Goal: Information Seeking & Learning: Learn about a topic

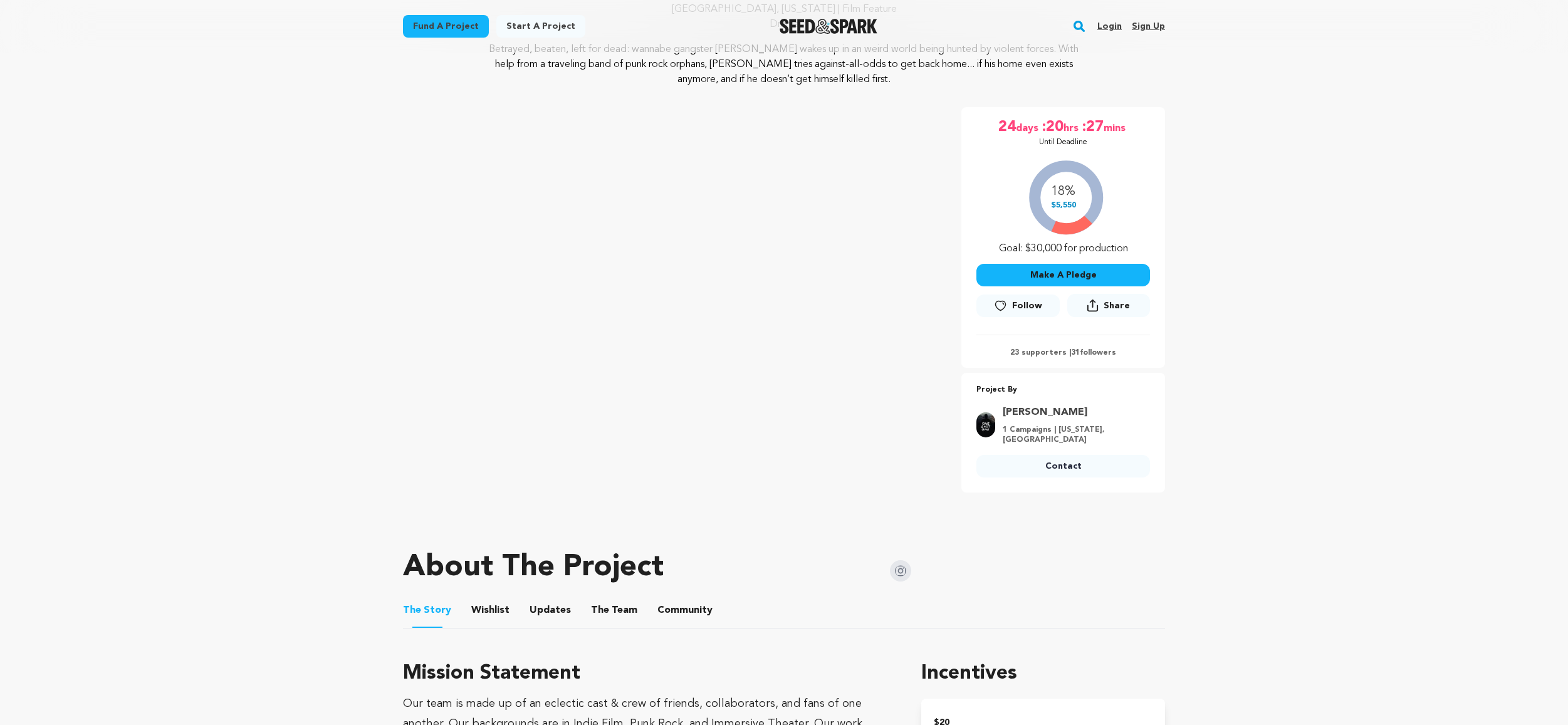
scroll to position [153, 0]
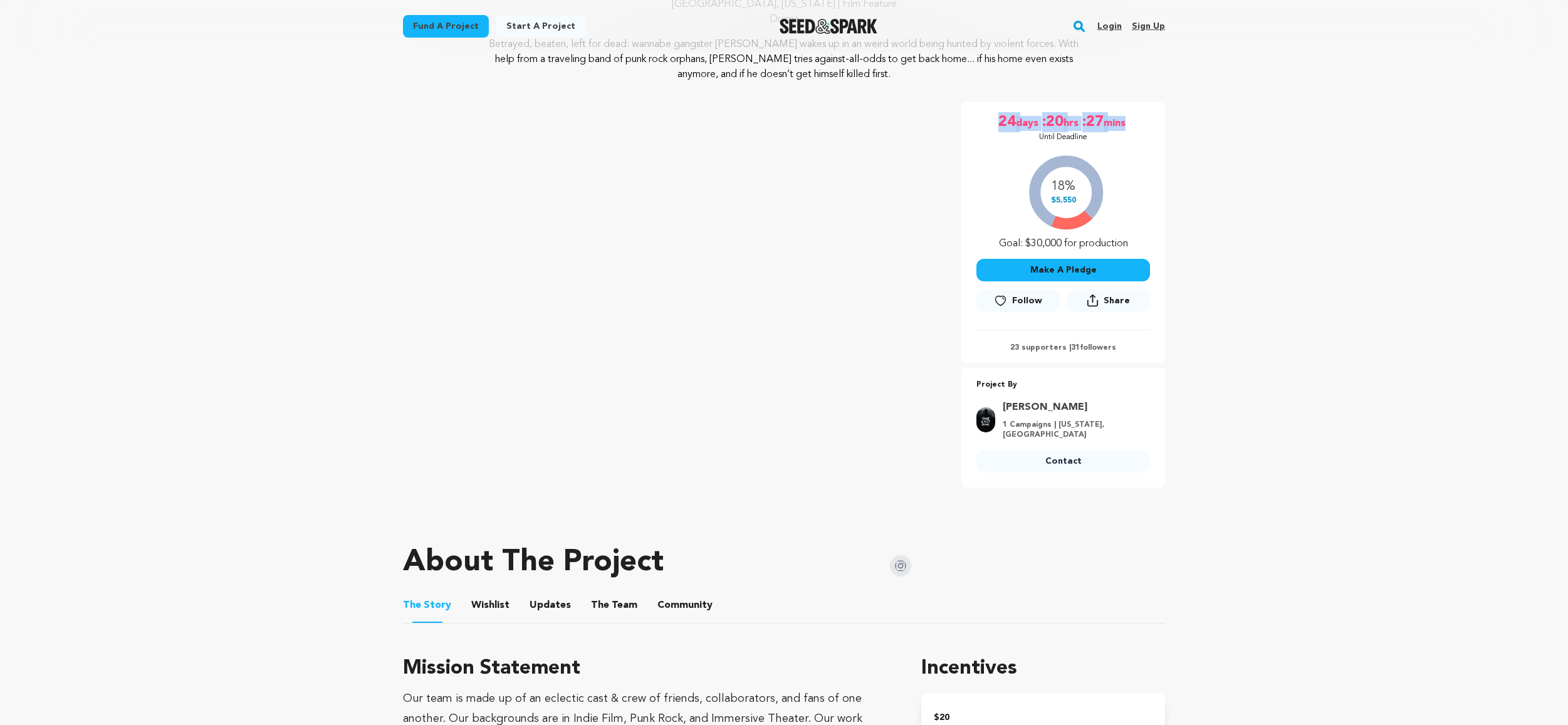
drag, startPoint x: 1001, startPoint y: 120, endPoint x: 1138, endPoint y: 117, distance: 137.0
click at [1137, 117] on div "24 days :20 hrs :27 mins Until Deadline" at bounding box center [1063, 127] width 173 height 30
drag, startPoint x: 1051, startPoint y: 198, endPoint x: 1091, endPoint y: 199, distance: 40.0
click at [1091, 199] on div "18% $5,550 Goal: $30,000 for production" at bounding box center [1063, 199] width 173 height 104
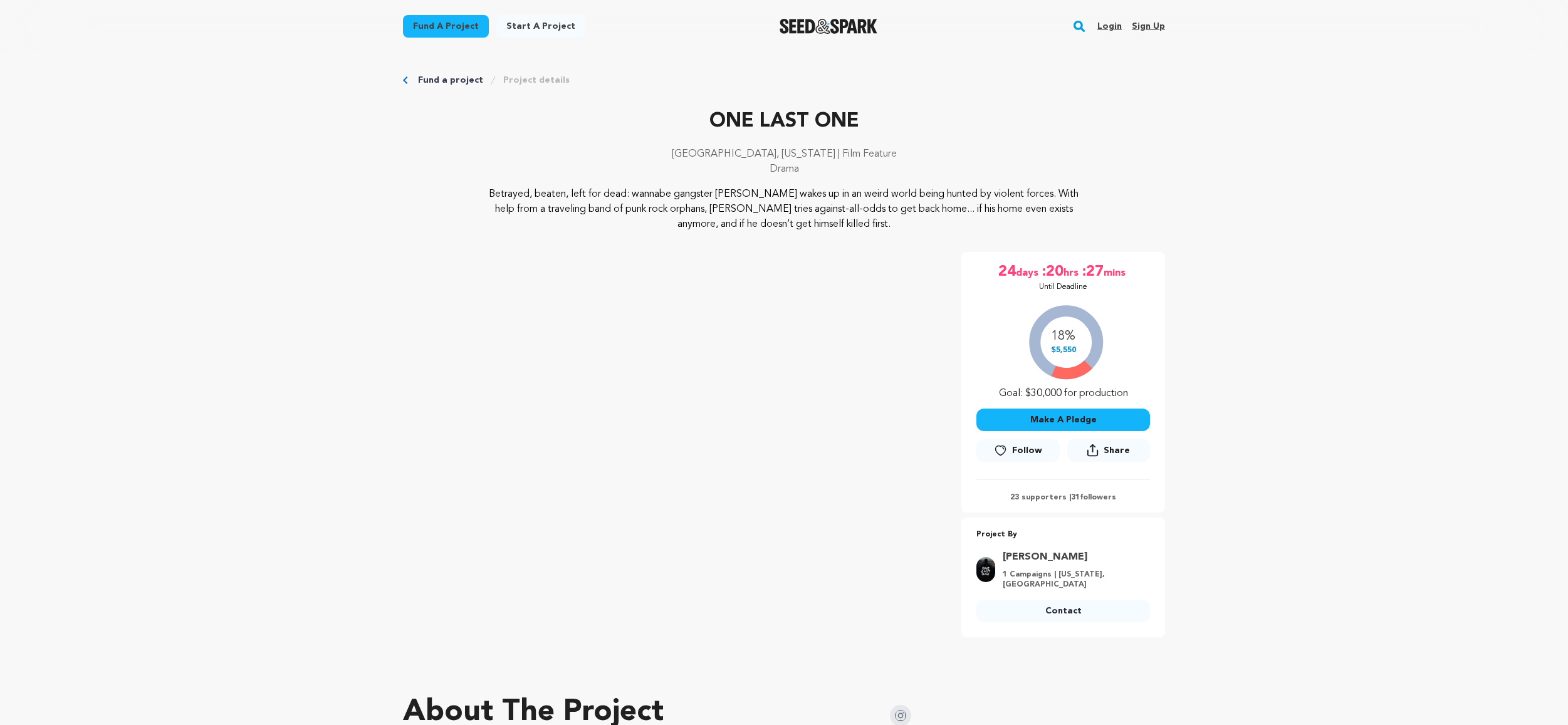
scroll to position [0, 0]
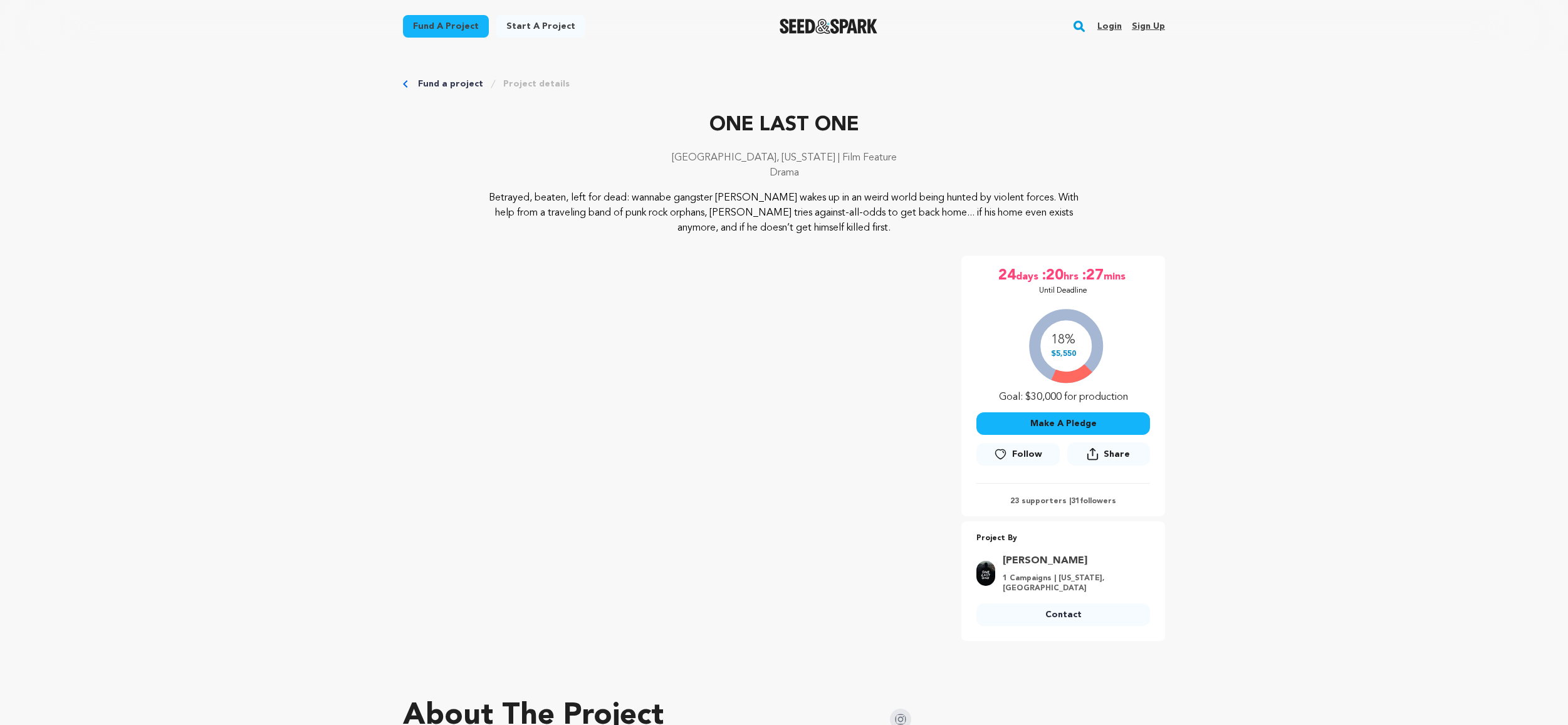
drag, startPoint x: 837, startPoint y: 178, endPoint x: 703, endPoint y: 154, distance: 136.1
click at [699, 154] on div "[GEOGRAPHIC_DATA], [US_STATE] | Film Feature Drama" at bounding box center [784, 171] width 762 height 40
click at [767, 153] on p "[GEOGRAPHIC_DATA], [US_STATE] | Film Feature" at bounding box center [784, 158] width 762 height 15
click at [696, 159] on div "[GEOGRAPHIC_DATA], [US_STATE] | Film Feature Drama" at bounding box center [784, 171] width 762 height 40
drag, startPoint x: 818, startPoint y: 171, endPoint x: 825, endPoint y: 172, distance: 7.1
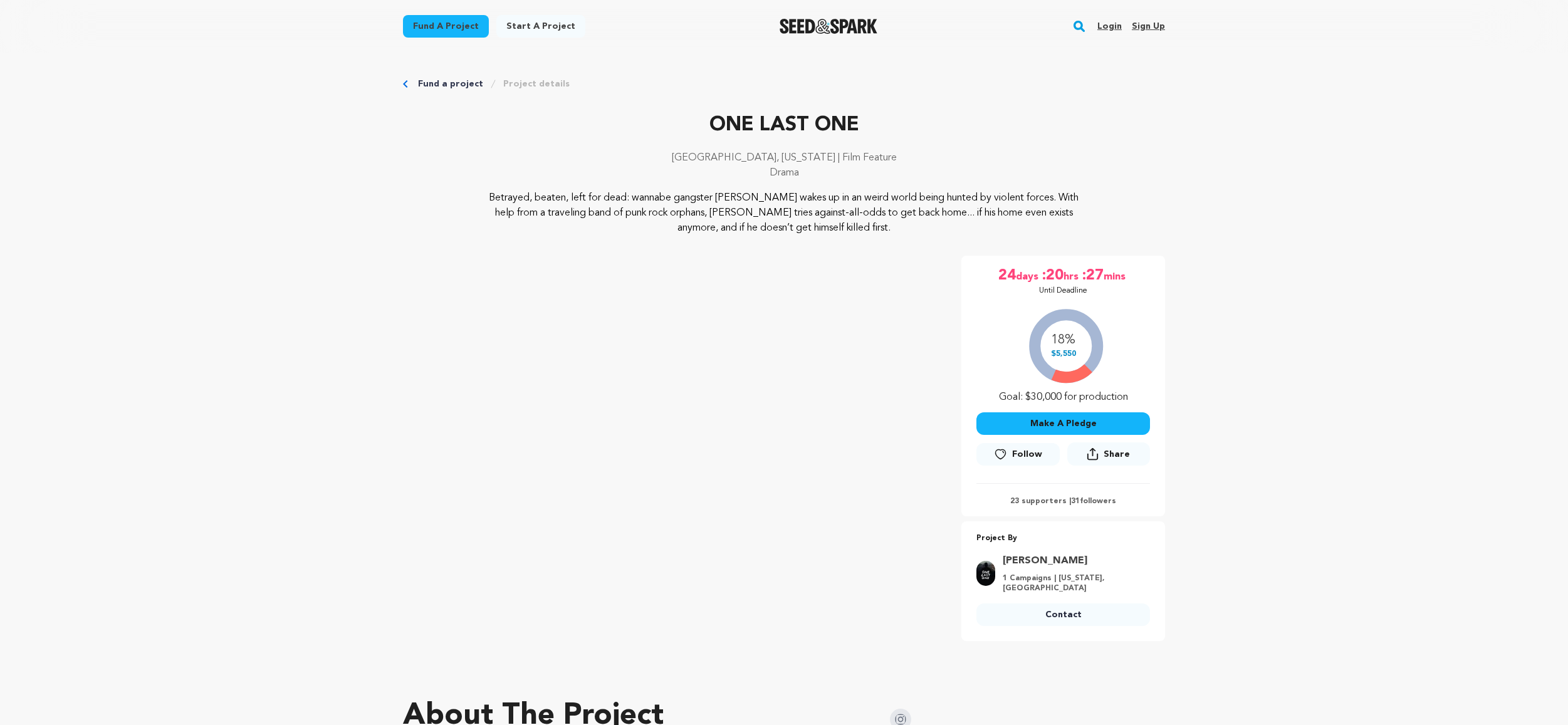
click at [818, 171] on p "Drama" at bounding box center [784, 173] width 762 height 15
drag, startPoint x: 790, startPoint y: 171, endPoint x: 692, endPoint y: 153, distance: 99.6
click at [691, 153] on div "[GEOGRAPHIC_DATA], [US_STATE] | Film Feature Drama" at bounding box center [784, 171] width 762 height 40
drag, startPoint x: 706, startPoint y: 149, endPoint x: 707, endPoint y: 142, distance: 7.1
click at [706, 149] on div "ONE LAST ONE [GEOGRAPHIC_DATA], [US_STATE] | Film Feature Drama" at bounding box center [784, 151] width 762 height 80
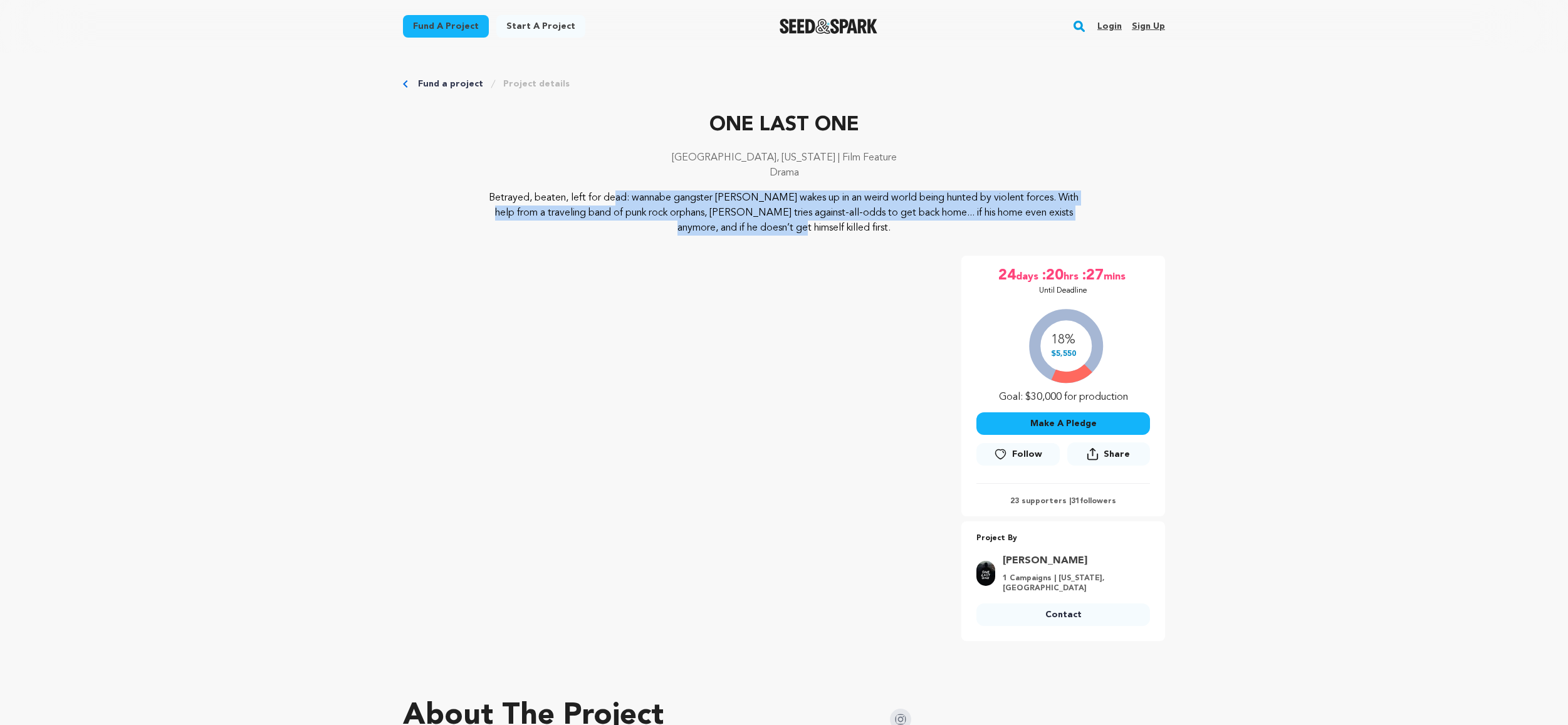
drag, startPoint x: 487, startPoint y: 198, endPoint x: 970, endPoint y: 223, distance: 483.6
click at [1041, 205] on p "Betrayed, beaten, left for dead: wannabe gangster [PERSON_NAME] wakes up in an …" at bounding box center [784, 213] width 610 height 45
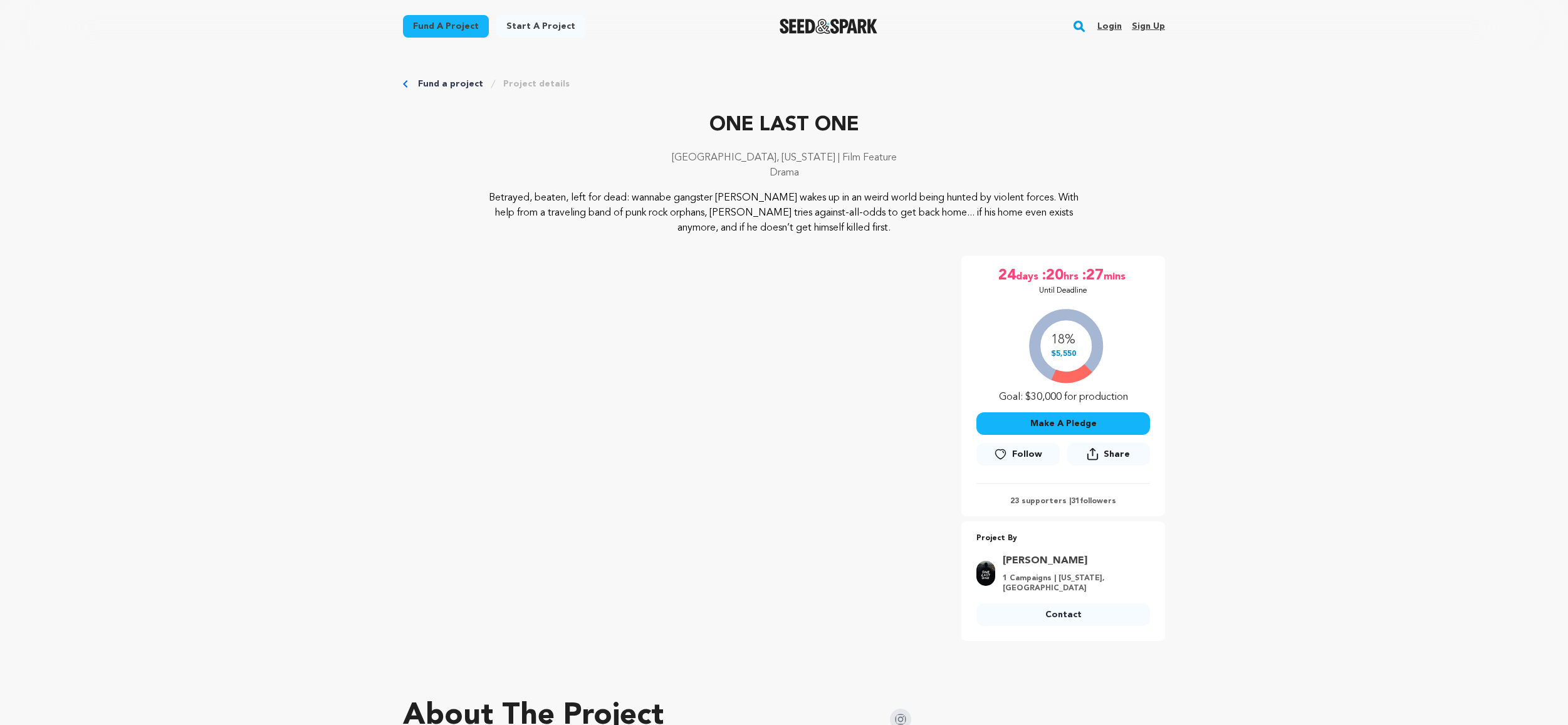
click at [825, 221] on p "Betrayed, beaten, left for dead: wannabe gangster [PERSON_NAME] wakes up in an …" at bounding box center [784, 213] width 610 height 45
click at [845, 225] on p "Betrayed, beaten, left for dead: wannabe gangster [PERSON_NAME] wakes up in an …" at bounding box center [784, 213] width 610 height 45
drag, startPoint x: 845, startPoint y: 227, endPoint x: 465, endPoint y: 192, distance: 381.6
click at [465, 192] on div "Betrayed, beaten, left for dead: wannabe gangster [PERSON_NAME] wakes up in an …" at bounding box center [784, 213] width 762 height 45
click at [468, 185] on div "[GEOGRAPHIC_DATA], [US_STATE] | Film Feature Drama" at bounding box center [784, 171] width 762 height 40
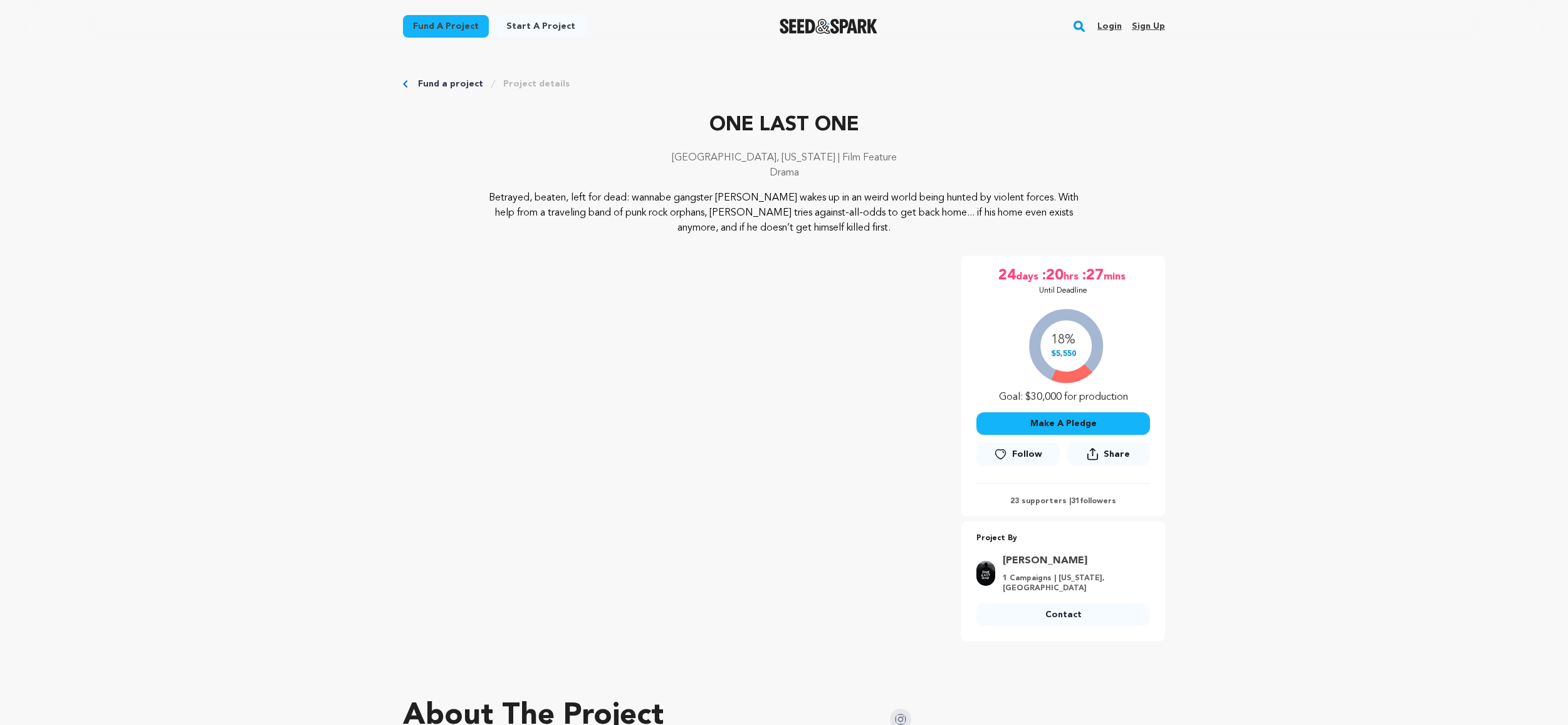
drag, startPoint x: 478, startPoint y: 198, endPoint x: 877, endPoint y: 220, distance: 399.6
click at [877, 220] on div "Betrayed, beaten, left for dead: wannabe gangster [PERSON_NAME] wakes up in an …" at bounding box center [784, 213] width 762 height 45
click at [876, 224] on p "Betrayed, beaten, left for dead: wannabe gangster [PERSON_NAME] wakes up in an …" at bounding box center [784, 213] width 610 height 45
drag, startPoint x: 1000, startPoint y: 397, endPoint x: 1133, endPoint y: 397, distance: 133.0
click at [1132, 397] on div "18% $5,550 Goal: $30,000 for production" at bounding box center [1063, 352] width 173 height 104
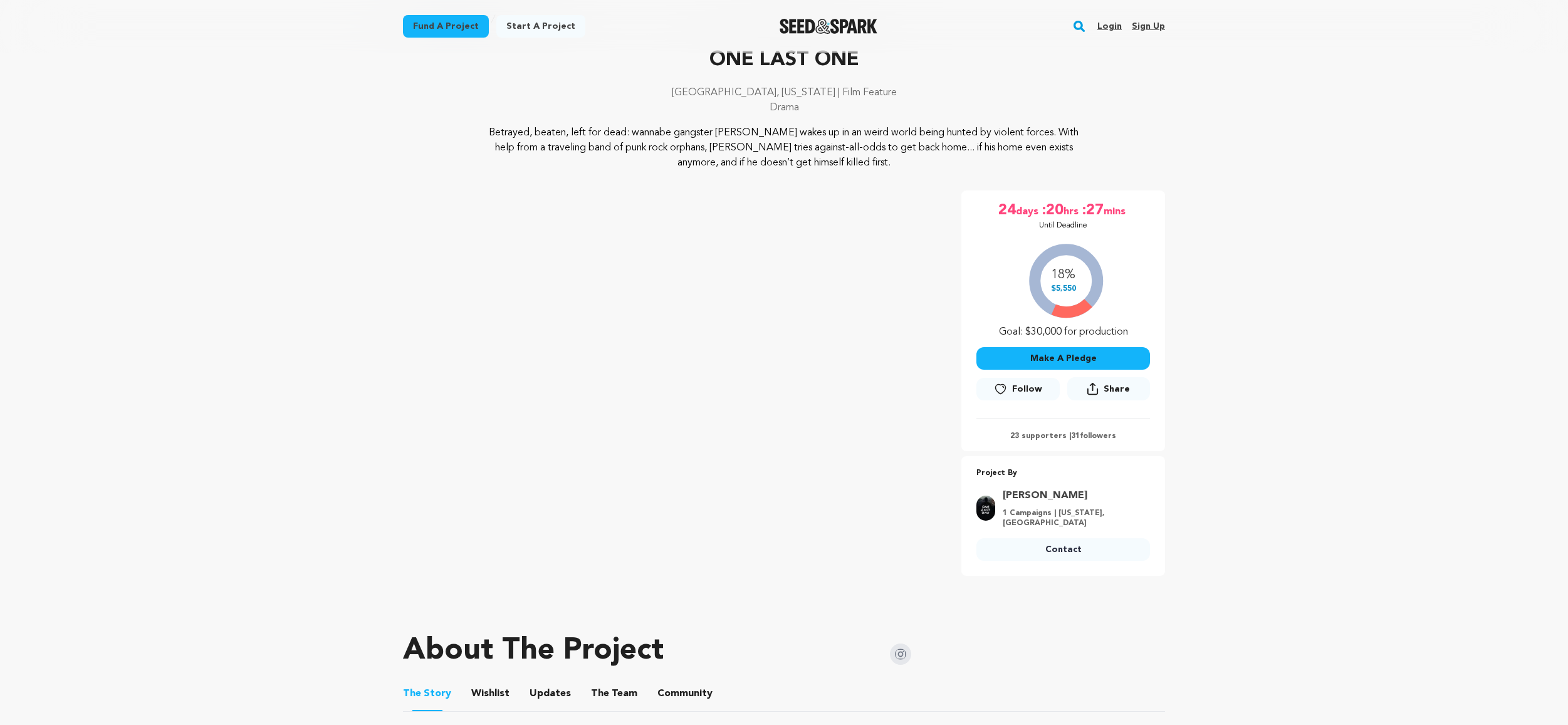
scroll to position [73, 0]
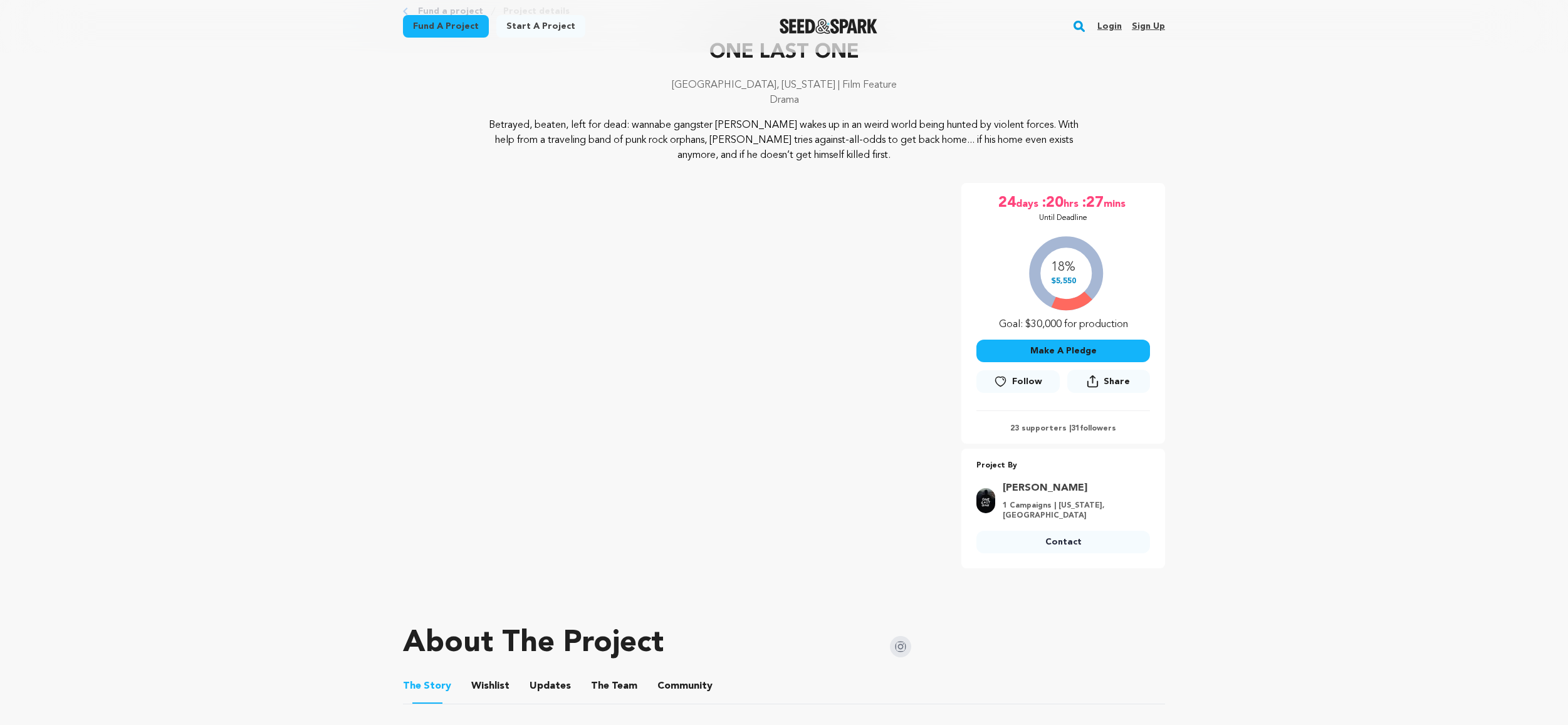
drag, startPoint x: 1131, startPoint y: 326, endPoint x: 998, endPoint y: 325, distance: 133.0
click at [994, 326] on div "18% $5,550 Goal: $30,000 for production" at bounding box center [1063, 280] width 173 height 104
click at [1001, 322] on div "18% $5,550 Goal: $30,000 for production" at bounding box center [1063, 280] width 173 height 104
drag, startPoint x: 999, startPoint y: 323, endPoint x: 1137, endPoint y: 324, distance: 138.0
click at [1133, 325] on div "18% $5,550 Goal: $30,000 for production" at bounding box center [1063, 280] width 173 height 104
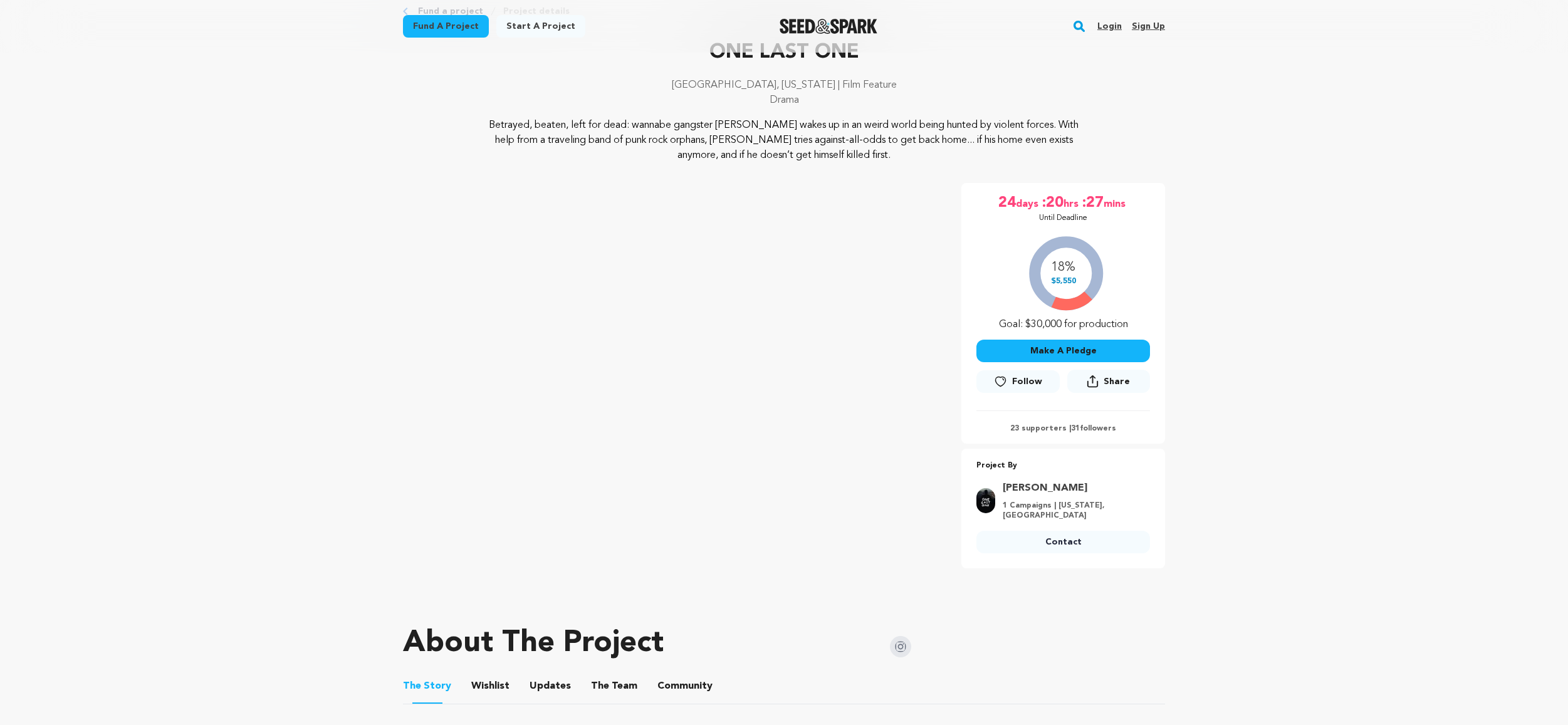
drag, startPoint x: 1144, startPoint y: 324, endPoint x: 1175, endPoint y: 327, distance: 31.1
click at [1148, 324] on div "18% $5,550 Goal: $30,000 for production" at bounding box center [1063, 280] width 173 height 104
drag, startPoint x: 1129, startPoint y: 322, endPoint x: 992, endPoint y: 324, distance: 137.0
click at [992, 324] on div "18% $5,550 Goal: $30,000 for production" at bounding box center [1063, 279] width 173 height 104
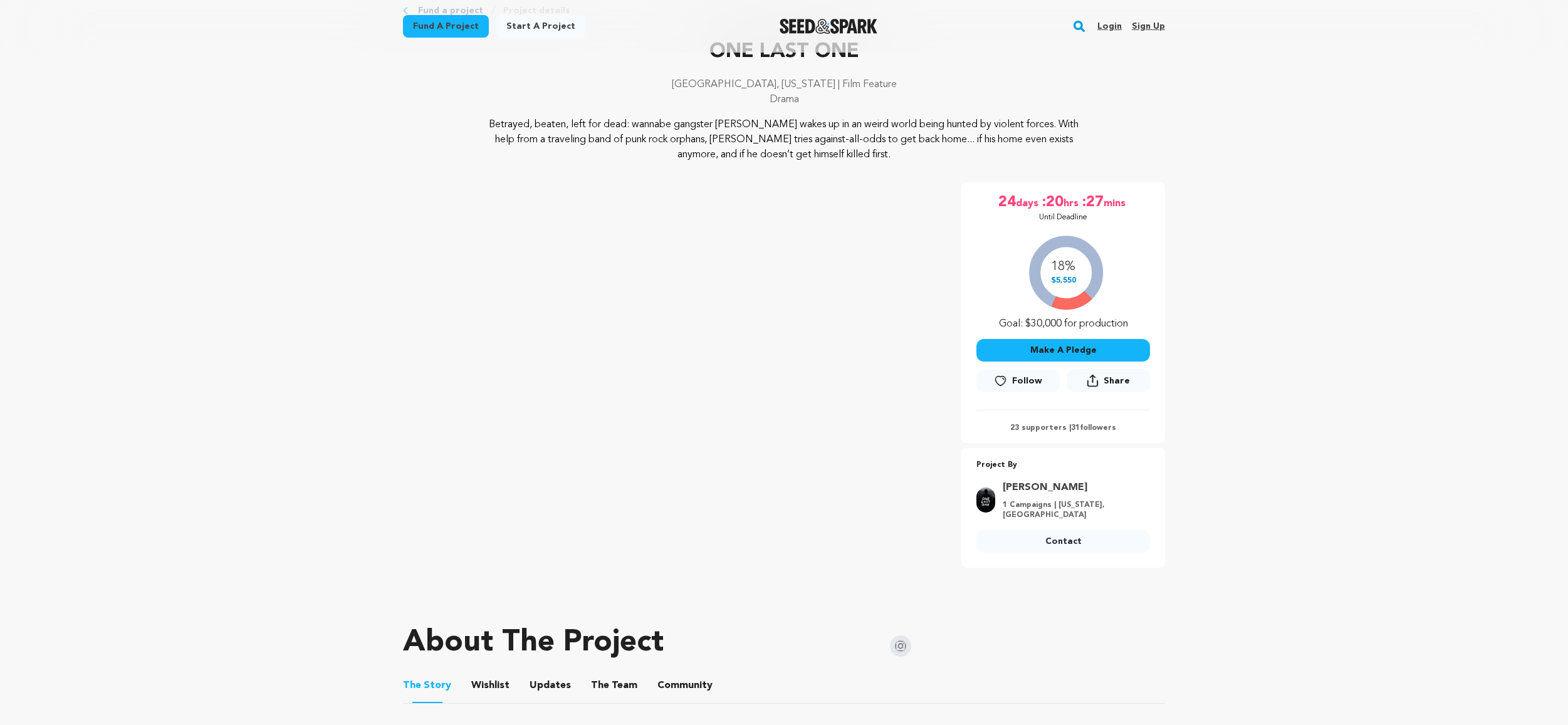
drag, startPoint x: 1273, startPoint y: 321, endPoint x: 1227, endPoint y: 321, distance: 46.0
drag, startPoint x: 1128, startPoint y: 323, endPoint x: 992, endPoint y: 320, distance: 136.0
click at [988, 320] on div "18% $5,550 Goal: $30,000 for production" at bounding box center [1063, 279] width 173 height 104
drag, startPoint x: 993, startPoint y: 319, endPoint x: 1013, endPoint y: 323, distance: 20.4
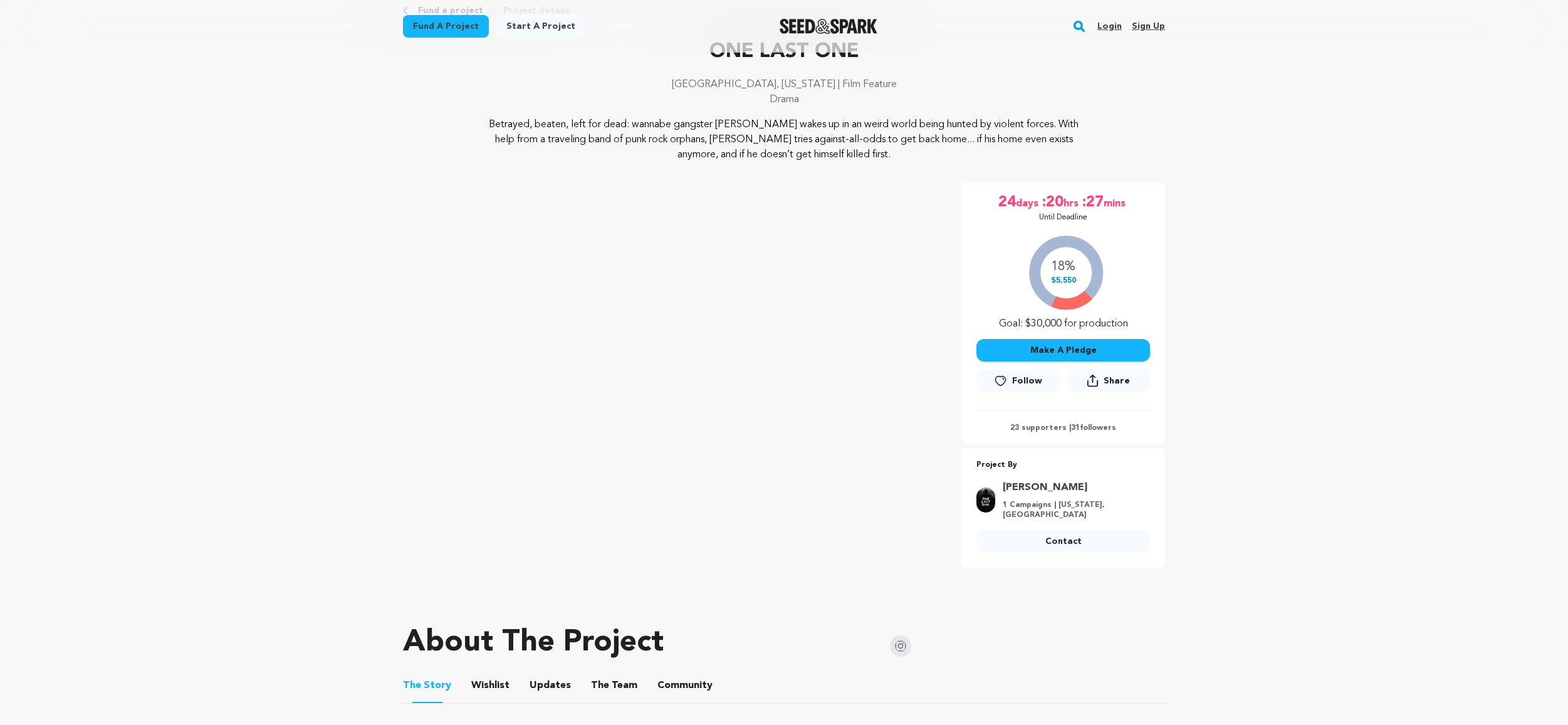
click at [993, 319] on div "18% $5,550 Goal: $30,000 for production" at bounding box center [1063, 279] width 173 height 104
drag, startPoint x: 1127, startPoint y: 323, endPoint x: 1035, endPoint y: 321, distance: 92.0
click at [992, 321] on div "18% $5,550 Goal: $30,000 for production" at bounding box center [1063, 279] width 173 height 104
drag, startPoint x: 1081, startPoint y: 321, endPoint x: 1135, endPoint y: 326, distance: 54.2
click at [1084, 321] on div "18% $5,550 Goal: $30,000 for production" at bounding box center [1063, 279] width 173 height 104
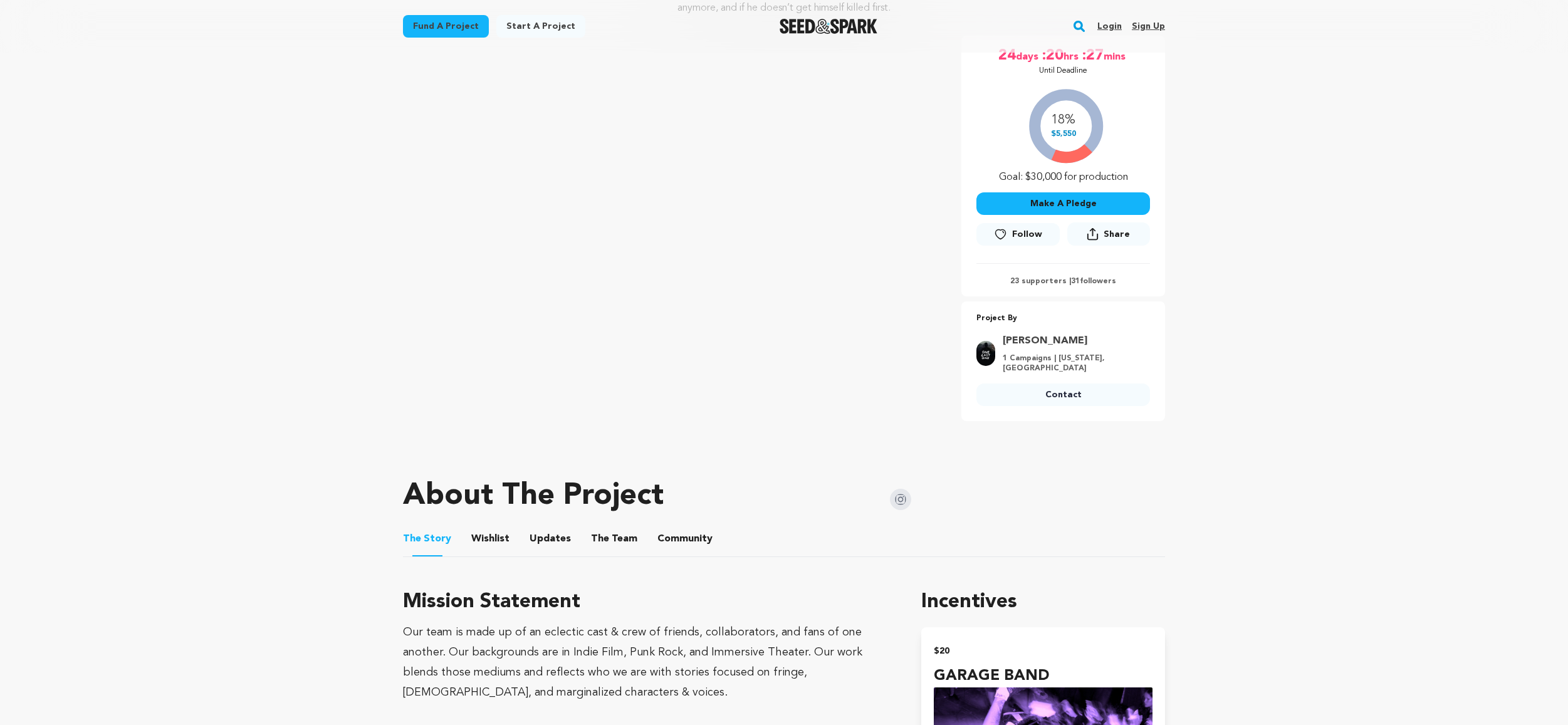
scroll to position [226, 0]
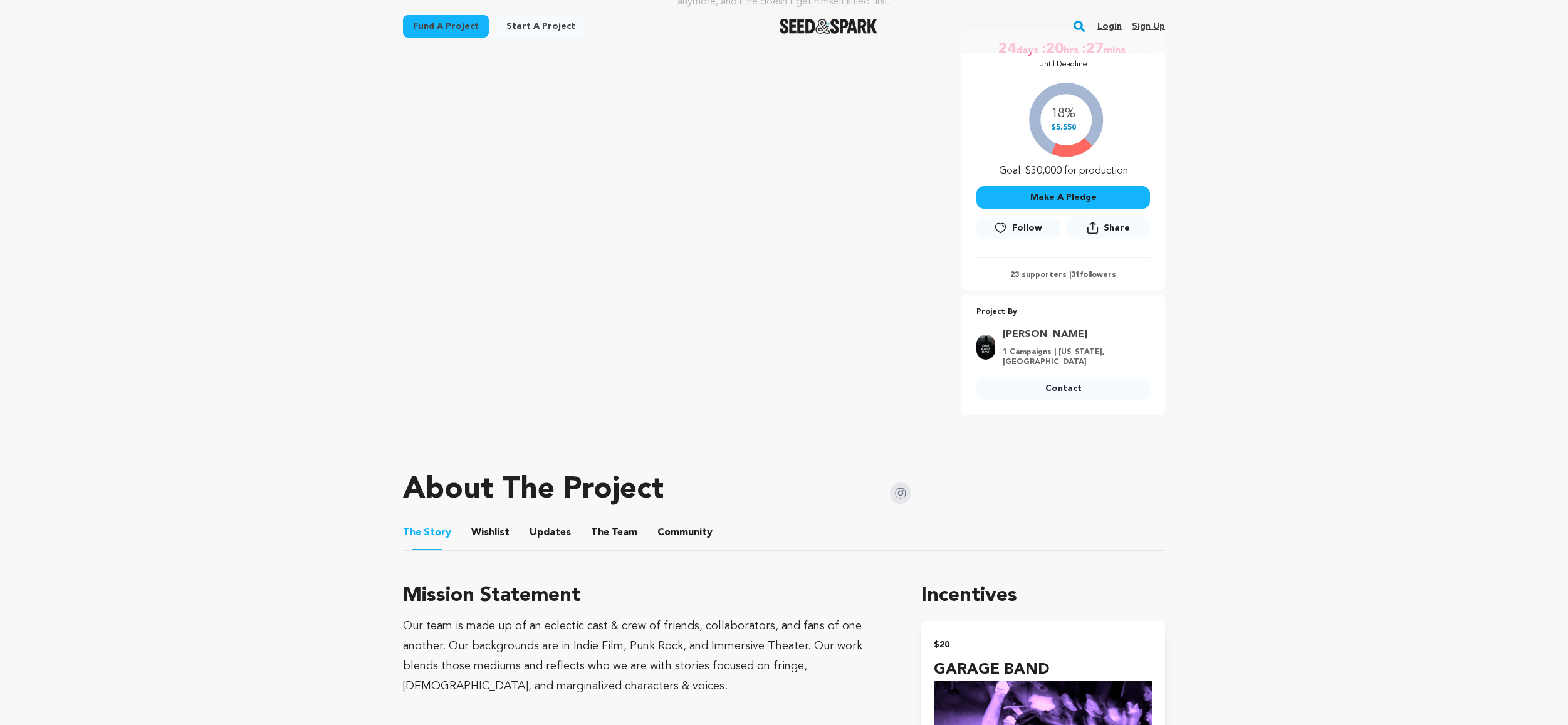
drag, startPoint x: 1128, startPoint y: 171, endPoint x: 1054, endPoint y: 174, distance: 74.1
click at [1002, 171] on div "18% $5,550 Goal: $30,000 for production" at bounding box center [1063, 126] width 173 height 104
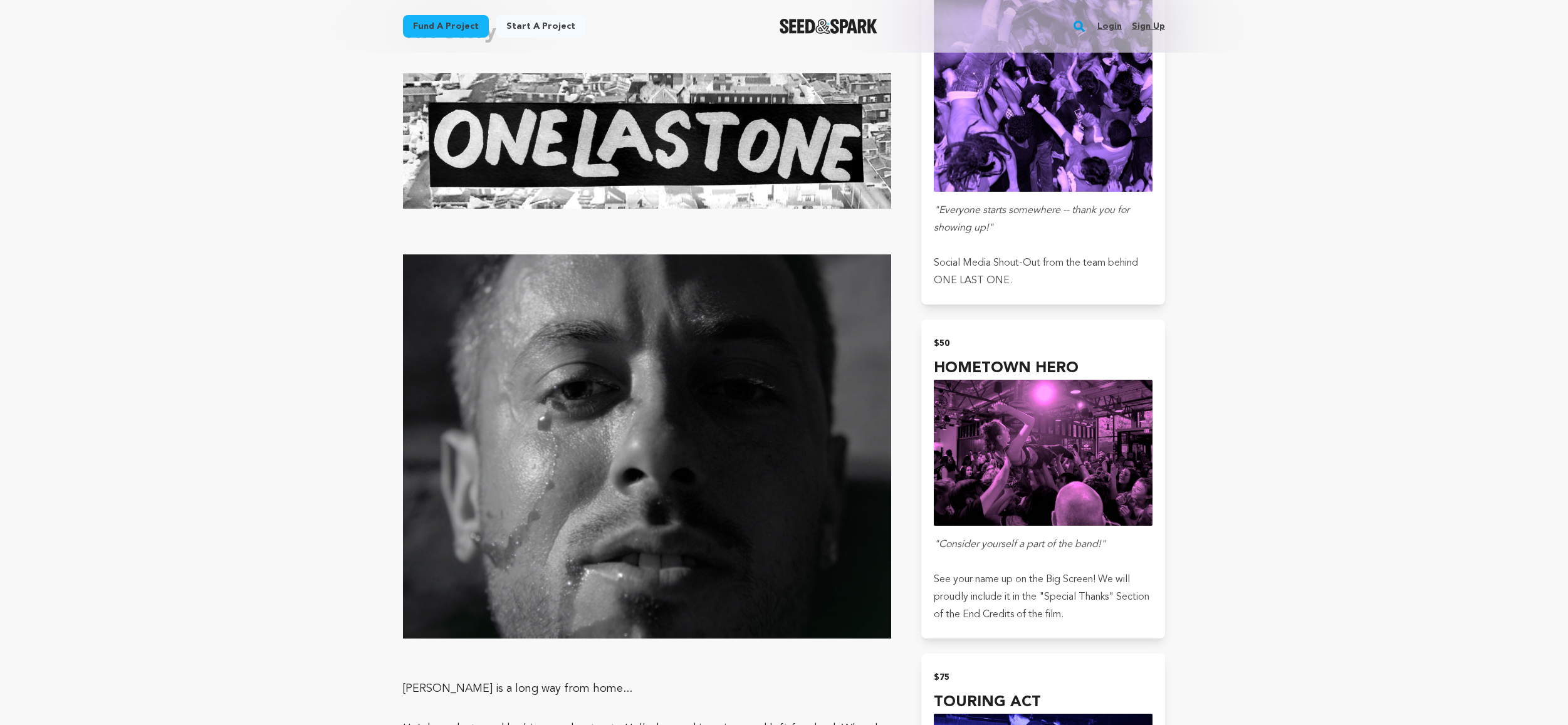
scroll to position [933, 0]
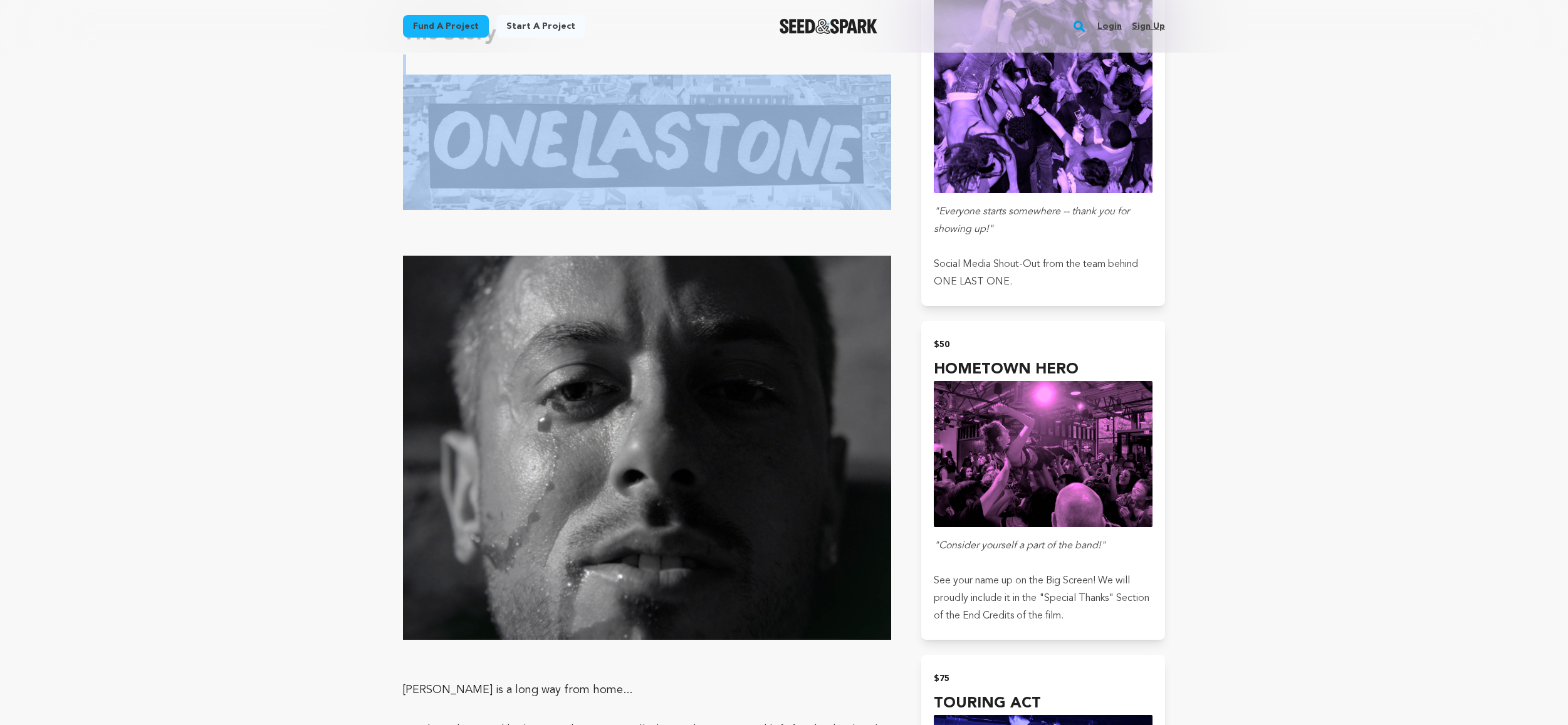
drag, startPoint x: 485, startPoint y: 81, endPoint x: 762, endPoint y: 160, distance: 288.0
drag, startPoint x: 377, startPoint y: 63, endPoint x: 726, endPoint y: 178, distance: 367.5
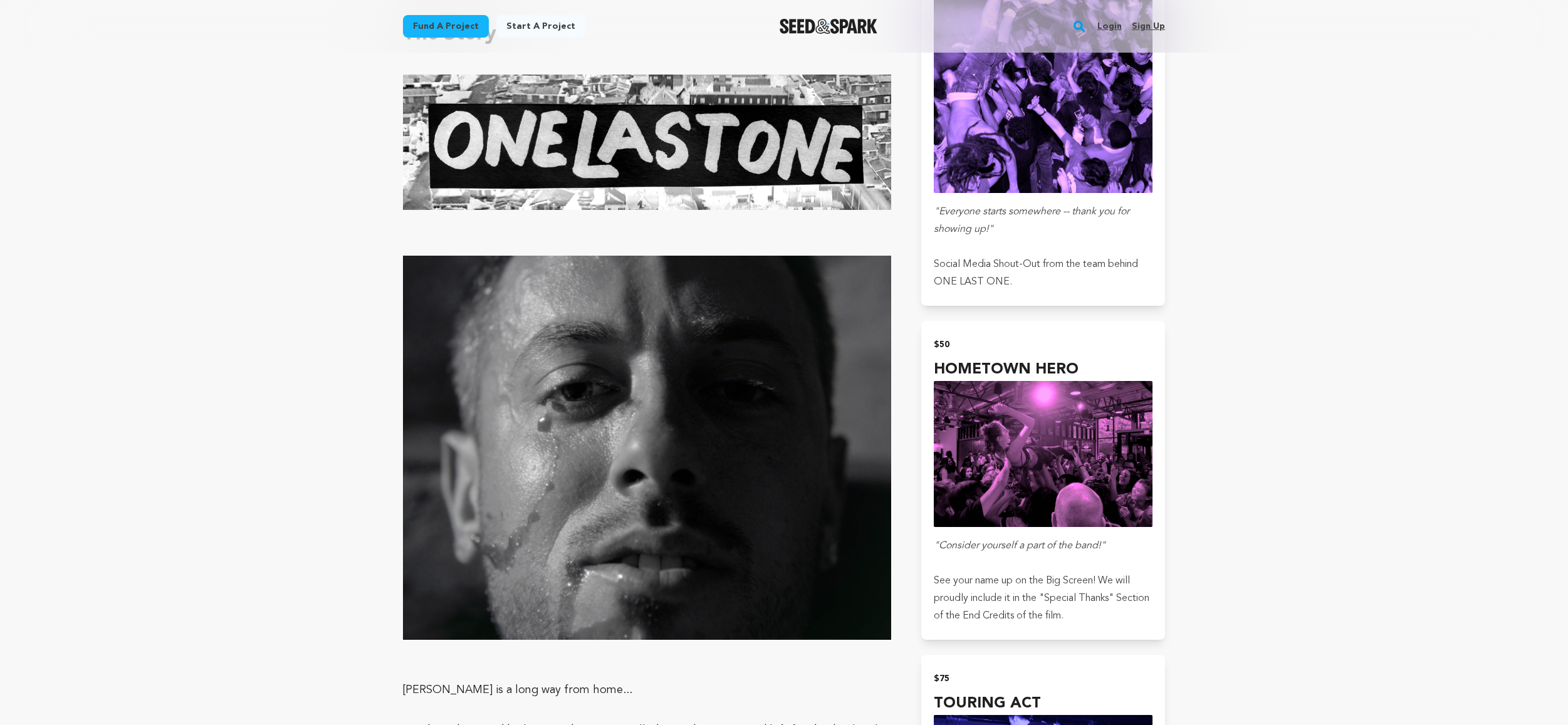
click at [753, 233] on p at bounding box center [647, 225] width 488 height 20
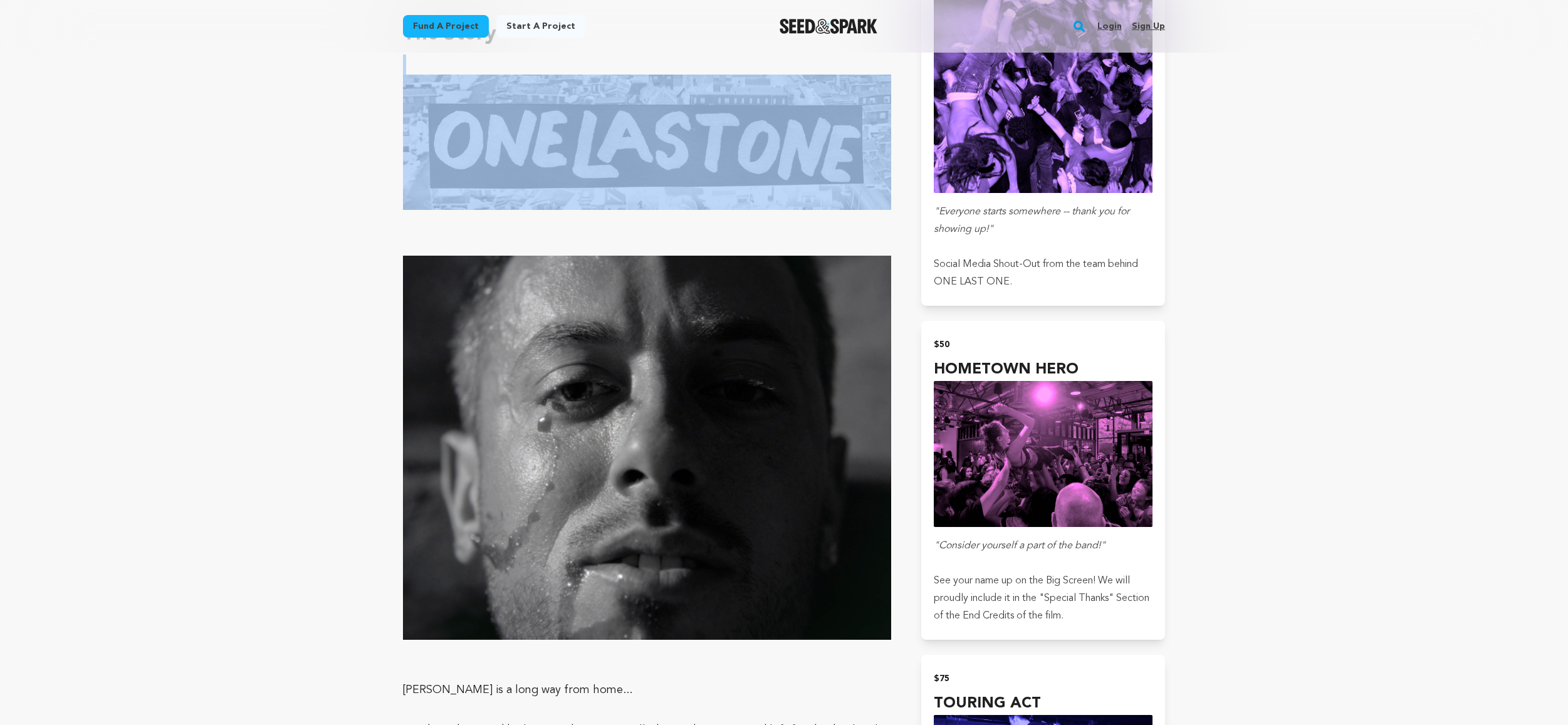
drag, startPoint x: 368, startPoint y: 68, endPoint x: 771, endPoint y: 172, distance: 416.2
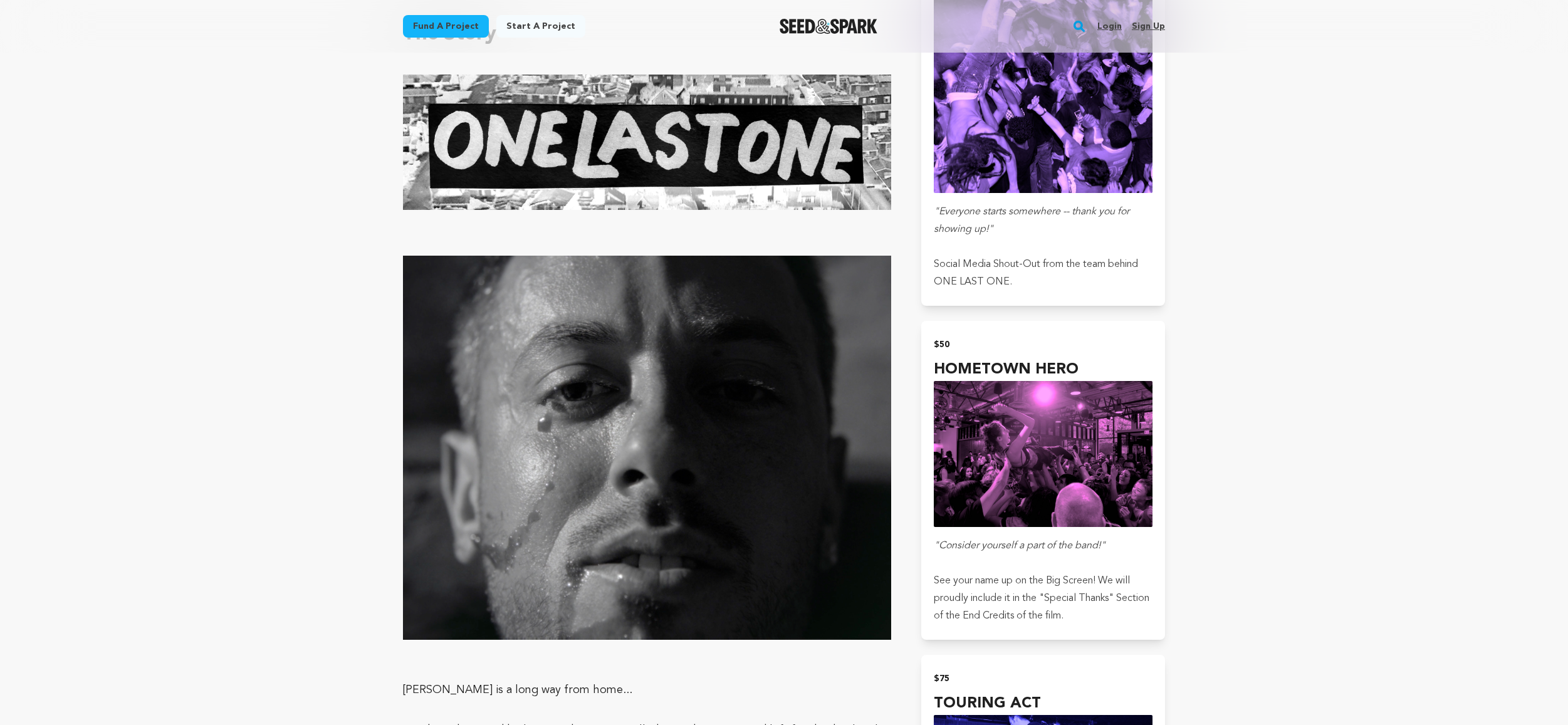
click at [877, 234] on p at bounding box center [647, 225] width 488 height 20
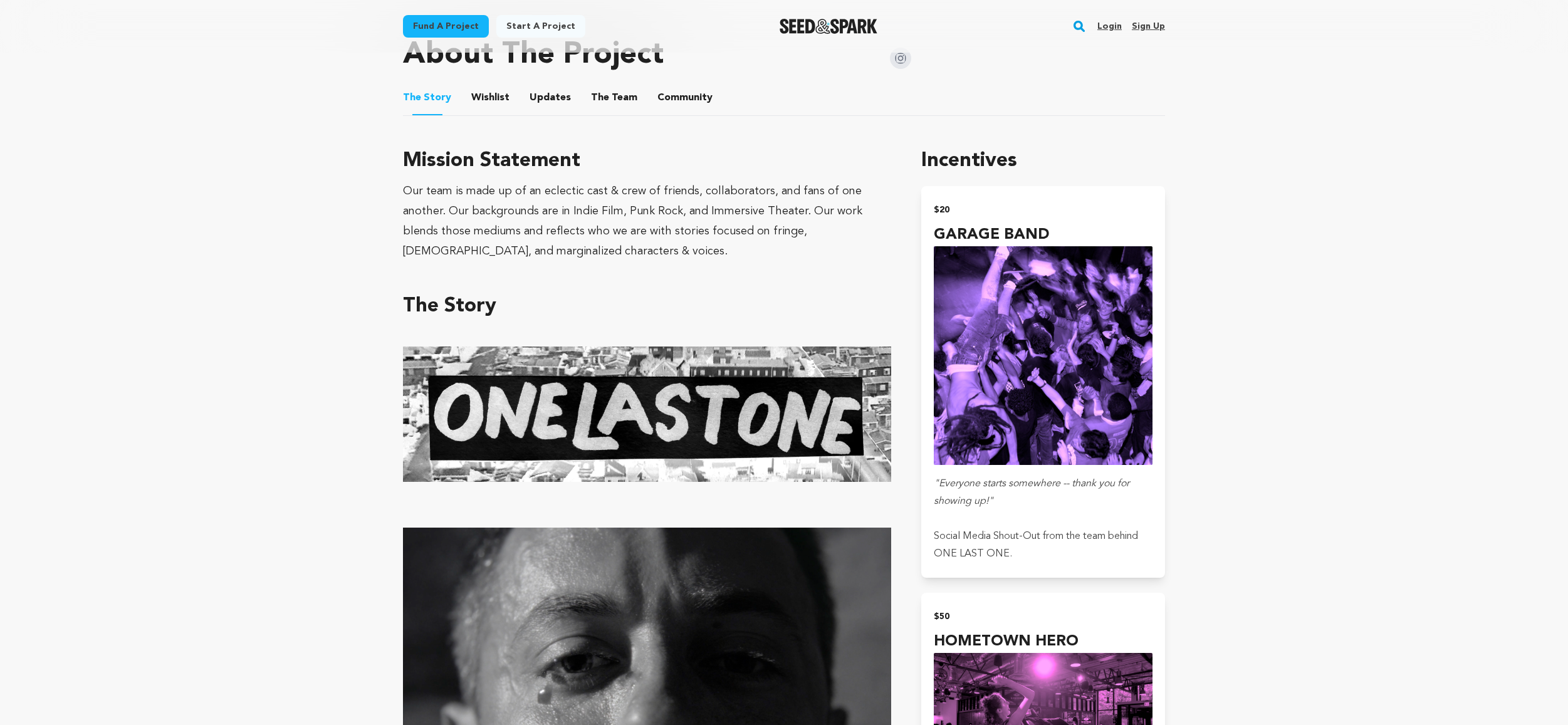
scroll to position [652, 0]
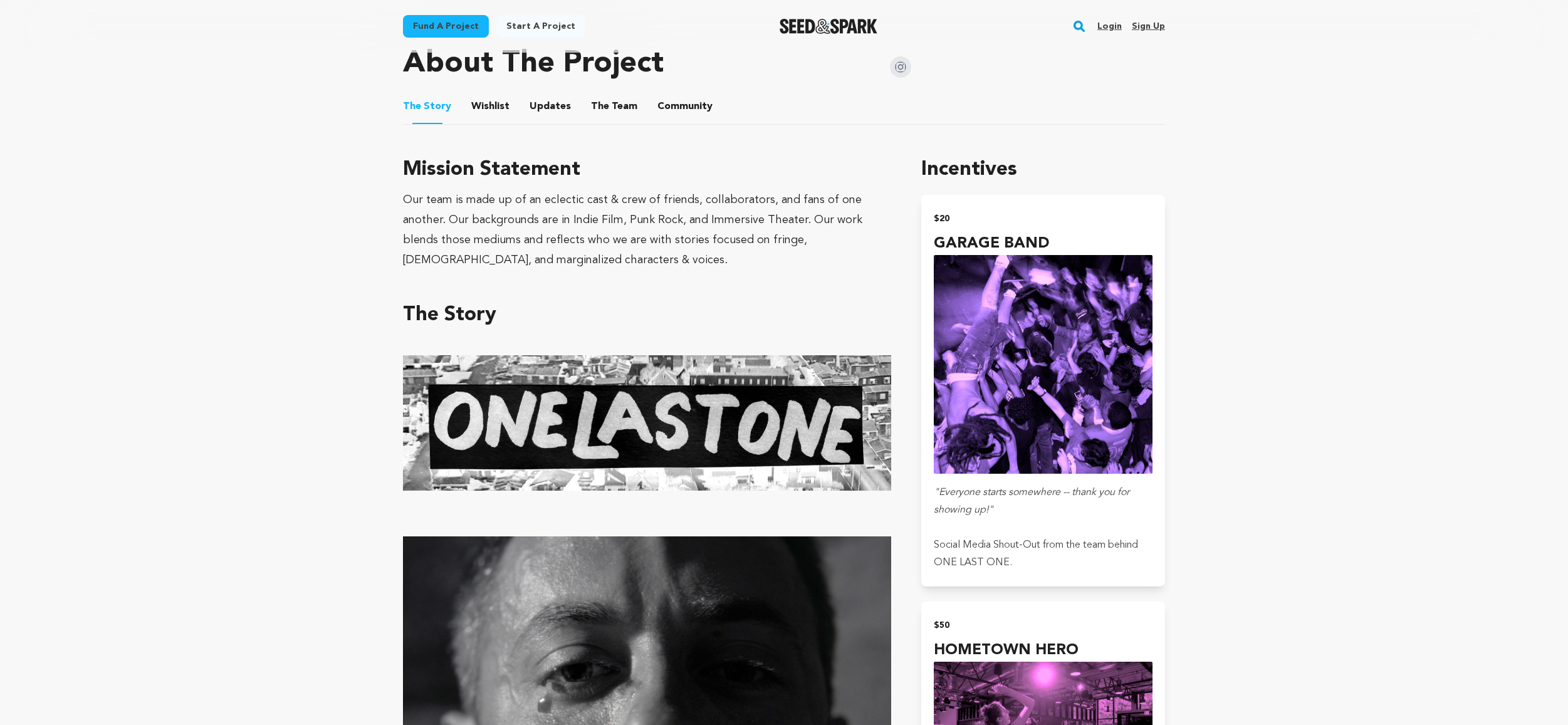
drag, startPoint x: 403, startPoint y: 169, endPoint x: 629, endPoint y: 256, distance: 242.2
click at [616, 248] on div "Mission Statement Our team is made up of an eclectic cast & crew of friends, co…" at bounding box center [647, 212] width 488 height 115
click at [636, 259] on div "Our team is made up of an eclectic cast & crew of friends, collaborators, and f…" at bounding box center [647, 230] width 488 height 80
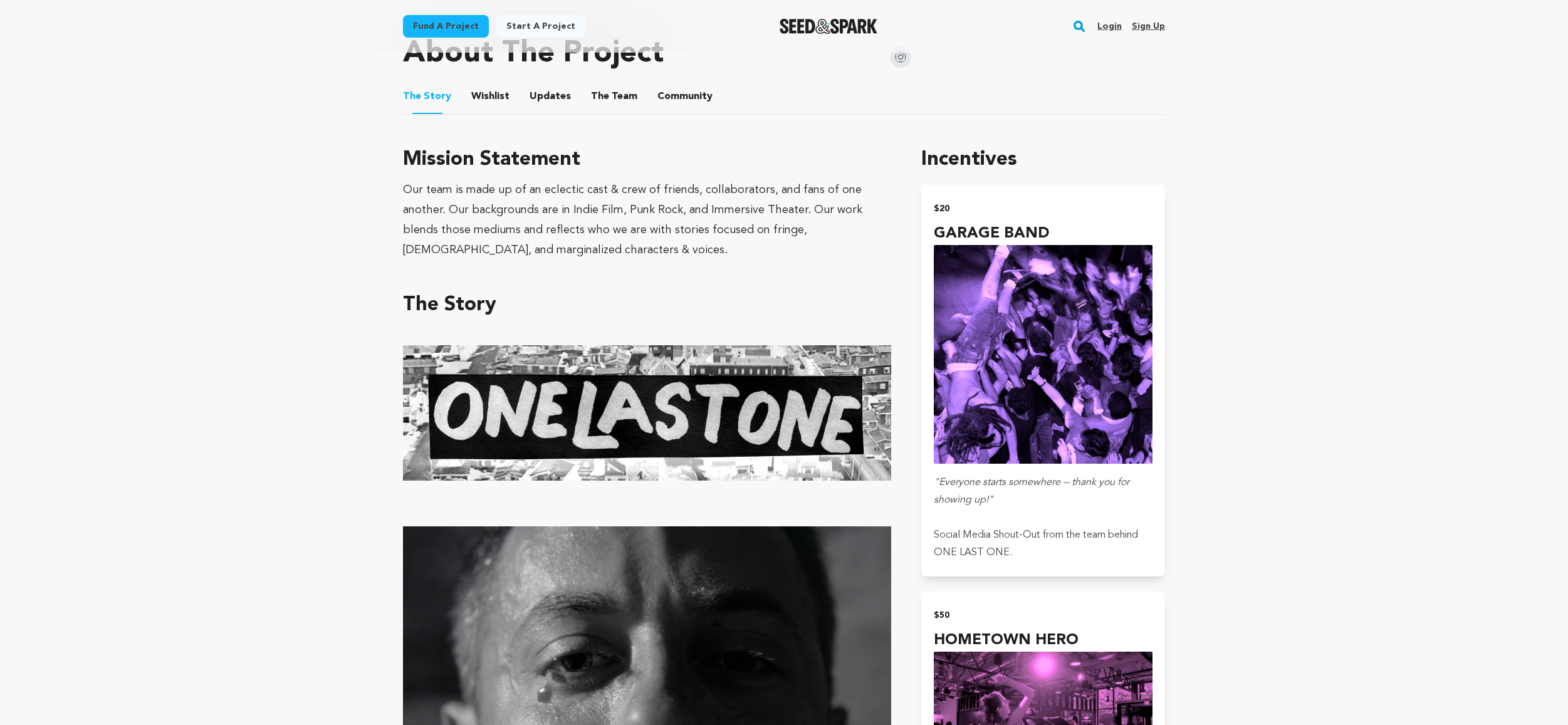
drag, startPoint x: 619, startPoint y: 247, endPoint x: 379, endPoint y: 160, distance: 255.3
drag, startPoint x: 406, startPoint y: 153, endPoint x: 639, endPoint y: 246, distance: 250.9
click at [636, 245] on div "Mission Statement Our team is made up of an eclectic cast & crew of friends, co…" at bounding box center [647, 203] width 488 height 115
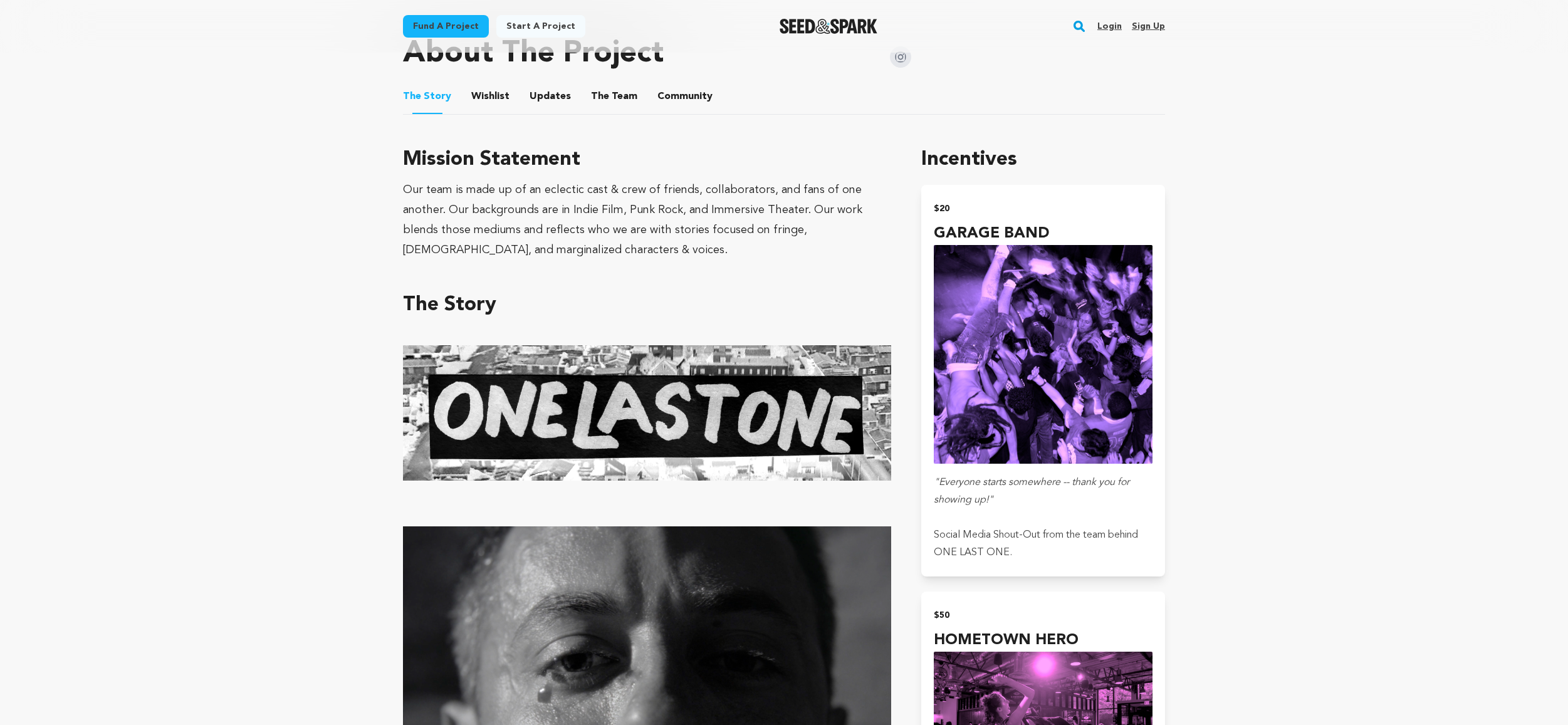
drag, startPoint x: 665, startPoint y: 248, endPoint x: 652, endPoint y: 246, distance: 13.2
click at [665, 248] on div "Our team is made up of an eclectic cast & crew of friends, collaborators, and f…" at bounding box center [647, 220] width 488 height 80
drag, startPoint x: 534, startPoint y: 255, endPoint x: 401, endPoint y: 158, distance: 164.6
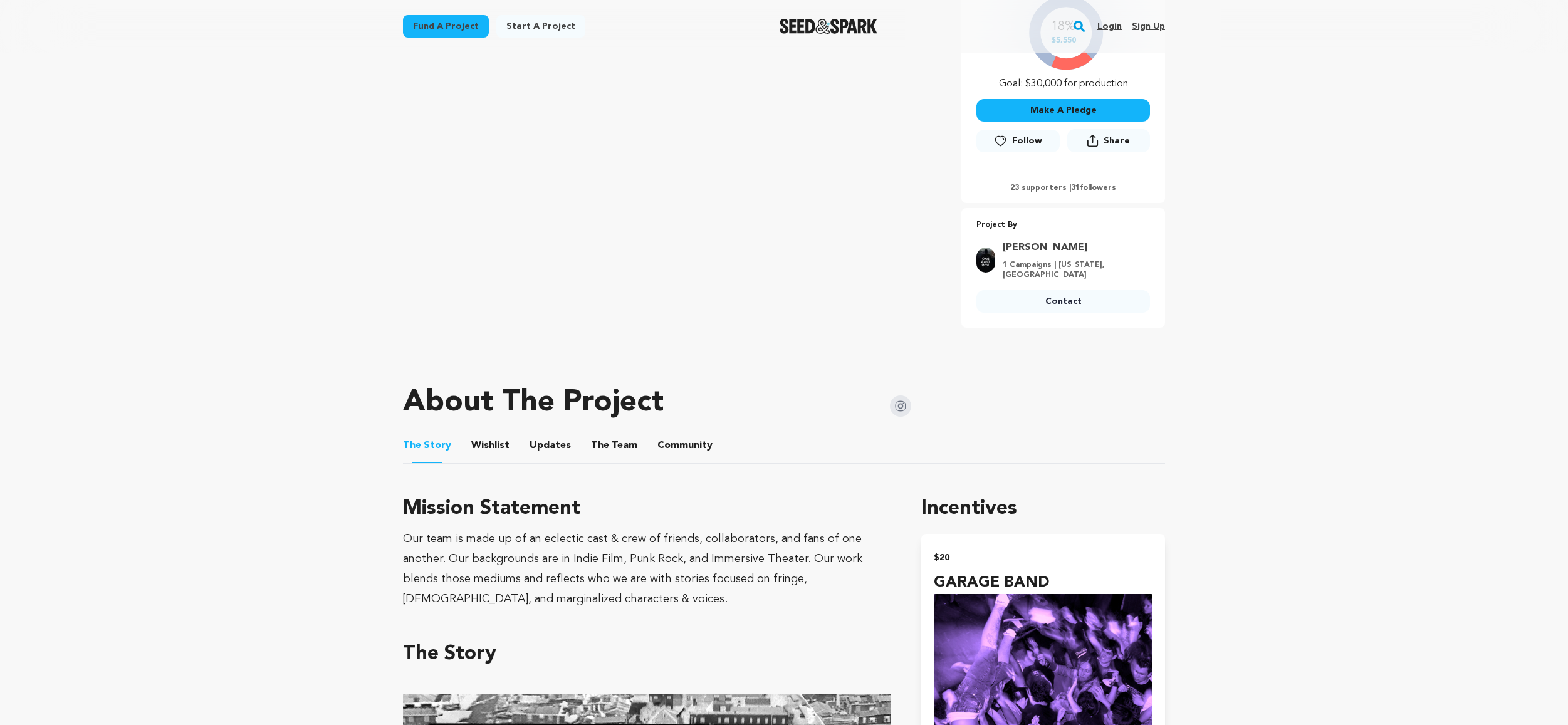
scroll to position [0, 0]
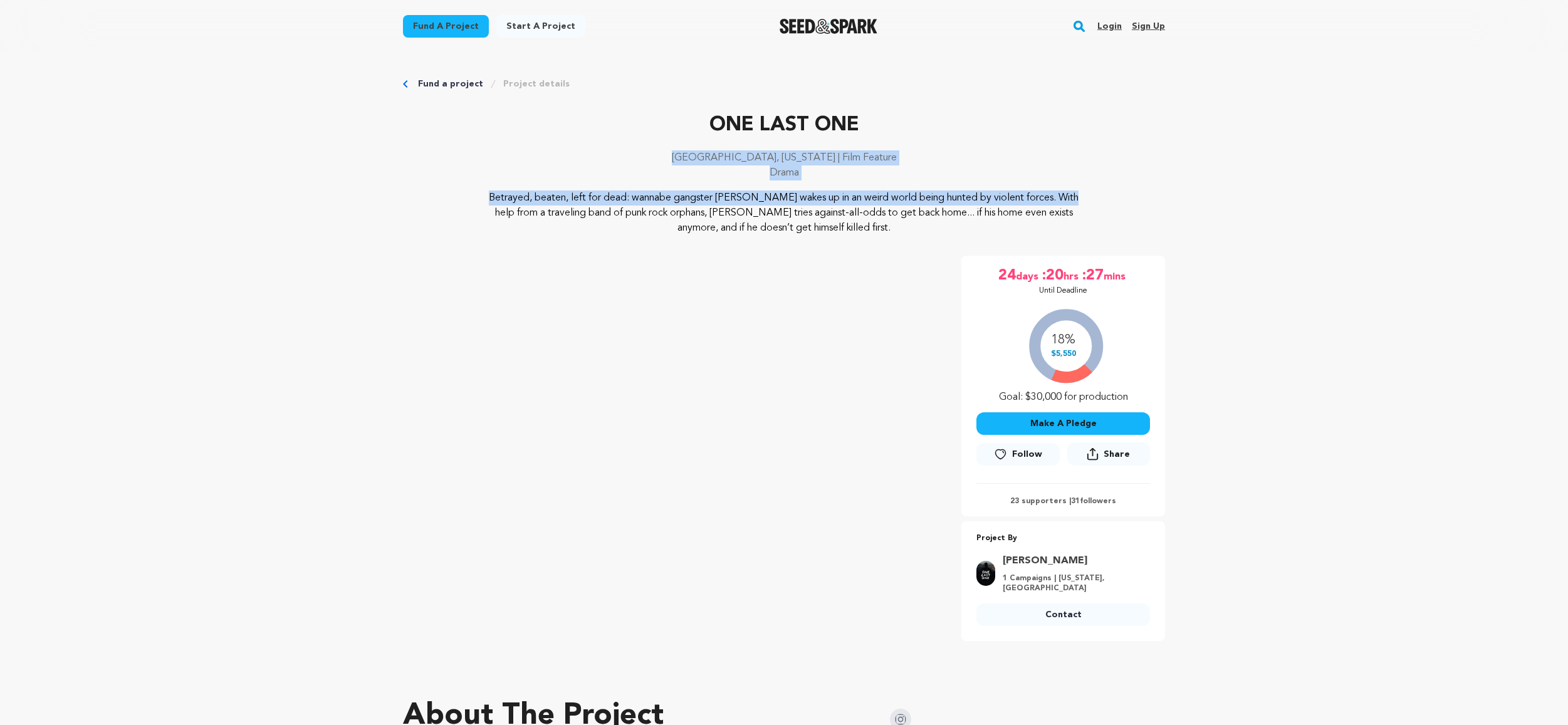
drag, startPoint x: 685, startPoint y: 151, endPoint x: 938, endPoint y: 192, distance: 256.3
click at [939, 194] on div "ONE LAST ONE [GEOGRAPHIC_DATA], [US_STATE] | Film Feature Drama Betrayed, beate…" at bounding box center [784, 173] width 762 height 125
drag, startPoint x: 933, startPoint y: 187, endPoint x: 861, endPoint y: 192, distance: 72.2
click at [932, 187] on div "[GEOGRAPHIC_DATA], [US_STATE] | Film Feature Drama" at bounding box center [784, 171] width 762 height 40
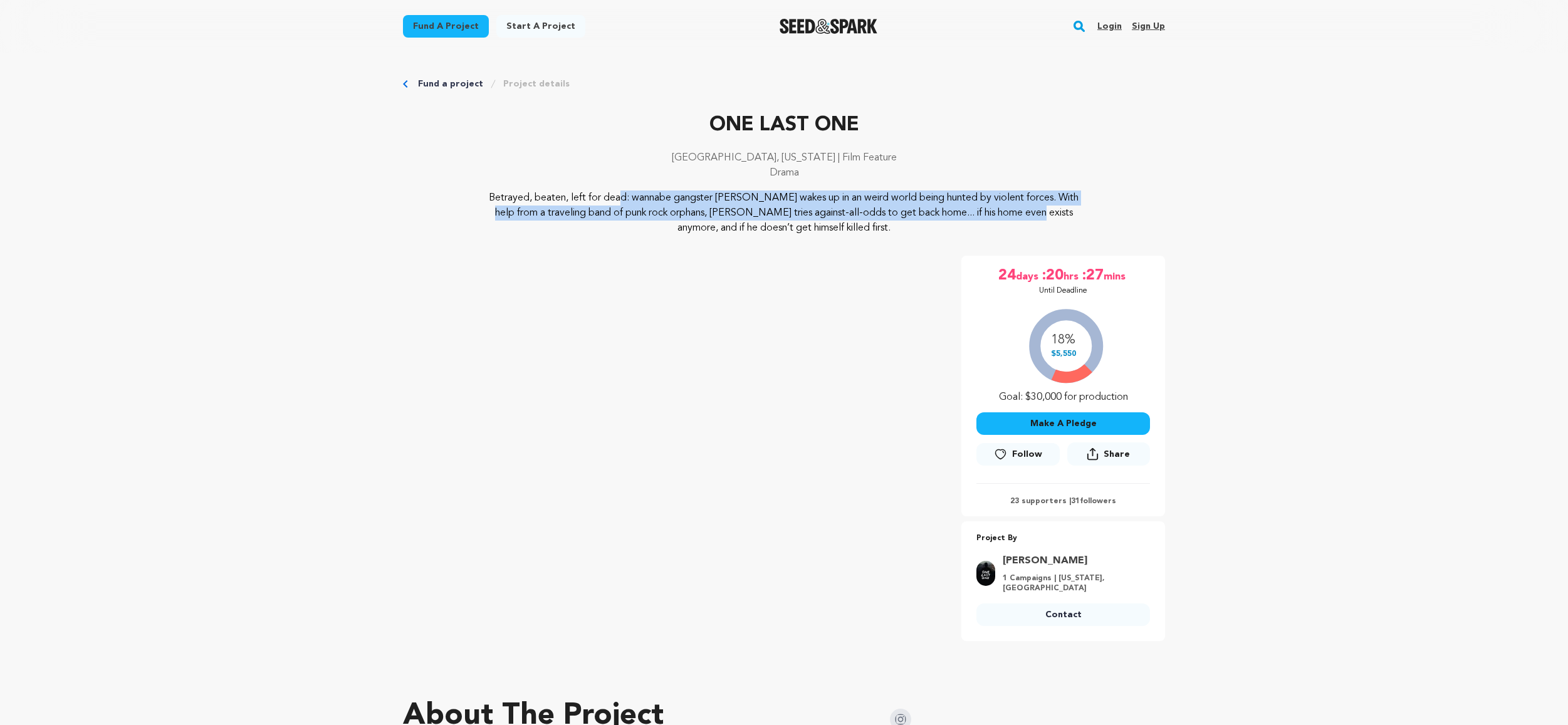
drag, startPoint x: 488, startPoint y: 196, endPoint x: 862, endPoint y: 220, distance: 374.8
click at [875, 217] on p "Betrayed, beaten, left for dead: wannabe gangster [PERSON_NAME] wakes up in an …" at bounding box center [784, 213] width 610 height 45
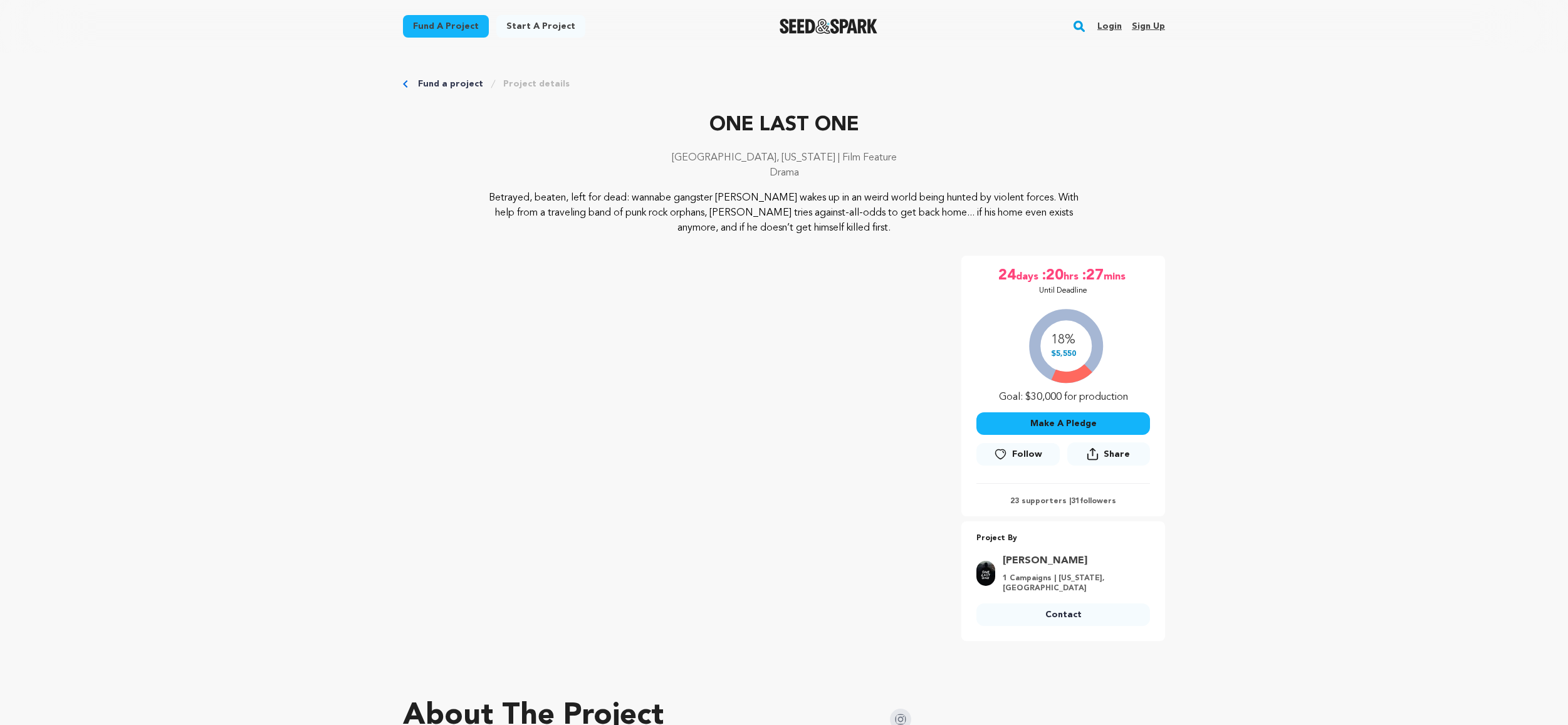
click at [860, 234] on p "Betrayed, beaten, left for dead: wannabe gangster [PERSON_NAME] wakes up in an …" at bounding box center [784, 213] width 610 height 45
drag, startPoint x: 870, startPoint y: 229, endPoint x: 494, endPoint y: 195, distance: 377.5
click at [494, 195] on p "Betrayed, beaten, left for dead: wannabe gangster [PERSON_NAME] wakes up in an …" at bounding box center [784, 213] width 610 height 45
drag, startPoint x: 479, startPoint y: 192, endPoint x: 471, endPoint y: 193, distance: 8.1
click at [480, 192] on p "Betrayed, beaten, left for dead: wannabe gangster [PERSON_NAME] wakes up in an …" at bounding box center [784, 213] width 610 height 45
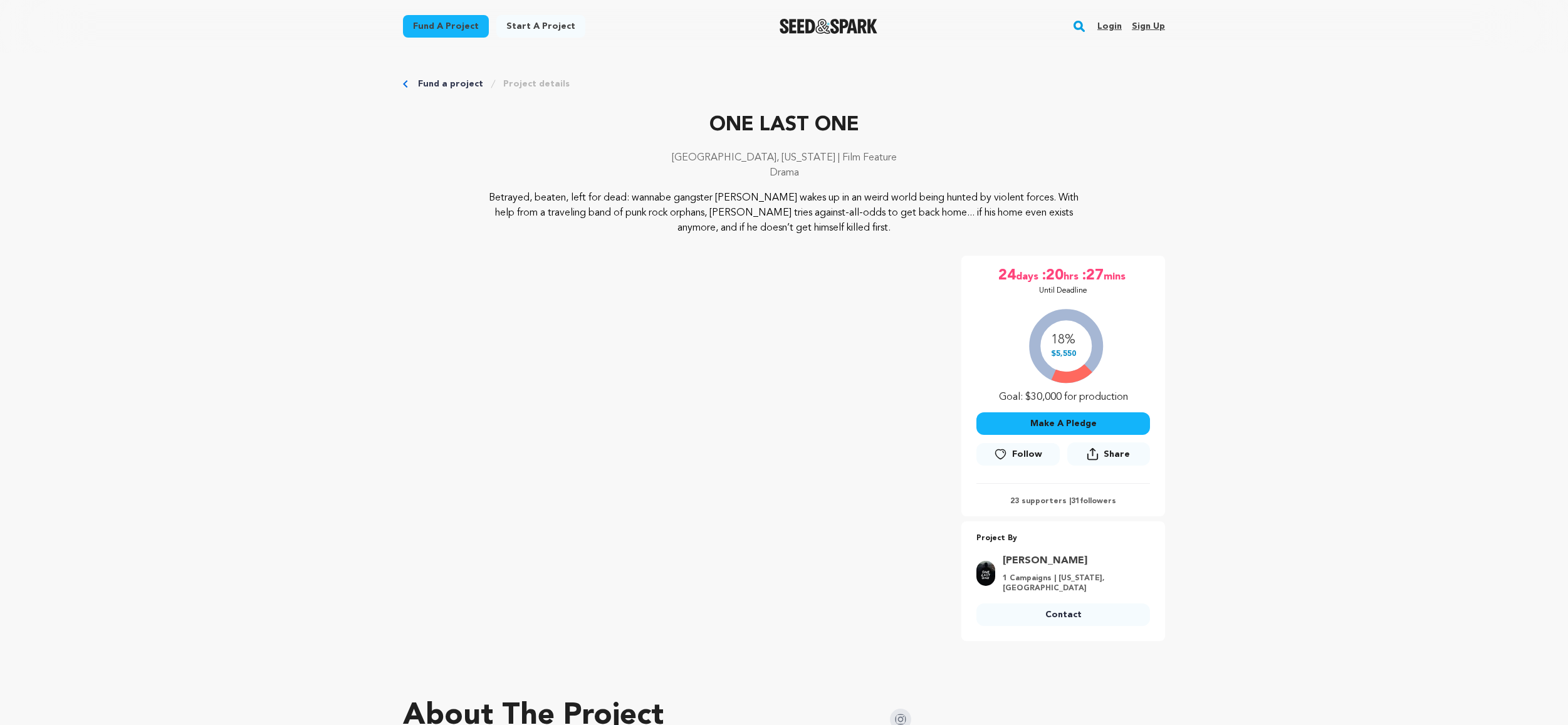
drag, startPoint x: 485, startPoint y: 197, endPoint x: 935, endPoint y: 241, distance: 452.1
click at [934, 241] on div "ONE LAST ONE [GEOGRAPHIC_DATA], [US_STATE] | Film Feature Drama Betrayed, beate…" at bounding box center [784, 376] width 762 height 531
click at [932, 233] on p "Betrayed, beaten, left for dead: wannabe gangster [PERSON_NAME] wakes up in an …" at bounding box center [784, 213] width 610 height 45
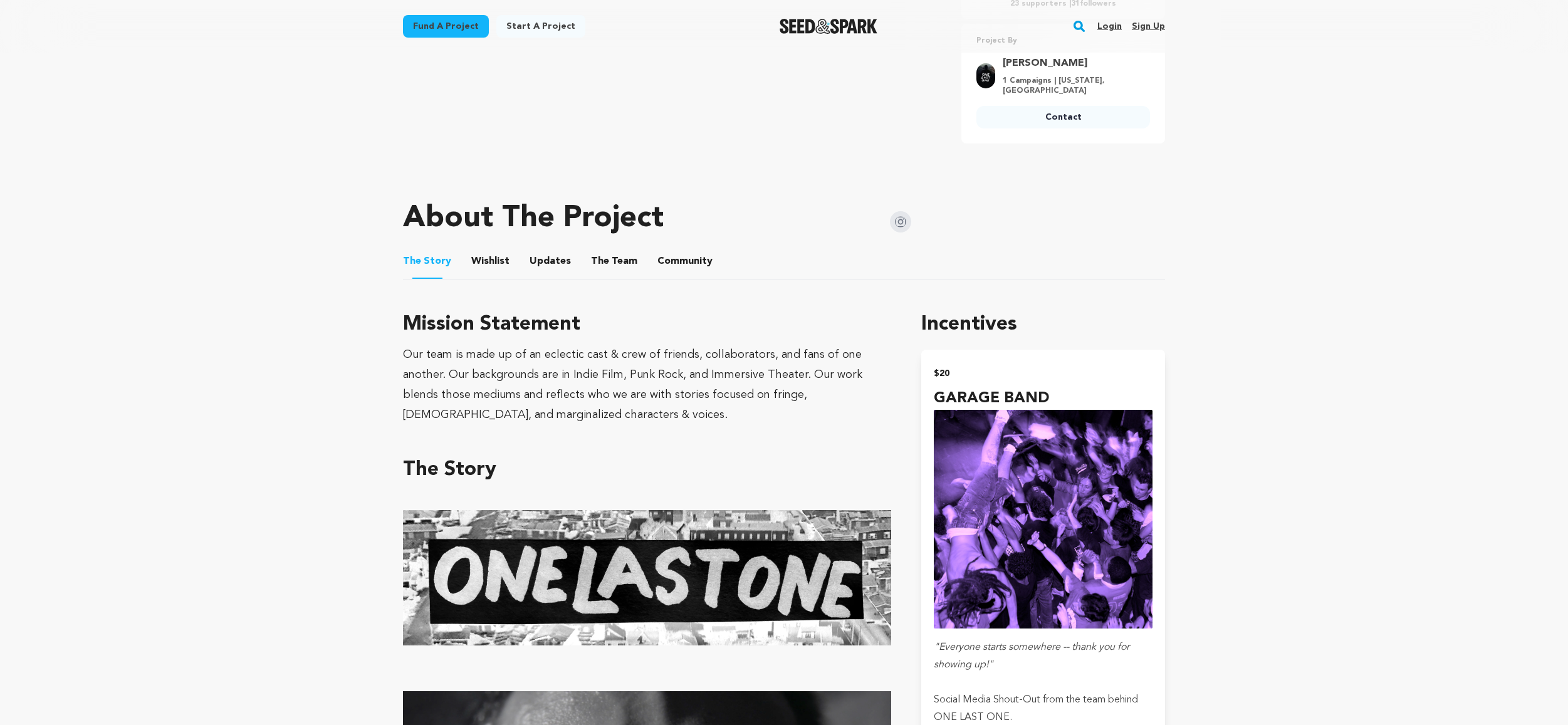
scroll to position [502, 0]
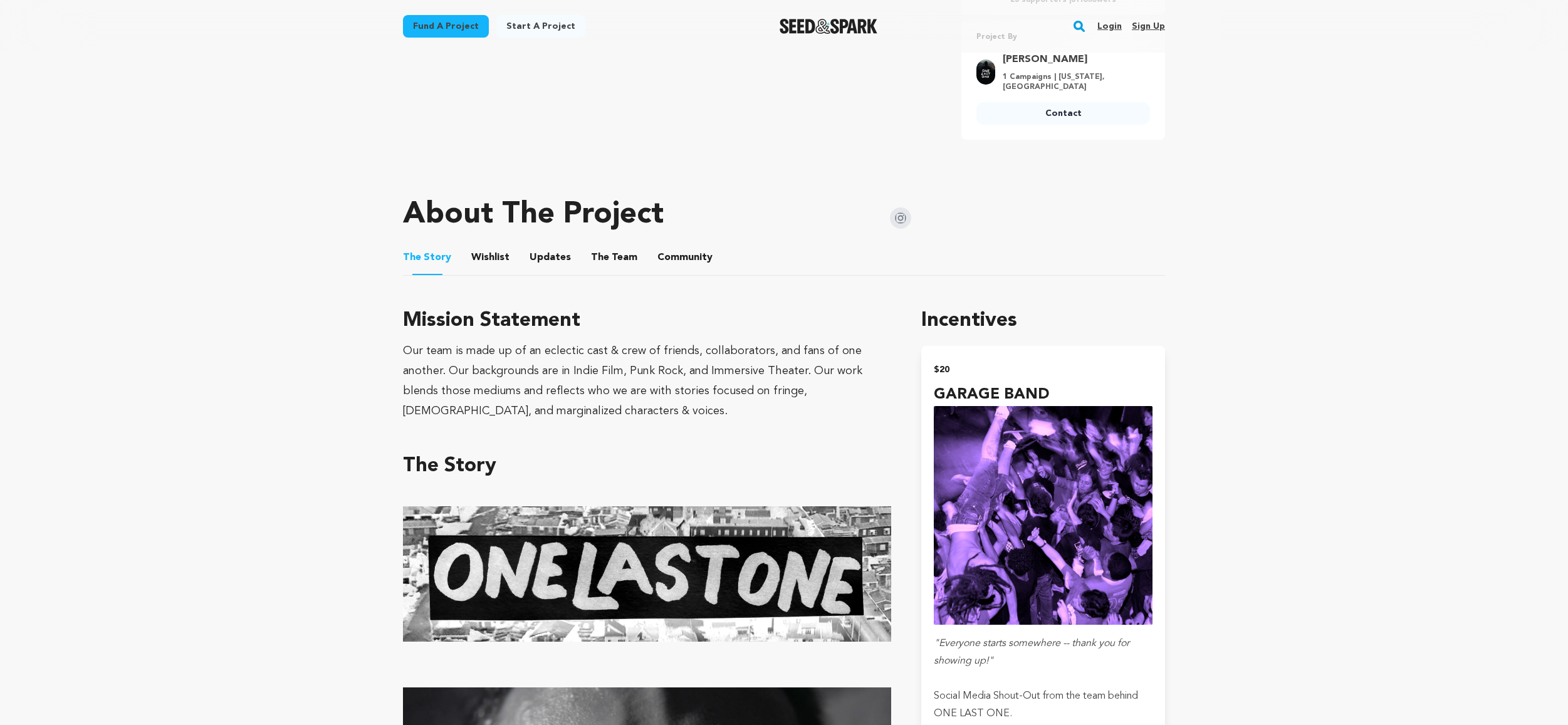
click at [510, 253] on ul "The Story The Story Wishlist Wishlist Updates Updates The Team The Team Communi…" at bounding box center [784, 258] width 762 height 36
click at [495, 259] on button "Wishlist" at bounding box center [491, 261] width 30 height 30
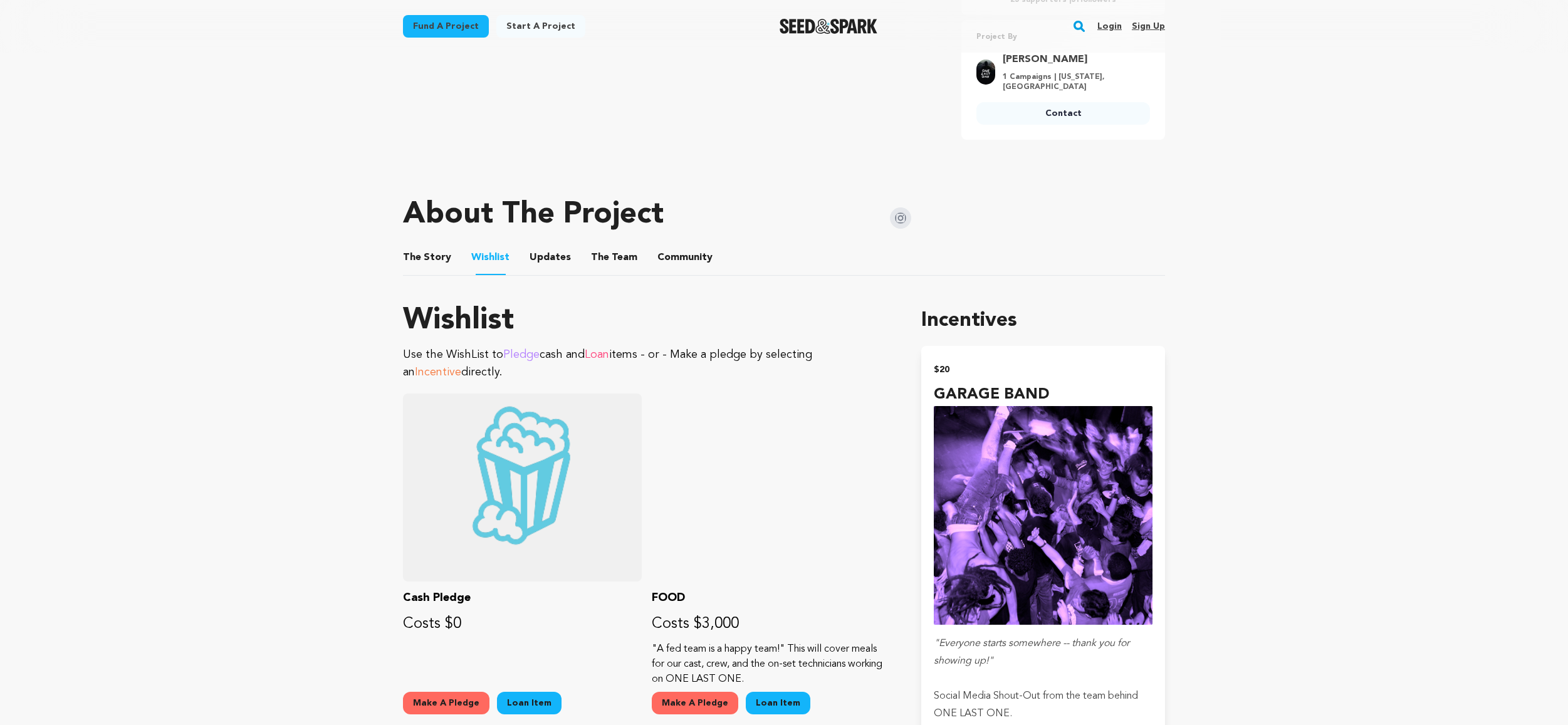
drag, startPoint x: 551, startPoint y: 259, endPoint x: 557, endPoint y: 259, distance: 6.0
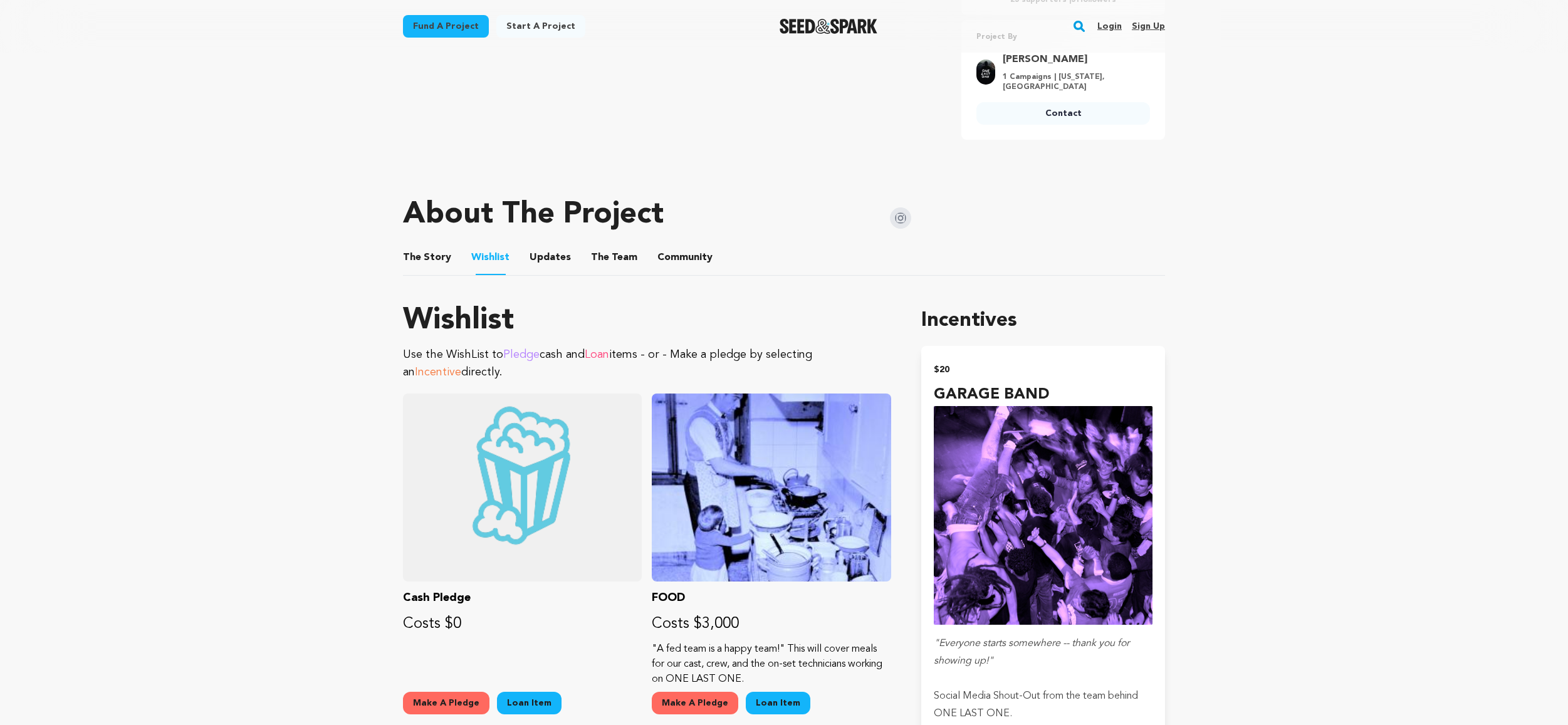
click at [551, 259] on button "Updates" at bounding box center [551, 261] width 30 height 30
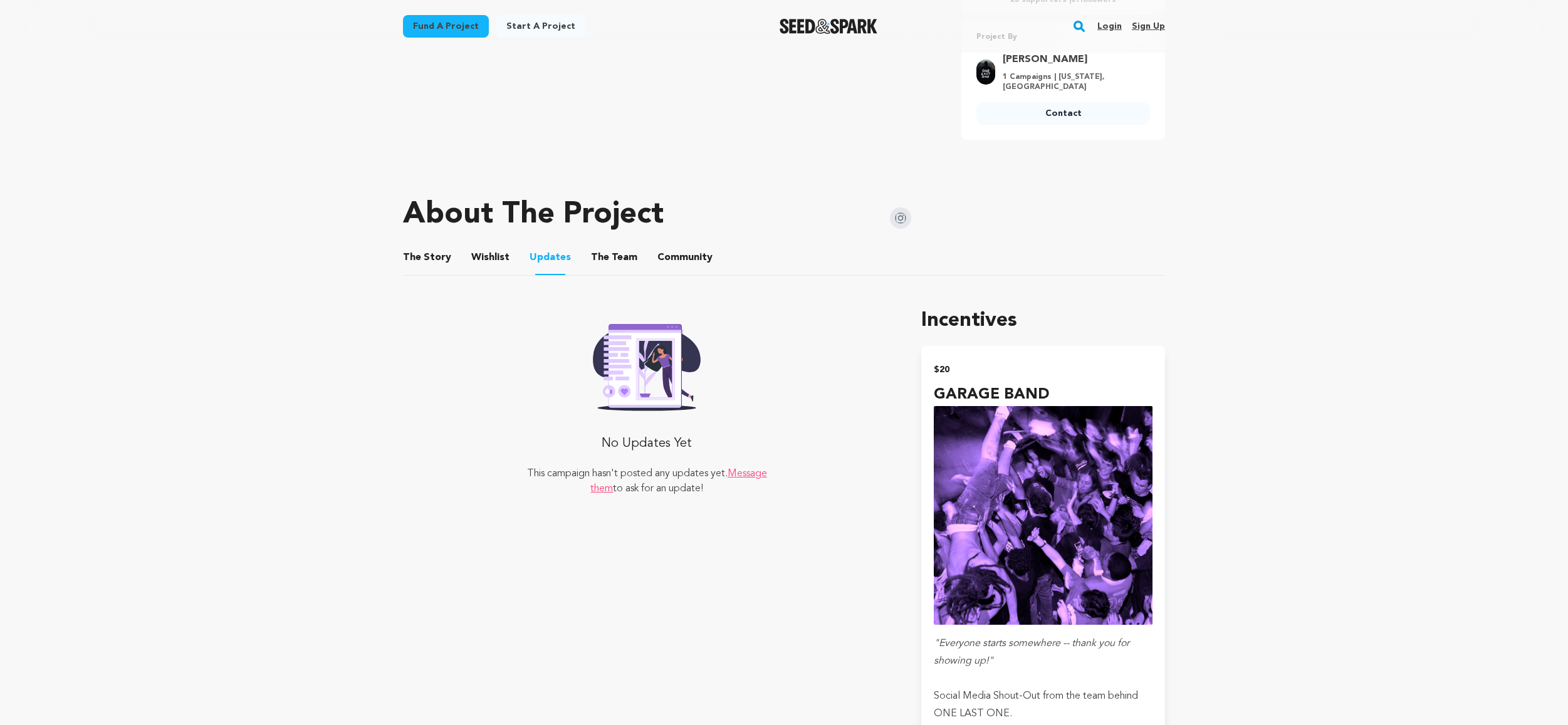
click at [612, 256] on button "The Team" at bounding box center [614, 261] width 30 height 30
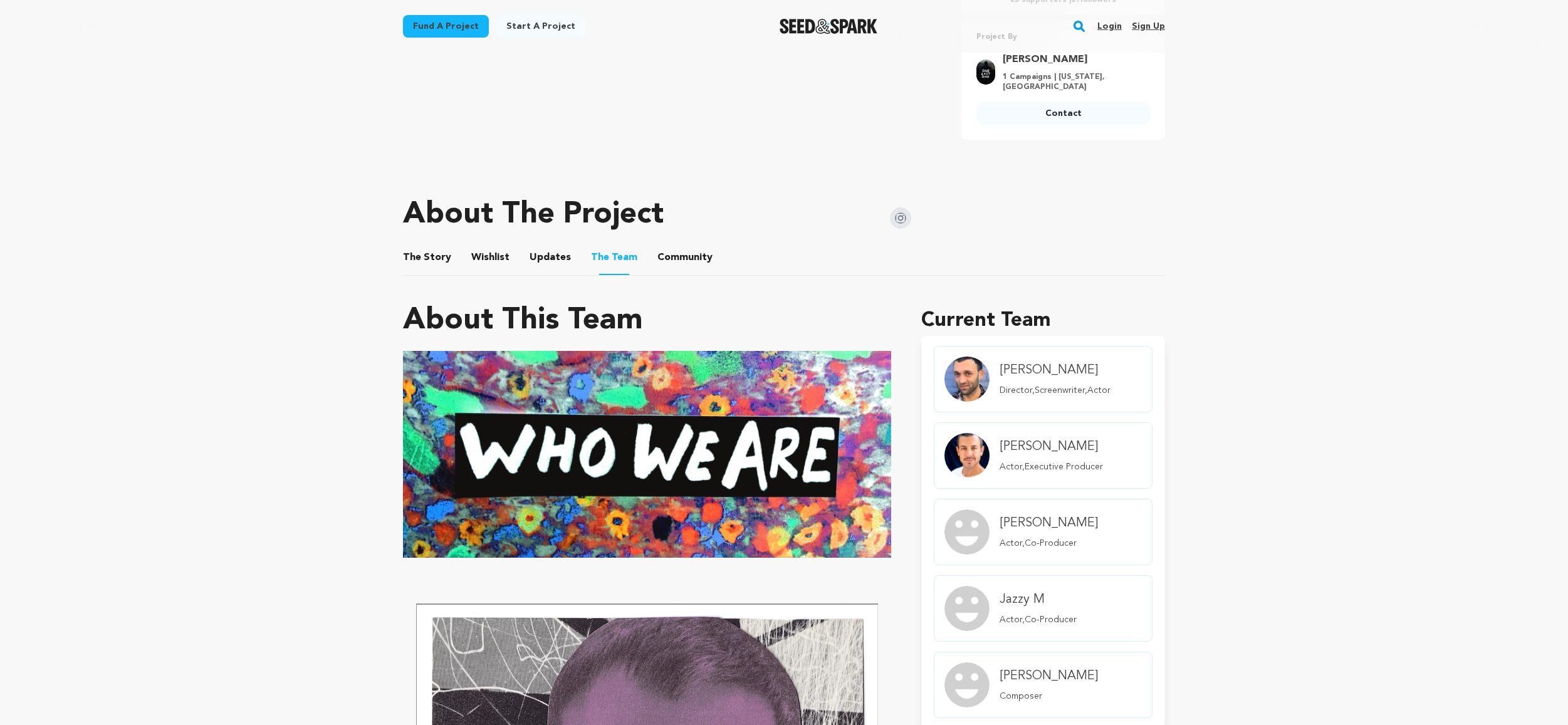
click at [682, 258] on button "Community" at bounding box center [686, 261] width 30 height 30
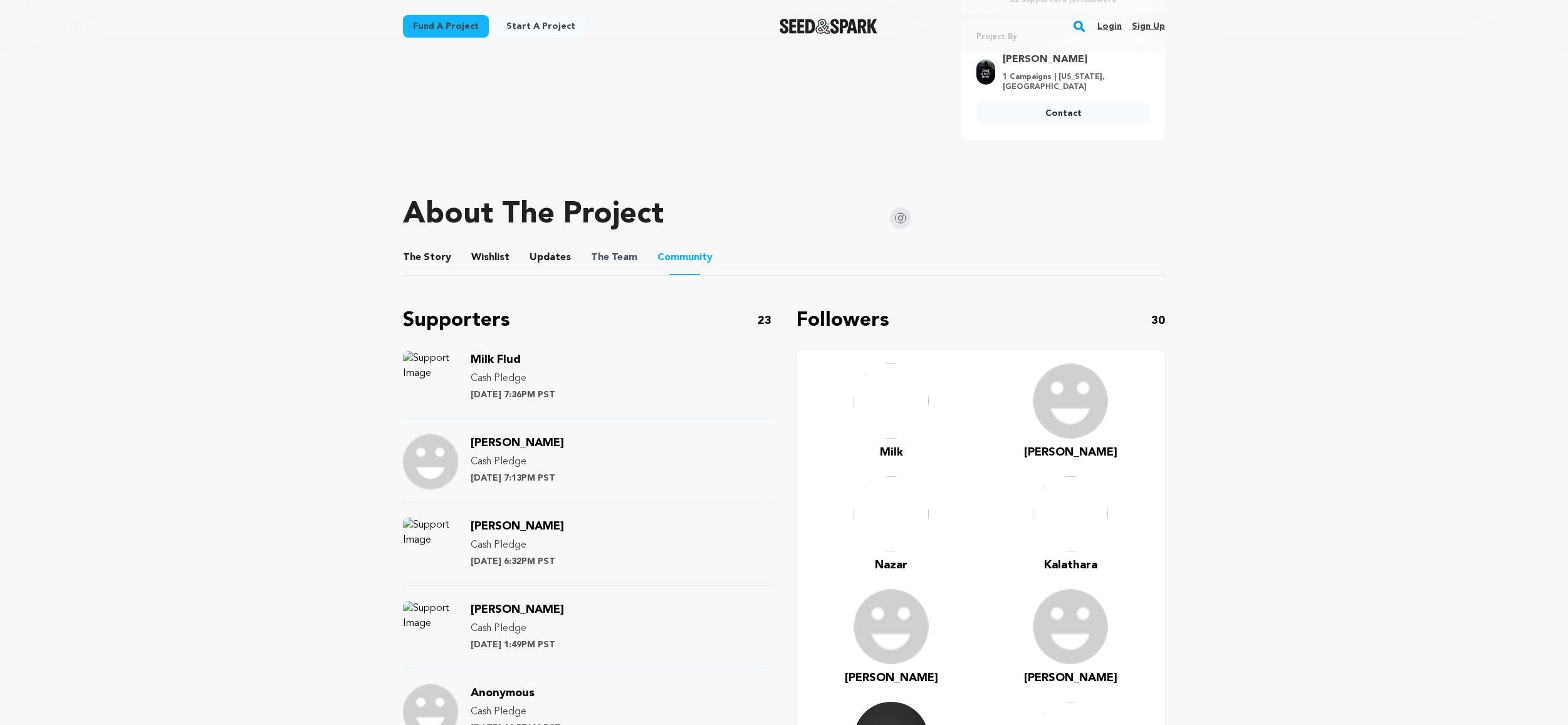
click at [623, 259] on span "The Team" at bounding box center [614, 258] width 46 height 15
click at [549, 256] on button "Updates" at bounding box center [551, 261] width 30 height 30
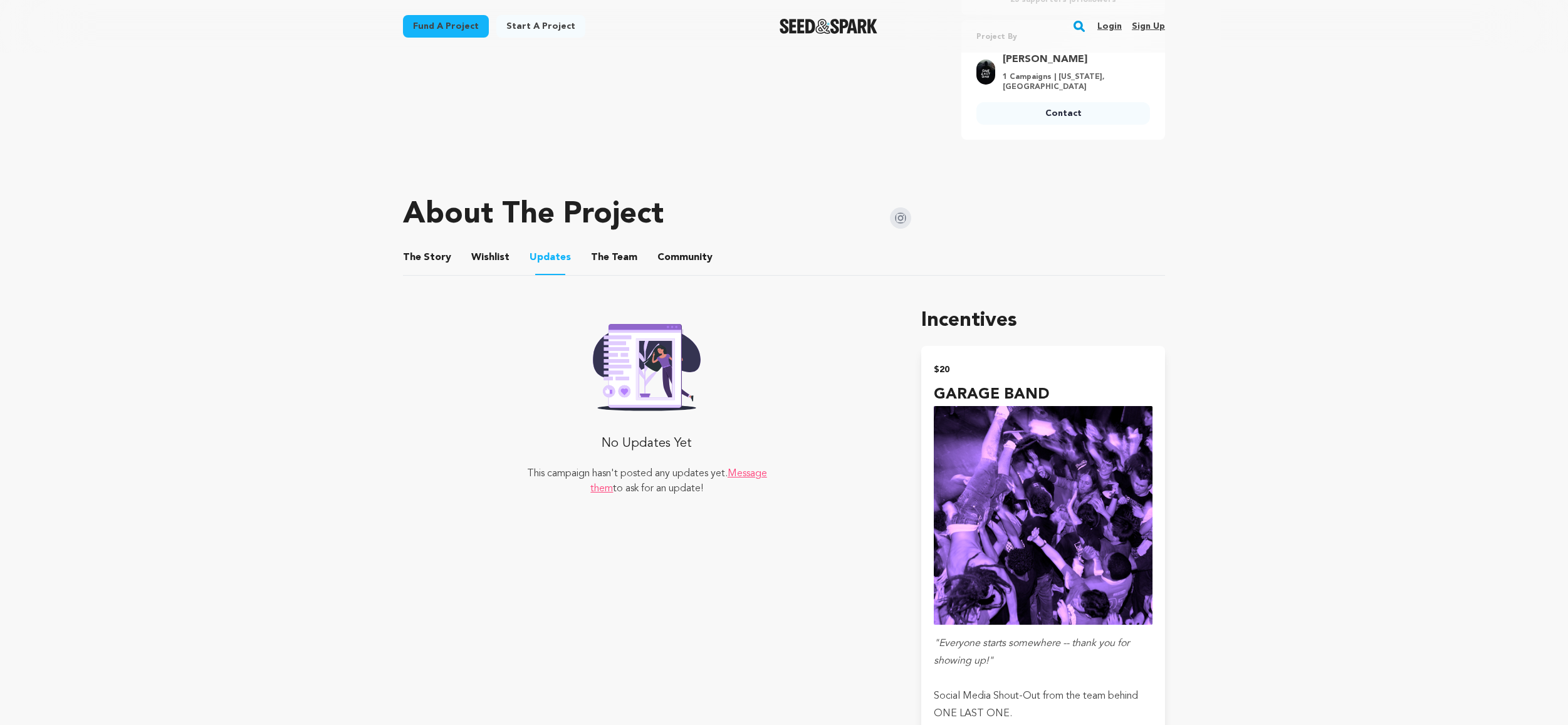
click at [492, 254] on button "Wishlist" at bounding box center [491, 261] width 30 height 30
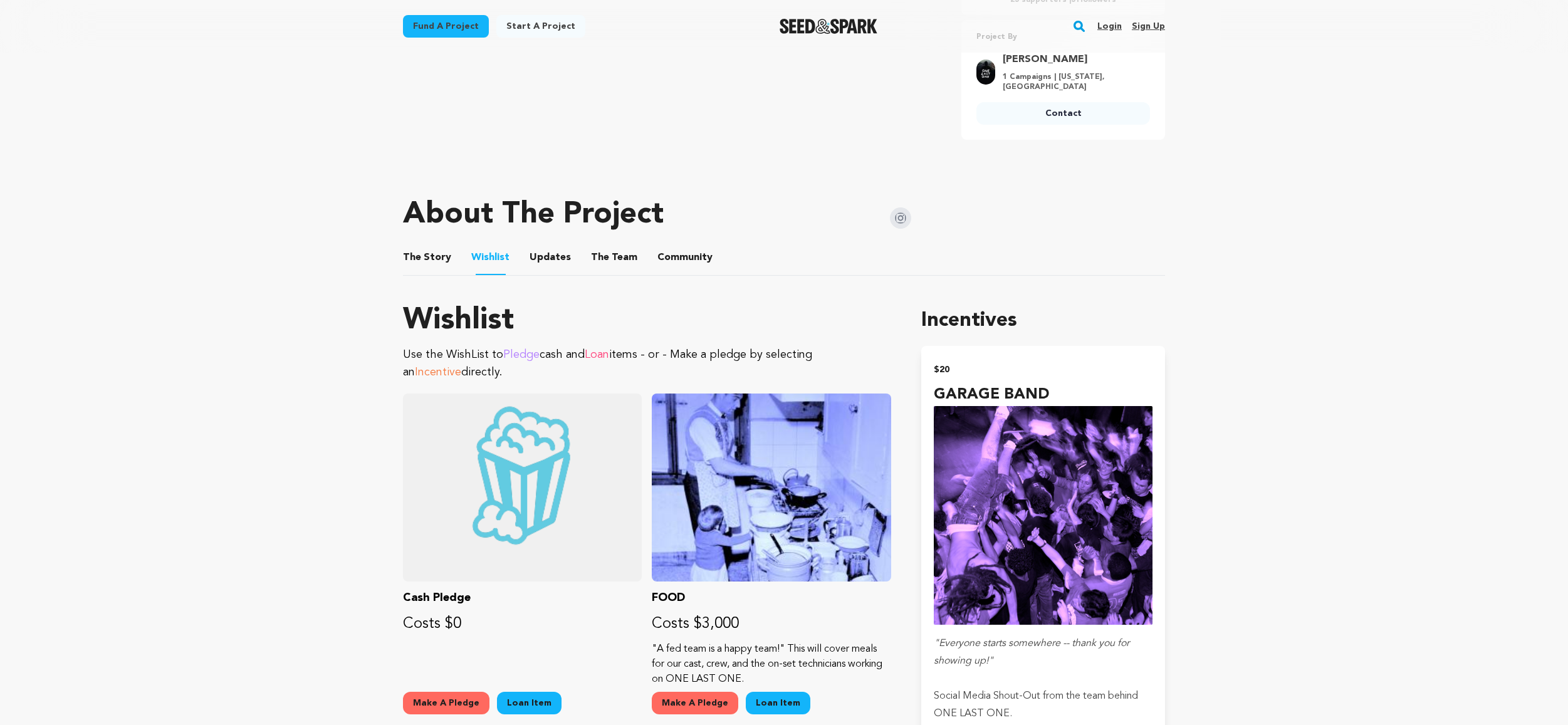
click at [420, 254] on button "The Story" at bounding box center [428, 261] width 30 height 30
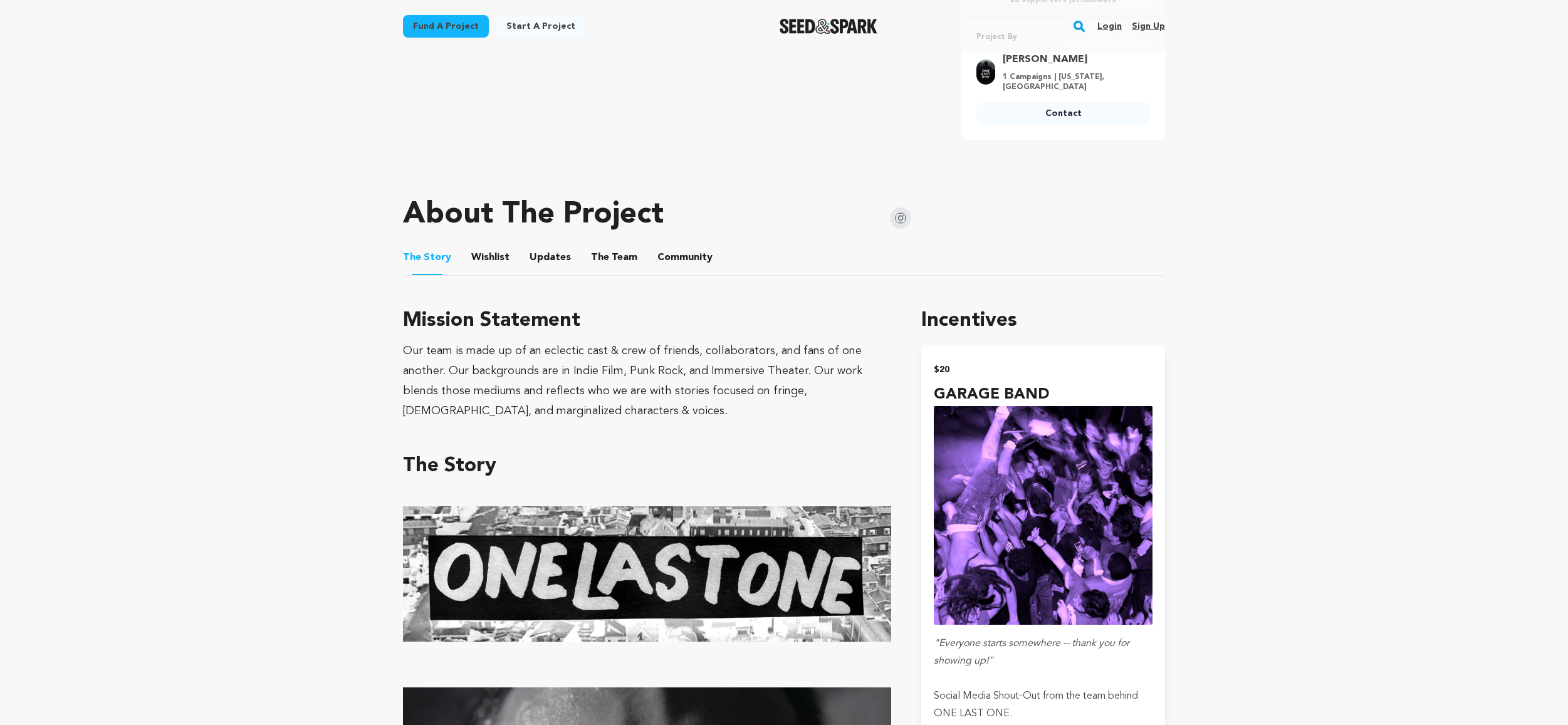
click at [603, 258] on button "The Team" at bounding box center [614, 261] width 30 height 30
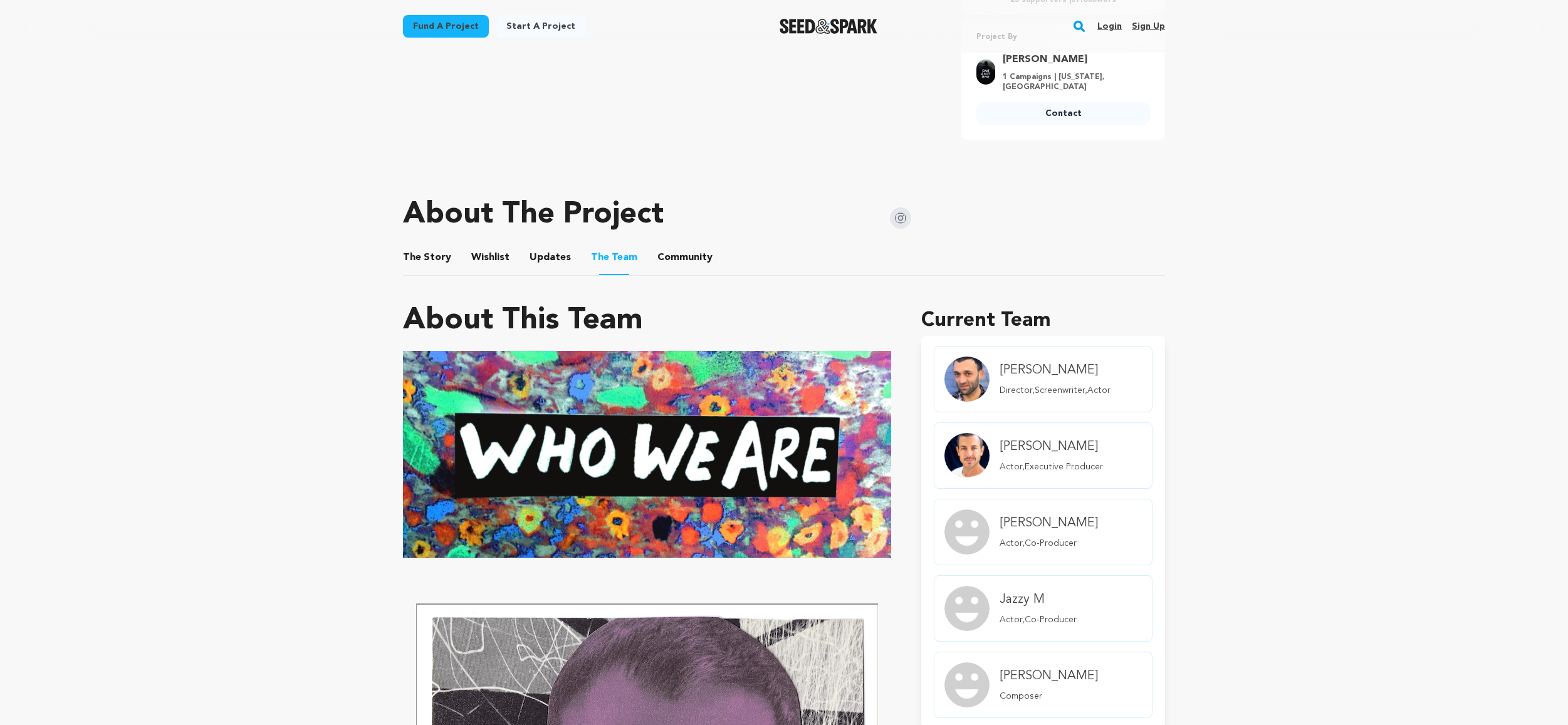
drag, startPoint x: 690, startPoint y: 257, endPoint x: 647, endPoint y: 258, distance: 43.0
click at [689, 257] on button "Community" at bounding box center [686, 261] width 30 height 30
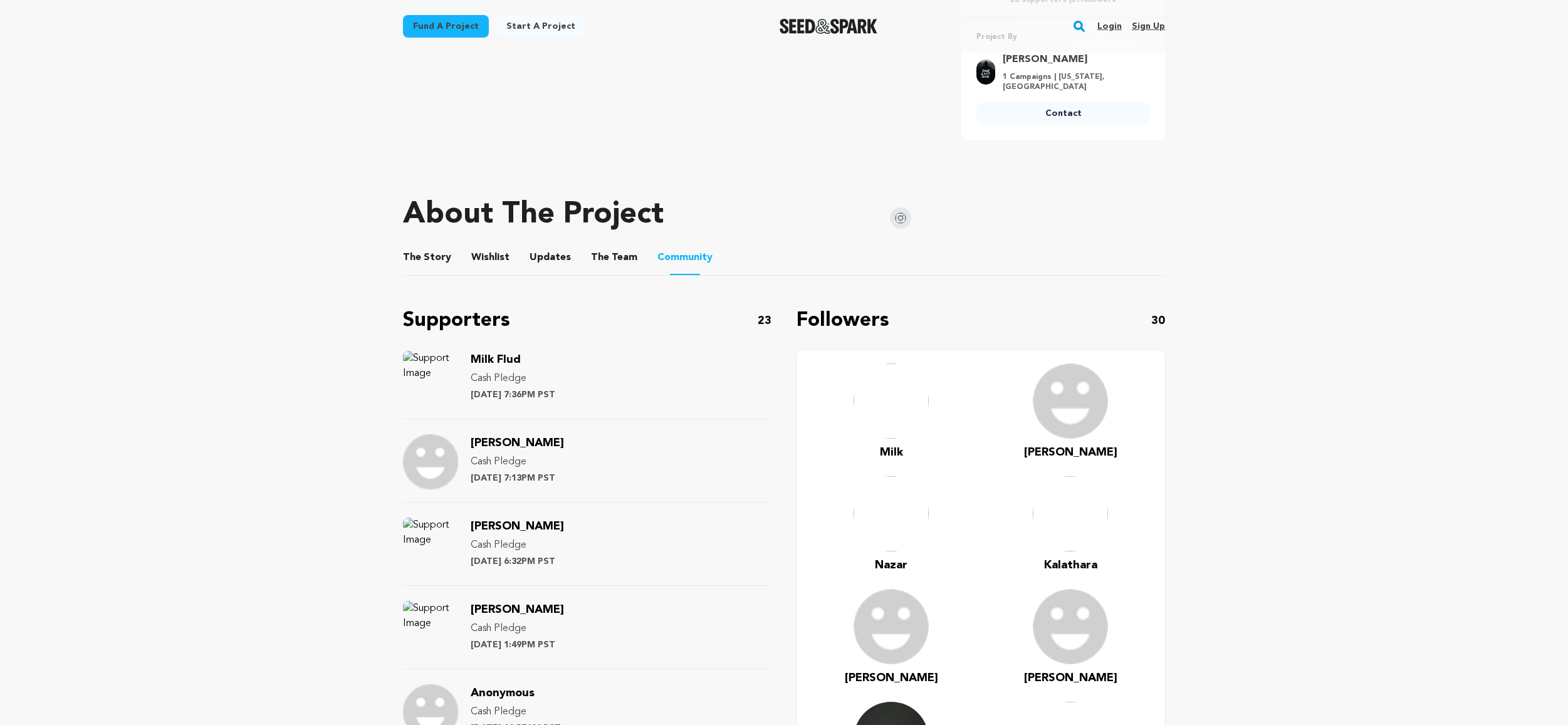
drag, startPoint x: 549, startPoint y: 254, endPoint x: 533, endPoint y: 254, distance: 16.0
click at [549, 254] on button "Updates" at bounding box center [551, 261] width 30 height 30
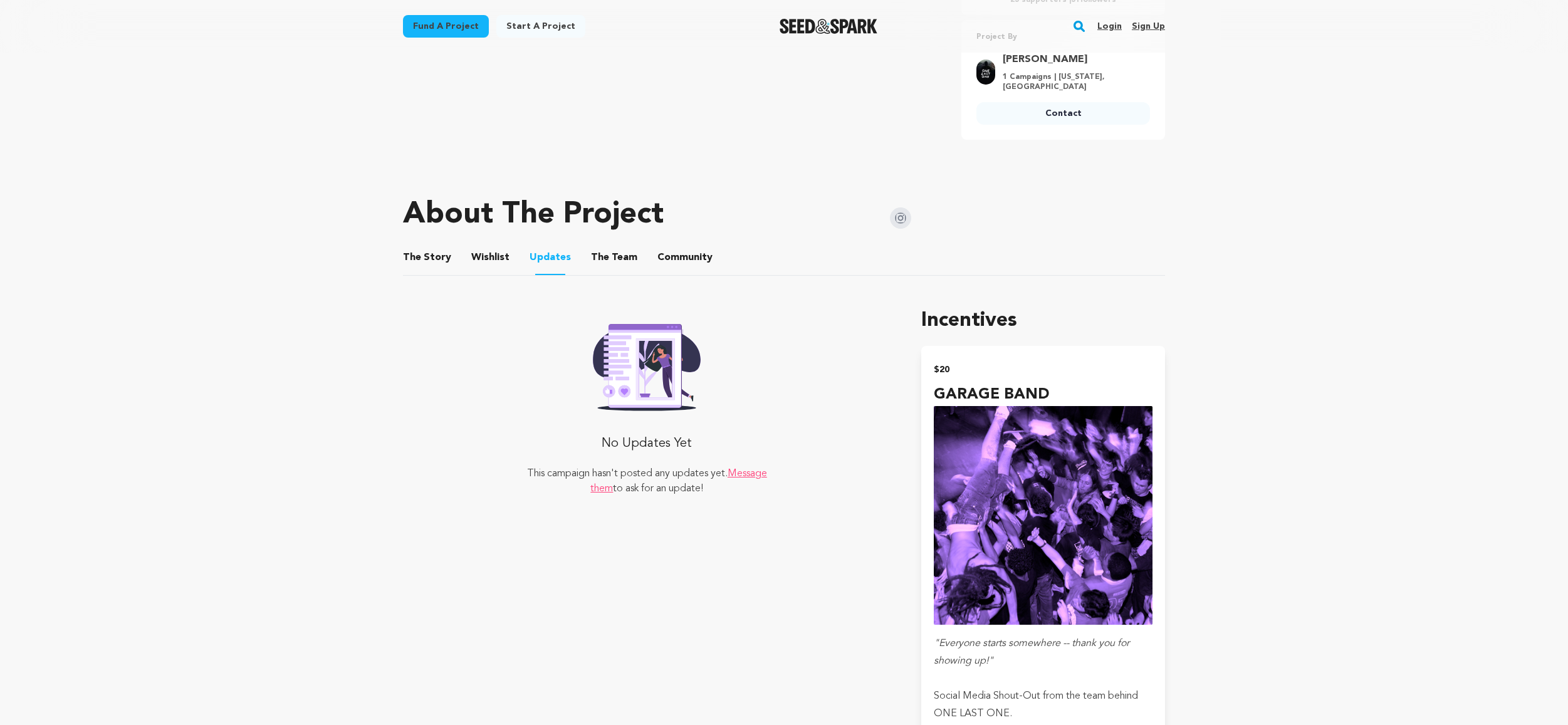
click at [495, 256] on button "Wishlist" at bounding box center [491, 261] width 30 height 30
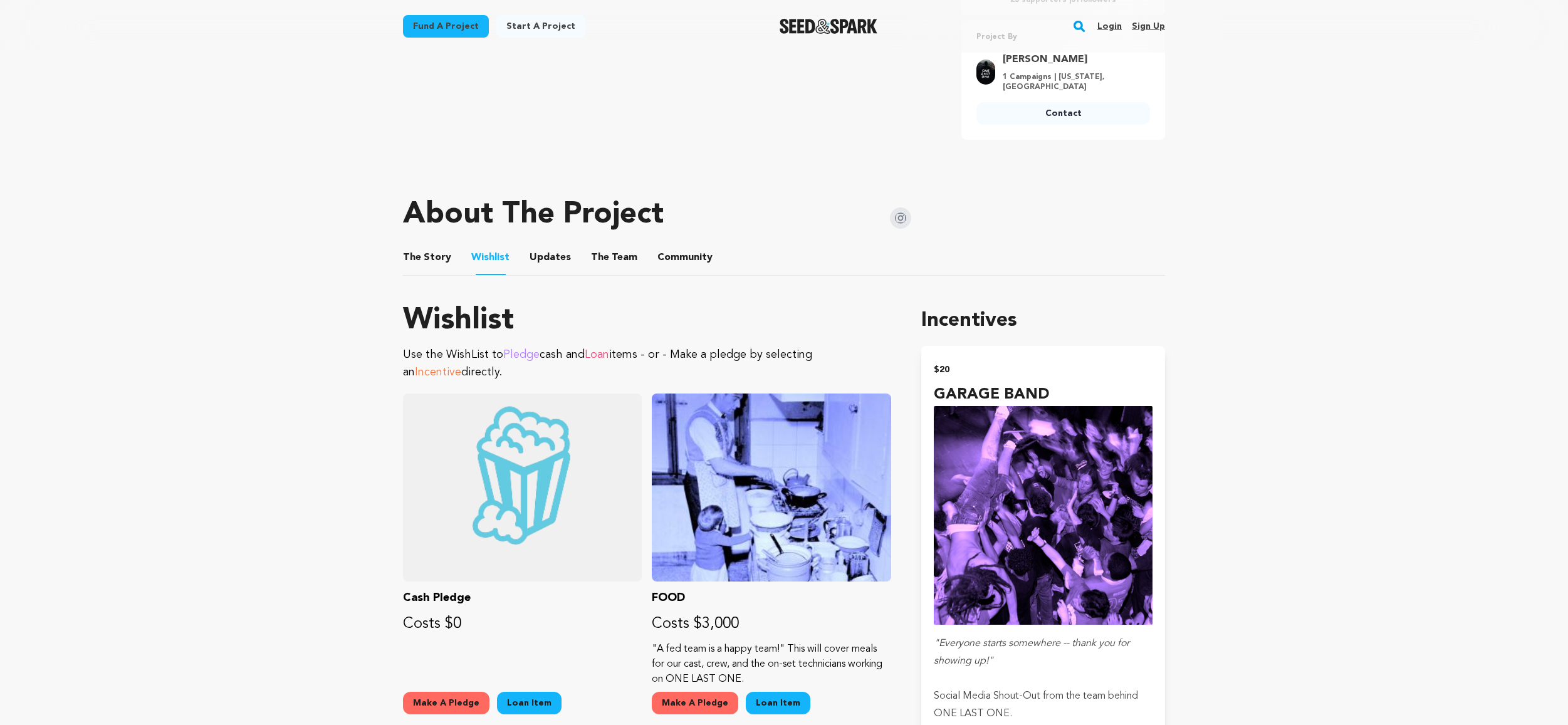
click at [435, 255] on button "The Story" at bounding box center [428, 261] width 30 height 30
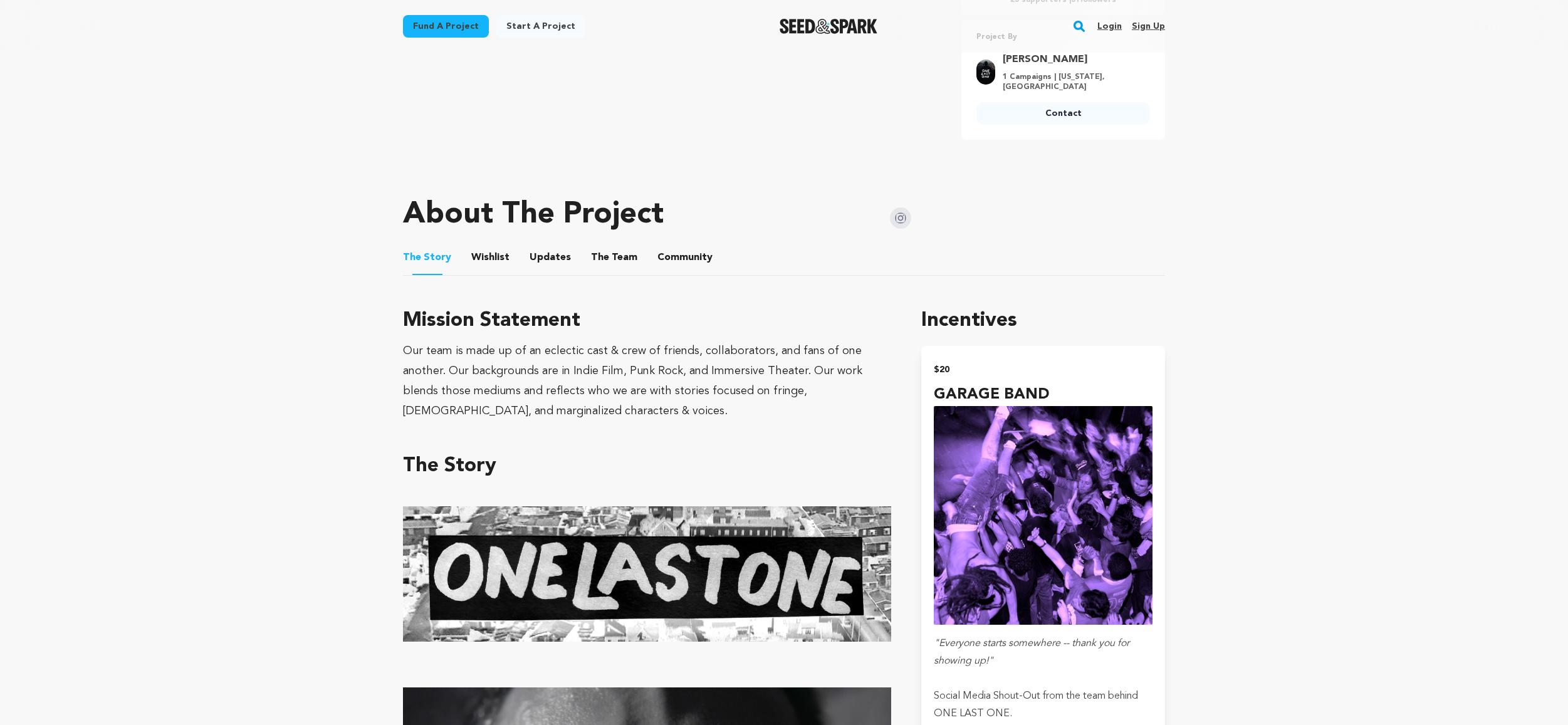
drag, startPoint x: 554, startPoint y: 256, endPoint x: 607, endPoint y: 258, distance: 53.0
click at [554, 256] on button "Updates" at bounding box center [551, 261] width 30 height 30
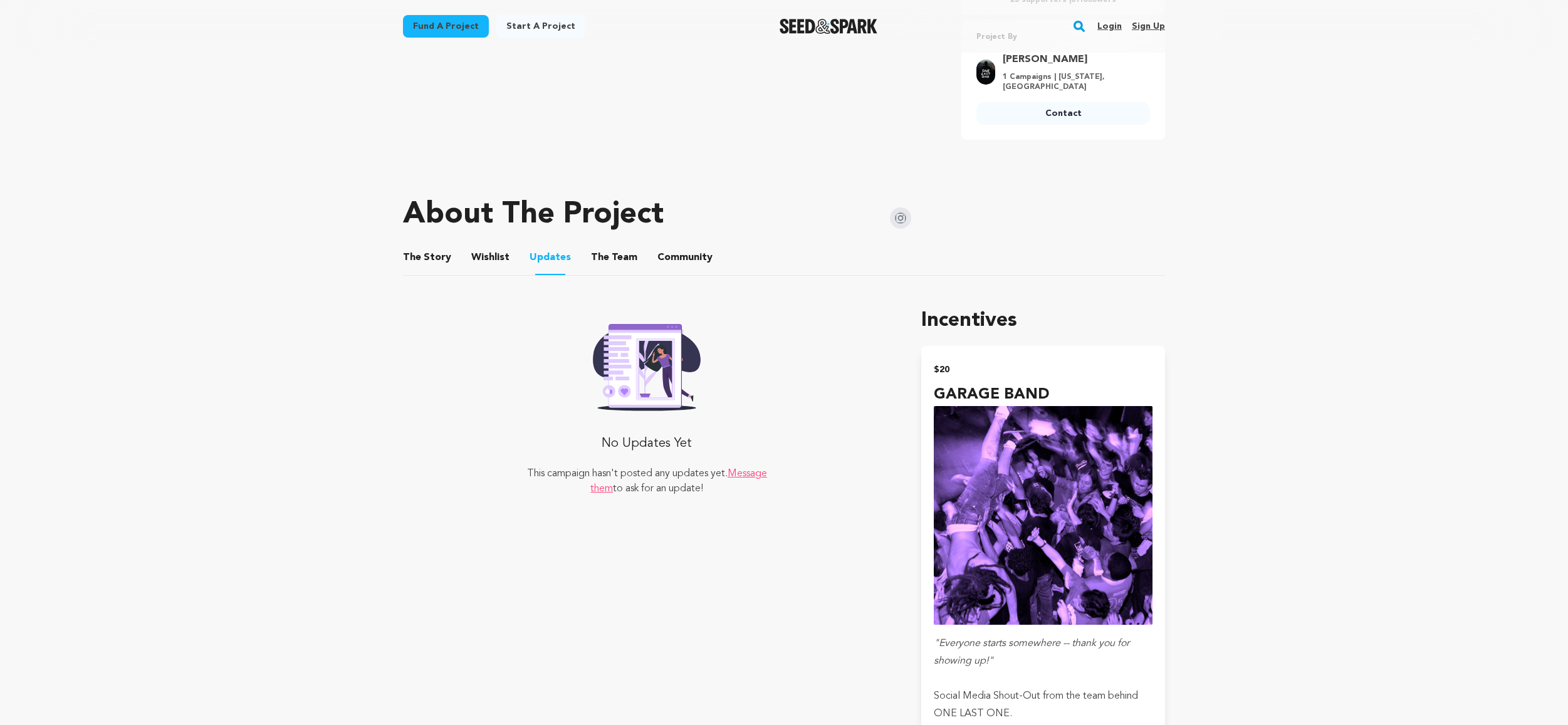
click at [639, 259] on ul "The Story The Story Wishlist Wishlist Updates Updates The Team The Team Communi…" at bounding box center [784, 258] width 762 height 36
click at [688, 261] on button "Community" at bounding box center [686, 261] width 30 height 30
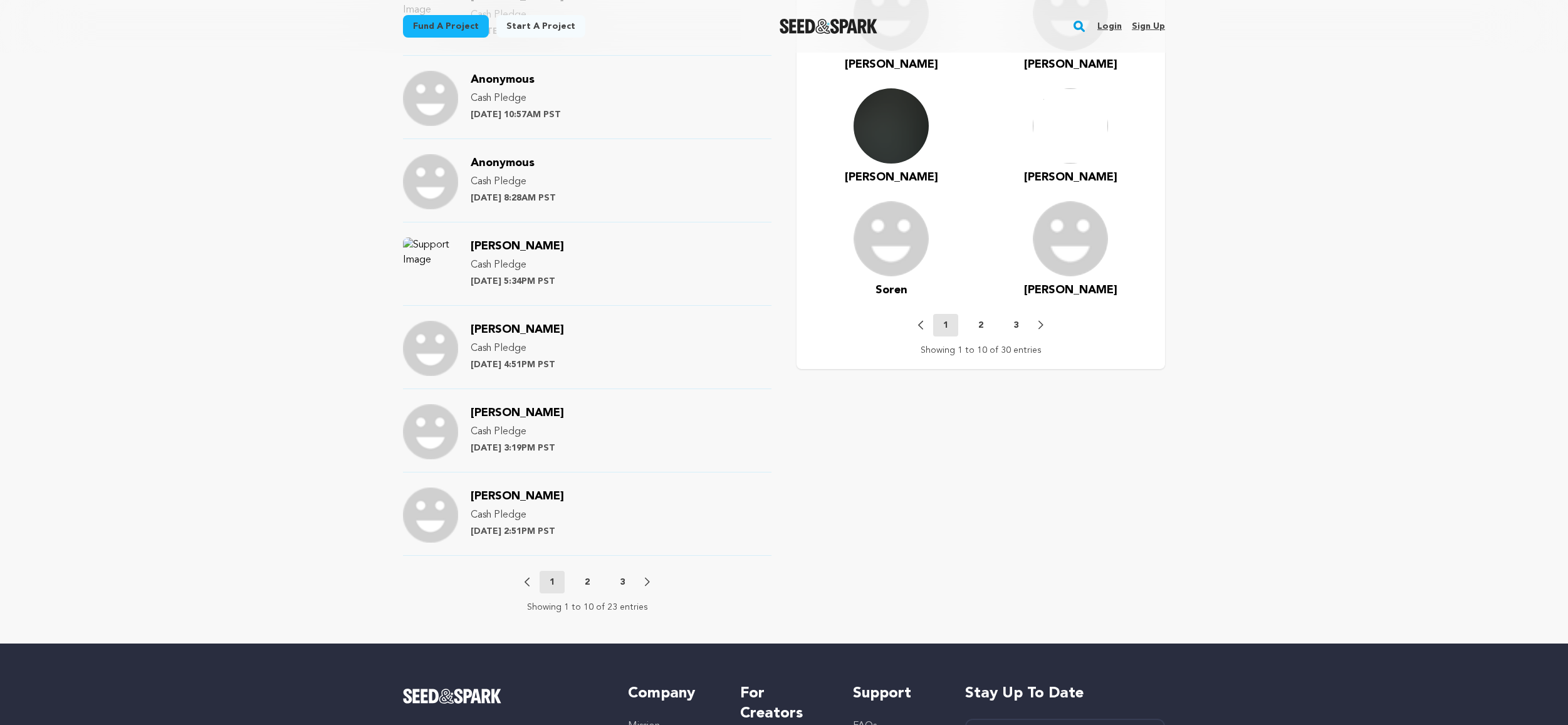
scroll to position [1124, 0]
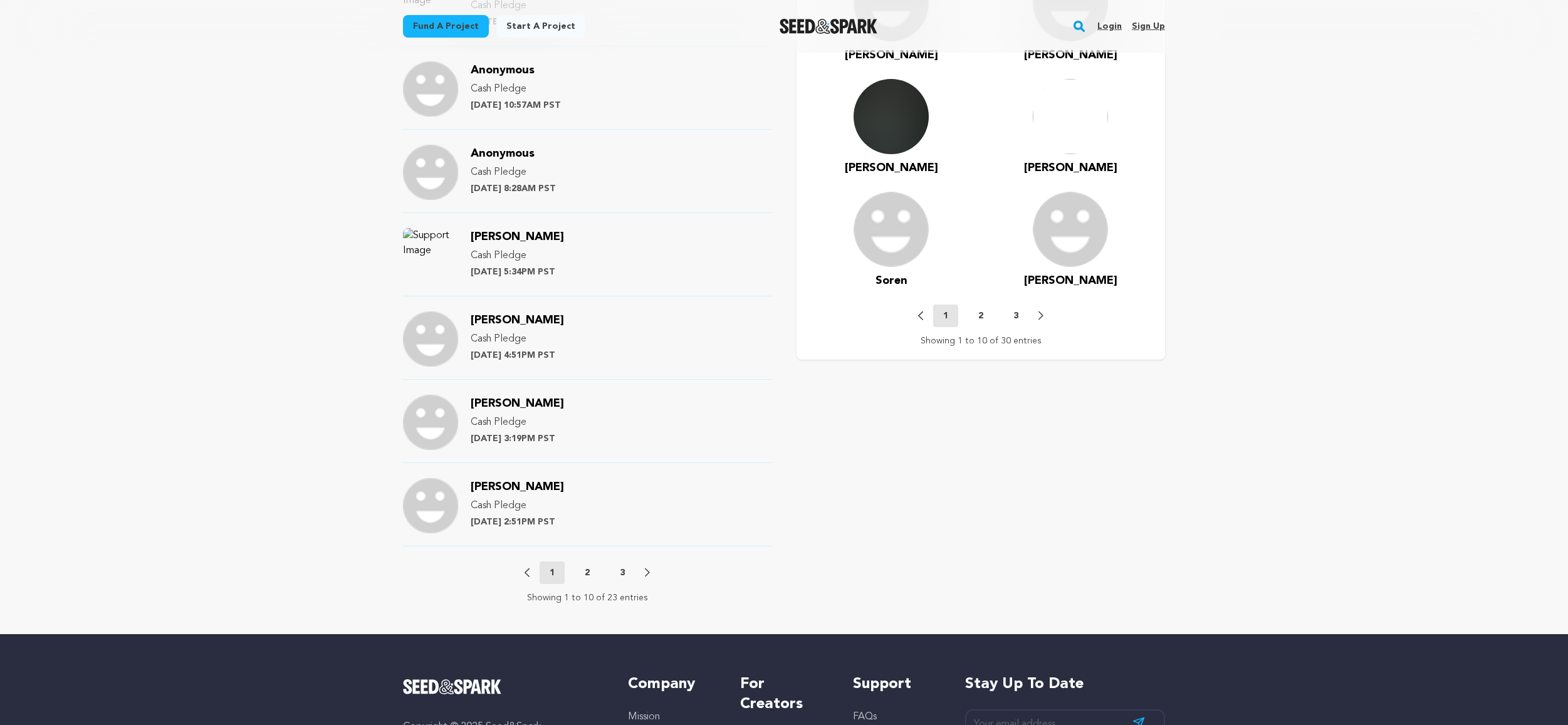
click at [589, 572] on button "2" at bounding box center [587, 573] width 25 height 12
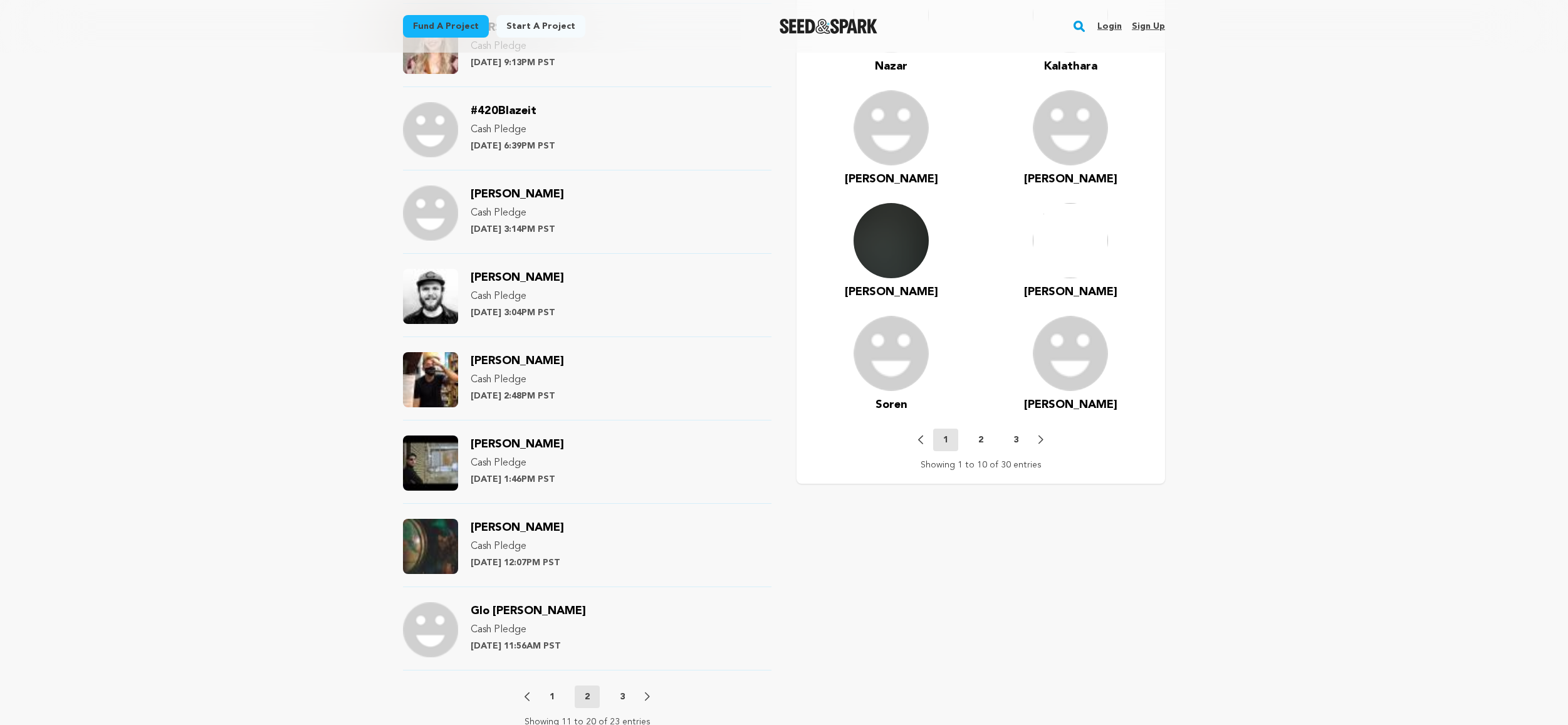
scroll to position [1000, 0]
drag, startPoint x: 621, startPoint y: 694, endPoint x: 648, endPoint y: 693, distance: 27.0
click at [621, 694] on p "3" at bounding box center [622, 697] width 5 height 12
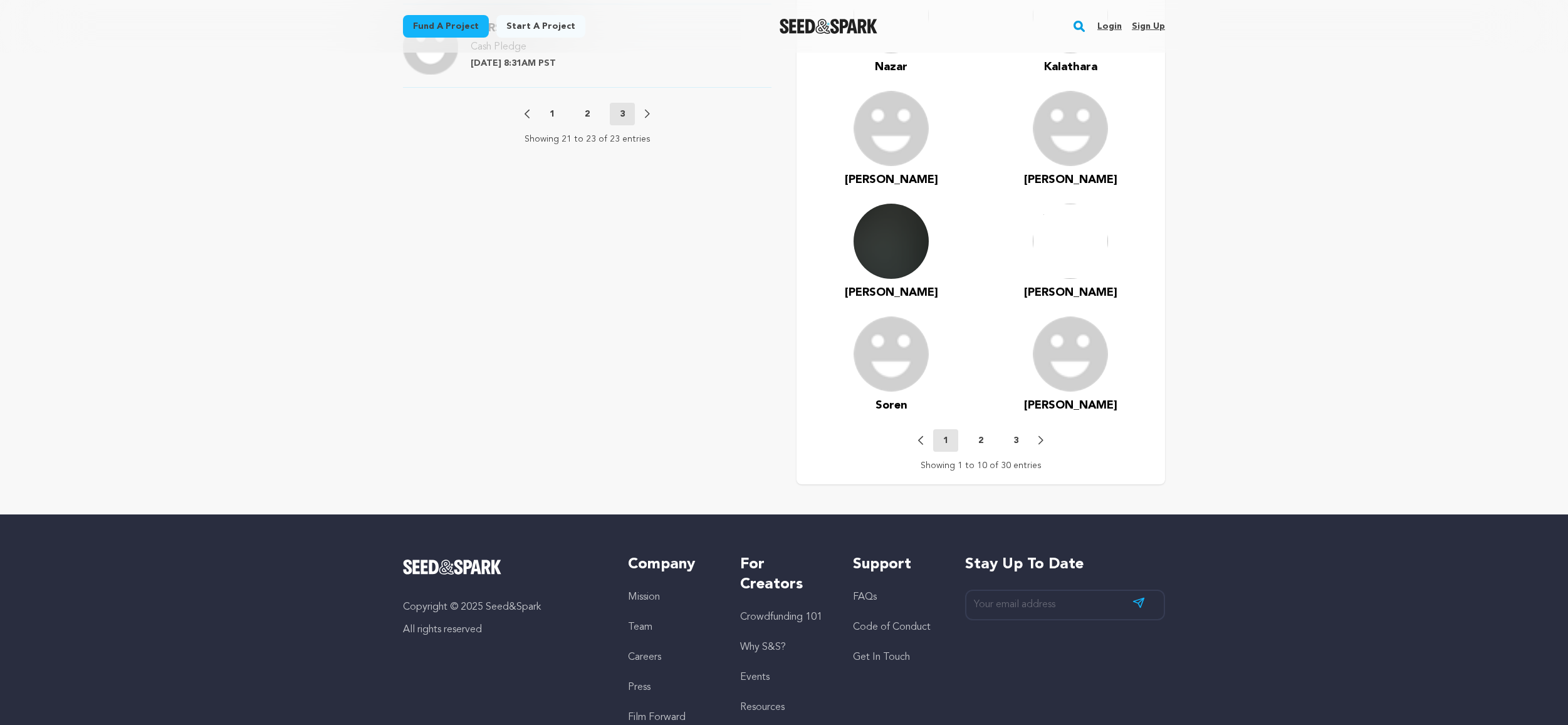
click at [551, 113] on p "1" at bounding box center [551, 114] width 5 height 12
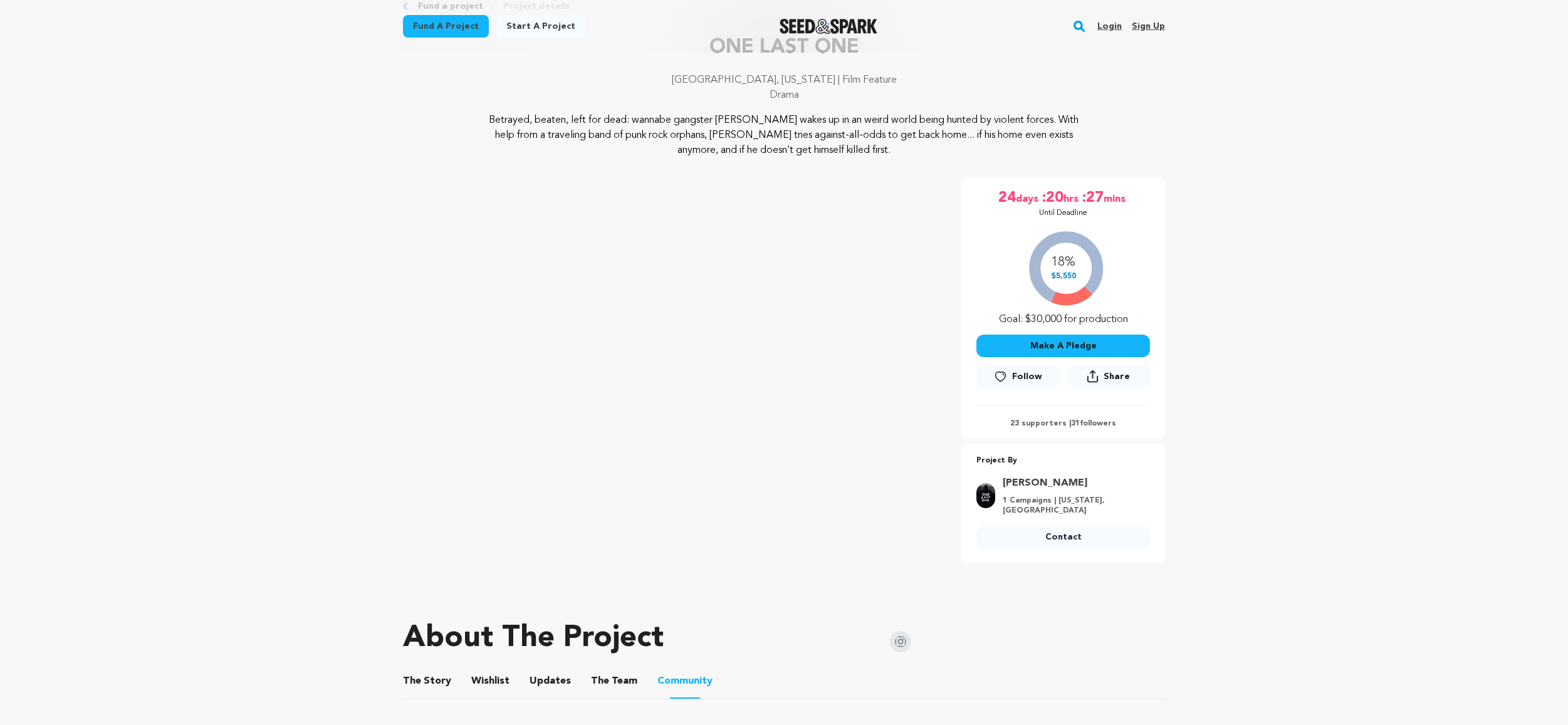
scroll to position [0, 0]
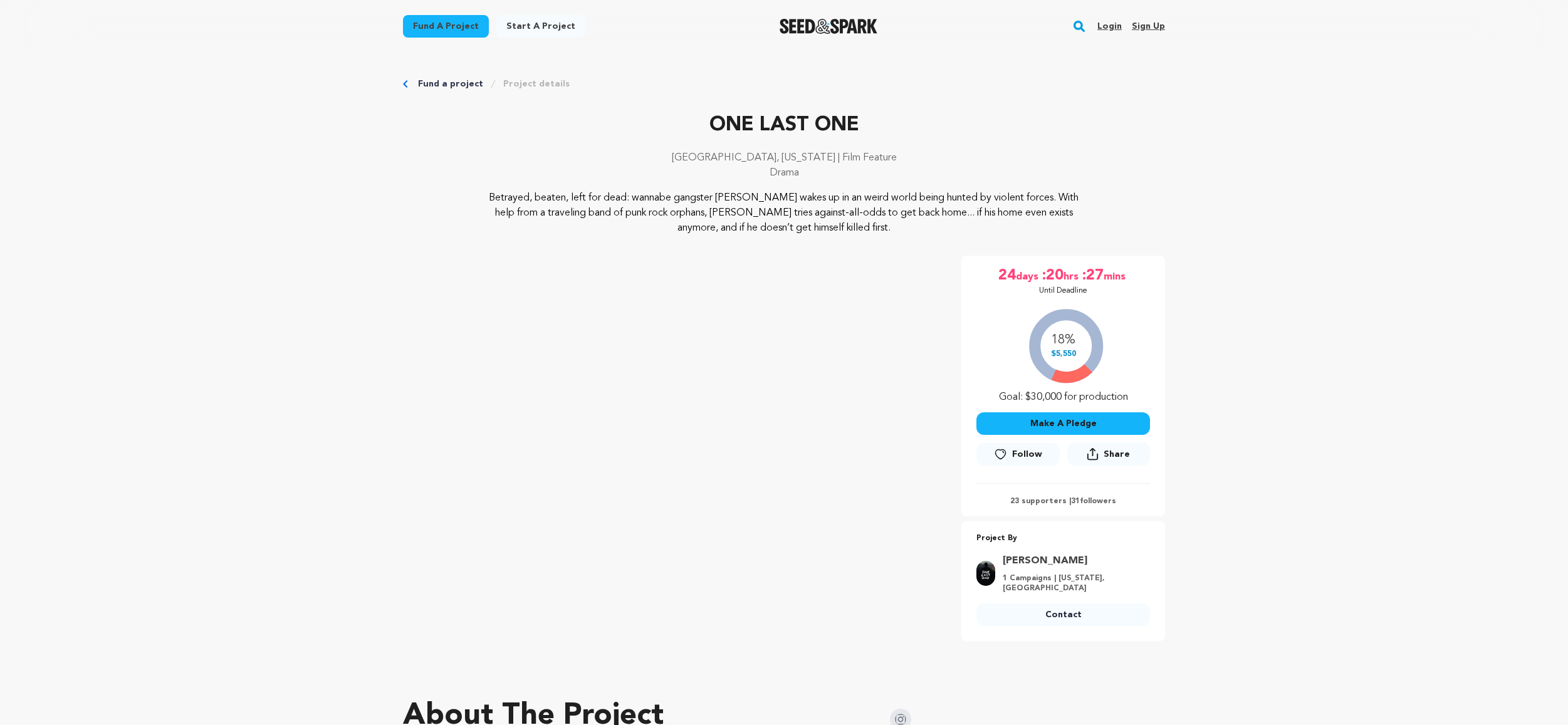
drag, startPoint x: 847, startPoint y: 232, endPoint x: 453, endPoint y: 174, distance: 398.2
click at [452, 175] on div "ONE LAST ONE [GEOGRAPHIC_DATA], [US_STATE] | Film Feature Drama Betrayed, beate…" at bounding box center [784, 173] width 762 height 125
click at [468, 115] on p "ONE LAST ONE" at bounding box center [784, 126] width 762 height 30
drag, startPoint x: 735, startPoint y: 122, endPoint x: 896, endPoint y: 145, distance: 162.6
click at [894, 144] on div "ONE LAST ONE [GEOGRAPHIC_DATA], [US_STATE] | Film Feature Drama" at bounding box center [784, 151] width 762 height 80
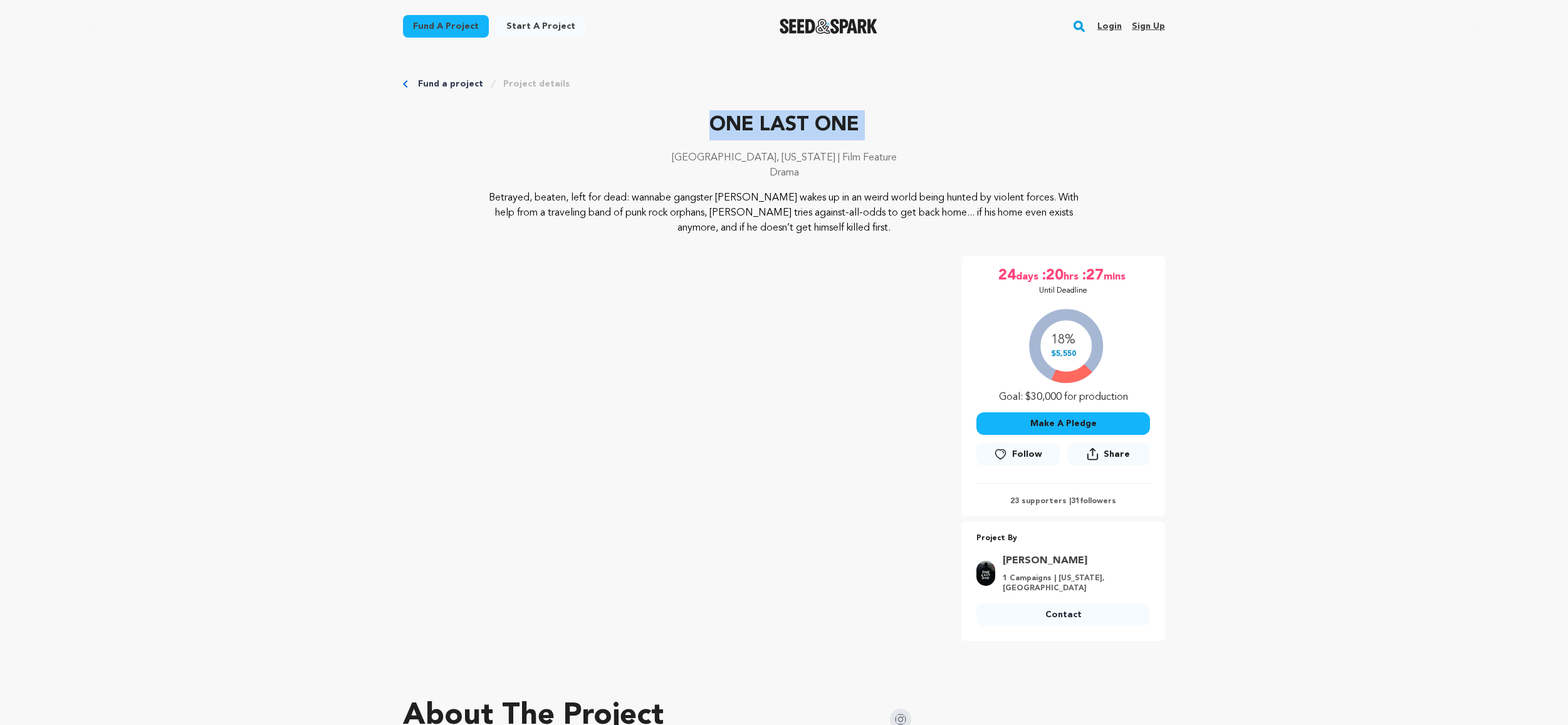
click at [895, 149] on div "ONE LAST ONE [GEOGRAPHIC_DATA], [US_STATE] | Film Feature Drama" at bounding box center [784, 151] width 762 height 80
drag, startPoint x: 824, startPoint y: 176, endPoint x: 617, endPoint y: 101, distance: 220.2
drag, startPoint x: 640, startPoint y: 124, endPoint x: 650, endPoint y: 126, distance: 10.2
click at [645, 127] on p "ONE LAST ONE" at bounding box center [784, 126] width 762 height 30
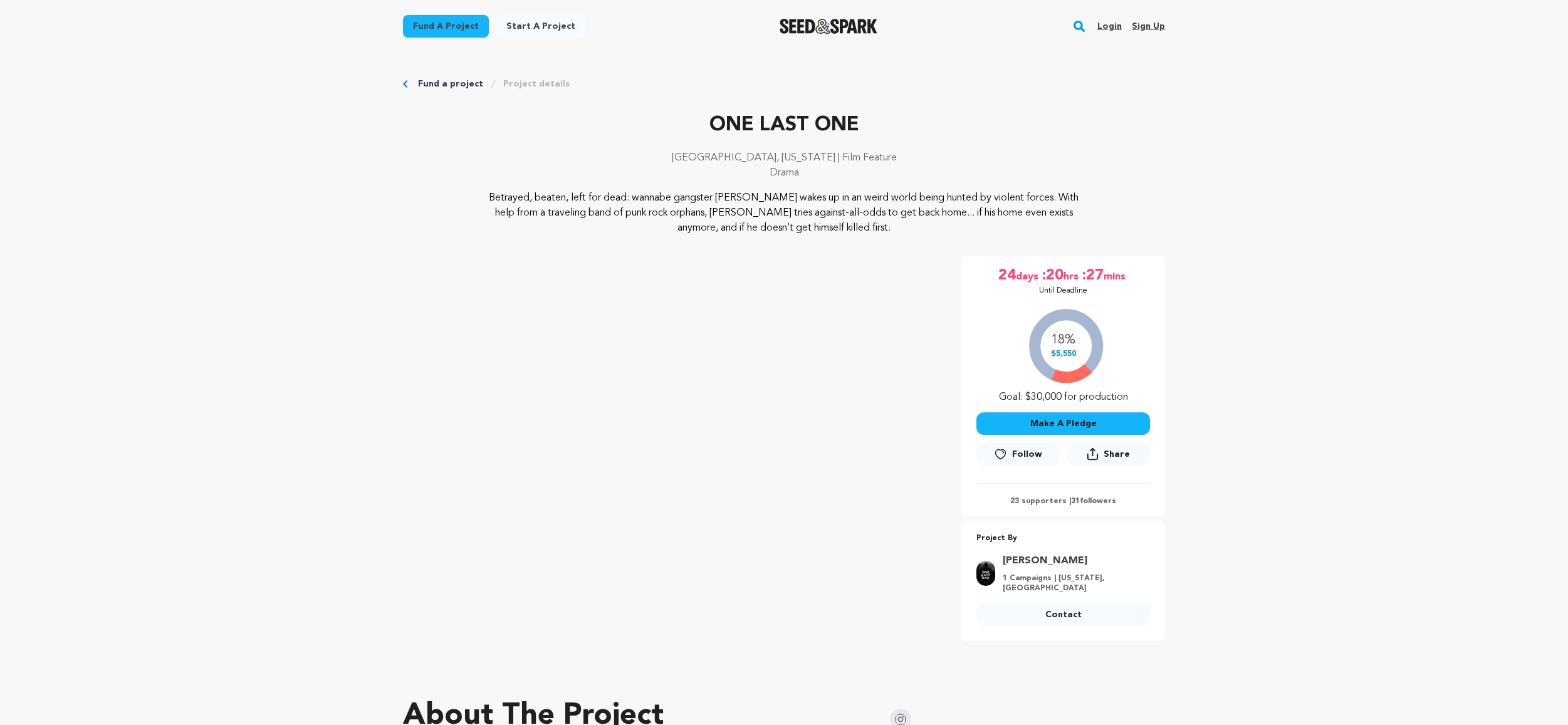
drag, startPoint x: 811, startPoint y: 150, endPoint x: 920, endPoint y: 189, distance: 115.8
click at [920, 189] on div "ONE LAST ONE [GEOGRAPHIC_DATA], [US_STATE] | Film Feature Drama" at bounding box center [784, 151] width 762 height 80
click at [893, 188] on div "[GEOGRAPHIC_DATA], [US_STATE] | Film Feature Drama" at bounding box center [784, 171] width 762 height 40
drag, startPoint x: 455, startPoint y: 192, endPoint x: 889, endPoint y: 229, distance: 435.6
click at [889, 229] on div "Betrayed, beaten, left for dead: wannabe gangster [PERSON_NAME] wakes up in an …" at bounding box center [784, 213] width 762 height 45
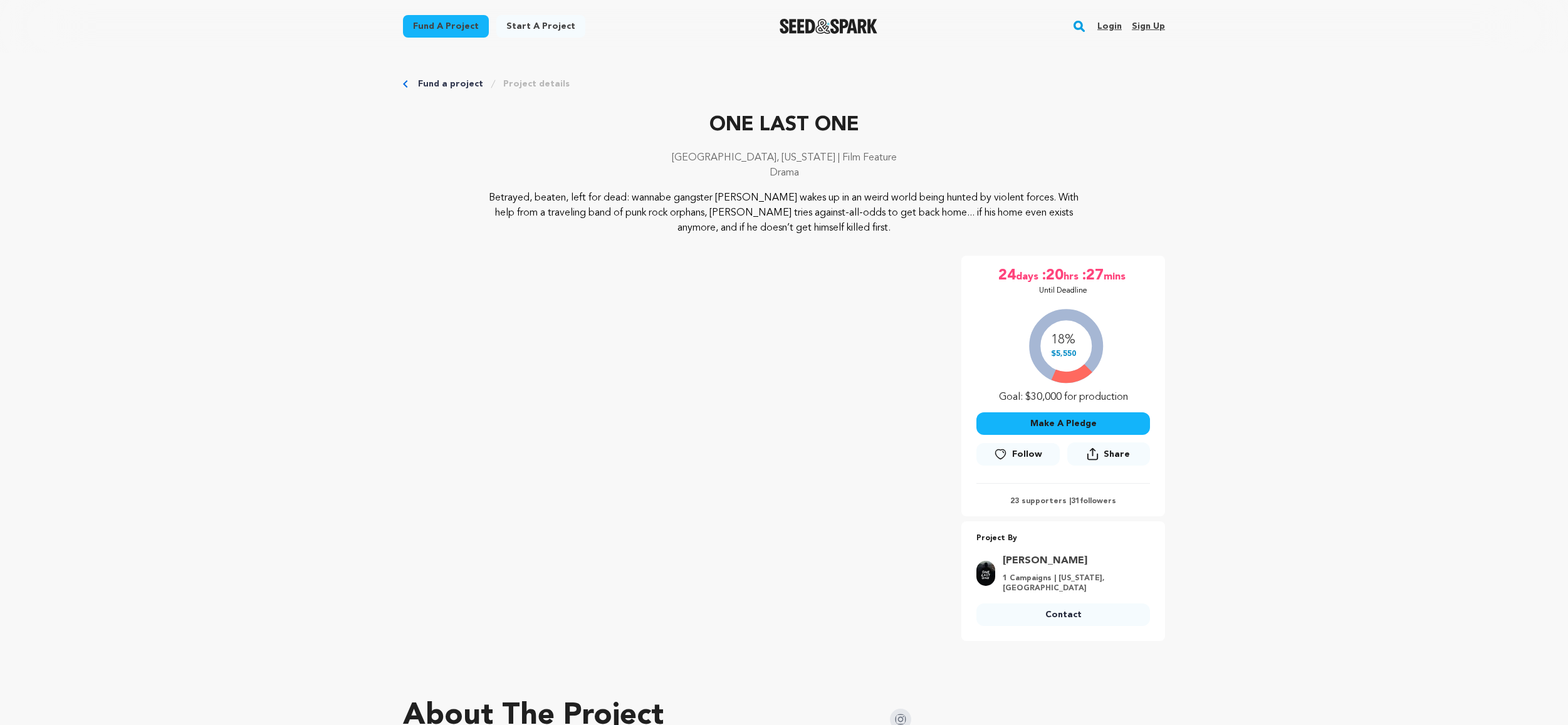
click at [891, 229] on p "Betrayed, beaten, left for dead: wannabe gangster [PERSON_NAME] wakes up in an …" at bounding box center [784, 213] width 610 height 45
drag, startPoint x: 798, startPoint y: 218, endPoint x: 510, endPoint y: 189, distance: 289.5
click at [510, 189] on div "ONE LAST ONE [GEOGRAPHIC_DATA], [US_STATE] | Film Feature Drama Betrayed, beate…" at bounding box center [784, 173] width 762 height 125
click at [511, 189] on div "[GEOGRAPHIC_DATA], [US_STATE] | Film Feature Drama" at bounding box center [784, 171] width 762 height 40
drag, startPoint x: 562, startPoint y: 195, endPoint x: 1090, endPoint y: 225, distance: 528.9
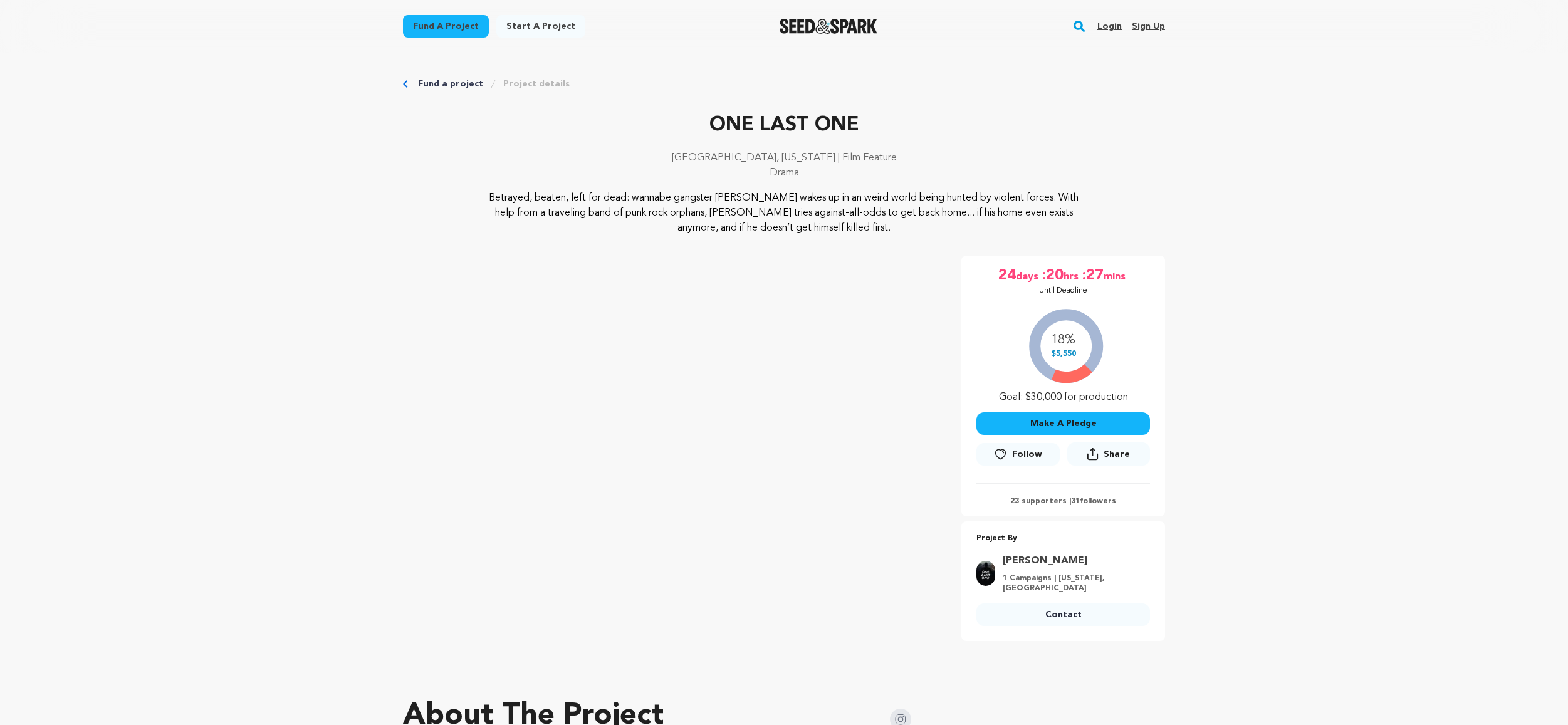
click at [1095, 224] on div "Betrayed, beaten, left for dead: wannabe gangster [PERSON_NAME] wakes up in an …" at bounding box center [784, 213] width 762 height 45
click at [1089, 226] on div "Betrayed, beaten, left for dead: wannabe gangster [PERSON_NAME] wakes up in an …" at bounding box center [784, 213] width 762 height 45
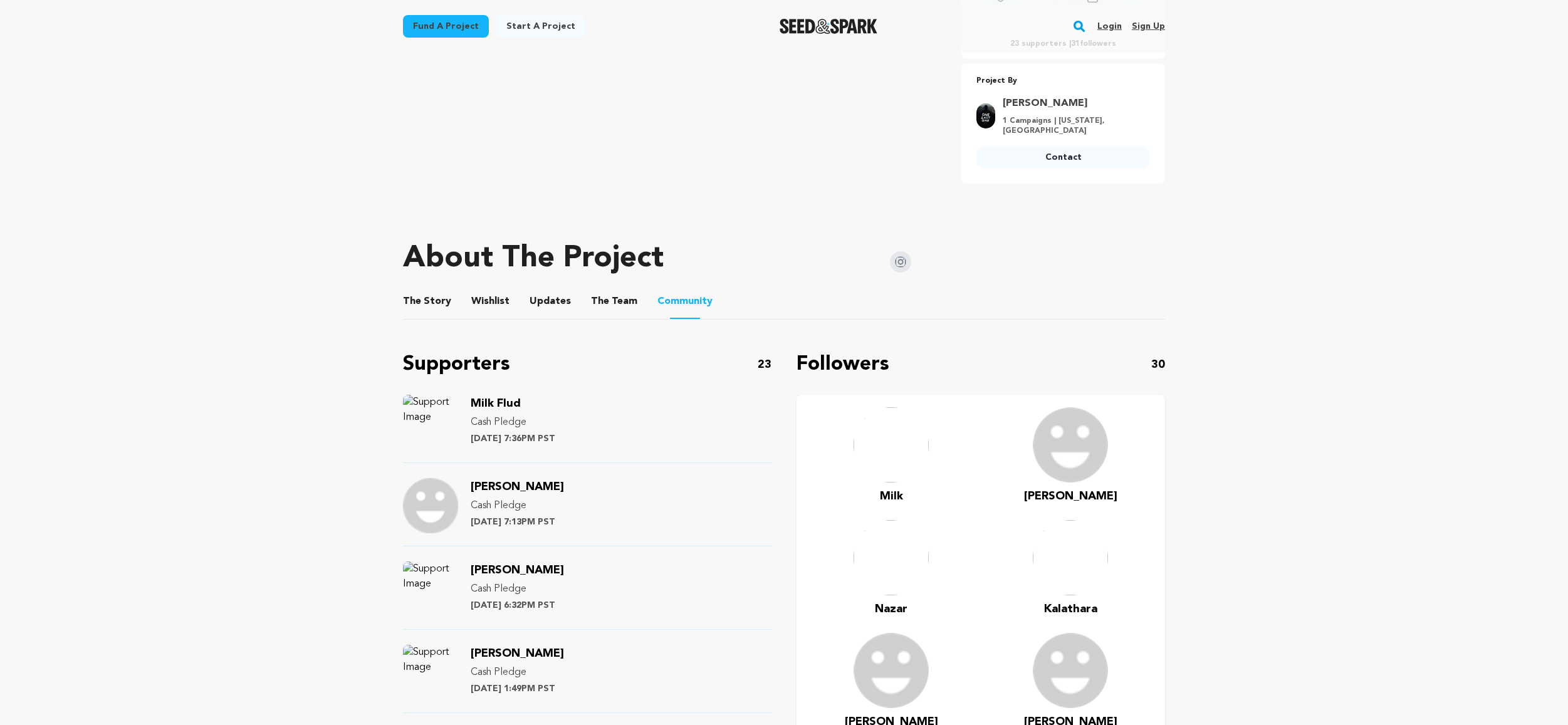
scroll to position [461, 0]
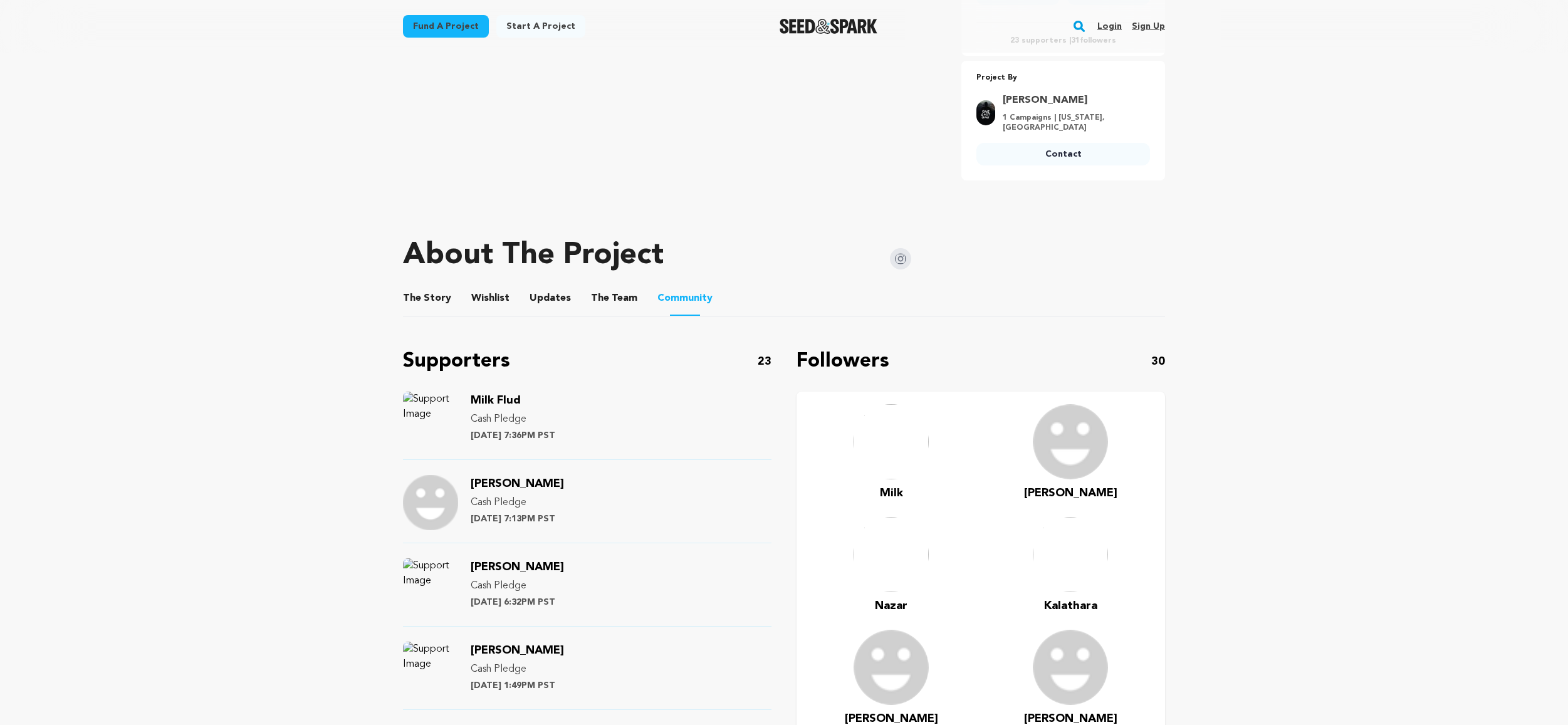
click at [601, 302] on button "The Team" at bounding box center [614, 301] width 30 height 30
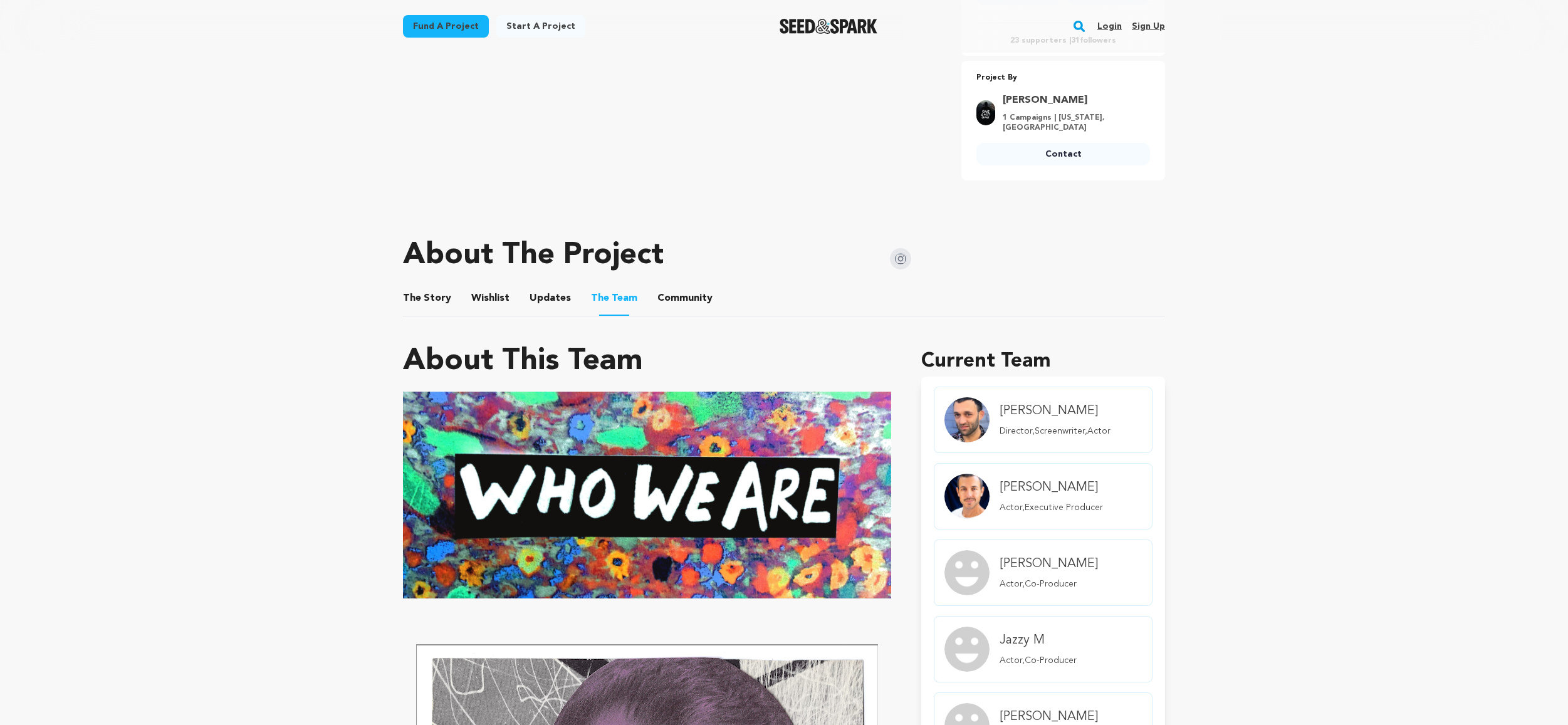
click at [536, 291] on button "Updates" at bounding box center [551, 301] width 30 height 30
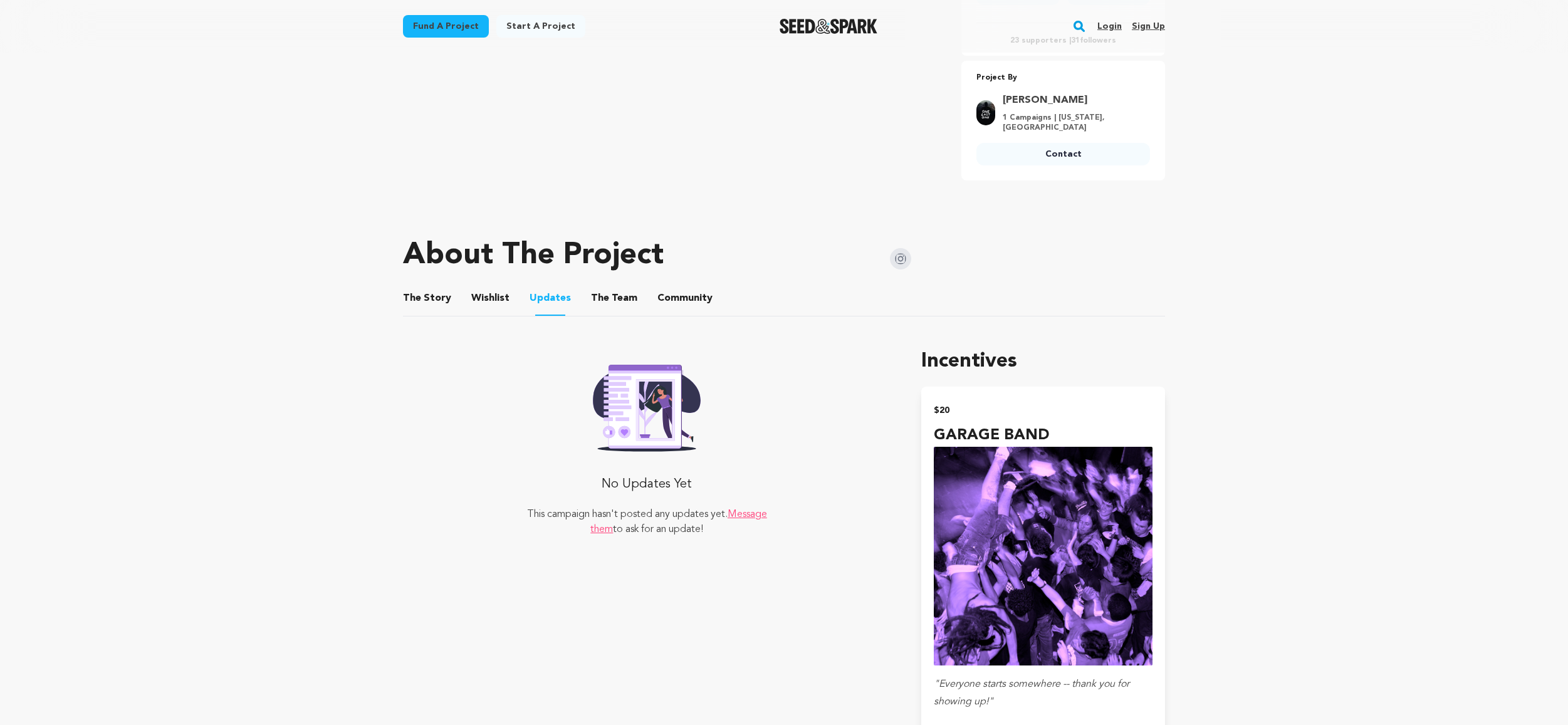
click at [475, 299] on button "Wishlist" at bounding box center [491, 301] width 30 height 30
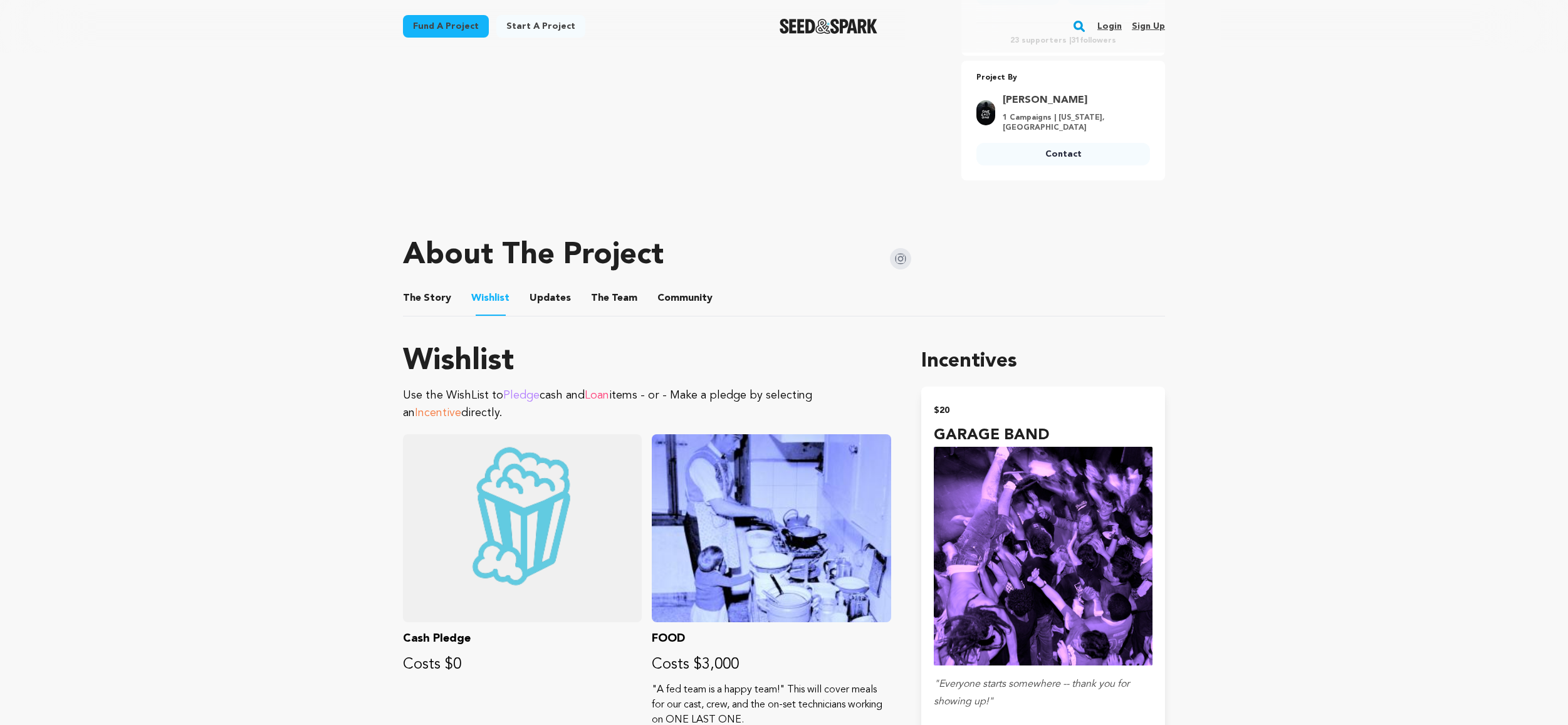
click at [437, 299] on button "The Story" at bounding box center [428, 301] width 30 height 30
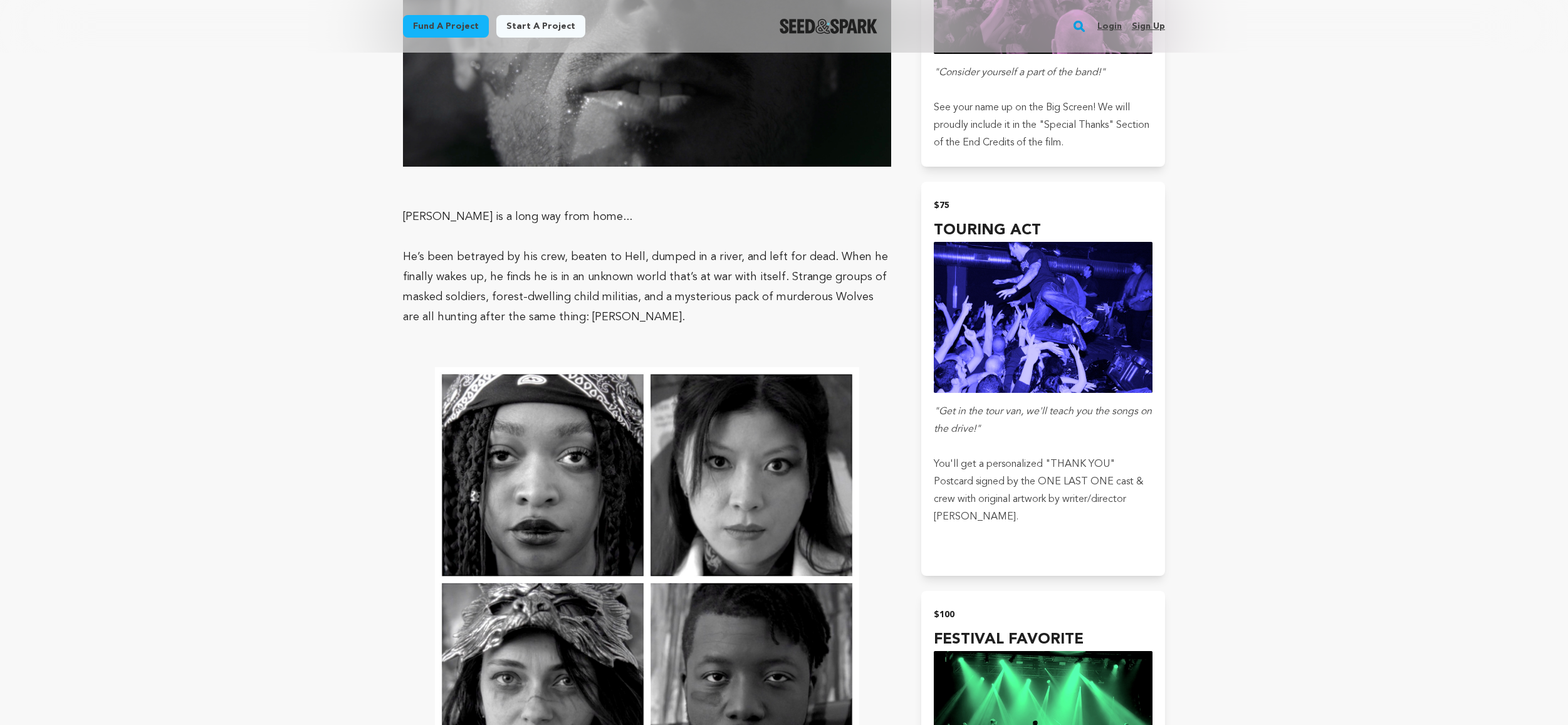
scroll to position [1385, 0]
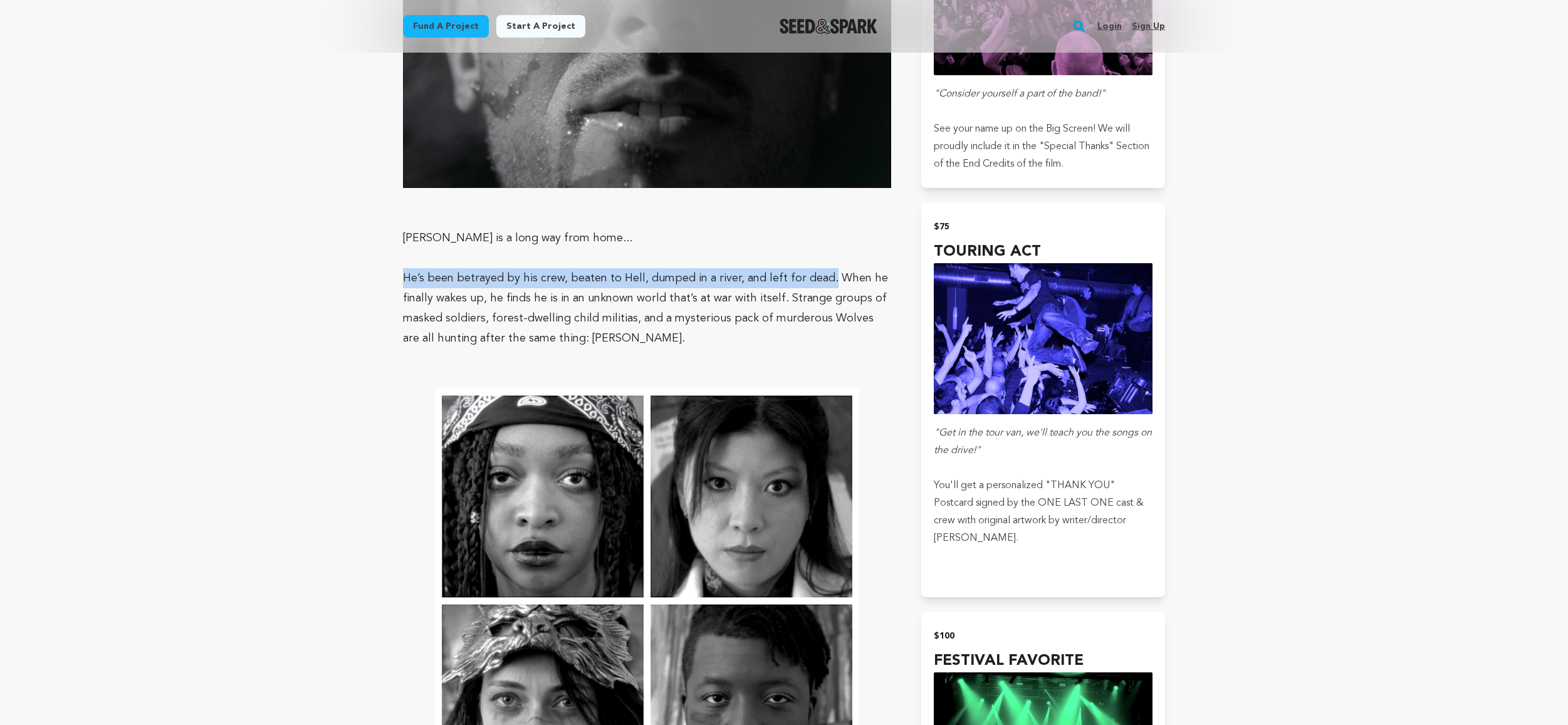
drag, startPoint x: 395, startPoint y: 274, endPoint x: 807, endPoint y: 279, distance: 412.0
click at [710, 338] on p "He’s been betrayed by his crew, beaten to Hell, dumped in a river, and left for…" at bounding box center [647, 308] width 488 height 80
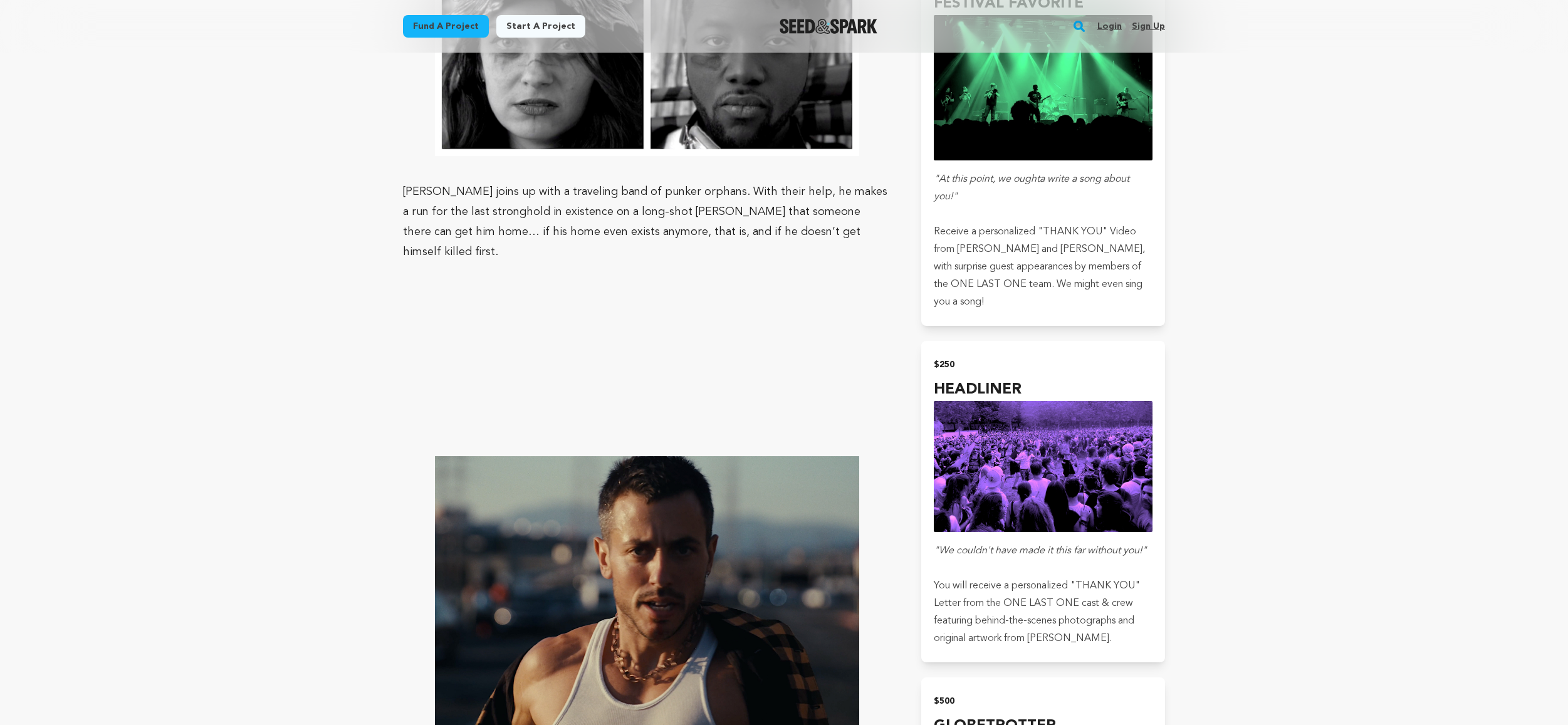
scroll to position [2044, 0]
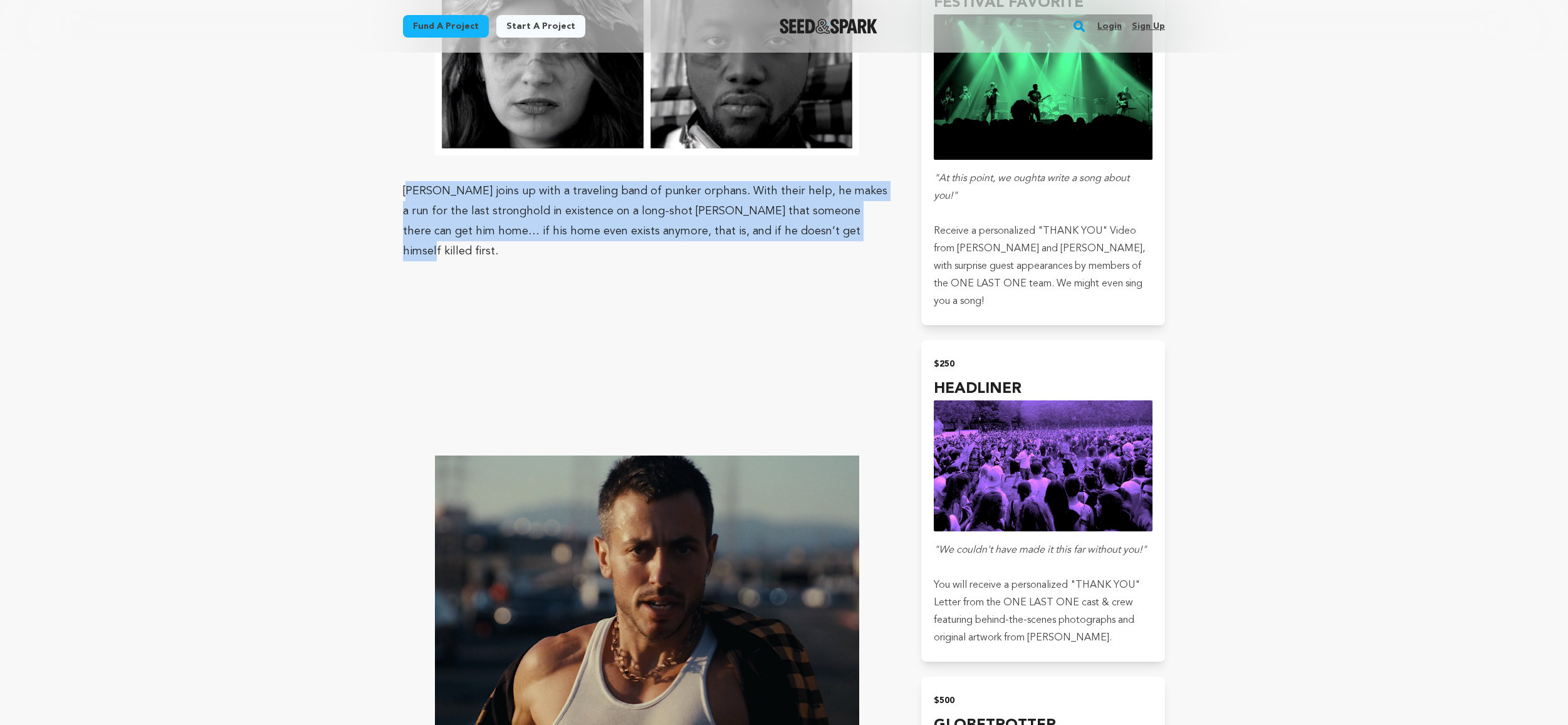
drag, startPoint x: 408, startPoint y: 189, endPoint x: 865, endPoint y: 231, distance: 458.9
click at [863, 228] on p "[PERSON_NAME] joins up with a traveling band of punker orphans. With their help…" at bounding box center [647, 221] width 488 height 80
click at [865, 231] on p "[PERSON_NAME] joins up with a traveling band of punker orphans. With their help…" at bounding box center [647, 221] width 488 height 80
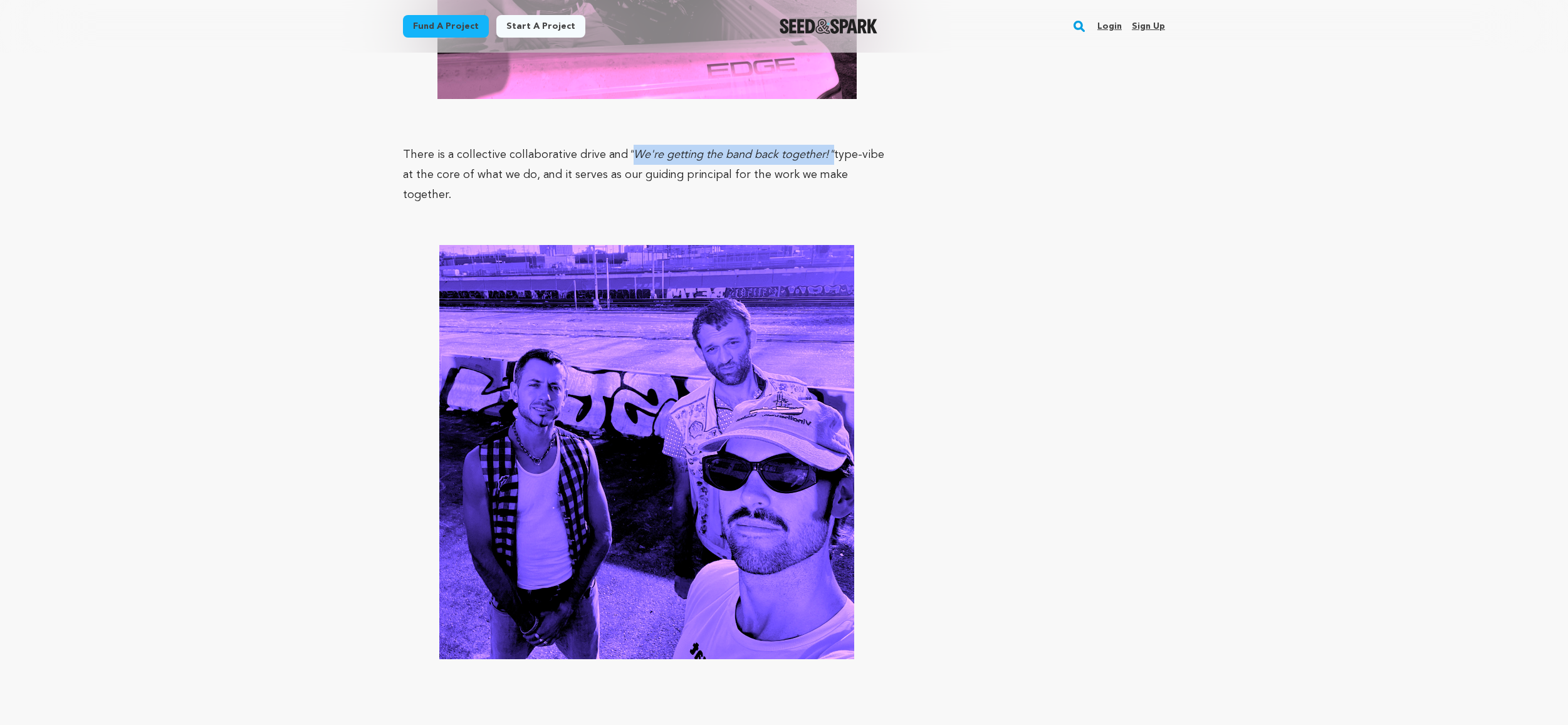
scroll to position [4111, 0]
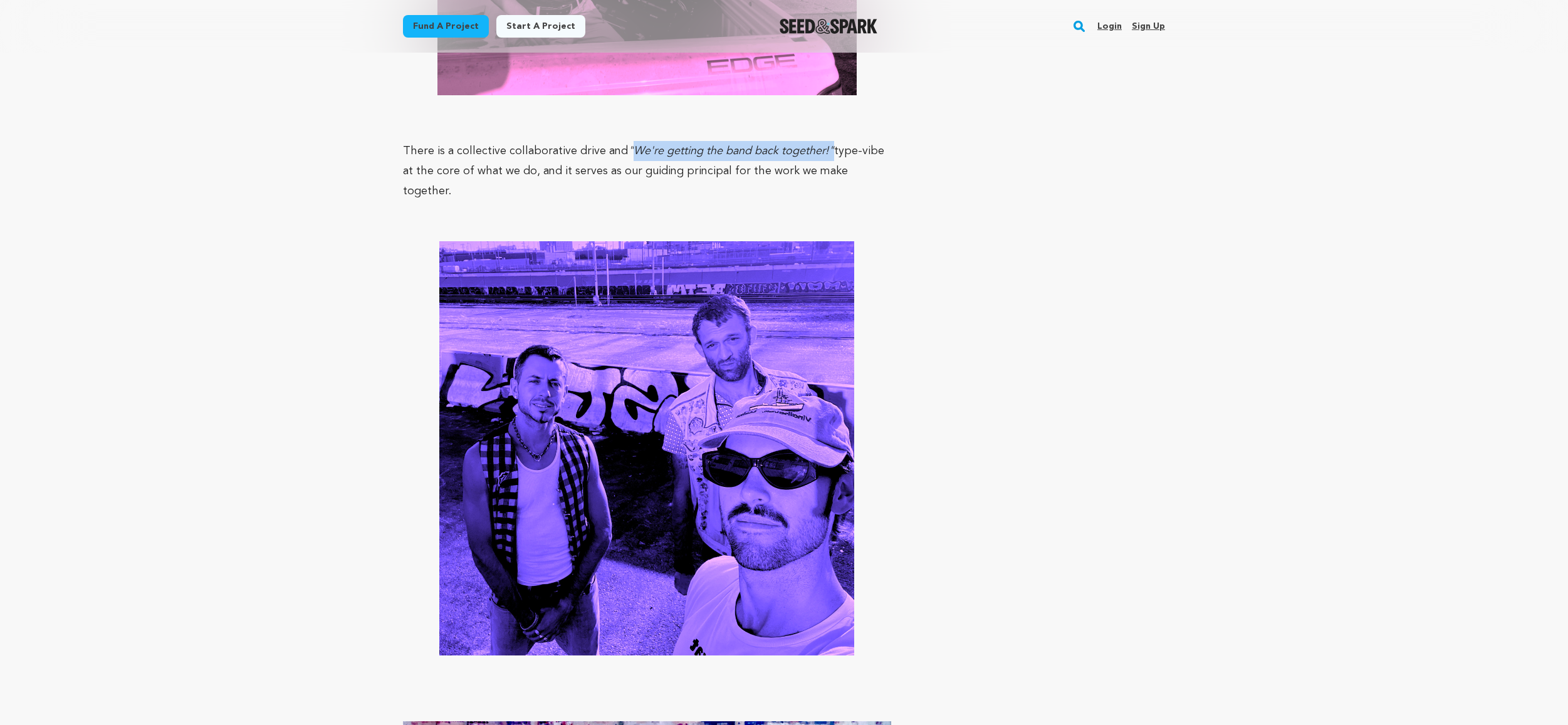
drag, startPoint x: 629, startPoint y: 112, endPoint x: 830, endPoint y: 131, distance: 201.9
click at [830, 141] on p "There is a collective collaborative drive and "We're getting the band back toge…" at bounding box center [647, 171] width 488 height 60
click at [830, 142] on p "There is a collective collaborative drive and "We're getting the band back toge…" at bounding box center [647, 171] width 488 height 60
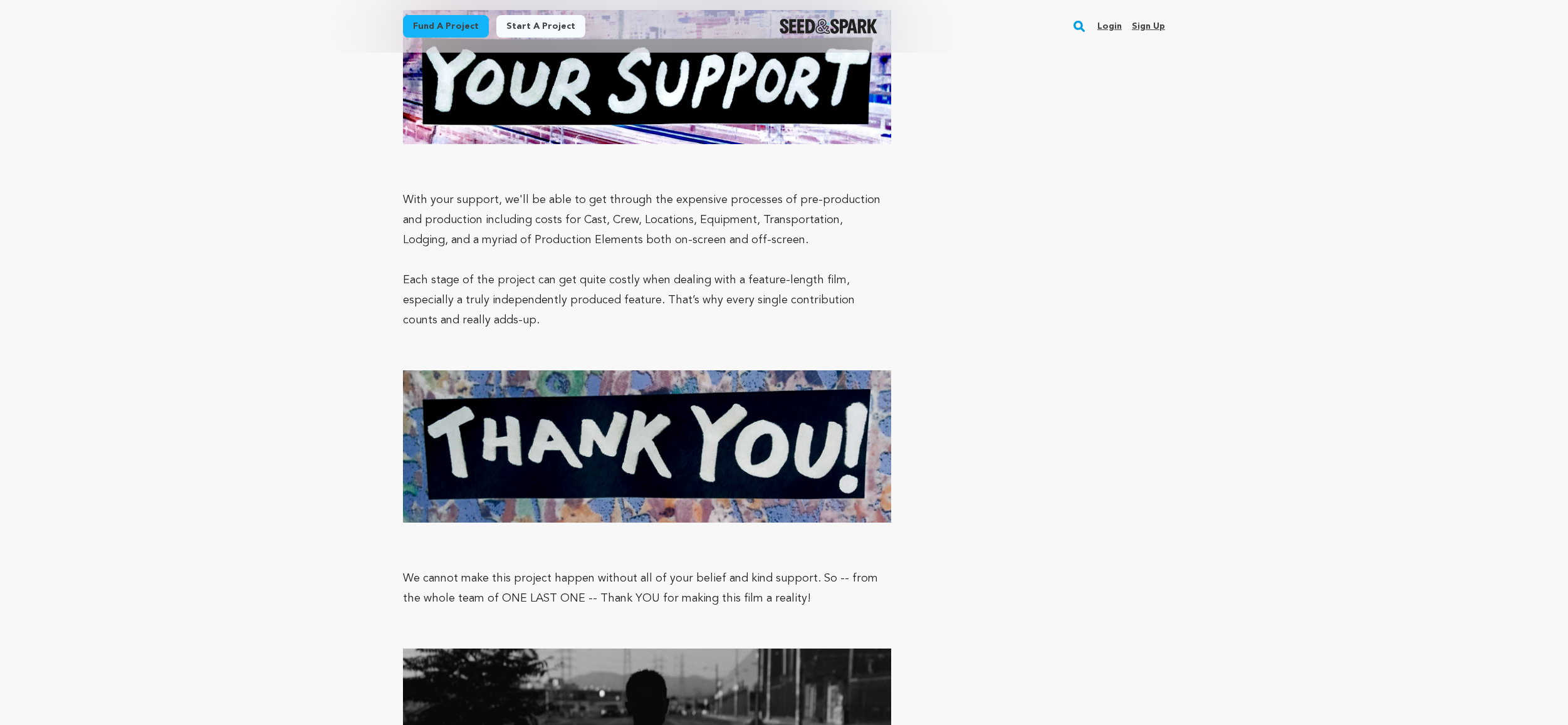
scroll to position [4819, 0]
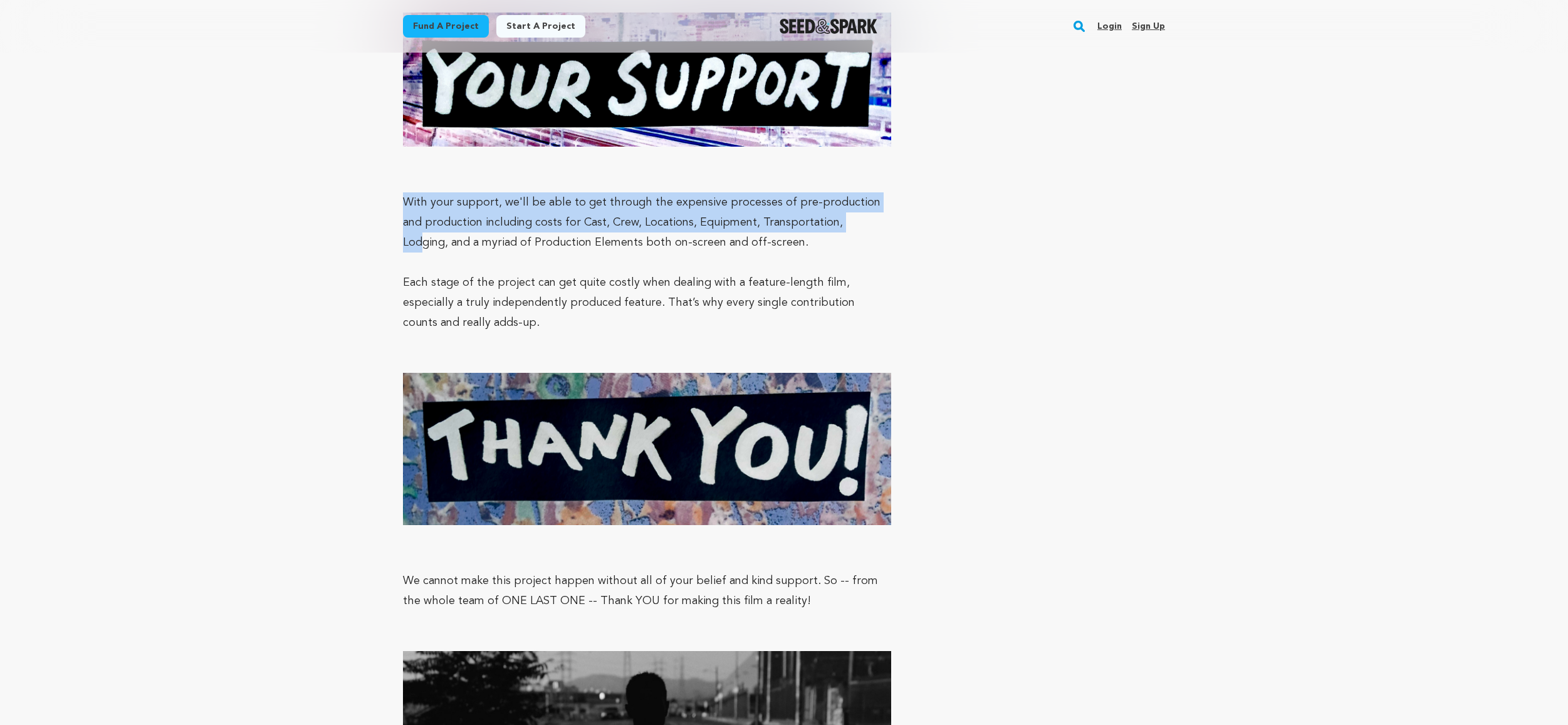
drag, startPoint x: 441, startPoint y: 160, endPoint x: 831, endPoint y: 180, distance: 390.5
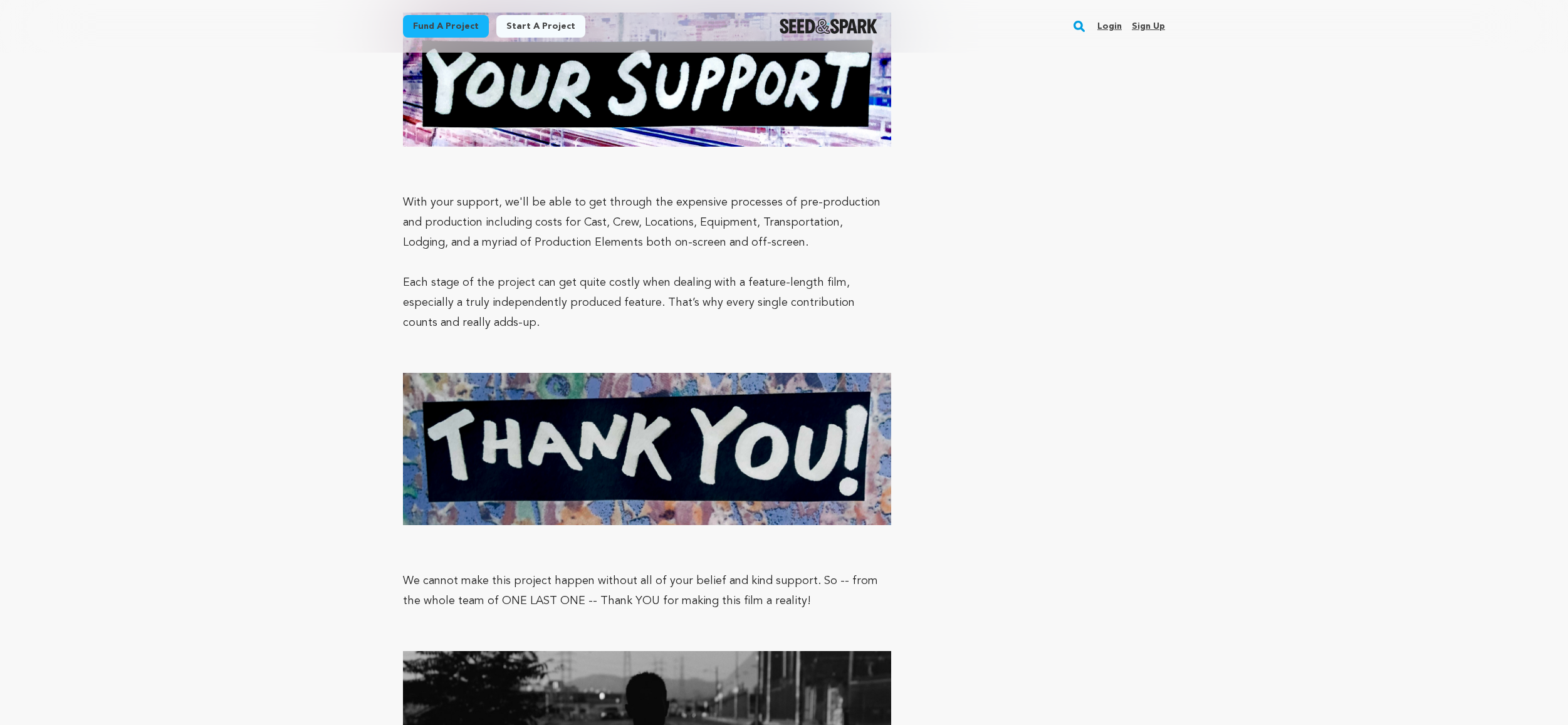
drag, startPoint x: 795, startPoint y: 203, endPoint x: 782, endPoint y: 205, distance: 13.2
click at [794, 204] on p "With your support, we'll be able to get through the expensive processes of pre-…" at bounding box center [647, 222] width 488 height 60
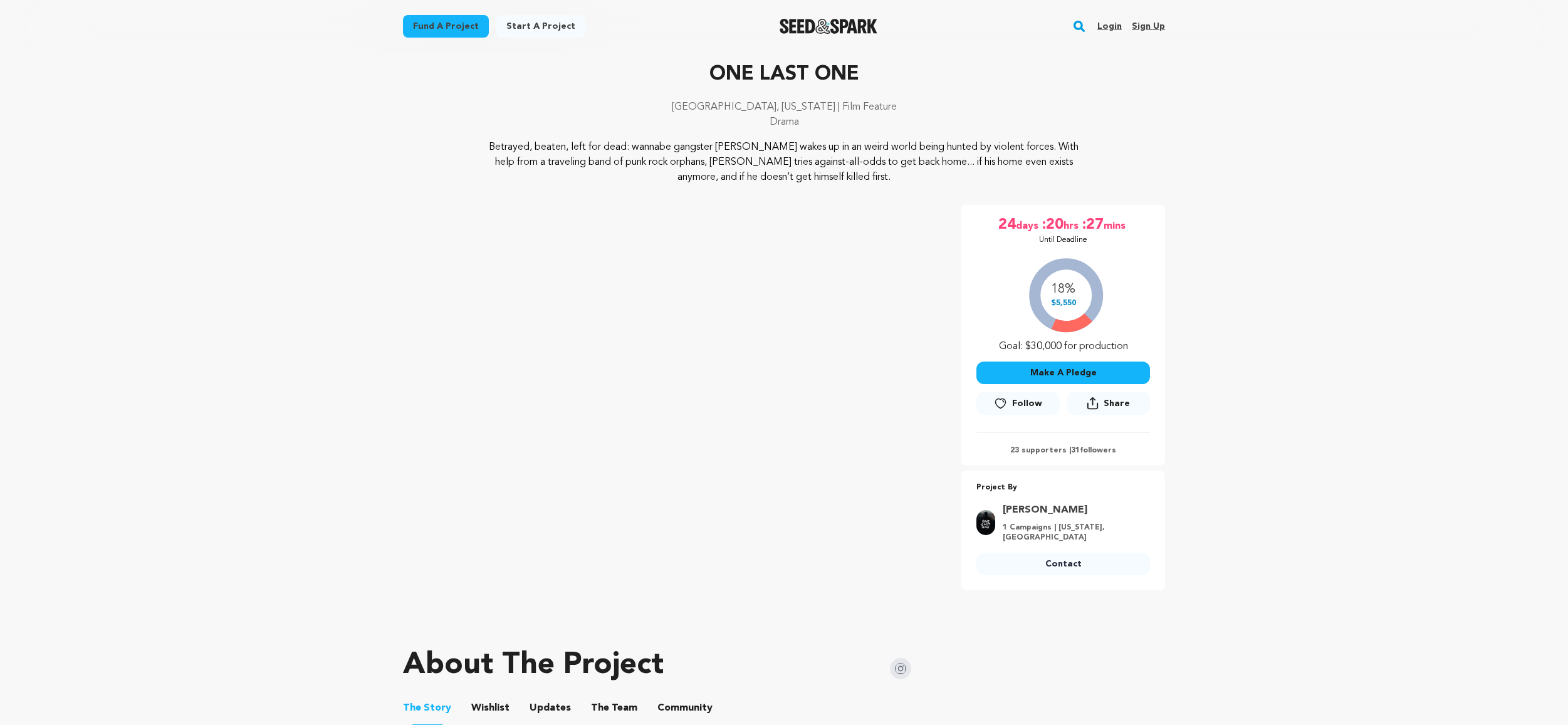
scroll to position [0, 0]
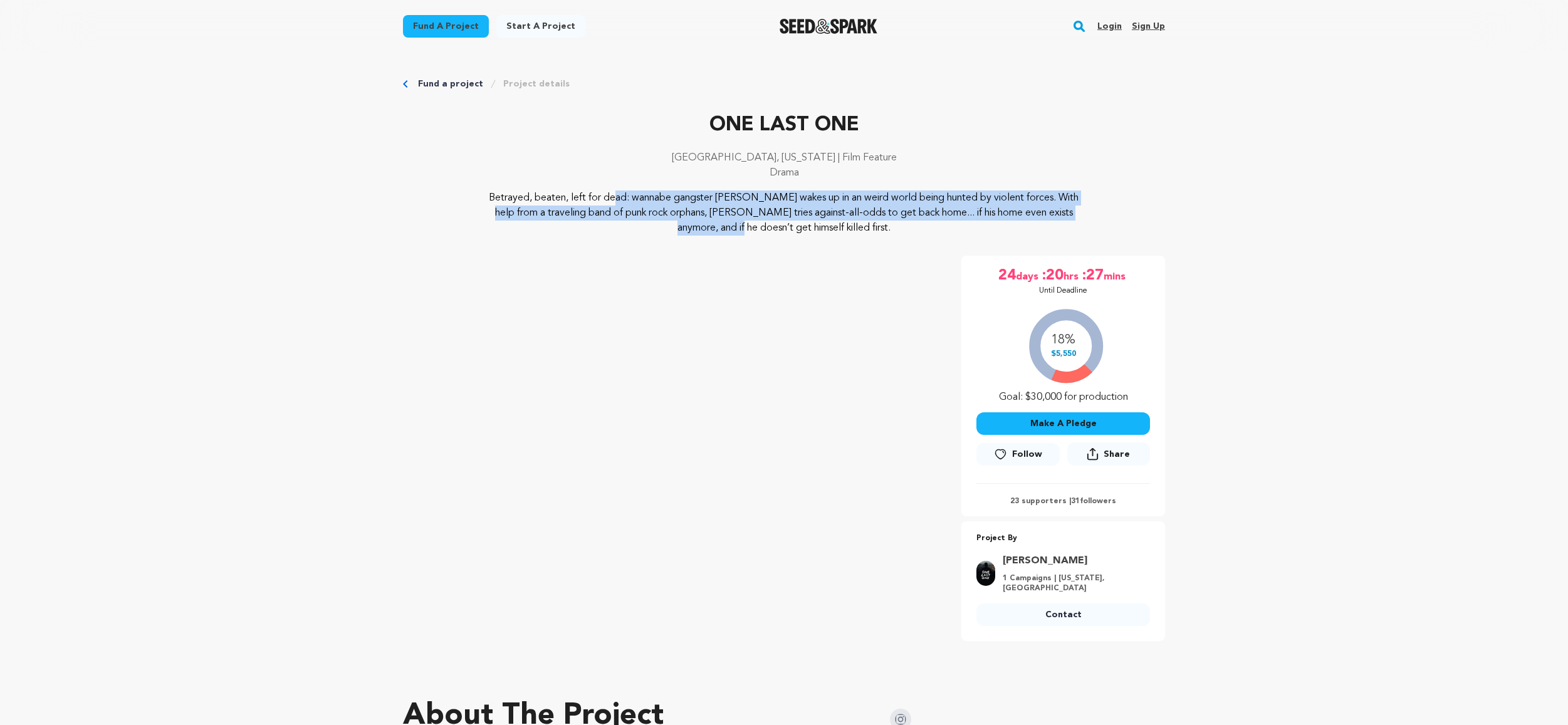
drag, startPoint x: 493, startPoint y: 198, endPoint x: 980, endPoint y: 211, distance: 487.2
click at [980, 211] on div "Betrayed, beaten, left for dead: wannabe gangster [PERSON_NAME] wakes up in an …" at bounding box center [784, 213] width 762 height 45
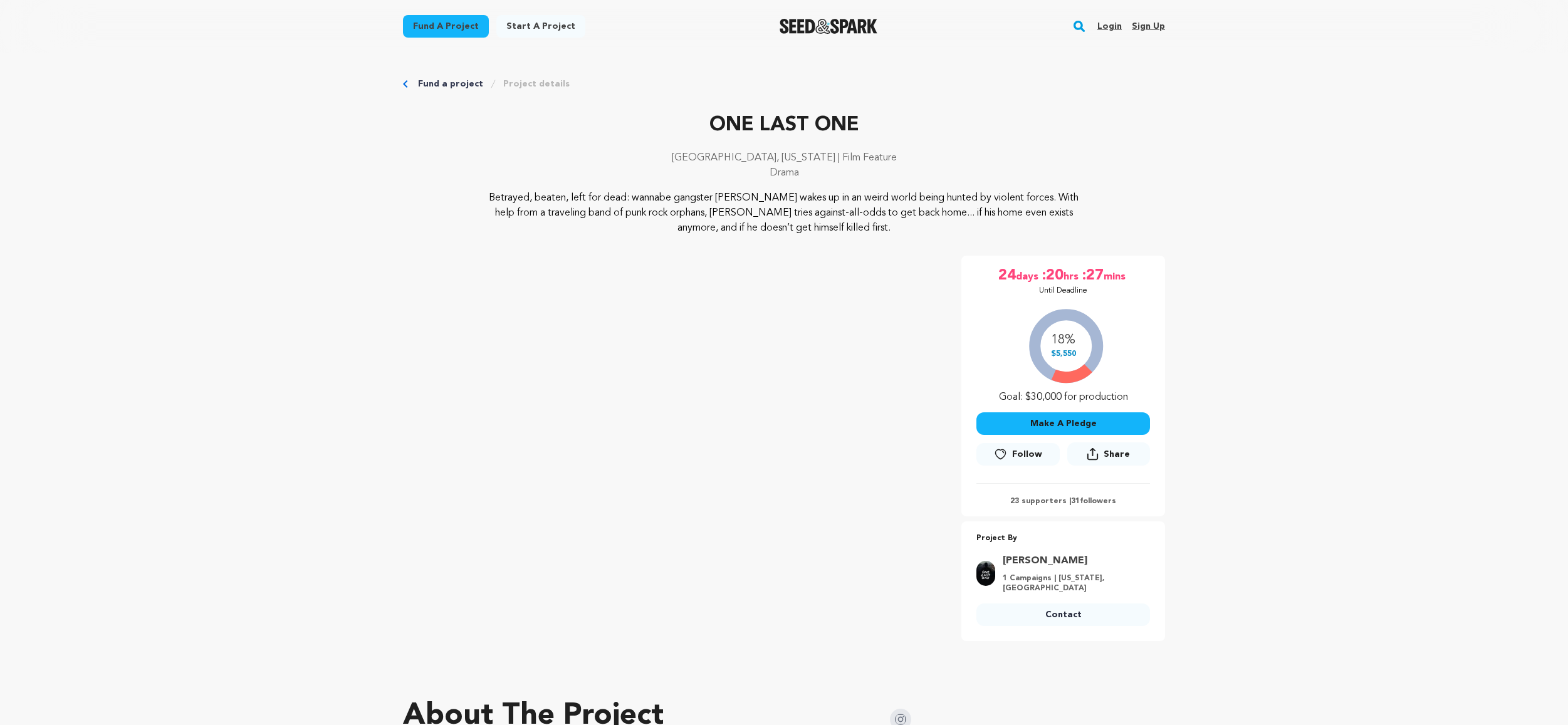
drag, startPoint x: 943, startPoint y: 228, endPoint x: 935, endPoint y: 230, distance: 8.2
click at [943, 229] on p "Betrayed, beaten, left for dead: wannabe gangster [PERSON_NAME] wakes up in an …" at bounding box center [784, 213] width 610 height 45
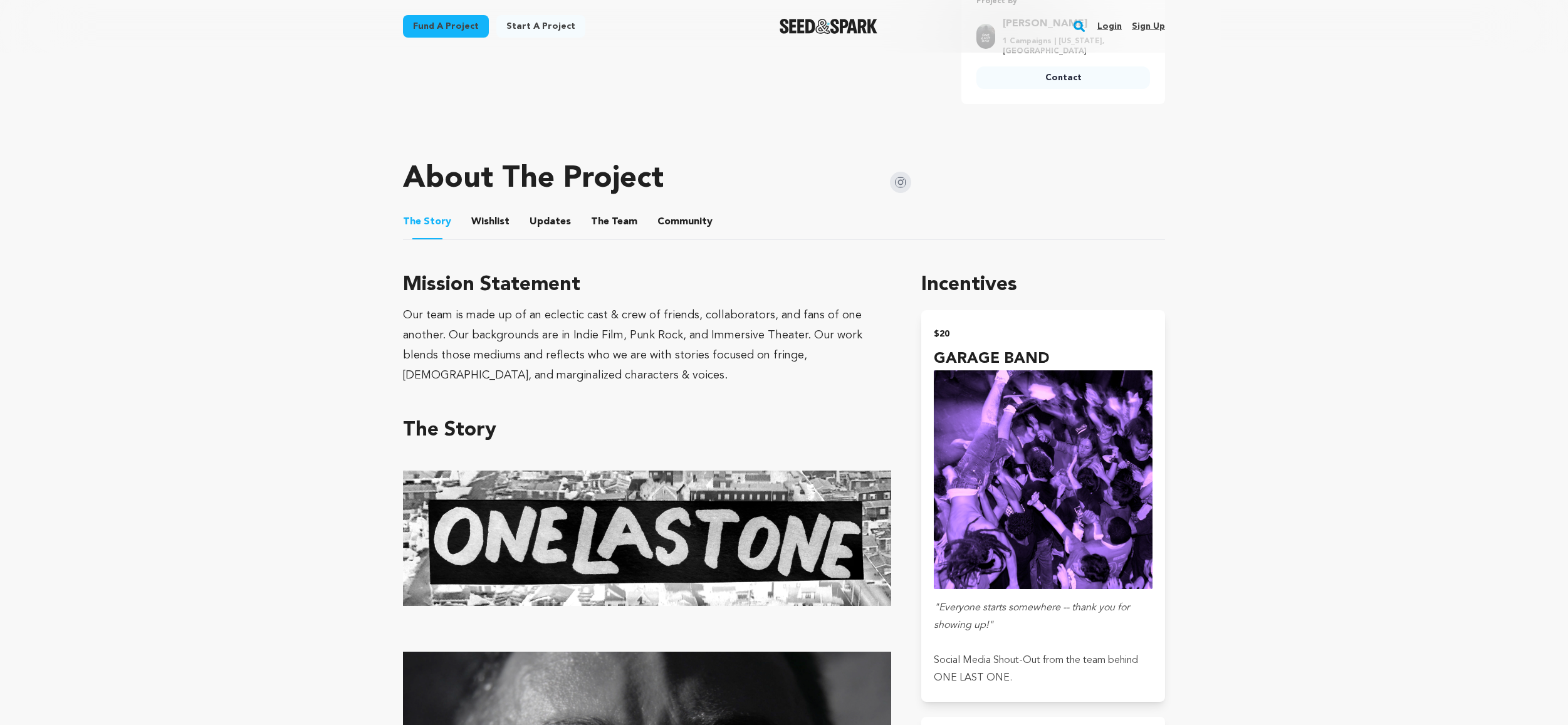
scroll to position [539, 0]
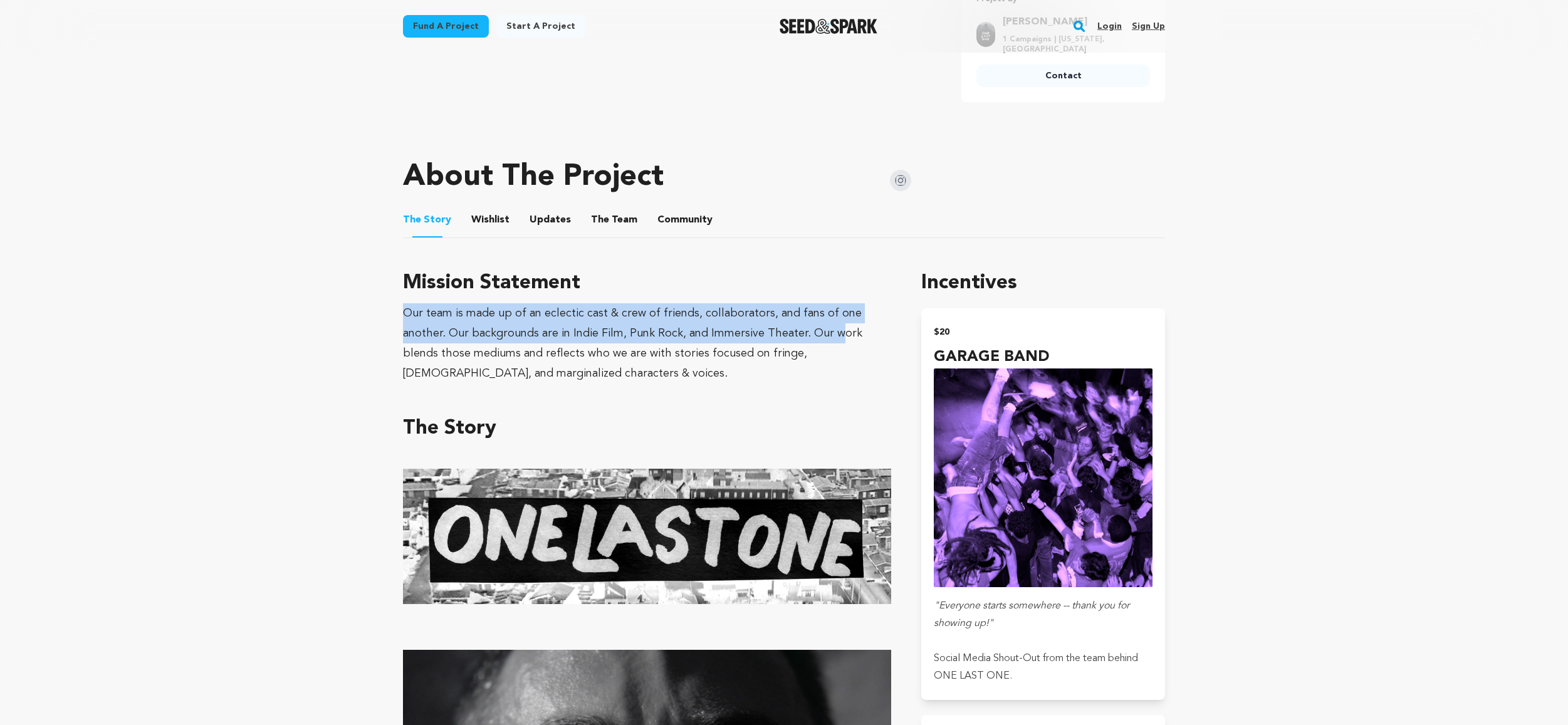
drag, startPoint x: 538, startPoint y: 313, endPoint x: 783, endPoint y: 343, distance: 246.8
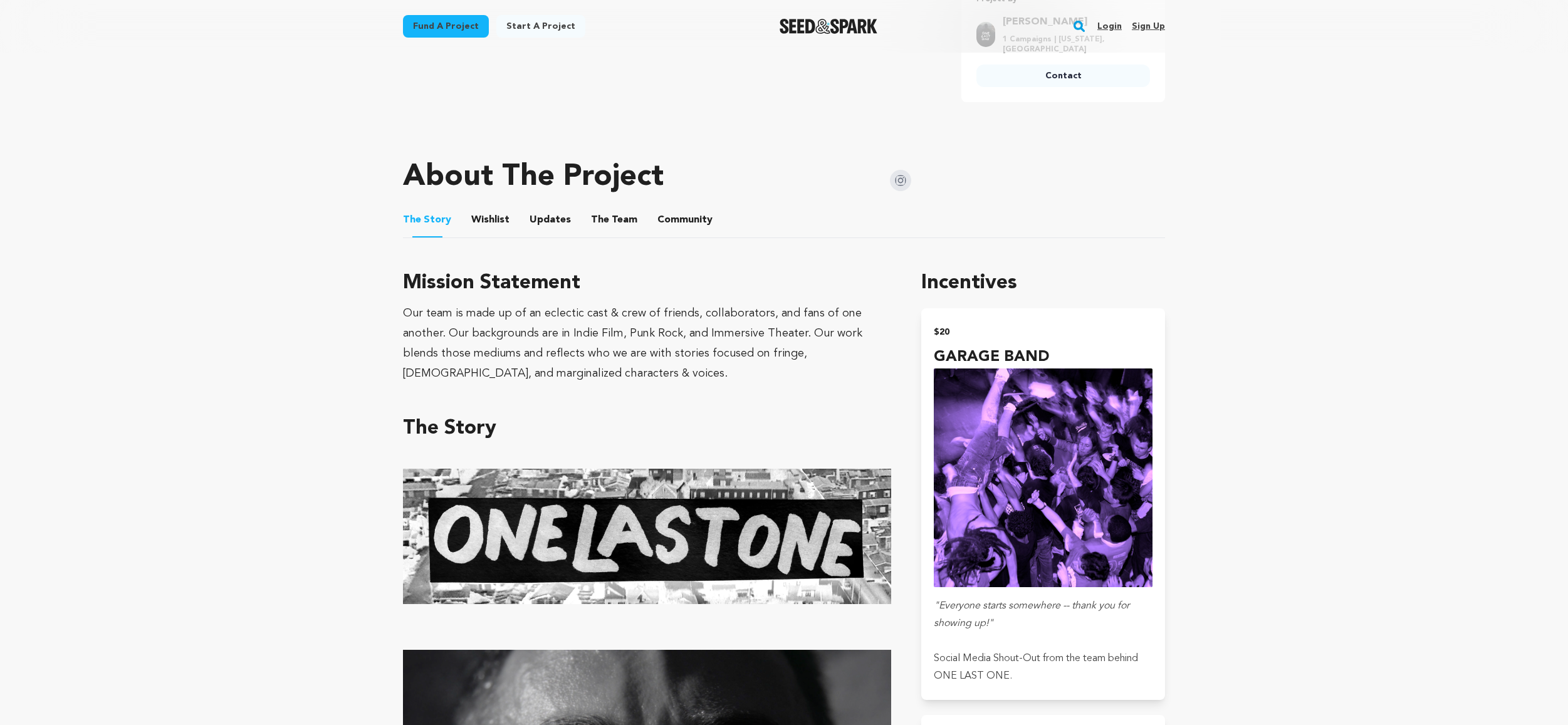
click at [771, 370] on div "Our team is made up of an eclectic cast & crew of friends, collaborators, and f…" at bounding box center [647, 343] width 488 height 80
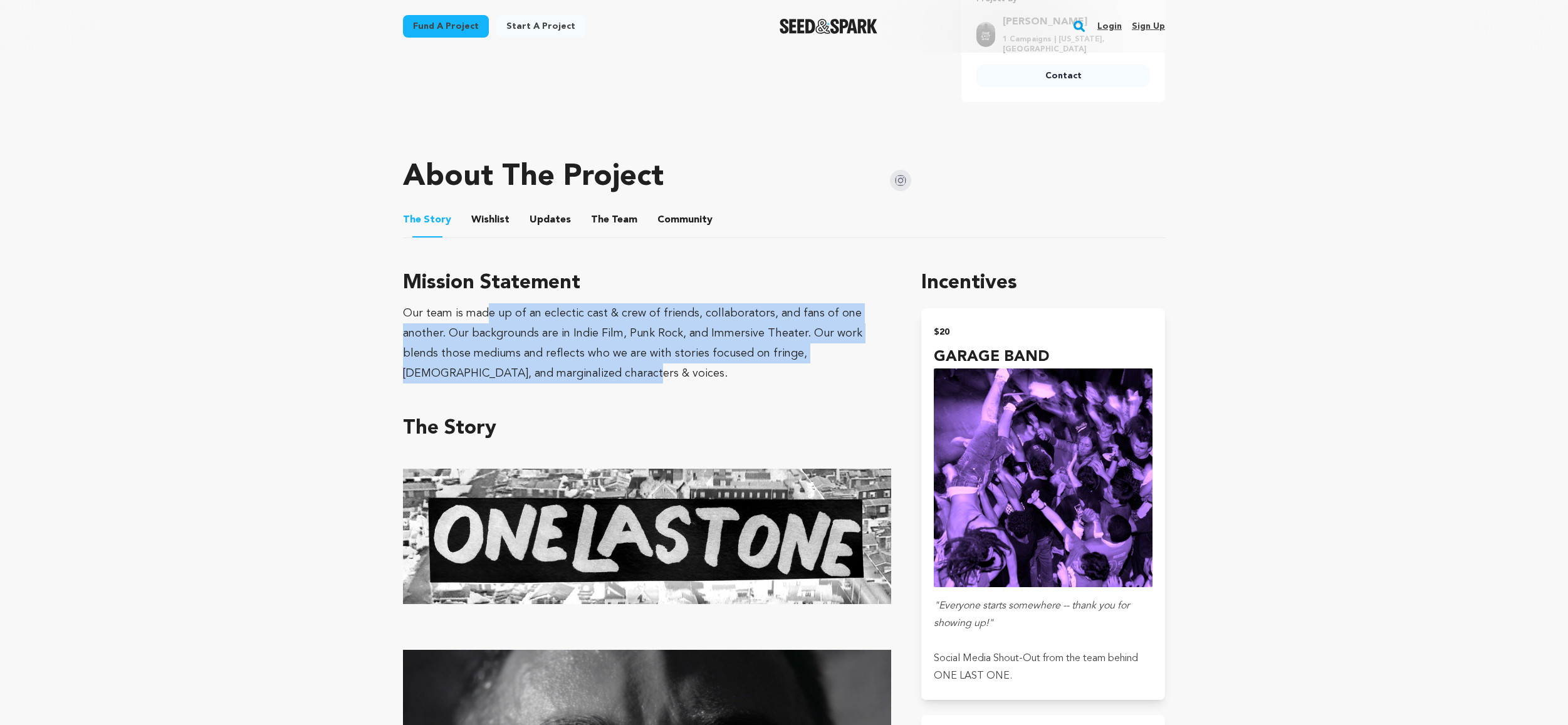
drag, startPoint x: 642, startPoint y: 373, endPoint x: 492, endPoint y: 303, distance: 165.5
click at [490, 306] on div "Our team is made up of an eclectic cast & crew of friends, collaborators, and f…" at bounding box center [647, 343] width 488 height 80
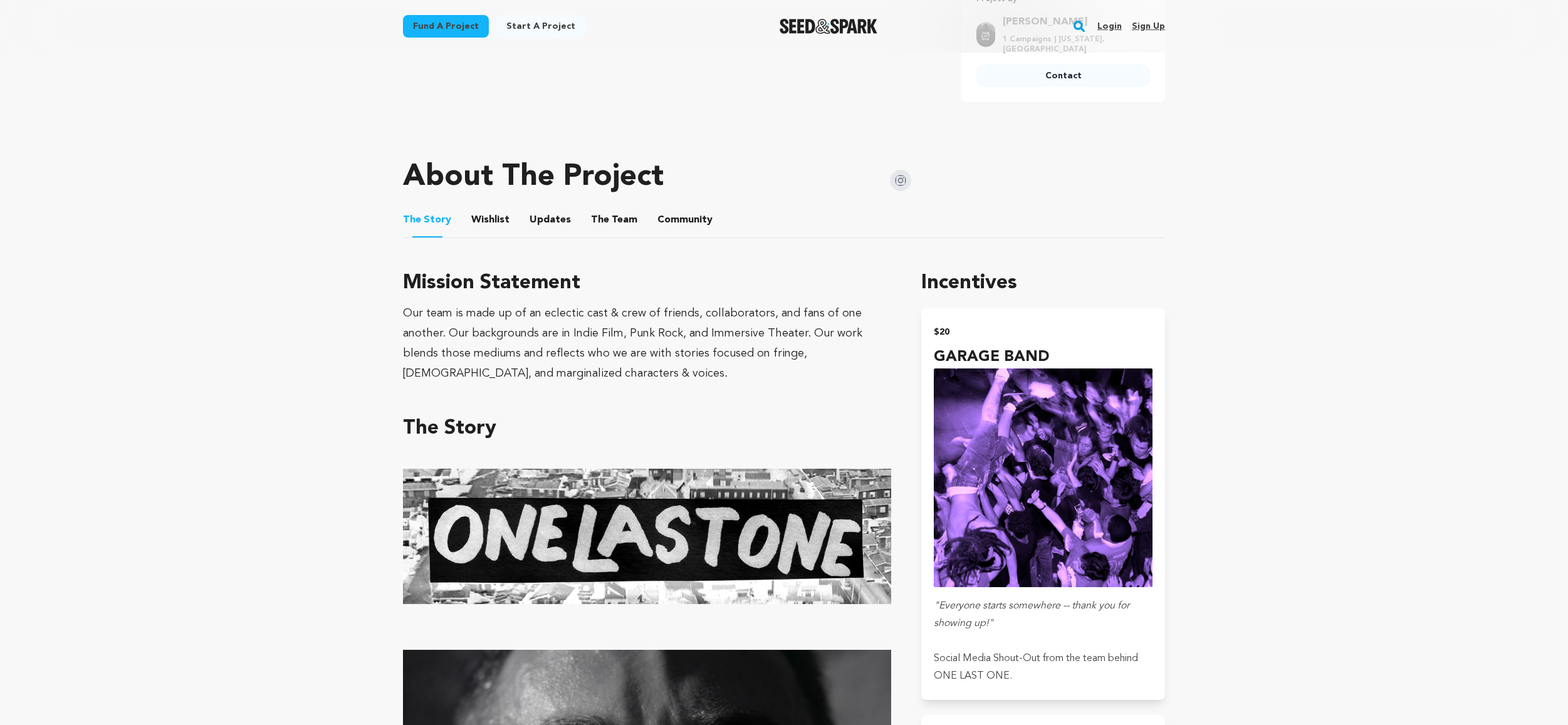
drag, startPoint x: 420, startPoint y: 278, endPoint x: 381, endPoint y: 272, distance: 39.5
click at [417, 278] on h3 "Mission Statement" at bounding box center [647, 283] width 488 height 30
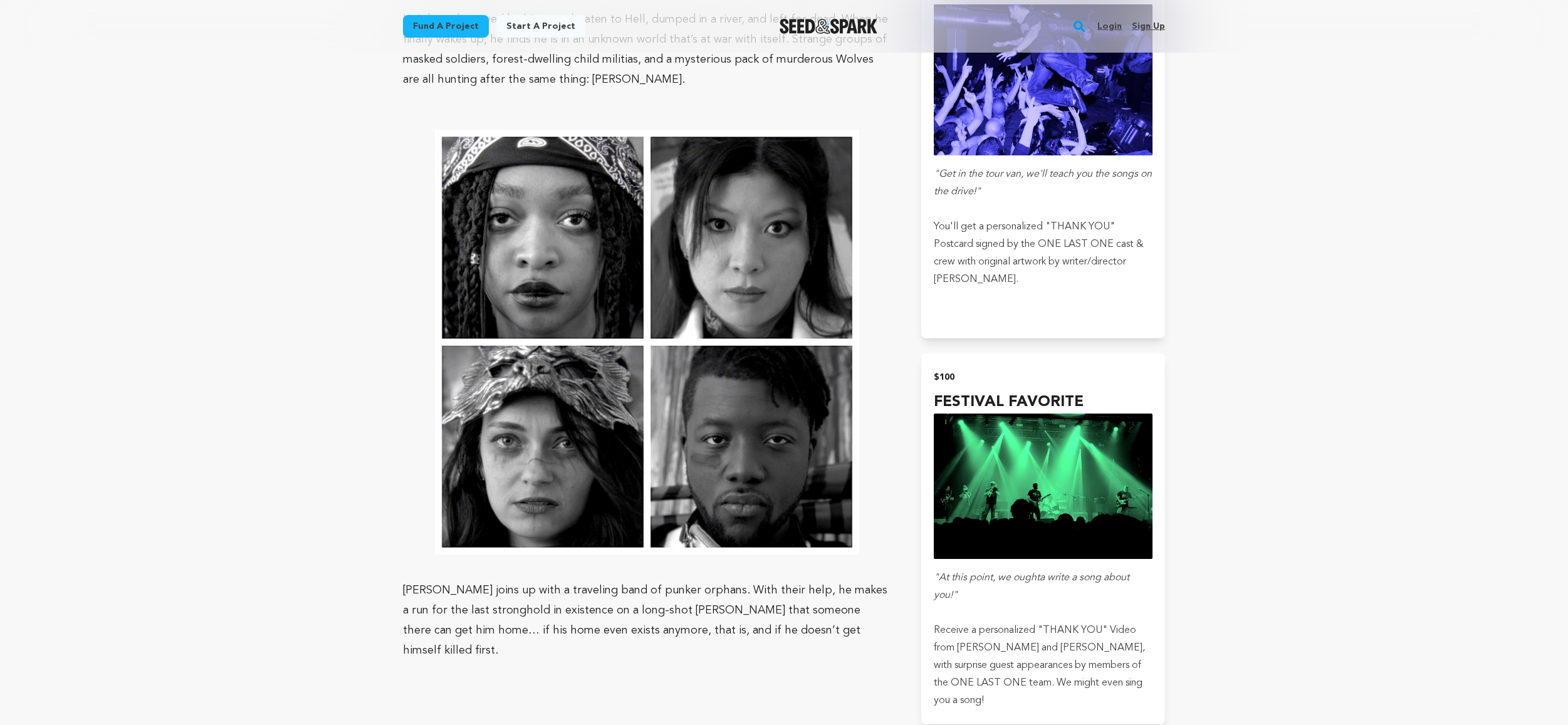
scroll to position [1644, 0]
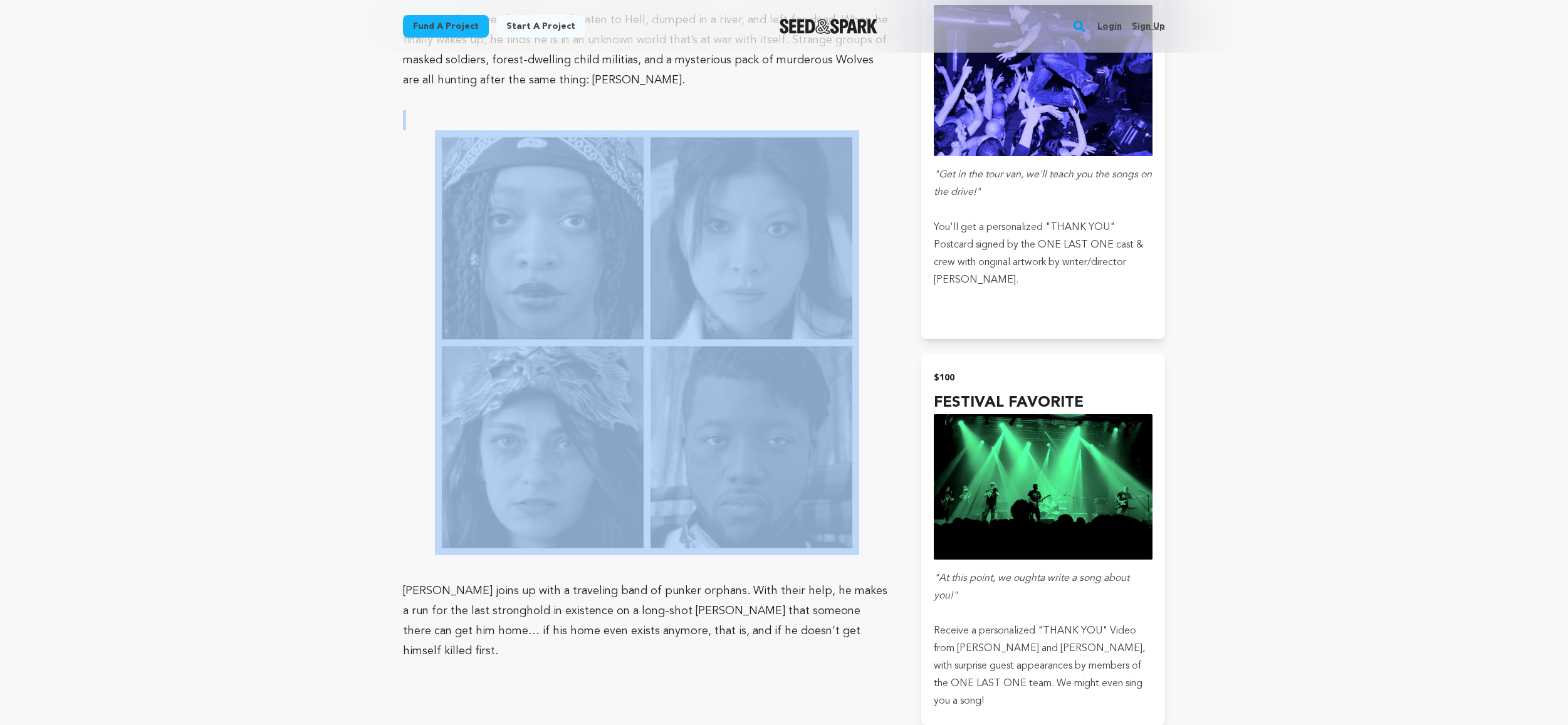
drag, startPoint x: 422, startPoint y: 120, endPoint x: 905, endPoint y: 446, distance: 582.7
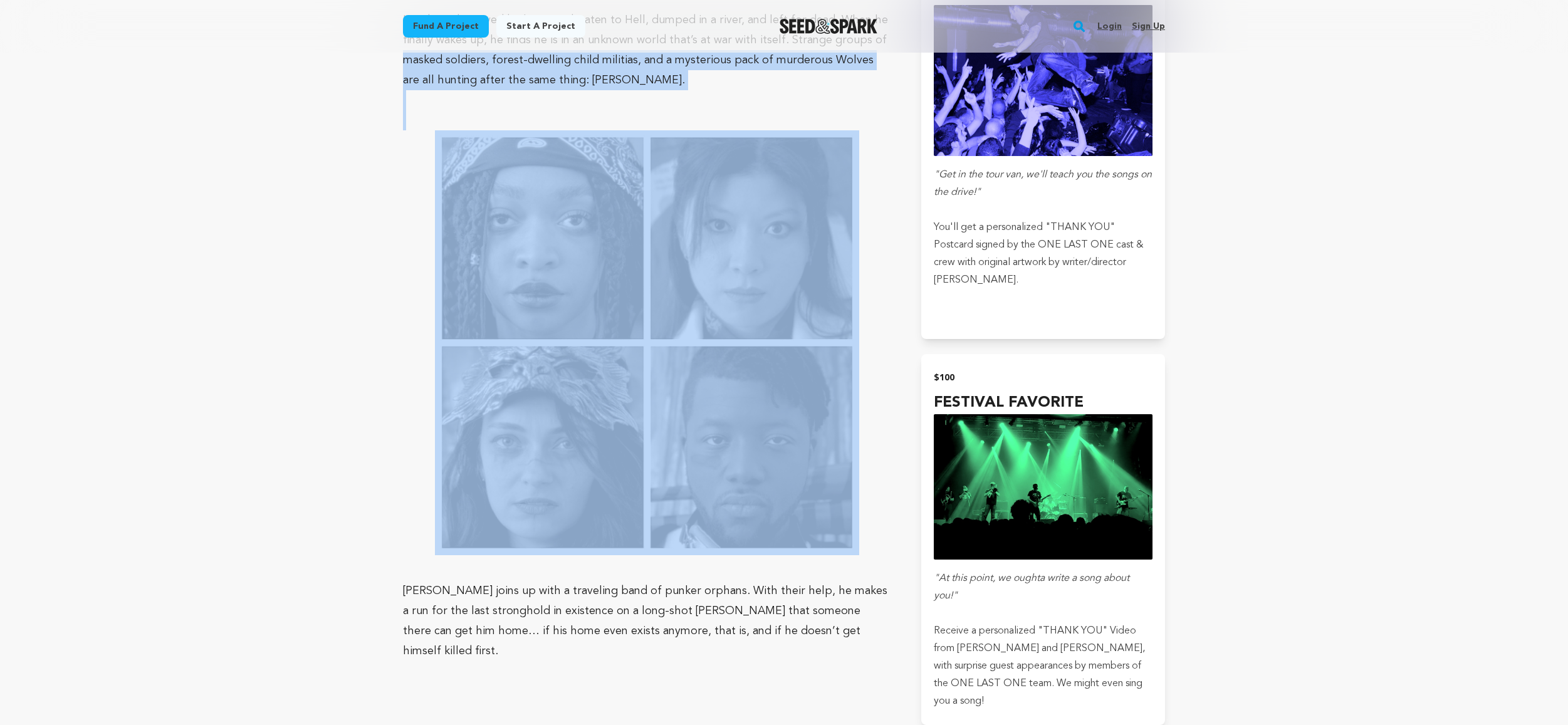
drag, startPoint x: 372, startPoint y: 57, endPoint x: 545, endPoint y: 133, distance: 189.0
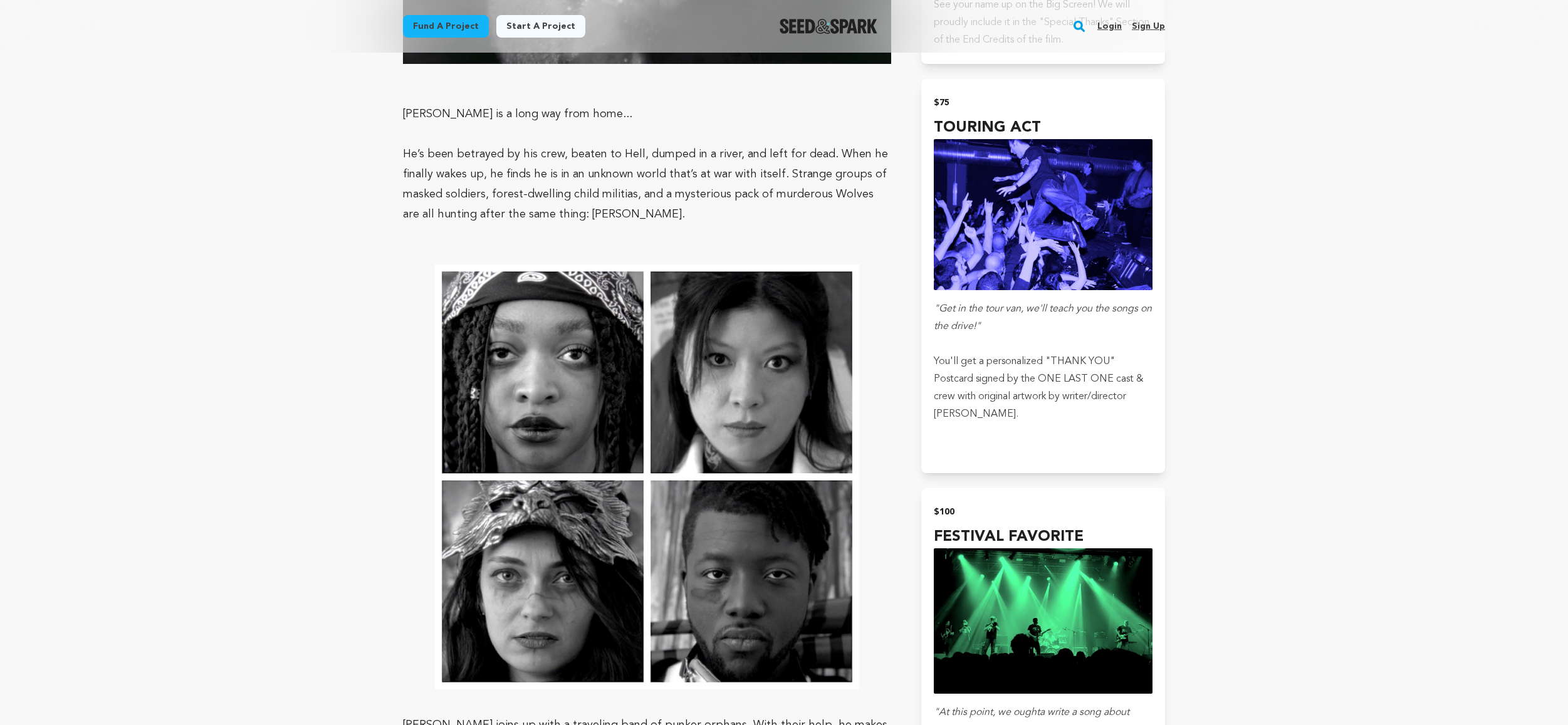
scroll to position [1507, 0]
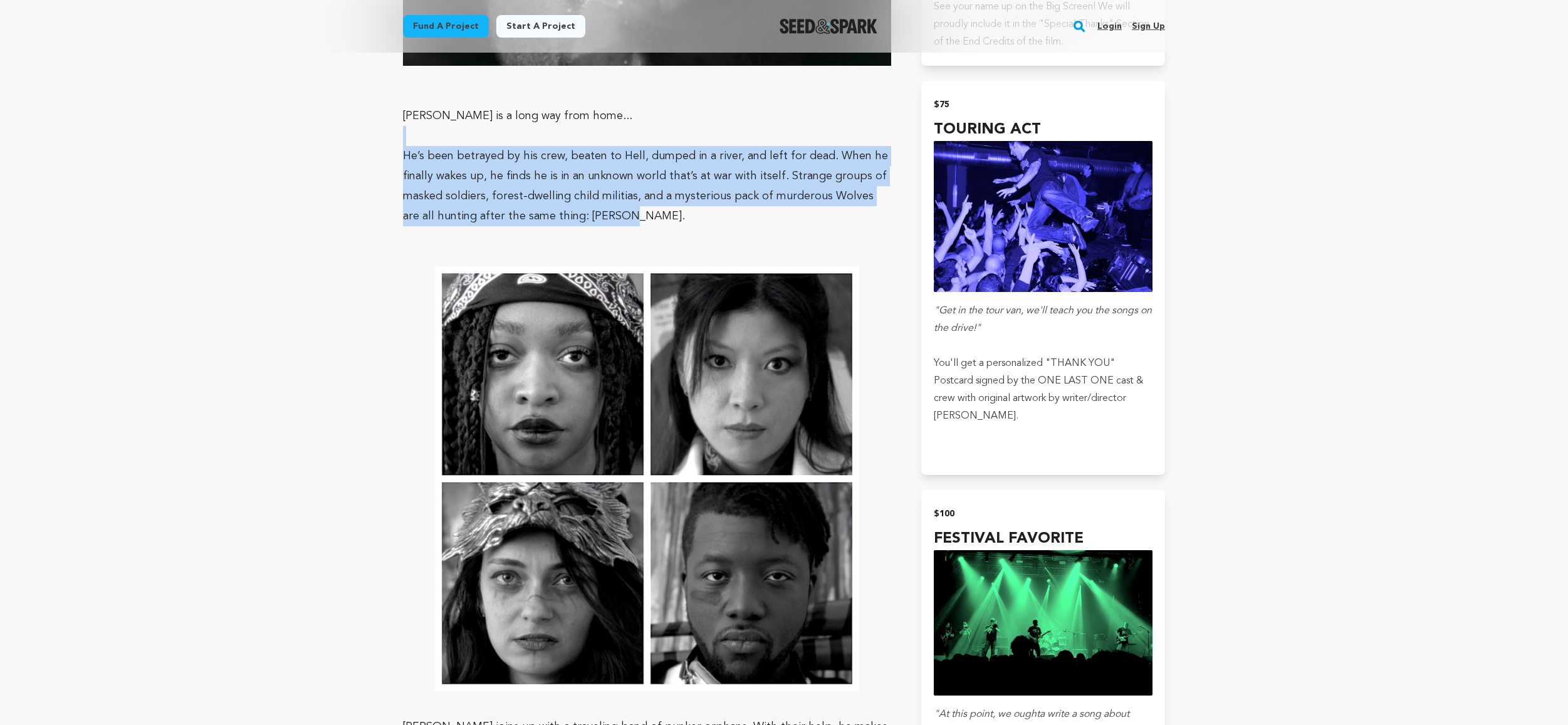
drag, startPoint x: 400, startPoint y: 147, endPoint x: 710, endPoint y: 207, distance: 315.8
click at [701, 209] on p "He’s been betrayed by his crew, beaten to Hell, dumped in a river, and left for…" at bounding box center [647, 186] width 488 height 80
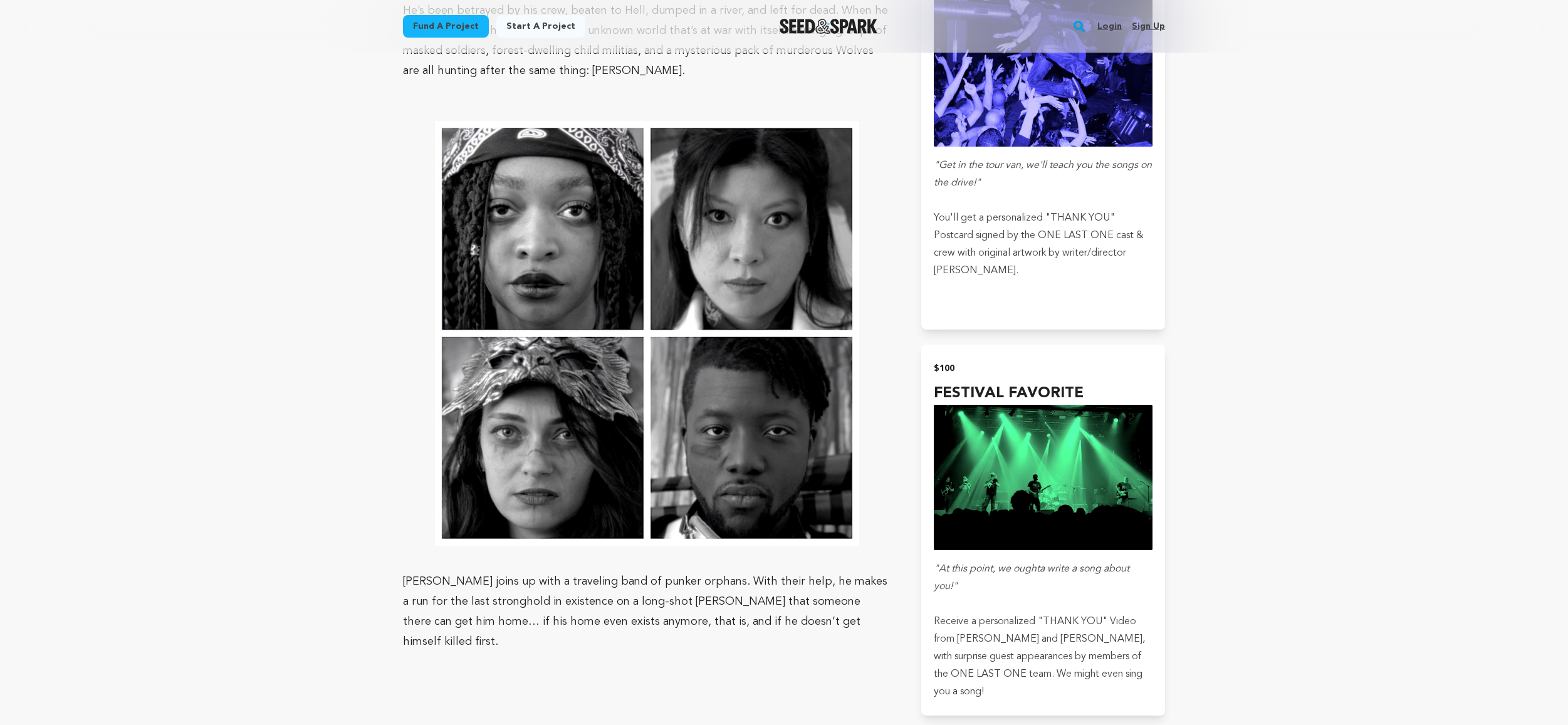
scroll to position [1657, 0]
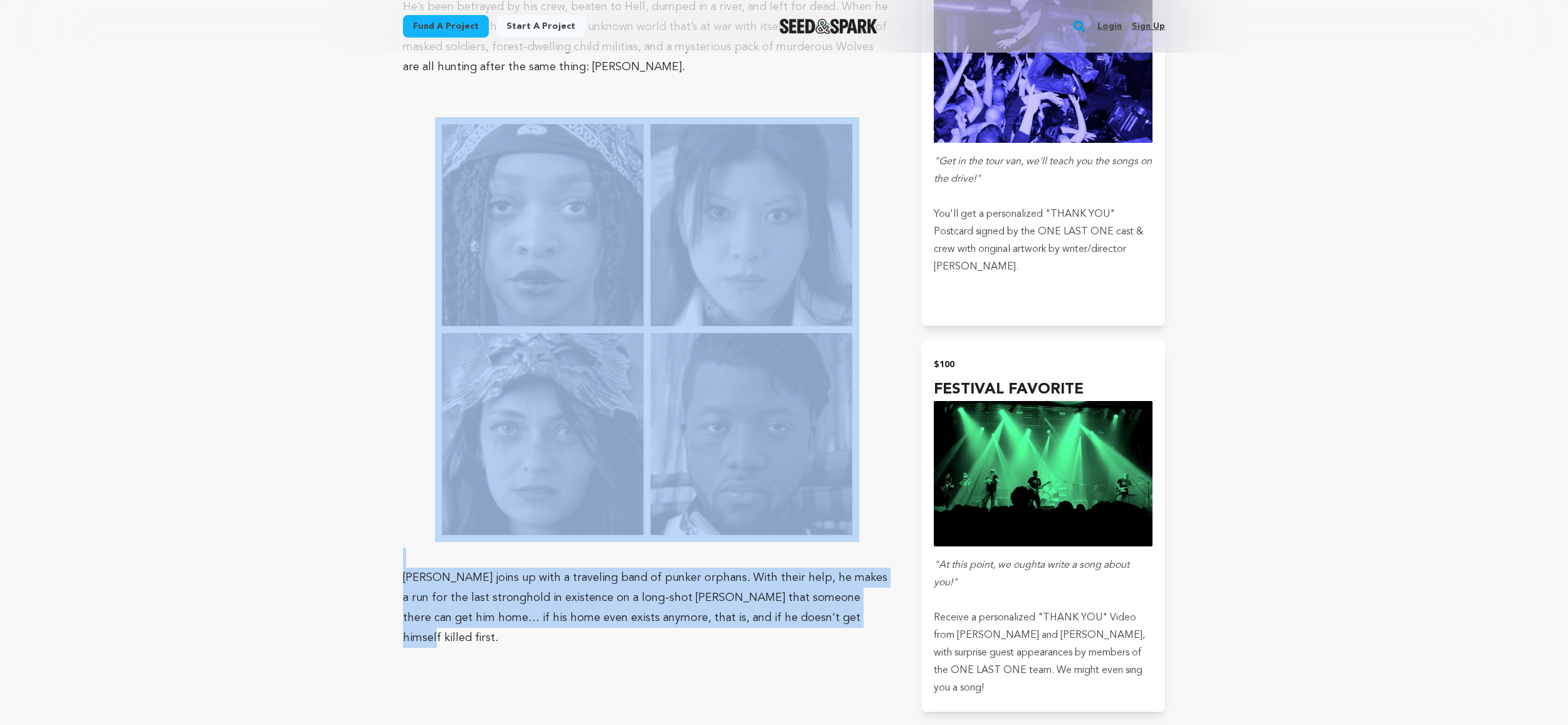
drag, startPoint x: 792, startPoint y: 620, endPoint x: 389, endPoint y: 536, distance: 411.7
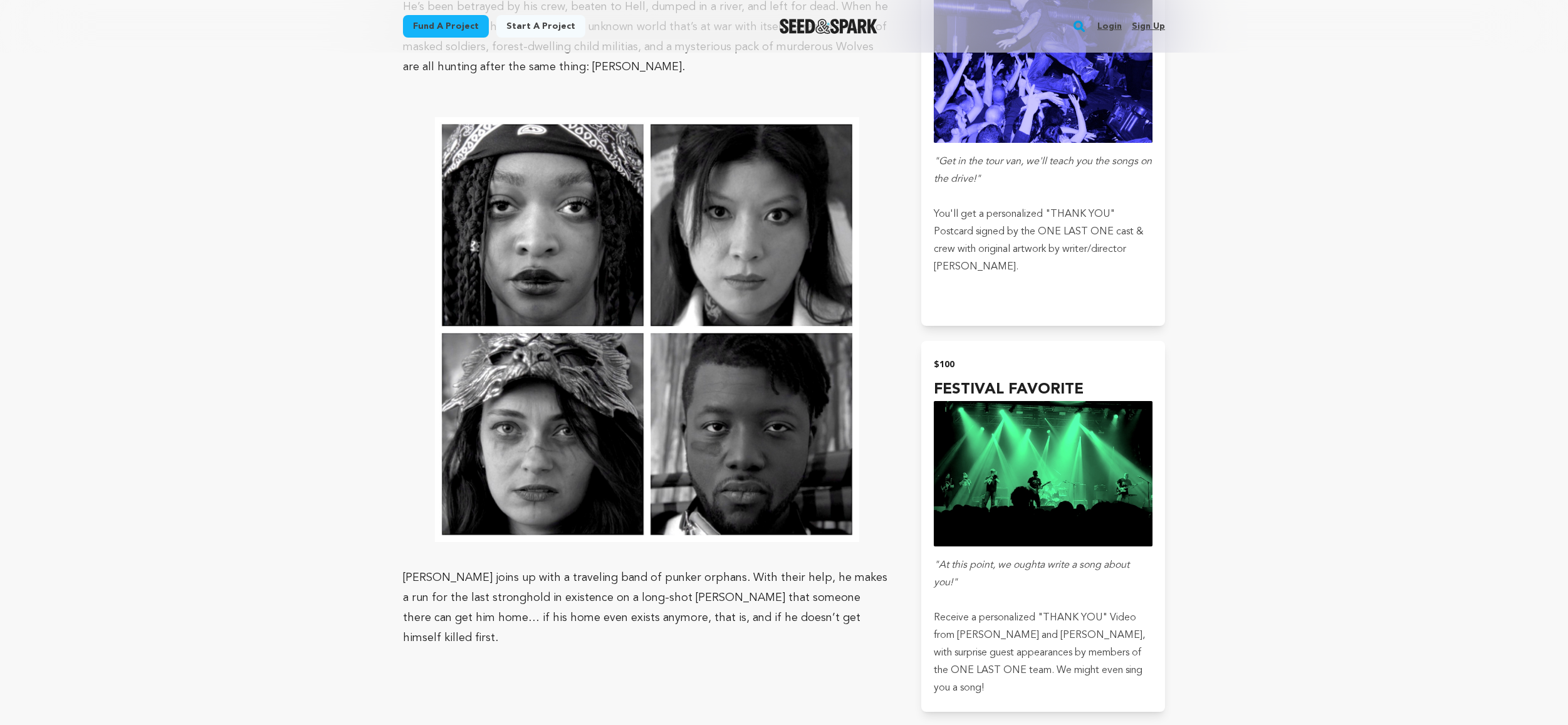
drag, startPoint x: 387, startPoint y: 553, endPoint x: 514, endPoint y: 565, distance: 127.6
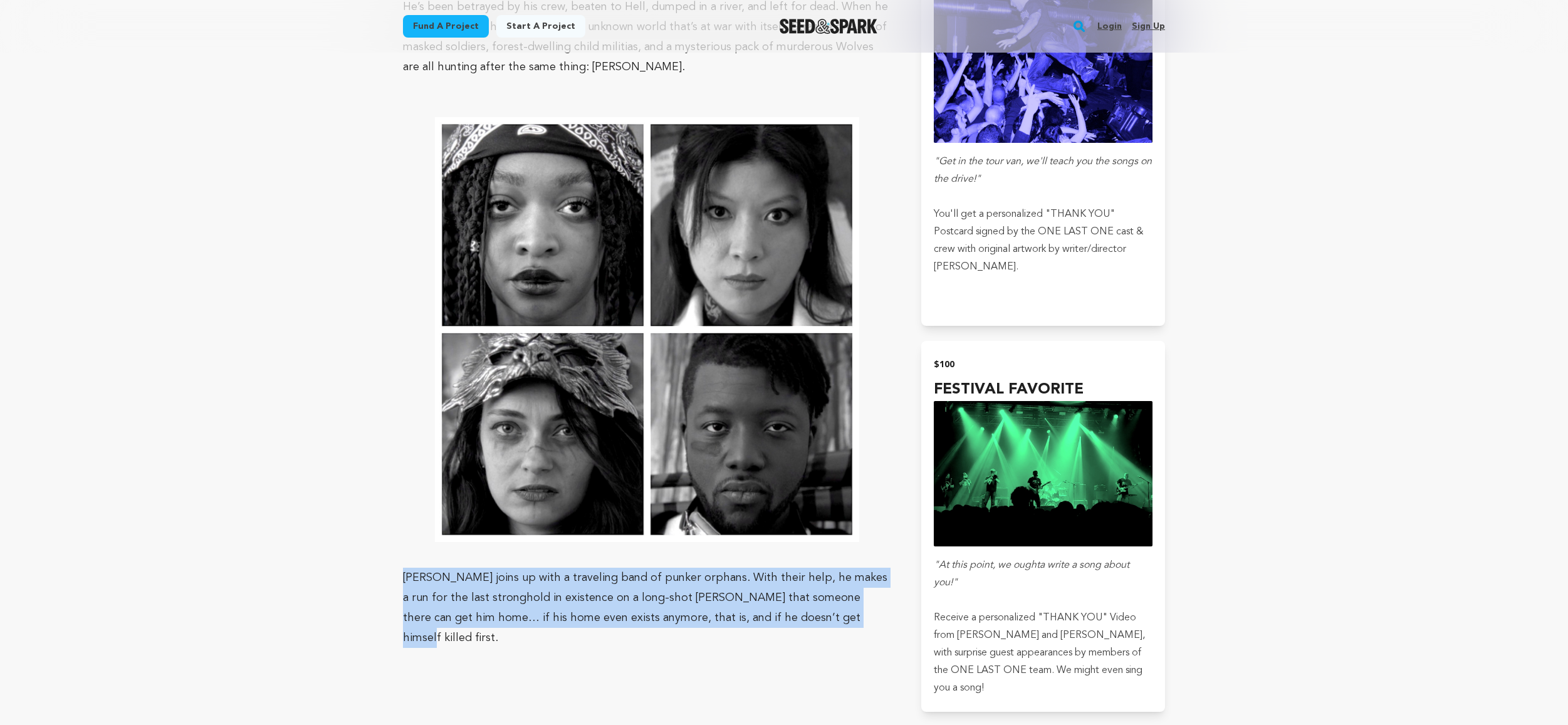
drag, startPoint x: 805, startPoint y: 616, endPoint x: 596, endPoint y: 610, distance: 209.1
click at [686, 616] on p "[PERSON_NAME] joins up with a traveling band of punker orphans. With their help…" at bounding box center [647, 608] width 488 height 80
drag, startPoint x: 744, startPoint y: 616, endPoint x: 378, endPoint y: 578, distance: 368.0
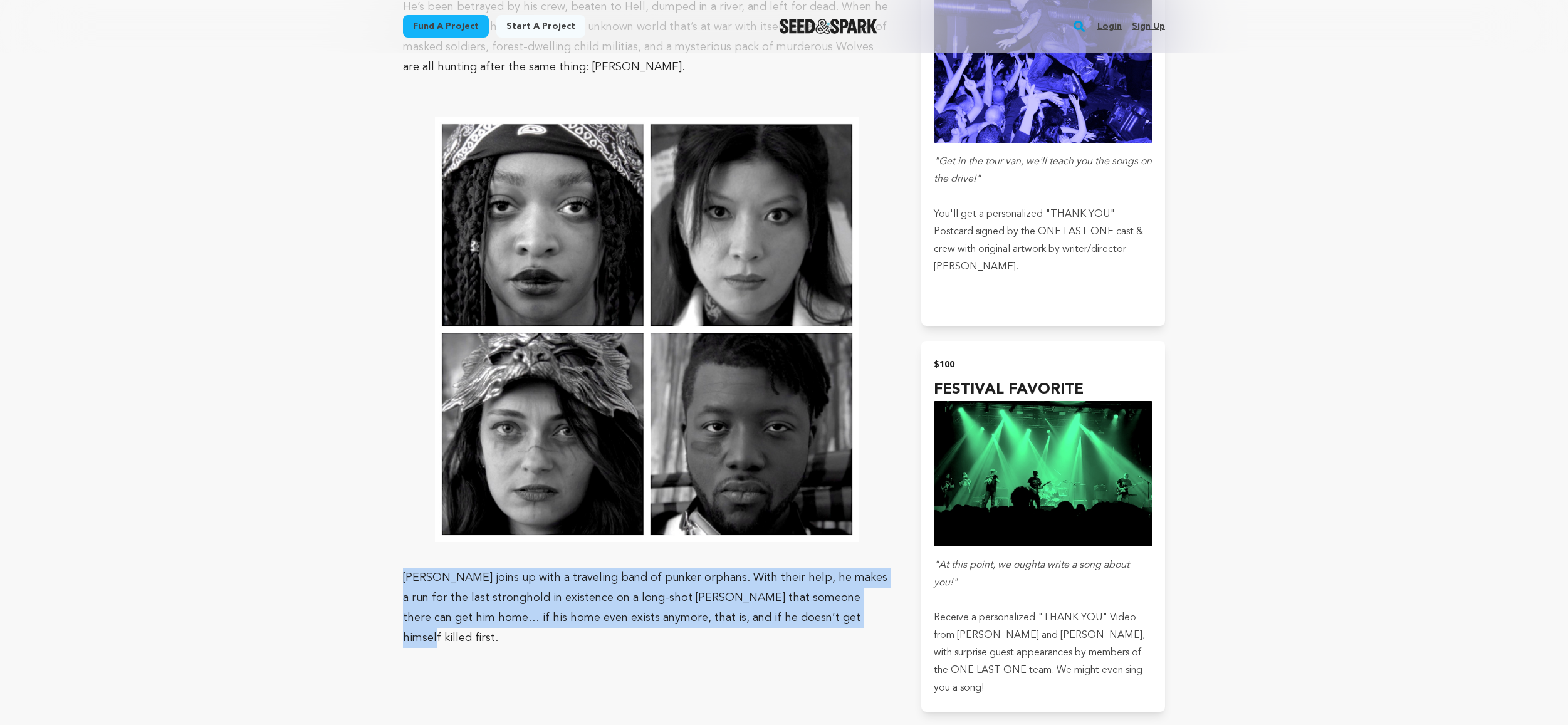
click at [472, 583] on p "[PERSON_NAME] joins up with a traveling band of punker orphans. With their help…" at bounding box center [647, 608] width 488 height 80
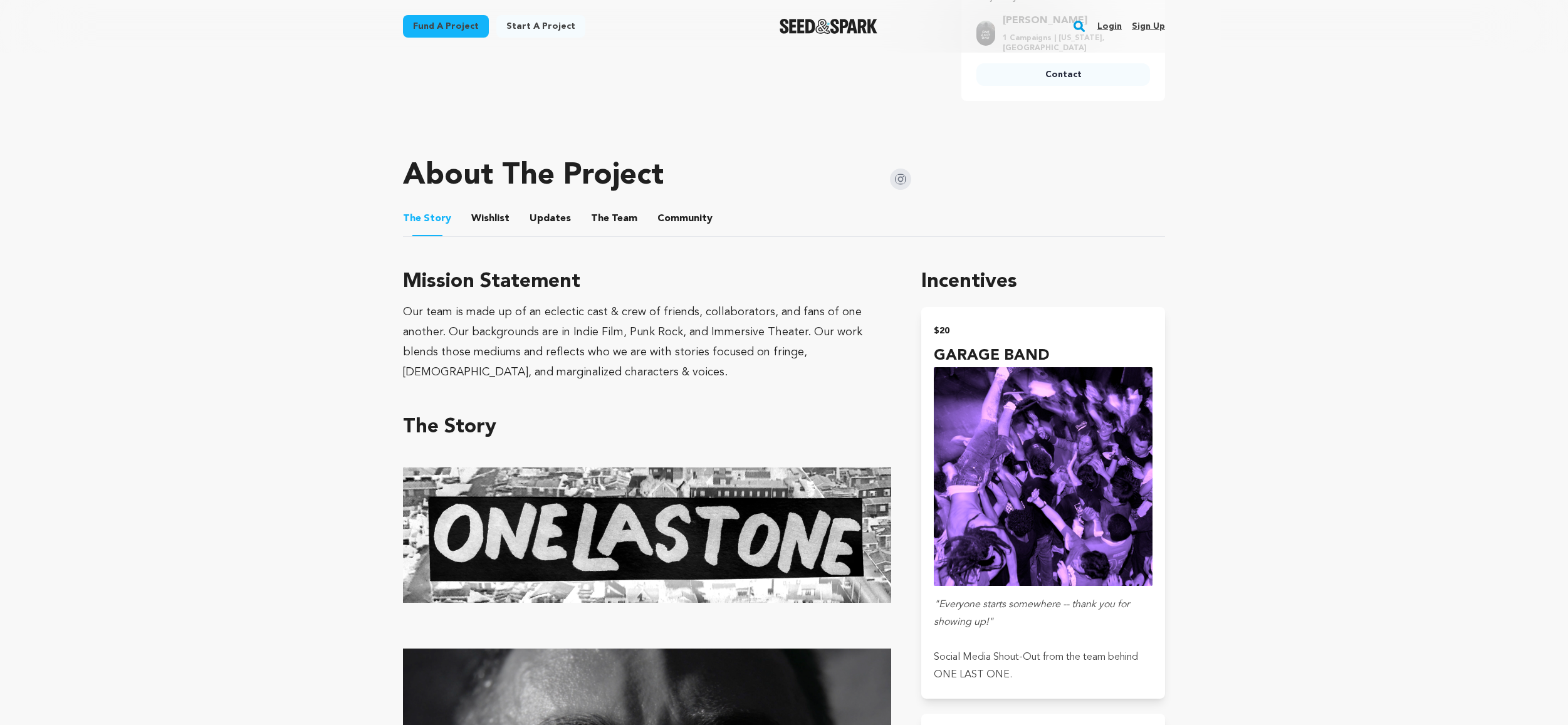
scroll to position [547, 0]
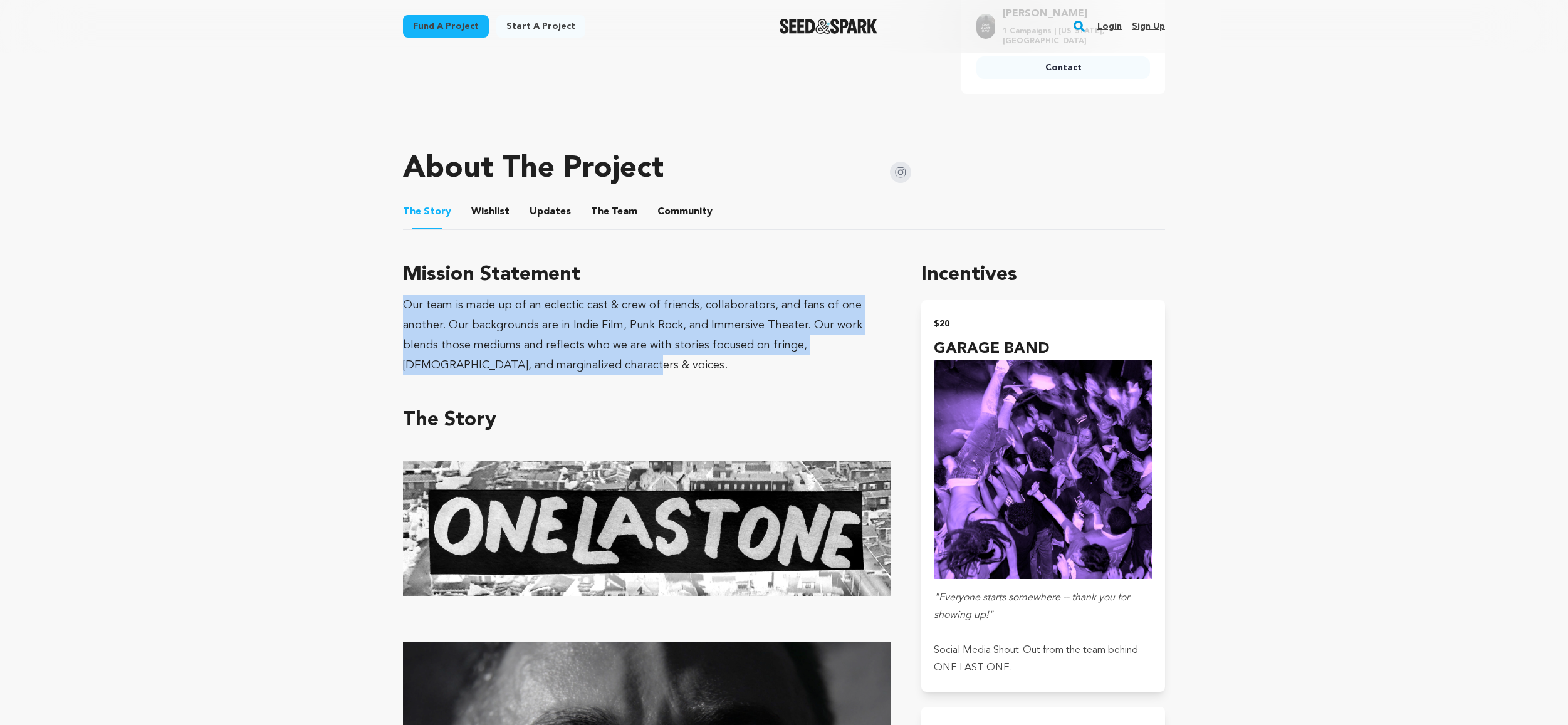
drag, startPoint x: 406, startPoint y: 303, endPoint x: 607, endPoint y: 371, distance: 212.2
click at [606, 371] on div "Our team is made up of an eclectic cast & crew of friends, collaborators, and f…" at bounding box center [647, 335] width 488 height 80
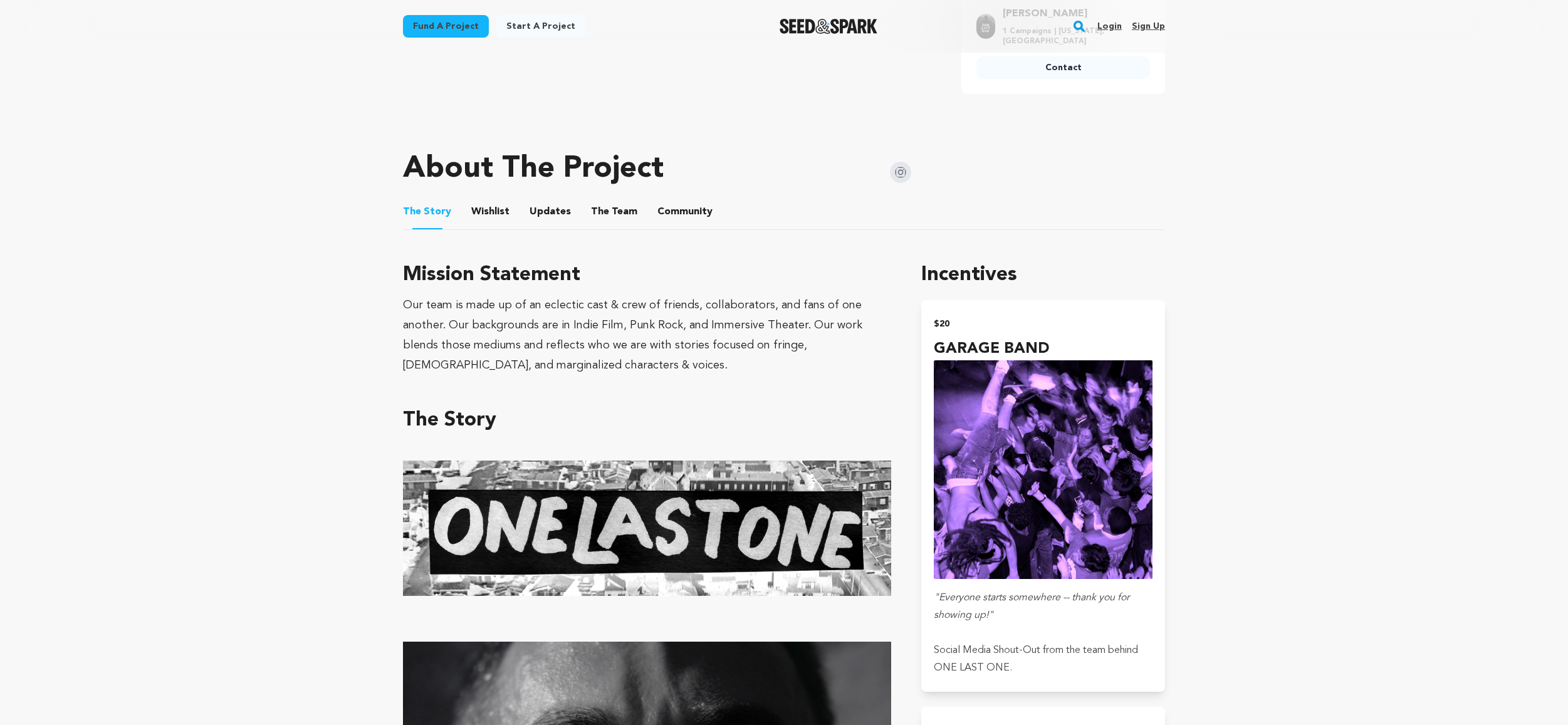
click at [607, 370] on div "Our team is made up of an eclectic cast & crew of friends, collaborators, and f…" at bounding box center [647, 335] width 488 height 80
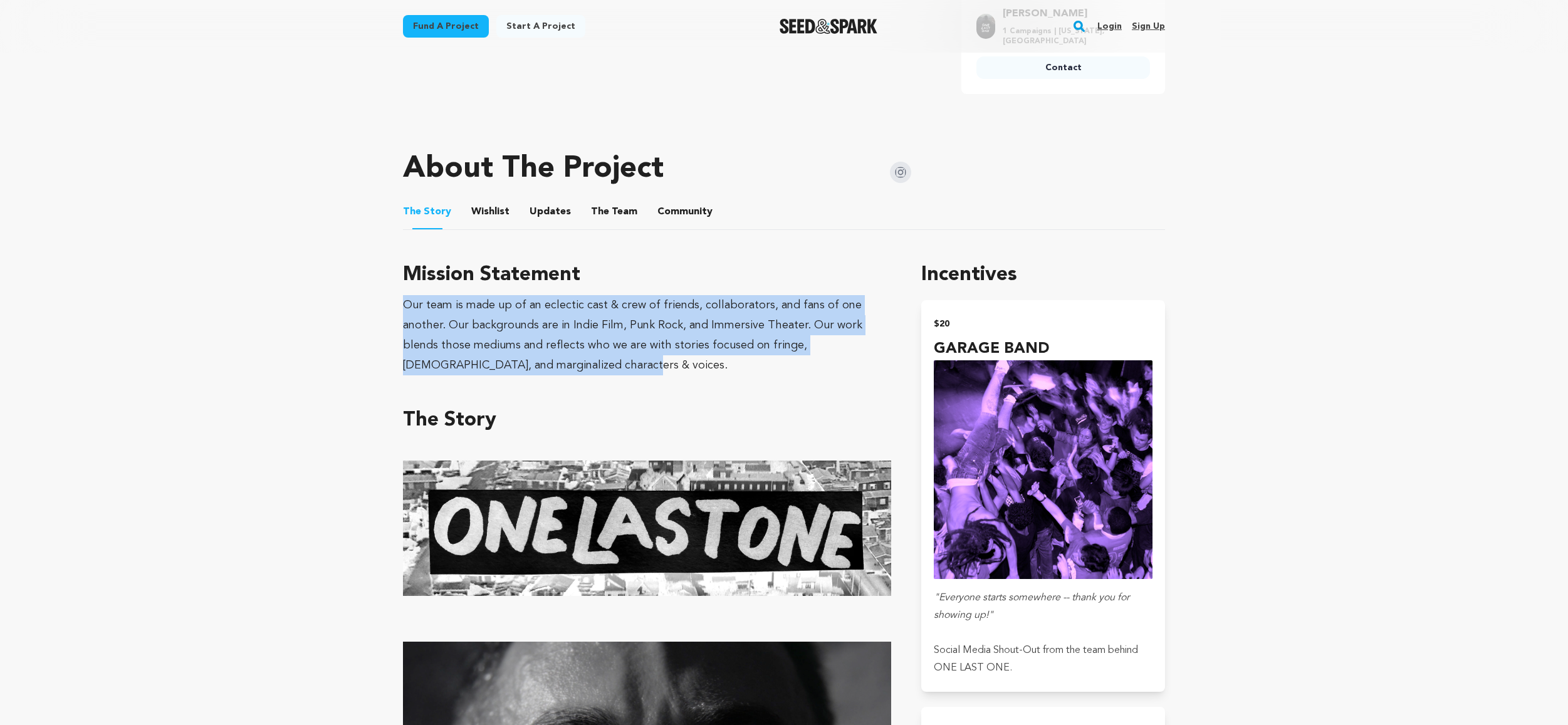
drag, startPoint x: 579, startPoint y: 361, endPoint x: 587, endPoint y: 318, distance: 43.7
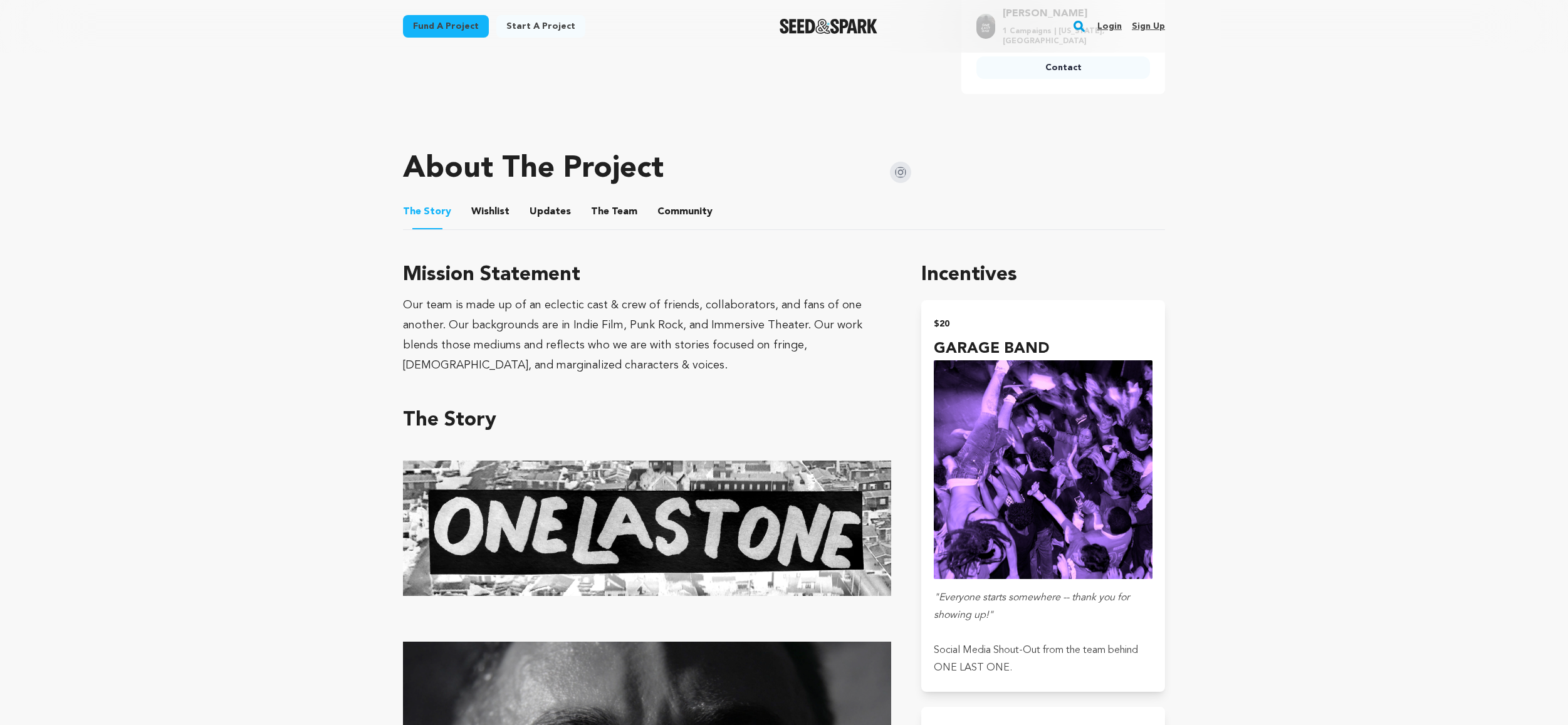
click at [597, 319] on div "Our team is made up of an eclectic cast & crew of friends, collaborators, and f…" at bounding box center [647, 335] width 488 height 80
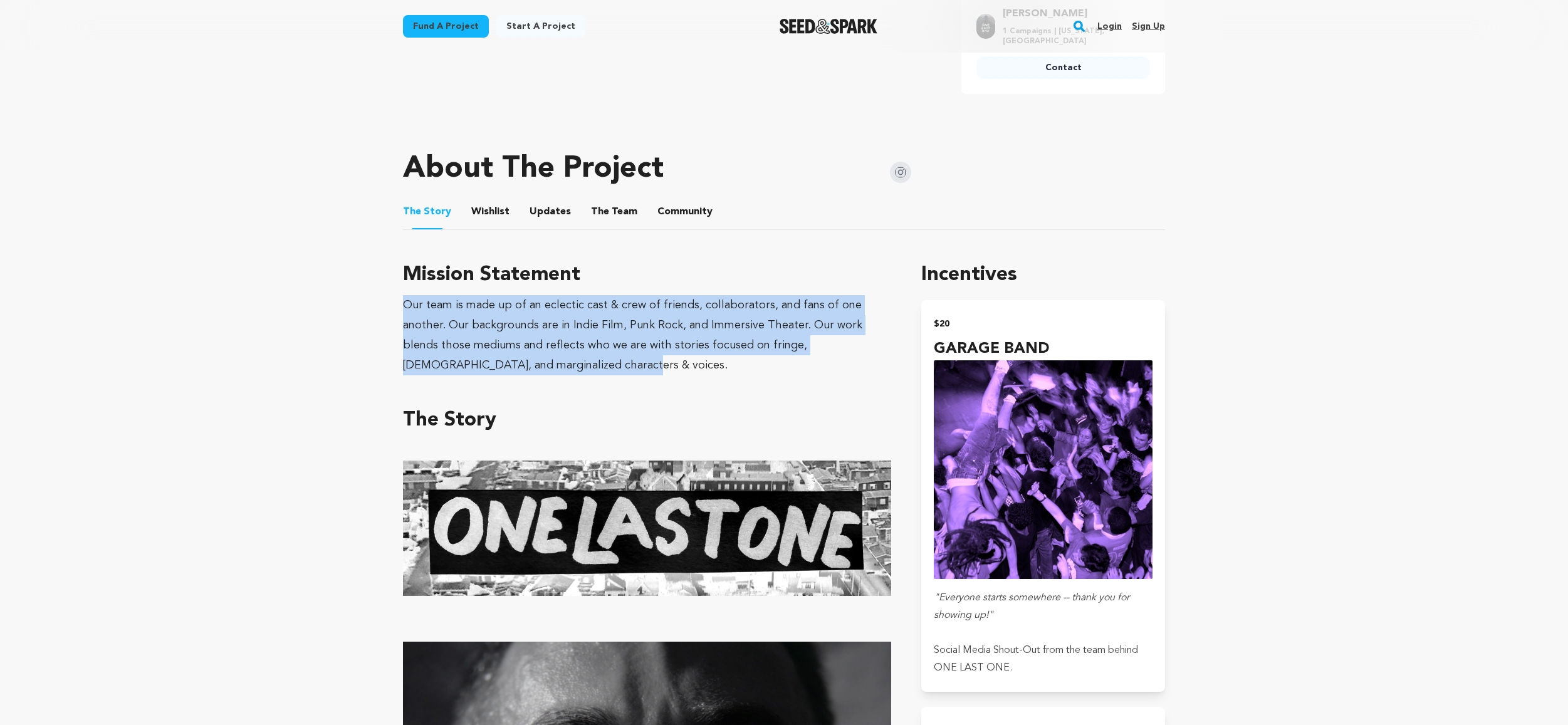
drag, startPoint x: 564, startPoint y: 355, endPoint x: 377, endPoint y: 302, distance: 194.4
click at [461, 317] on div "Our team is made up of an eclectic cast & crew of friends, collaborators, and f…" at bounding box center [647, 335] width 488 height 80
drag, startPoint x: 578, startPoint y: 360, endPoint x: 457, endPoint y: 320, distance: 127.4
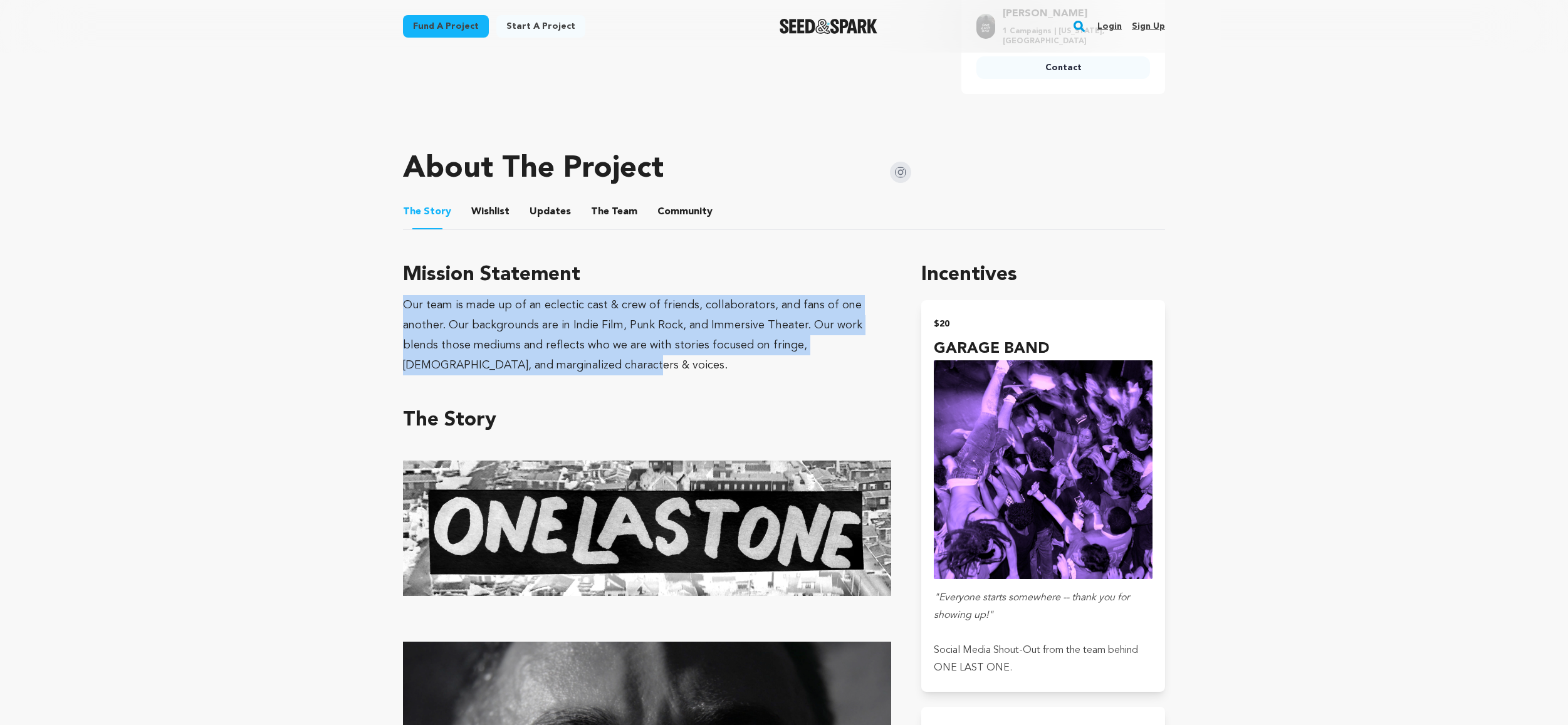
click at [536, 329] on div "Our team is made up of an eclectic cast & crew of friends, collaborators, and f…" at bounding box center [647, 335] width 488 height 80
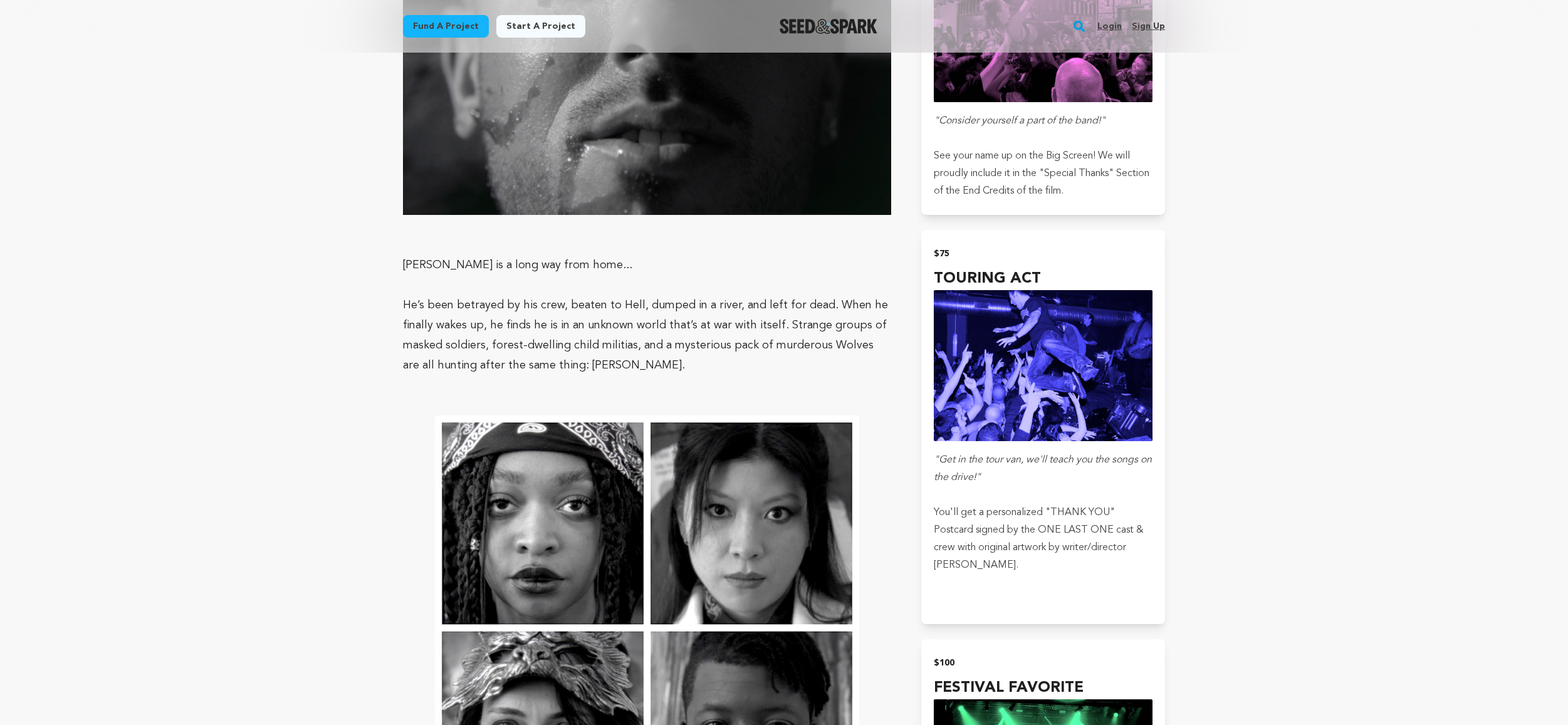
scroll to position [1364, 0]
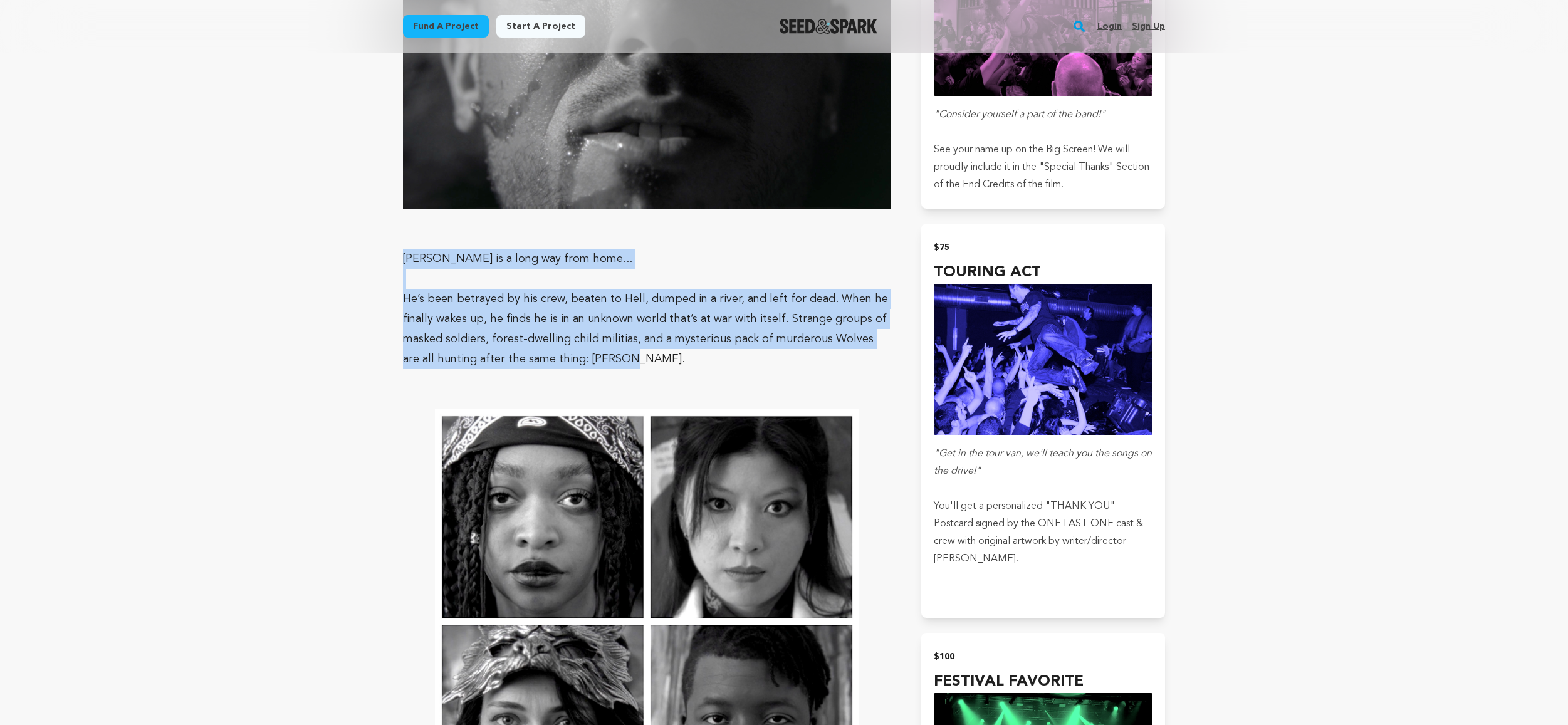
drag, startPoint x: 618, startPoint y: 360, endPoint x: 402, endPoint y: 261, distance: 237.6
click at [430, 261] on p "[PERSON_NAME] is a long way from home..." at bounding box center [647, 258] width 488 height 20
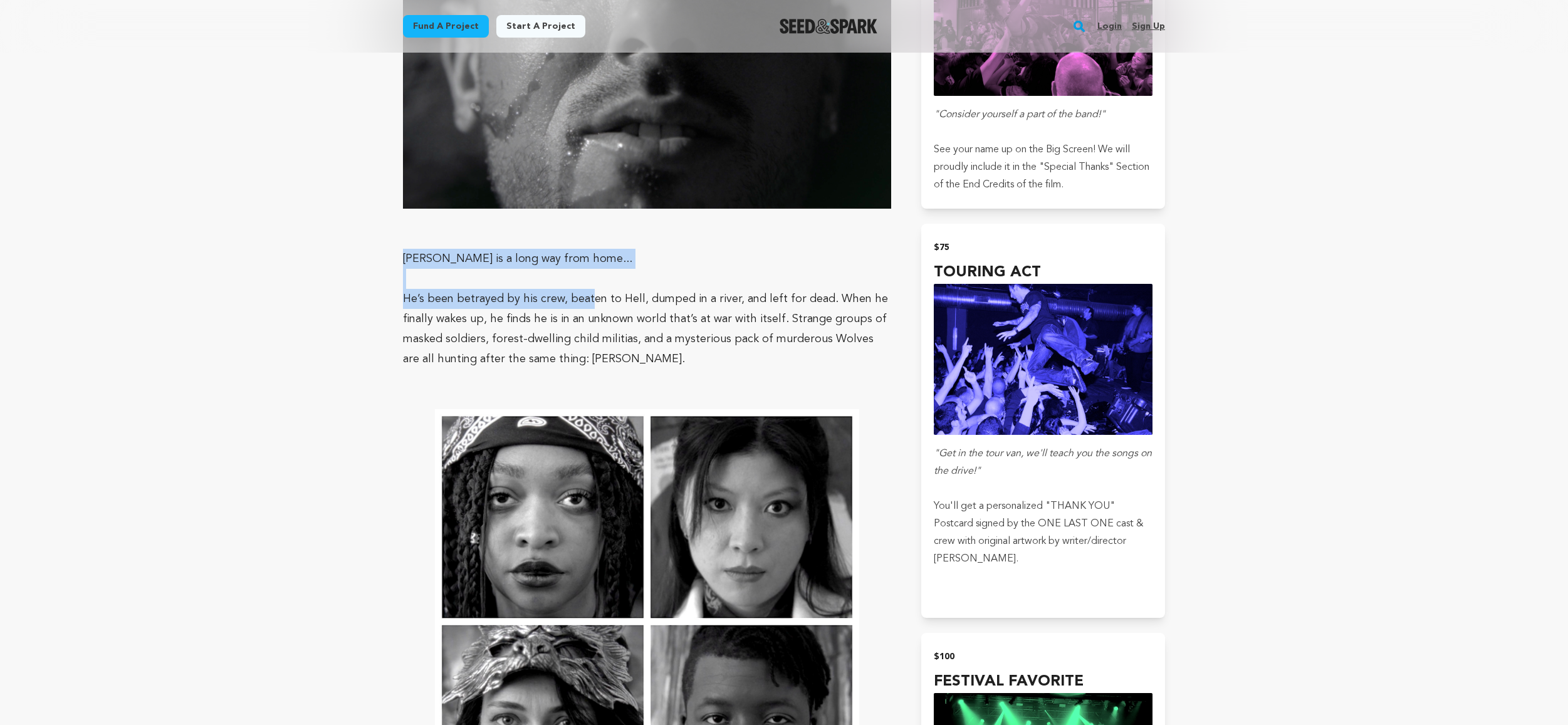
drag, startPoint x: 399, startPoint y: 253, endPoint x: 589, endPoint y: 312, distance: 198.9
click at [617, 364] on p "He’s been betrayed by his crew, beaten to Hell, dumped in a river, and left for…" at bounding box center [647, 329] width 488 height 80
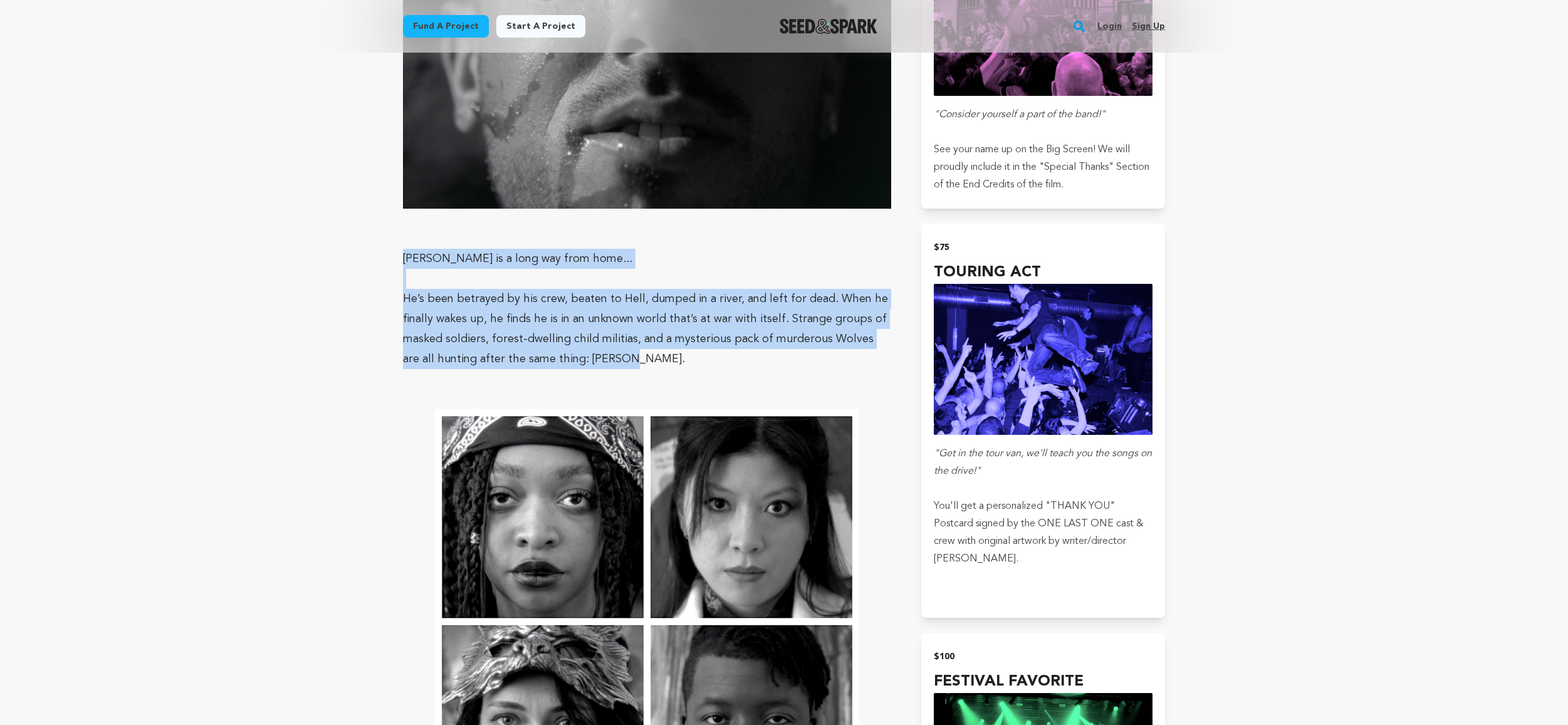
drag, startPoint x: 635, startPoint y: 357, endPoint x: 404, endPoint y: 256, distance: 252.1
drag, startPoint x: 547, startPoint y: 272, endPoint x: 536, endPoint y: 272, distance: 11.0
click at [542, 272] on p at bounding box center [647, 279] width 488 height 20
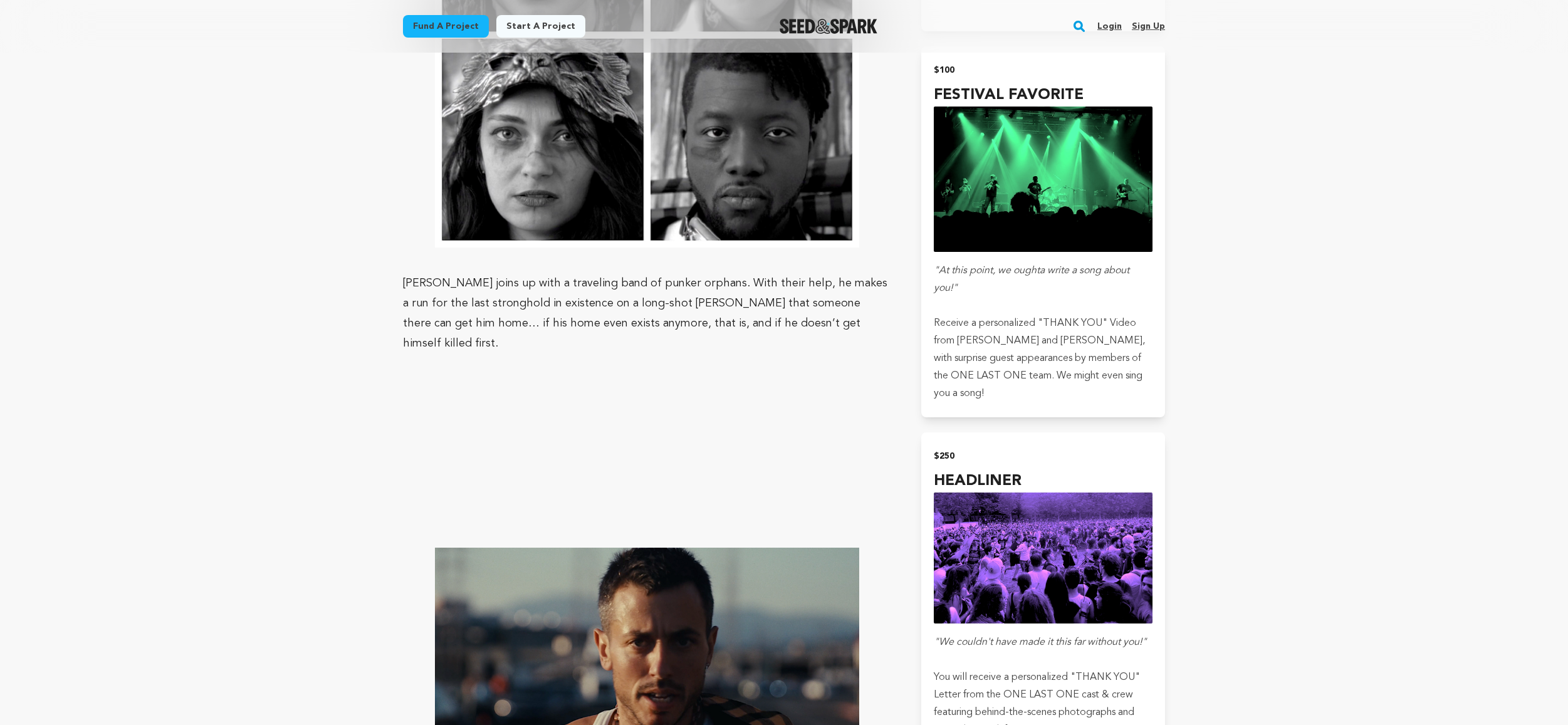
scroll to position [2066, 0]
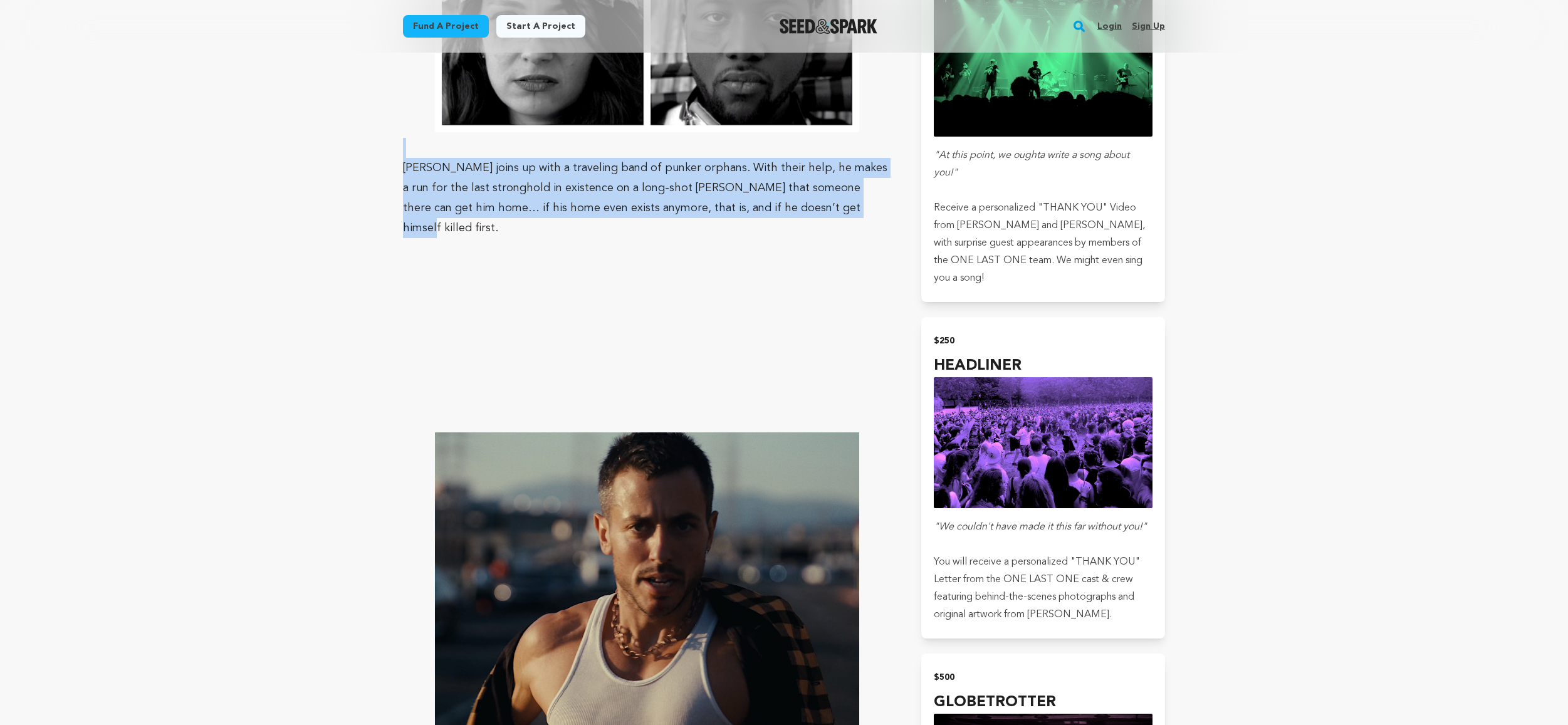
drag, startPoint x: 811, startPoint y: 207, endPoint x: 463, endPoint y: 123, distance: 358.0
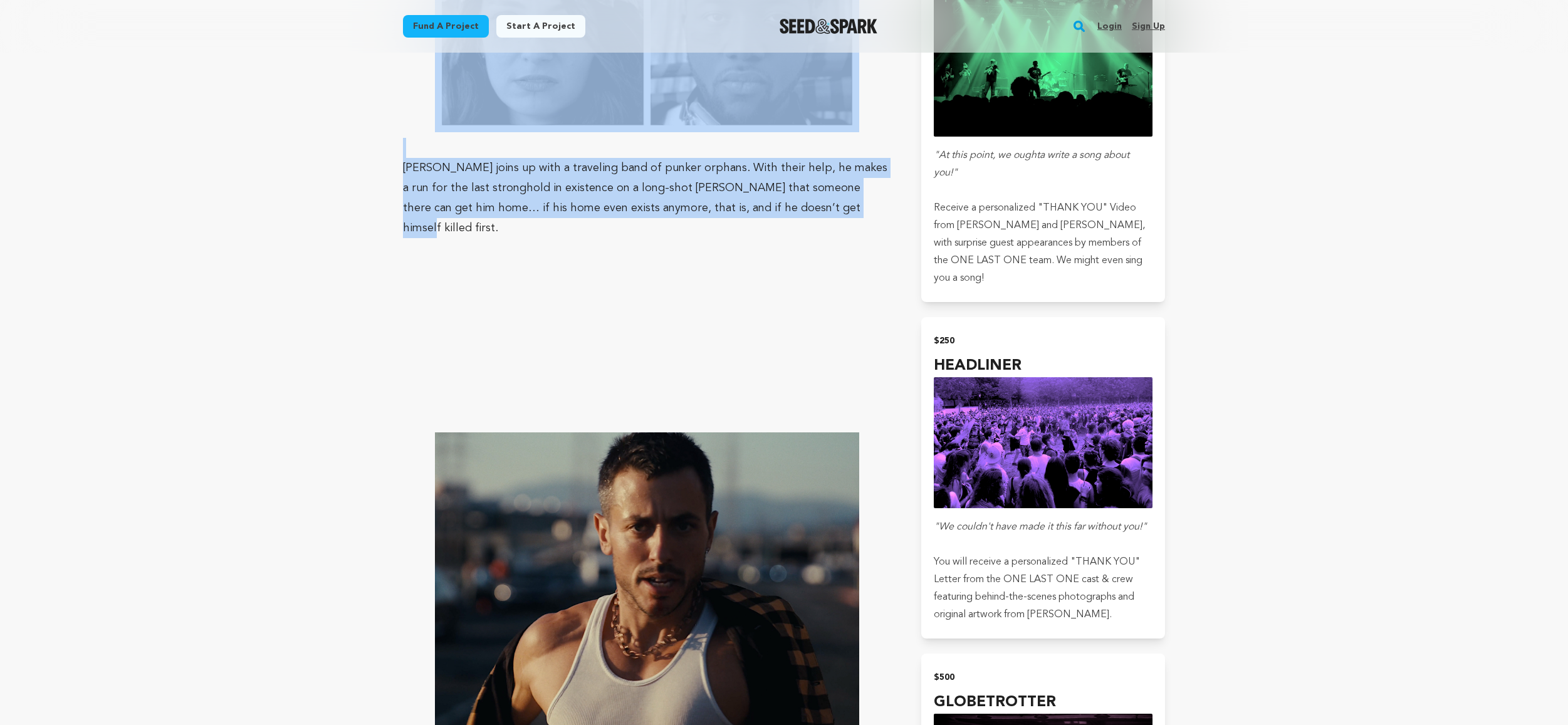
click at [433, 176] on p "[PERSON_NAME] joins up with a traveling band of punker orphans. With their help…" at bounding box center [647, 198] width 488 height 80
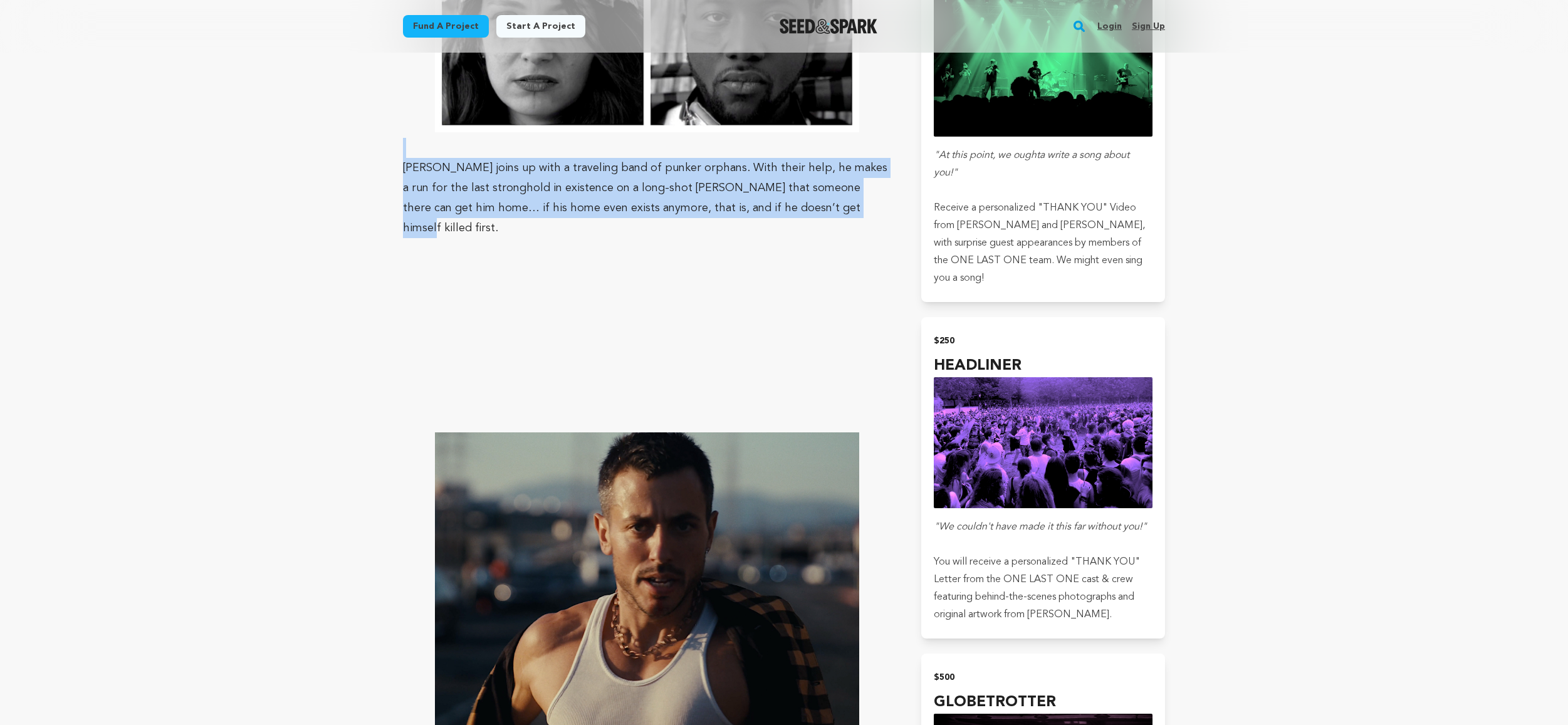
drag, startPoint x: 796, startPoint y: 211, endPoint x: 405, endPoint y: 158, distance: 394.6
drag, startPoint x: 415, startPoint y: 180, endPoint x: 462, endPoint y: 182, distance: 47.0
click at [416, 181] on p "[PERSON_NAME] joins up with a traveling band of punker orphans. With their help…" at bounding box center [647, 198] width 488 height 80
drag, startPoint x: 730, startPoint y: 212, endPoint x: 549, endPoint y: 179, distance: 184.0
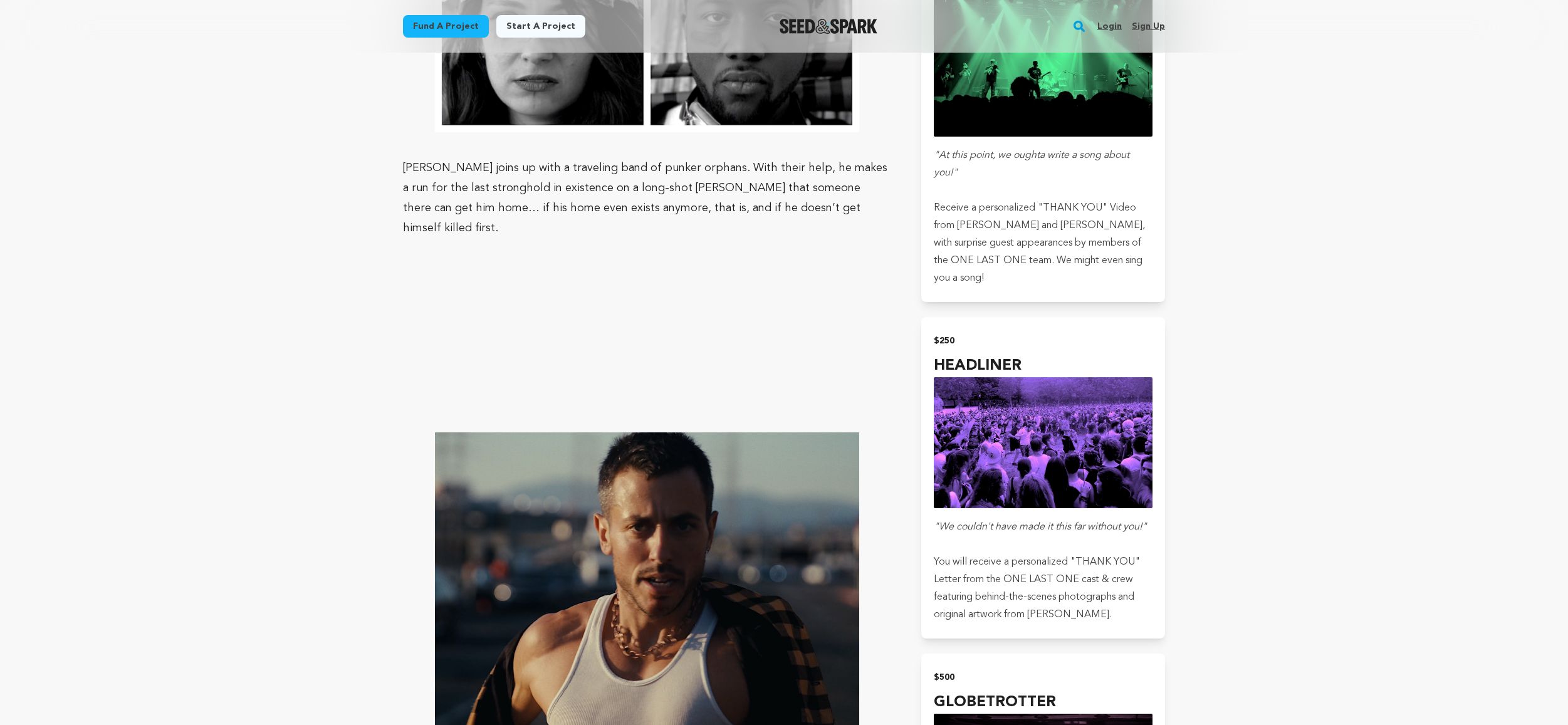
drag, startPoint x: 621, startPoint y: 178, endPoint x: 695, endPoint y: 185, distance: 74.3
click at [632, 182] on p "[PERSON_NAME] joins up with a traveling band of punker orphans. With their help…" at bounding box center [647, 198] width 488 height 80
drag, startPoint x: 858, startPoint y: 205, endPoint x: 848, endPoint y: 204, distance: 10.0
click at [858, 205] on p "[PERSON_NAME] joins up with a traveling band of punker orphans. With their help…" at bounding box center [647, 198] width 488 height 80
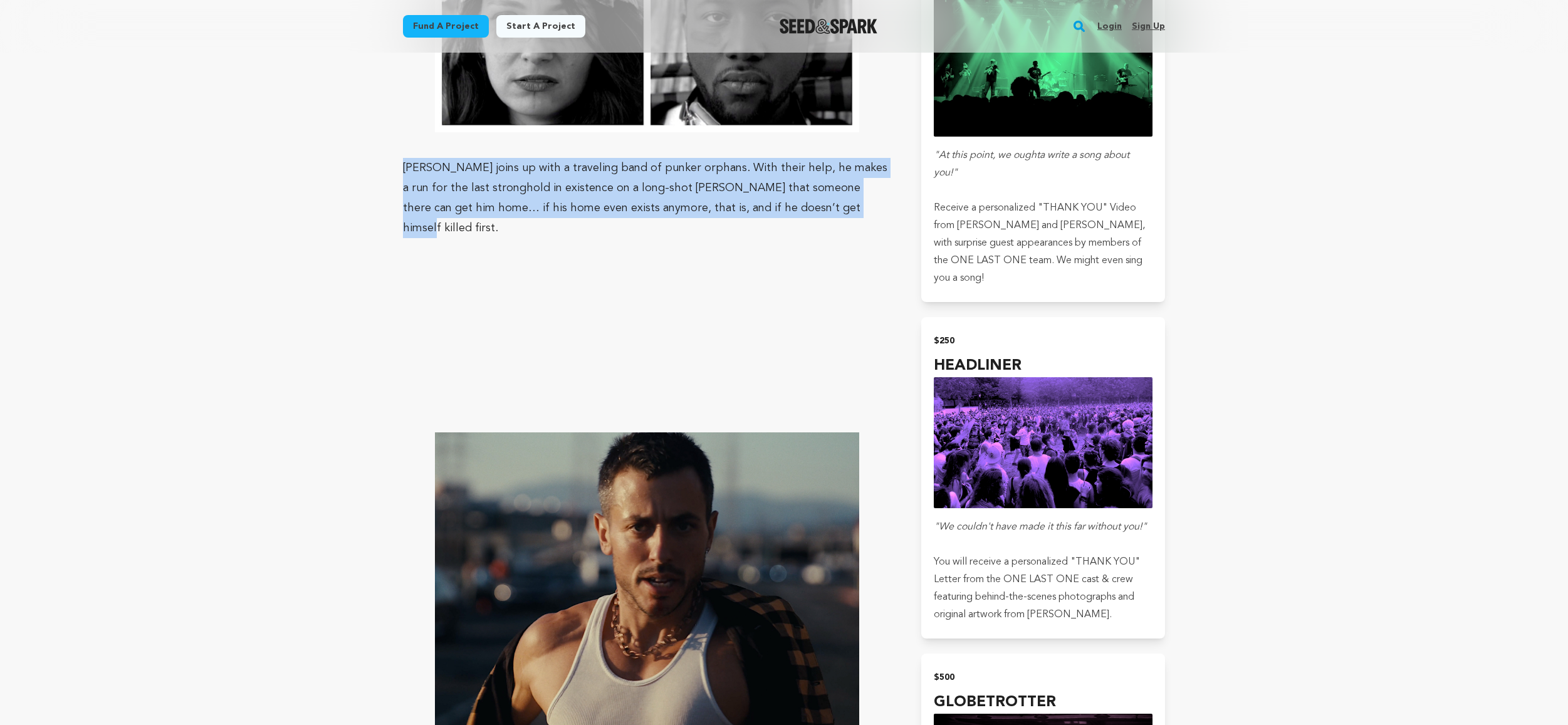
drag, startPoint x: 831, startPoint y: 206, endPoint x: 413, endPoint y: 169, distance: 419.6
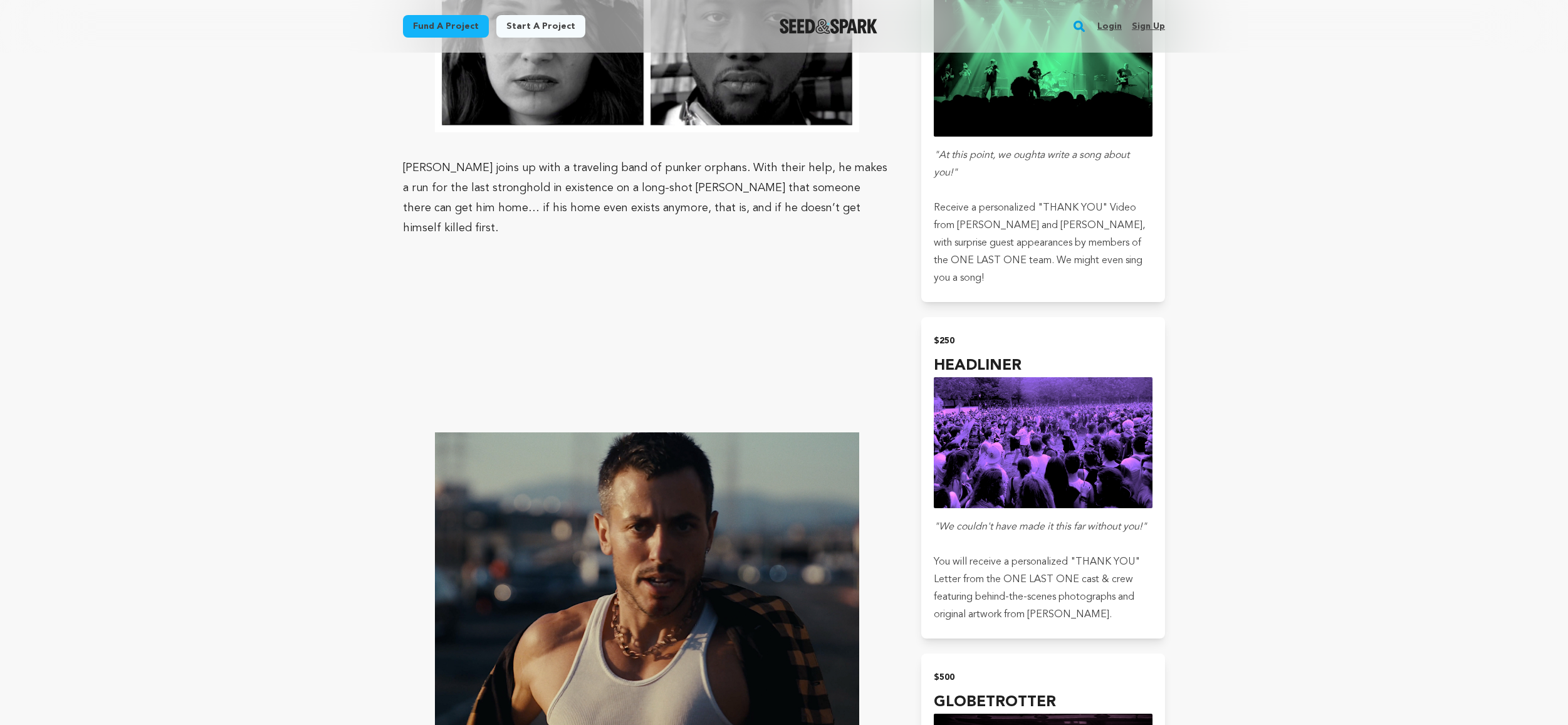
drag, startPoint x: 565, startPoint y: 178, endPoint x: 616, endPoint y: 183, distance: 51.2
click at [568, 178] on p "[PERSON_NAME] joins up with a traveling band of punker orphans. With their help…" at bounding box center [647, 198] width 488 height 80
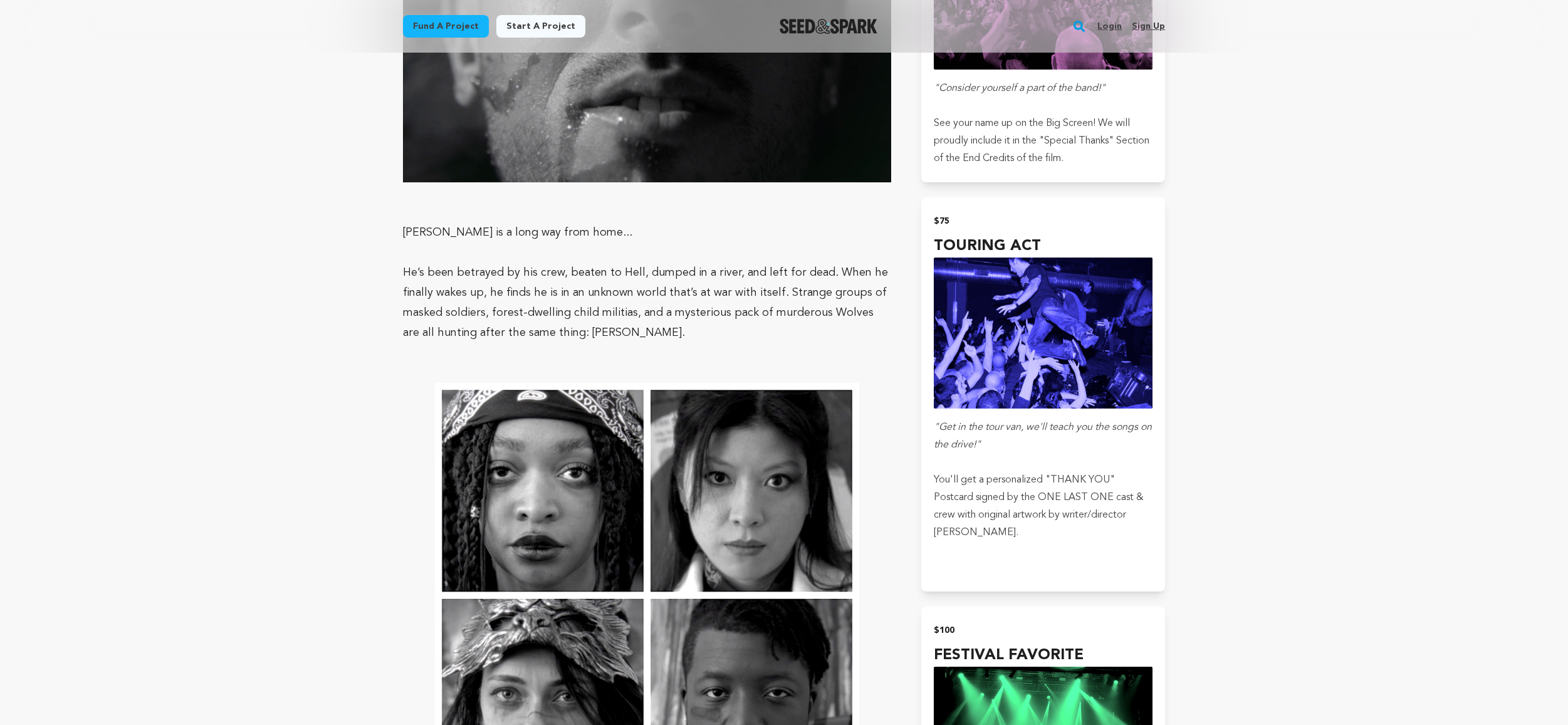
scroll to position [1386, 0]
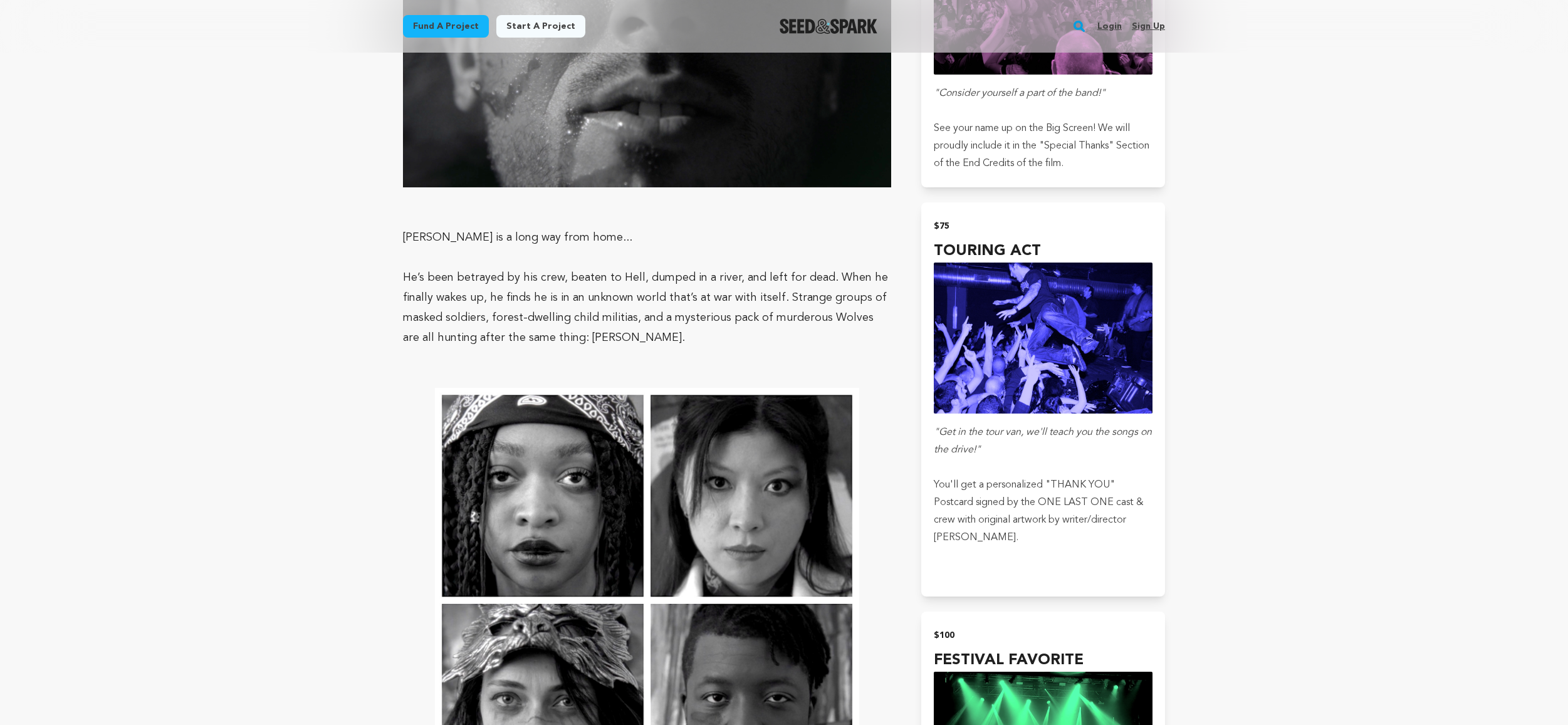
drag, startPoint x: 719, startPoint y: 321, endPoint x: 712, endPoint y: 320, distance: 7.1
click at [718, 321] on p "He’s been betrayed by his crew, beaten to Hell, dumped in a river, and left for…" at bounding box center [647, 308] width 488 height 80
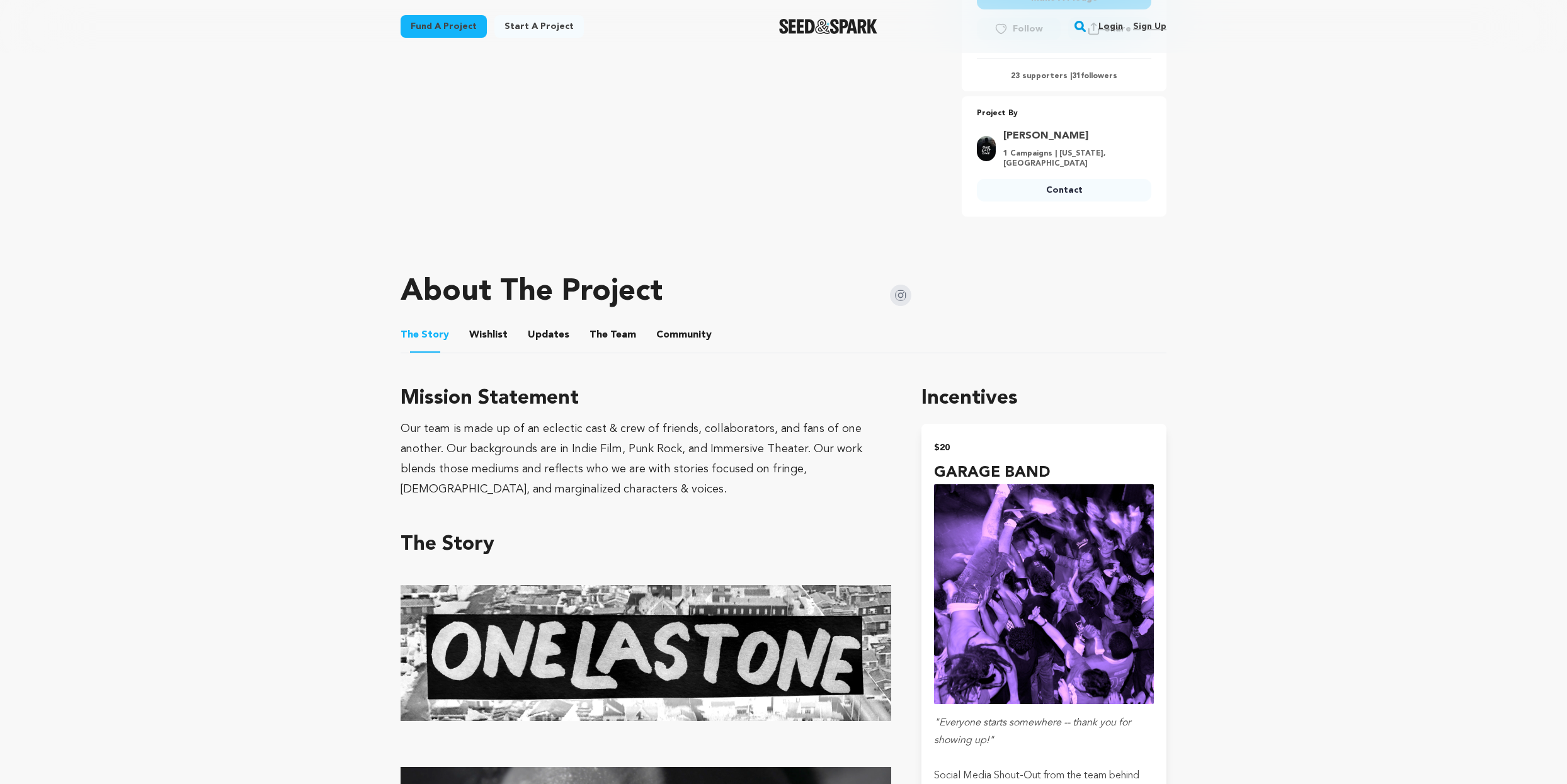
scroll to position [498, 0]
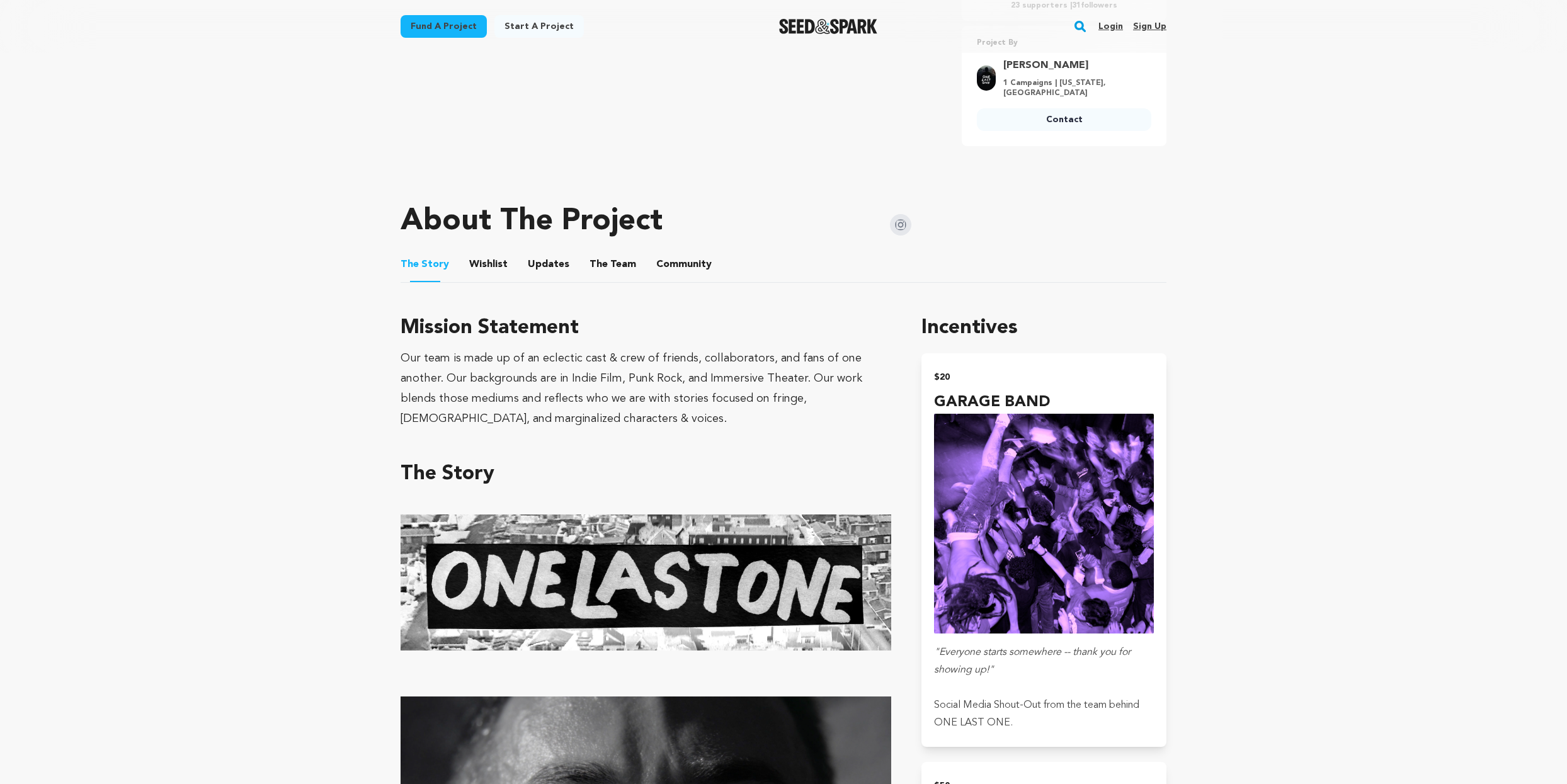
click at [488, 261] on button "Wishlist" at bounding box center [489, 267] width 31 height 31
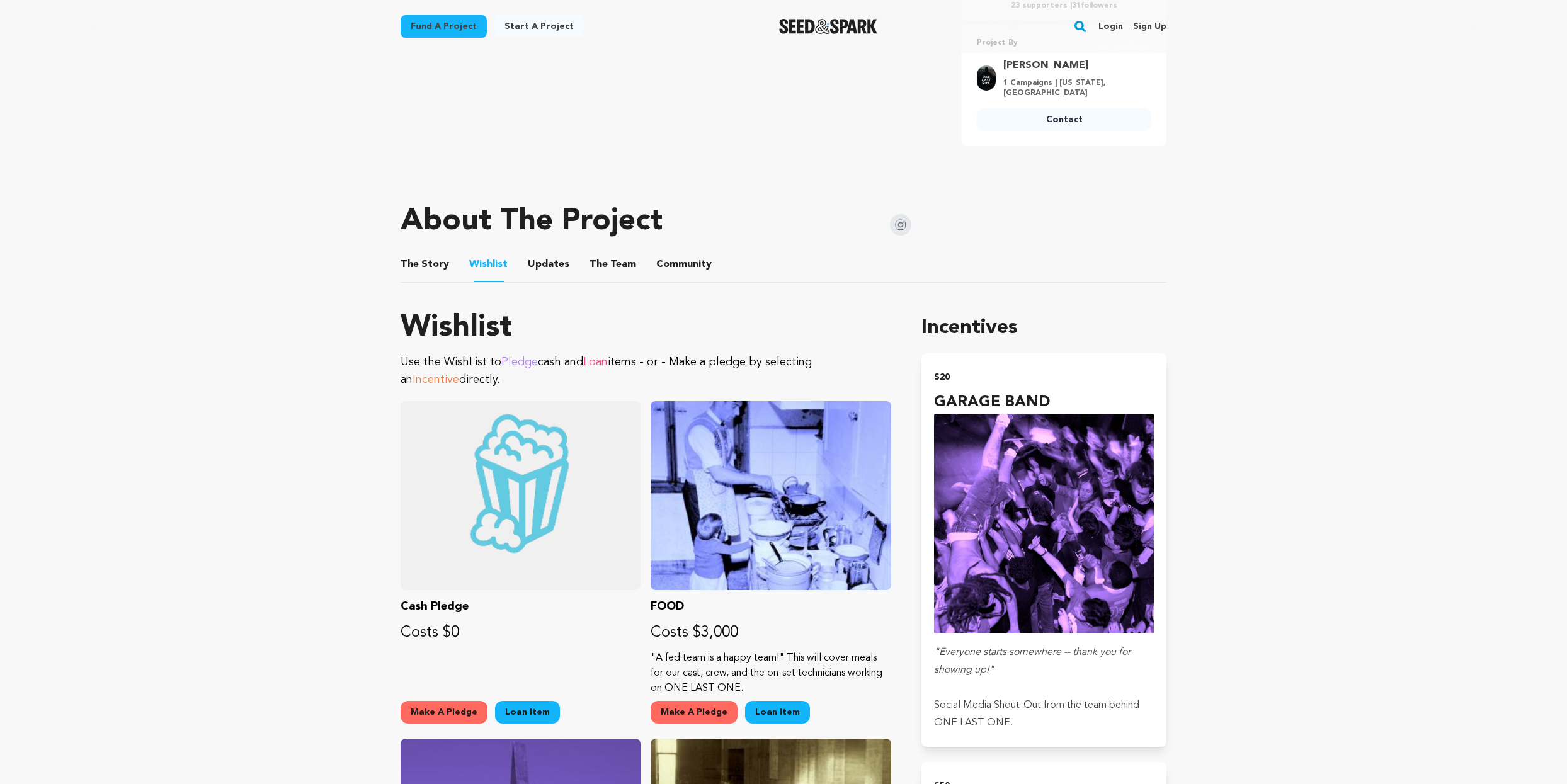
click at [549, 265] on button "Updates" at bounding box center [549, 267] width 31 height 31
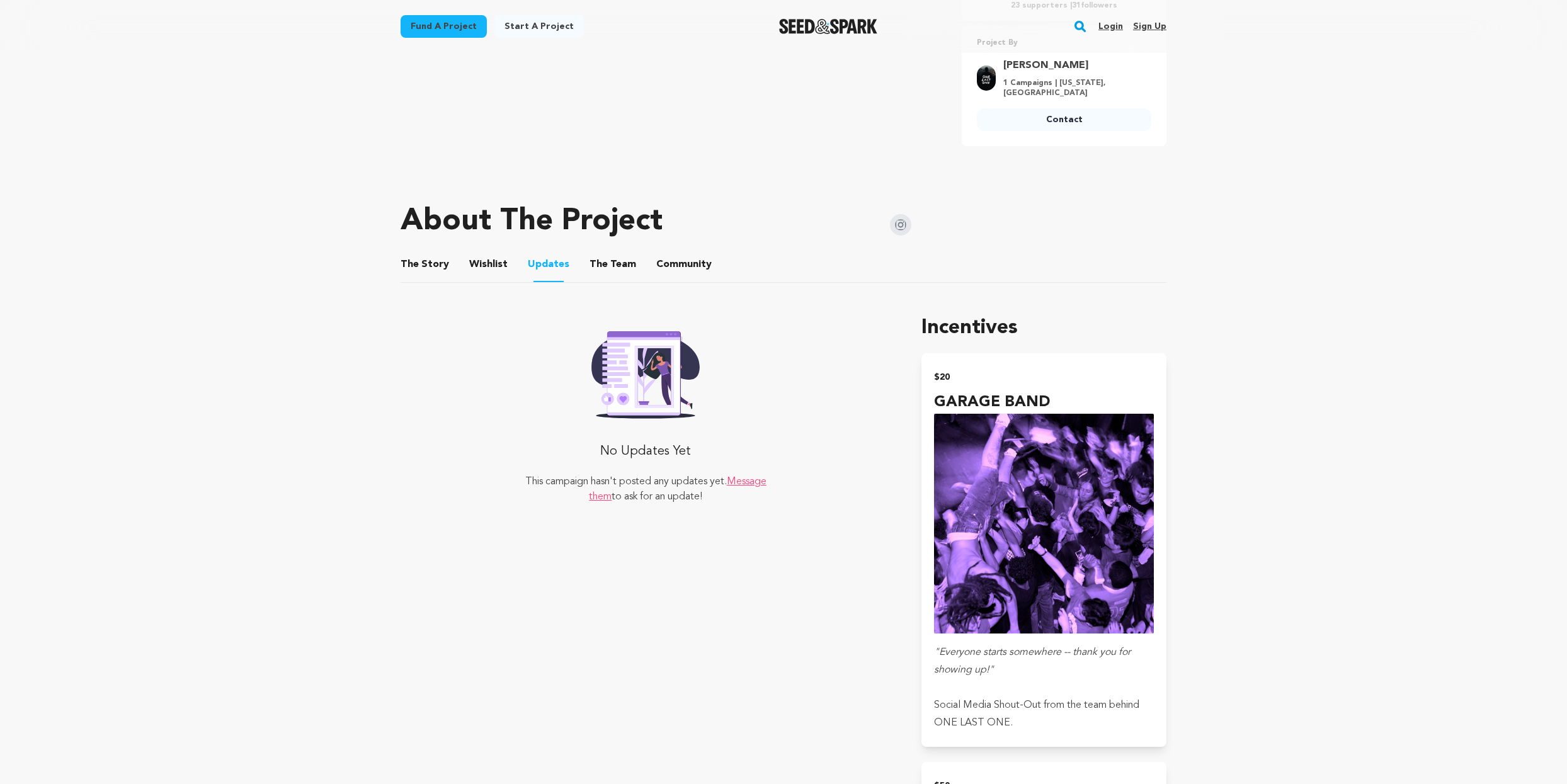
click at [635, 262] on ul "The Story The Story Wishlist Wishlist Updates Updates The Team The Team Communi…" at bounding box center [784, 265] width 766 height 36
click at [624, 265] on span "The Team" at bounding box center [613, 265] width 47 height 15
click at [590, 266] on span "The" at bounding box center [599, 265] width 18 height 15
click at [721, 265] on ul "The Story The Story Wishlist Wishlist Updates Updates The Team The Team Communi…" at bounding box center [784, 265] width 766 height 36
click at [684, 263] on button "Community" at bounding box center [684, 267] width 31 height 31
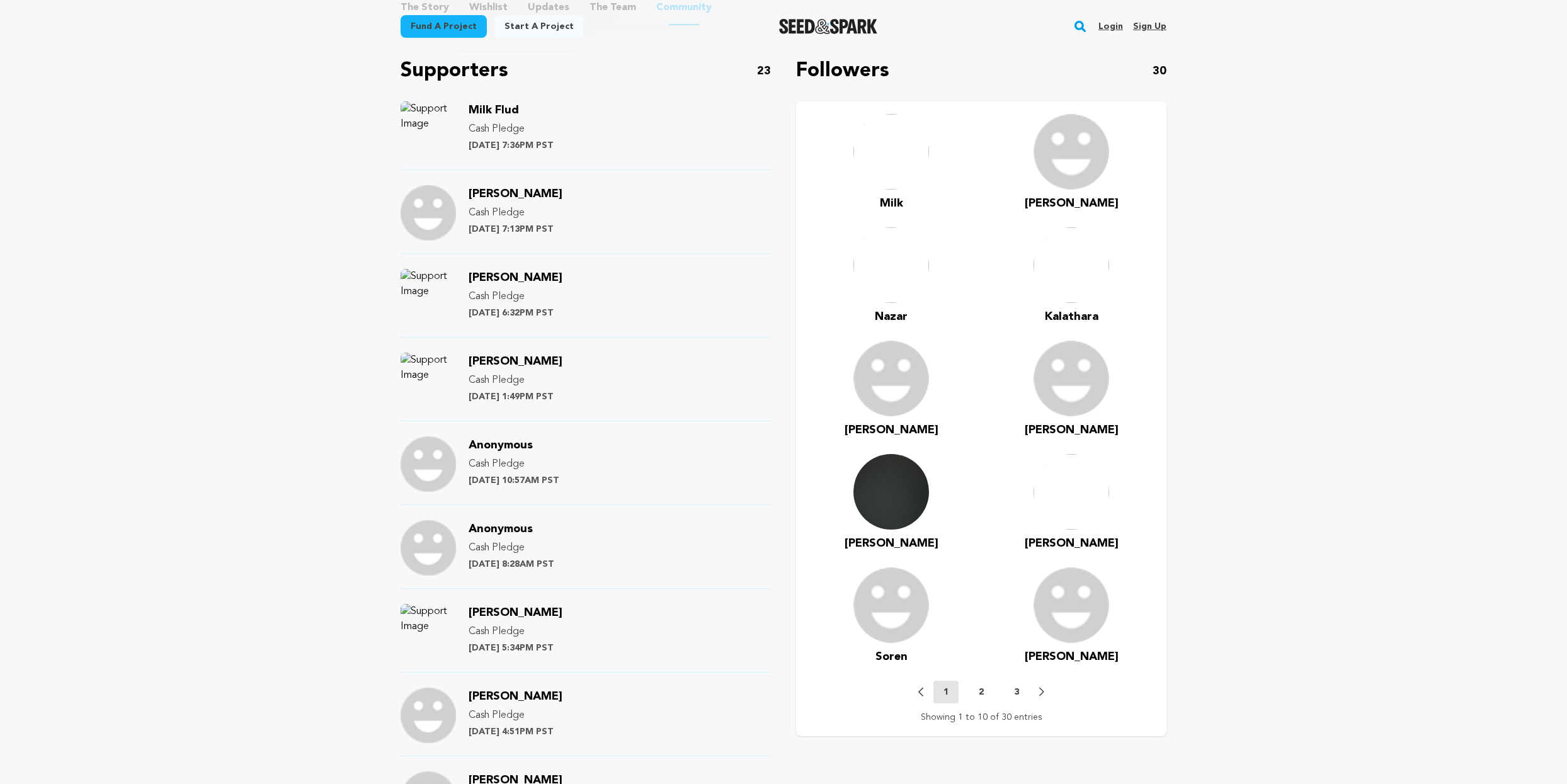
scroll to position [774, 0]
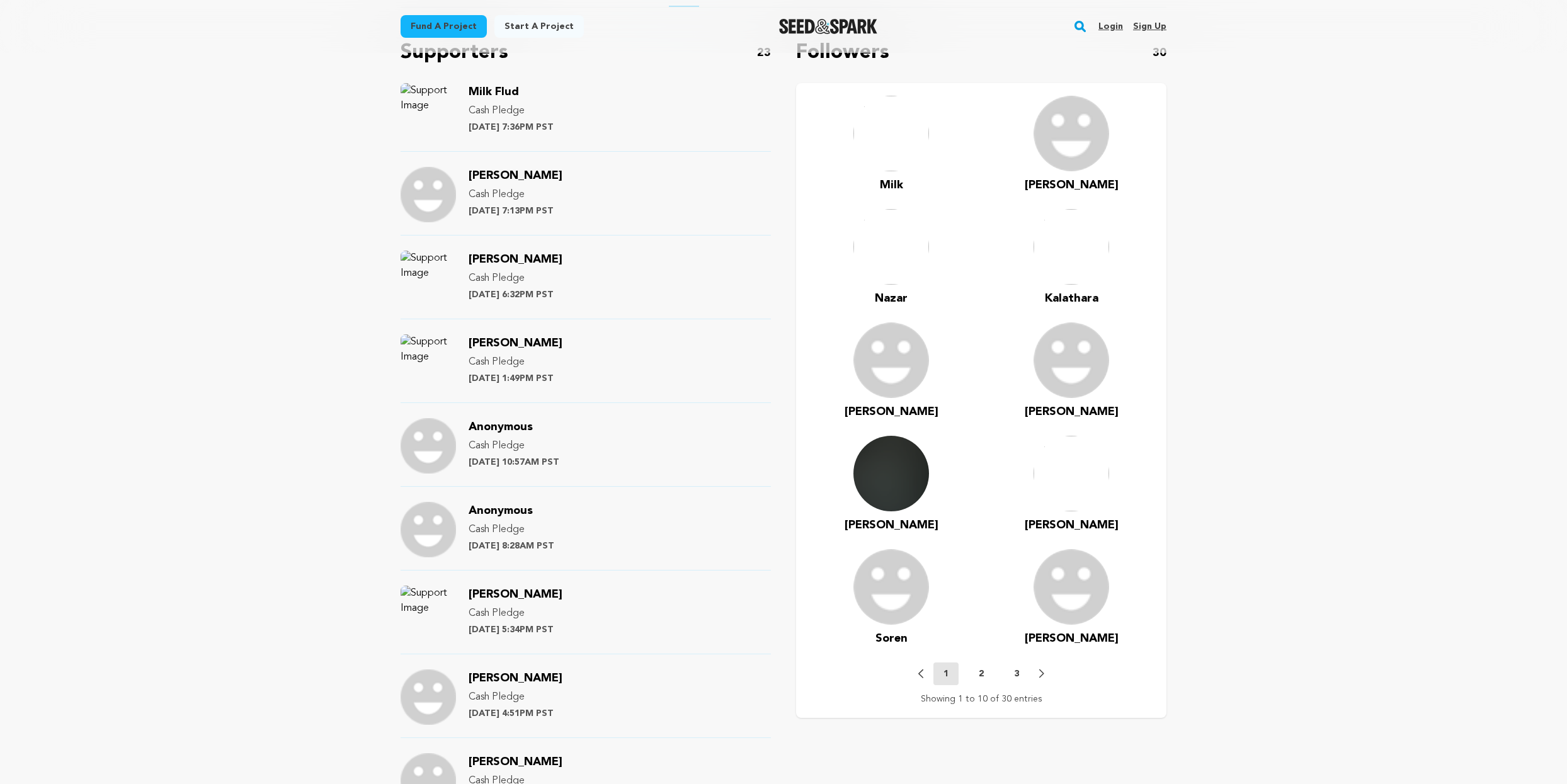
click at [981, 676] on p "2" at bounding box center [981, 674] width 5 height 12
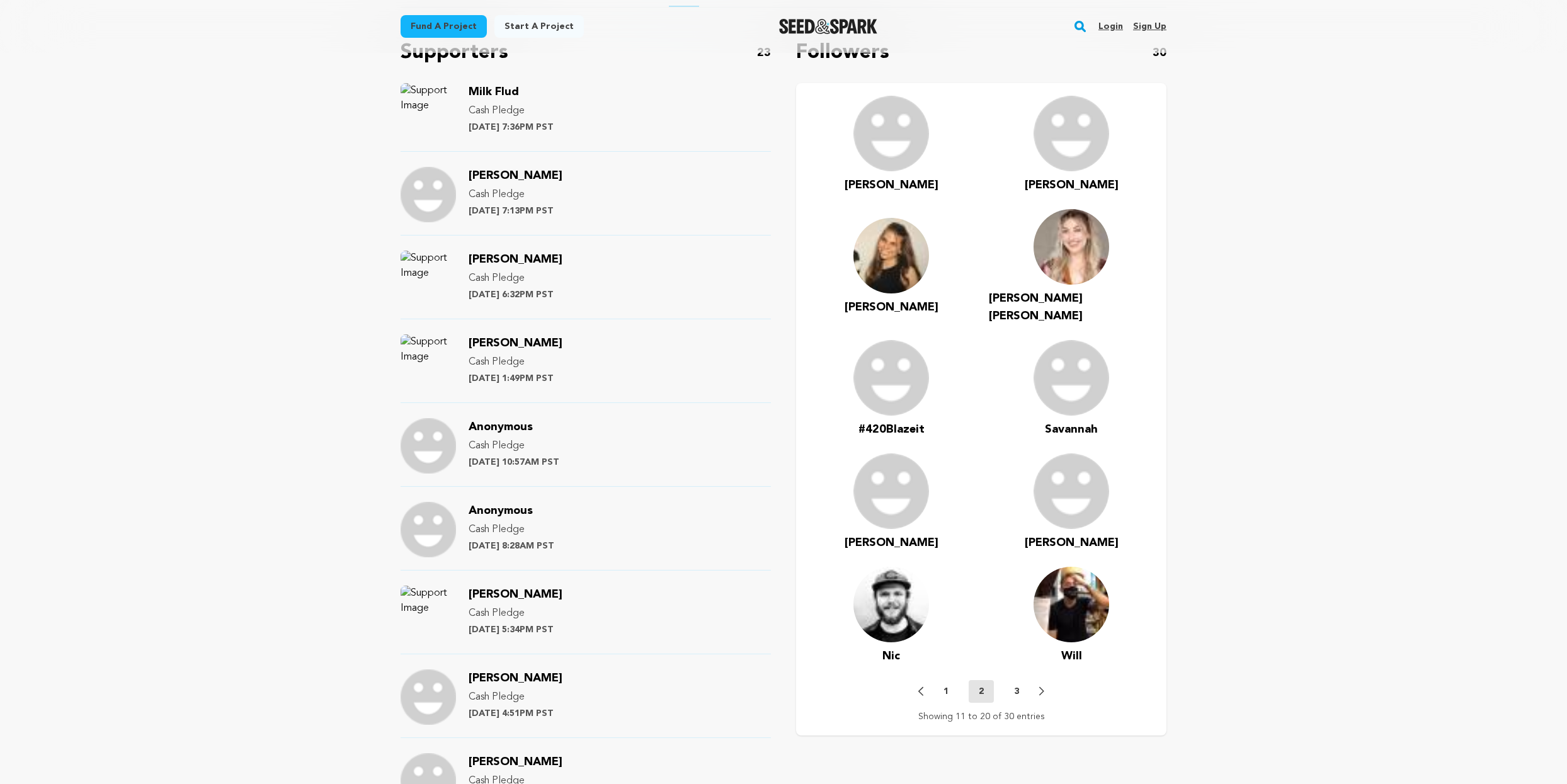
click at [1017, 685] on p "3" at bounding box center [1016, 692] width 5 height 12
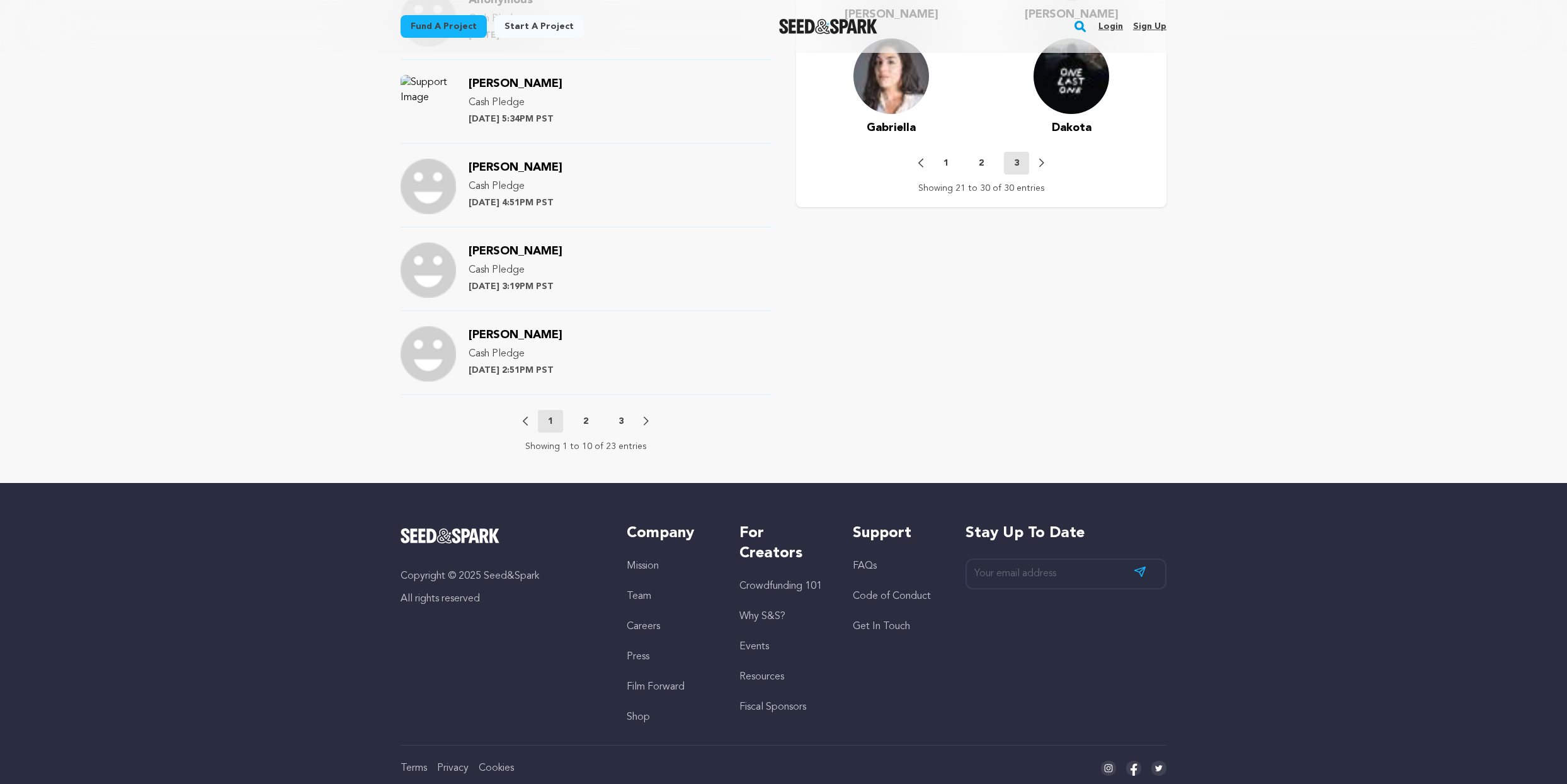
scroll to position [1316, 0]
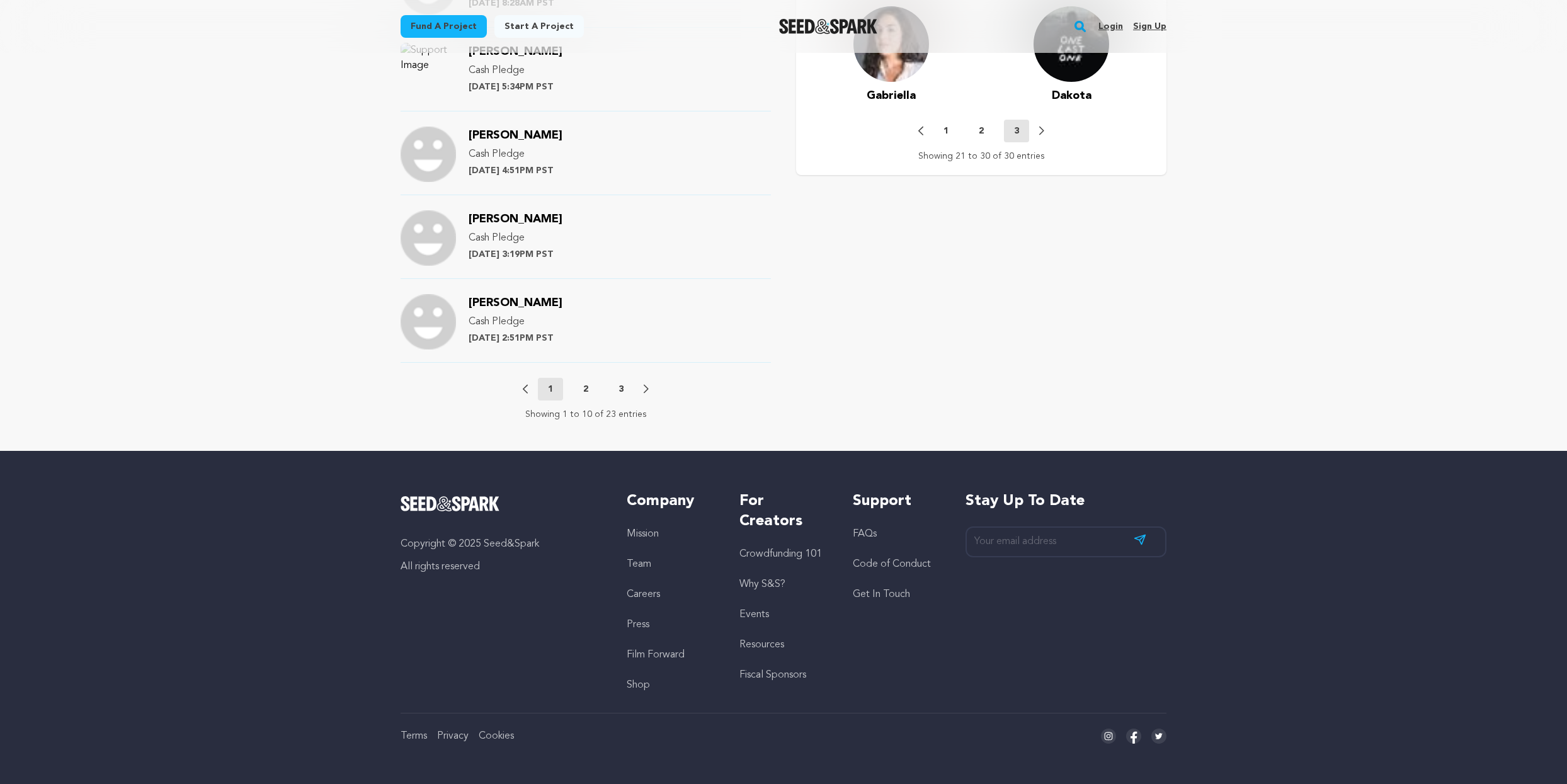
click at [588, 387] on button "2" at bounding box center [586, 389] width 25 height 12
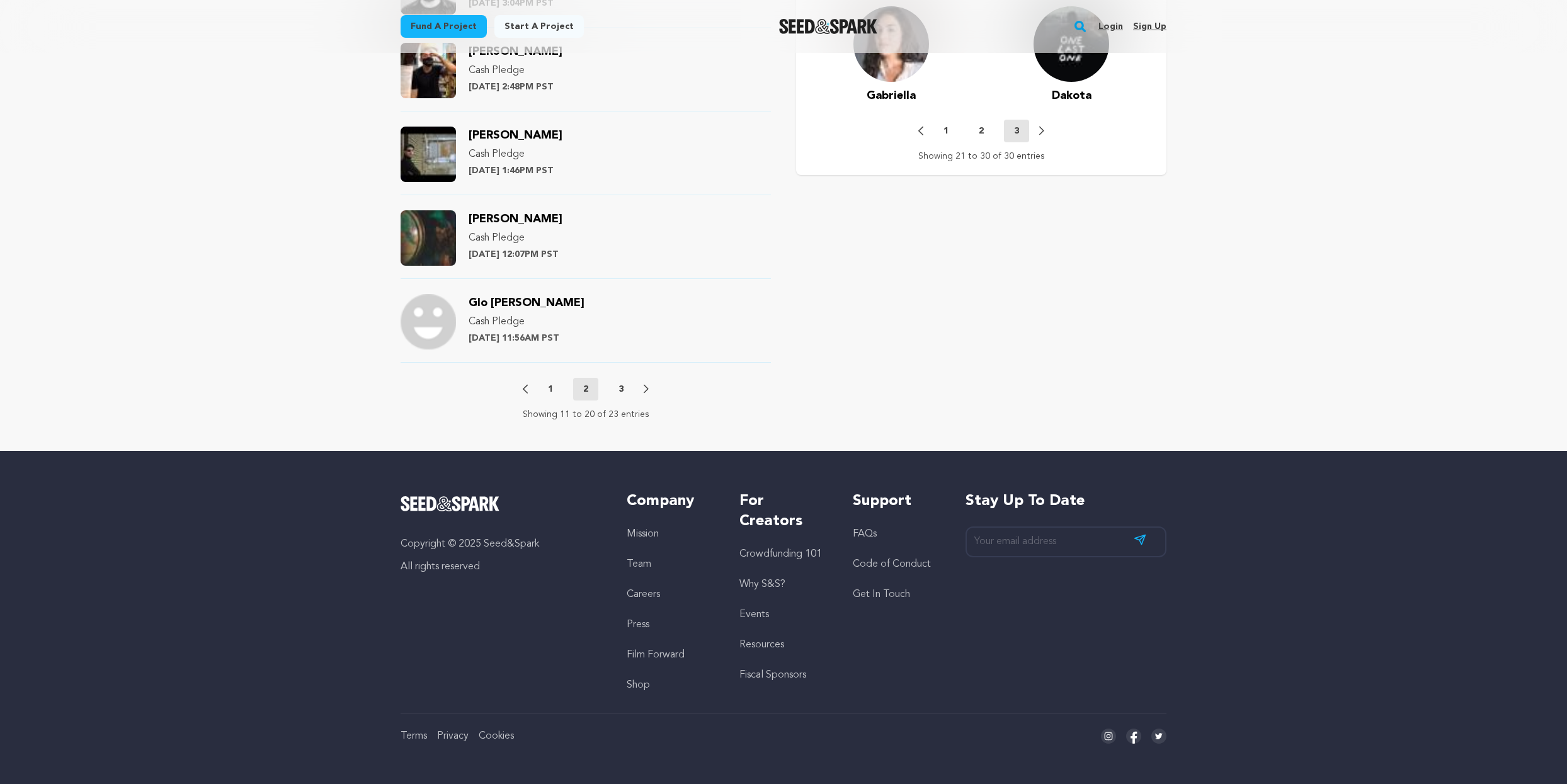
click at [626, 389] on button "3" at bounding box center [621, 389] width 25 height 12
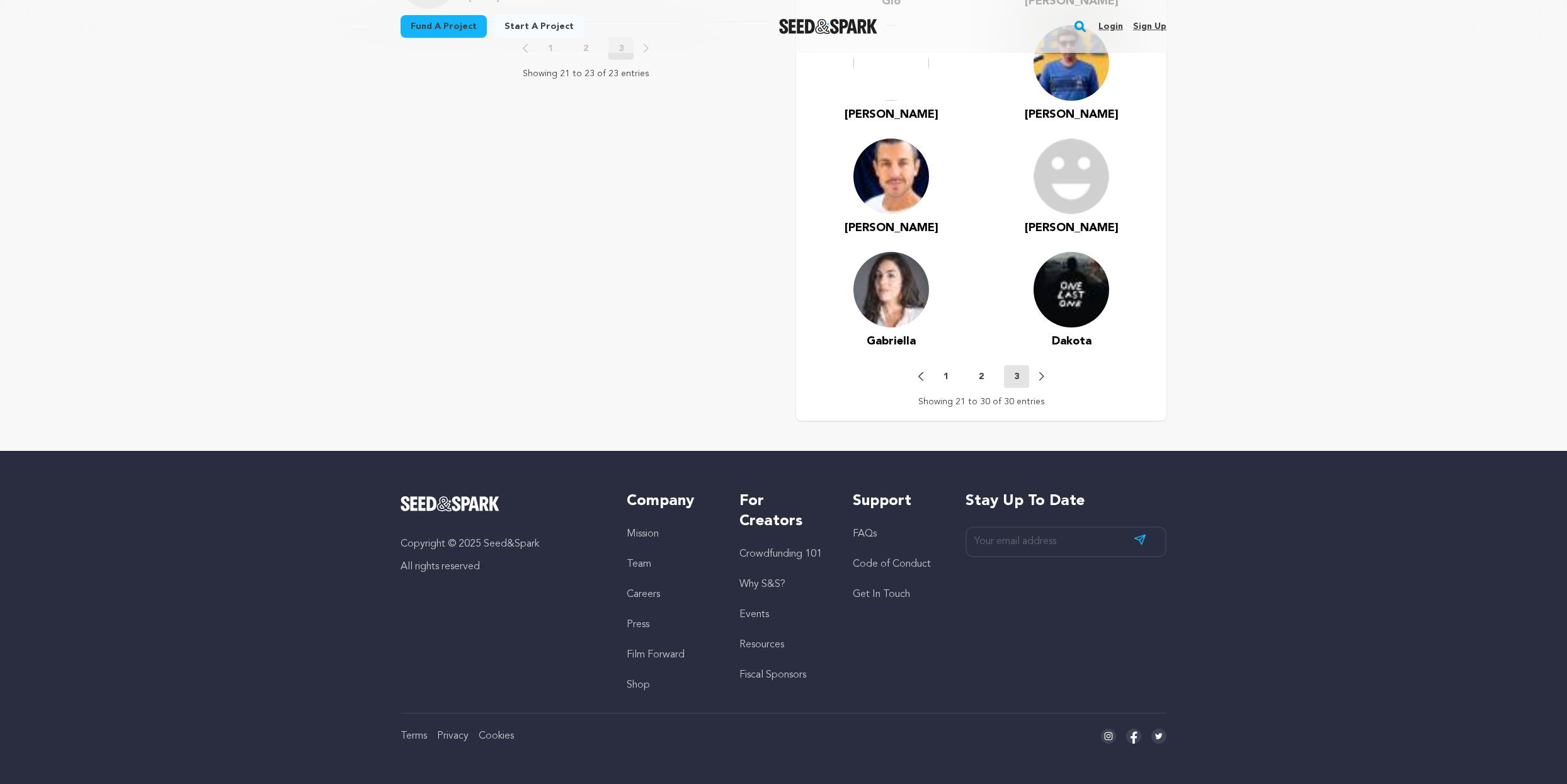
scroll to position [730, 0]
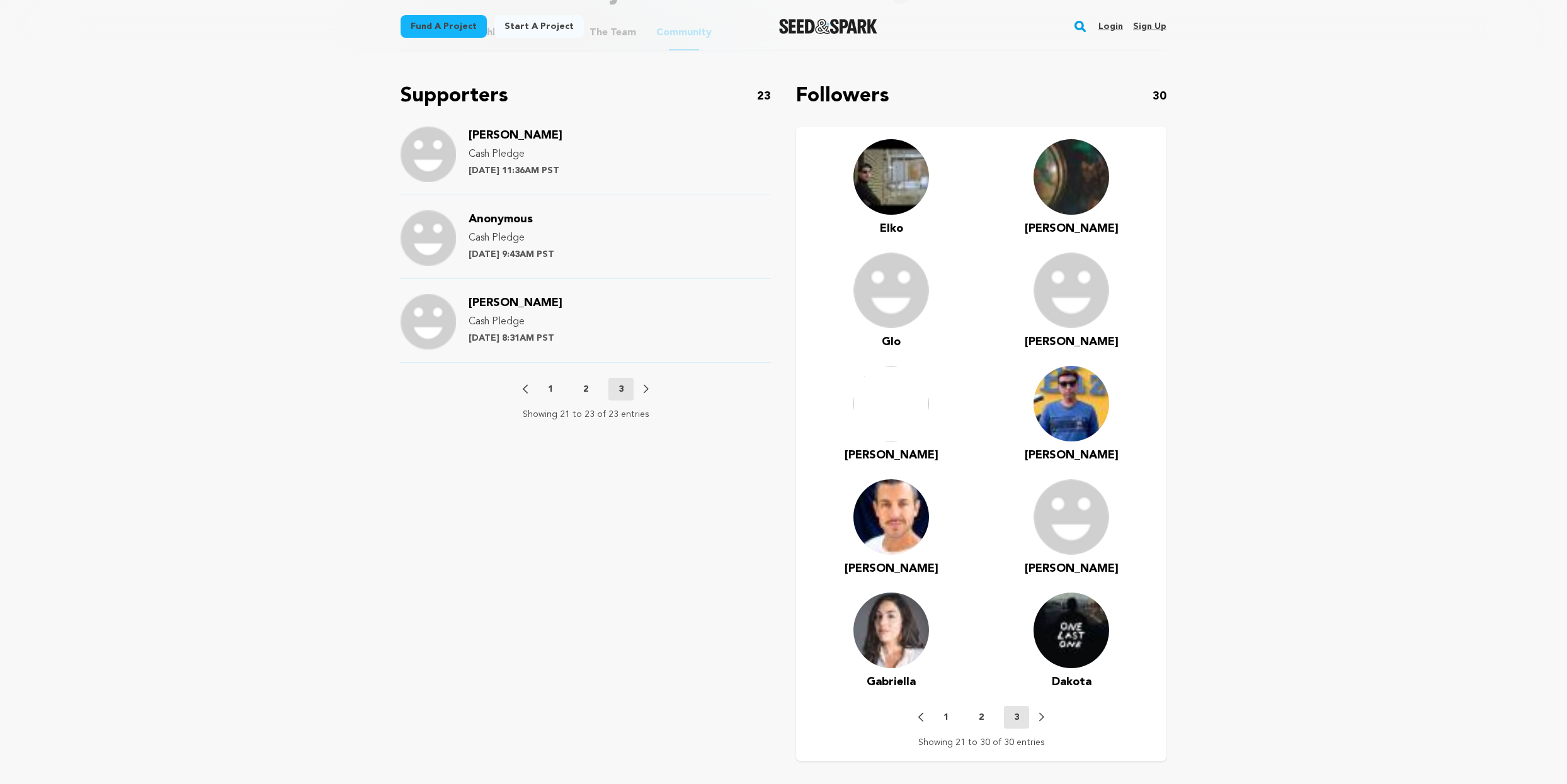
click at [586, 390] on p "2" at bounding box center [586, 389] width 5 height 12
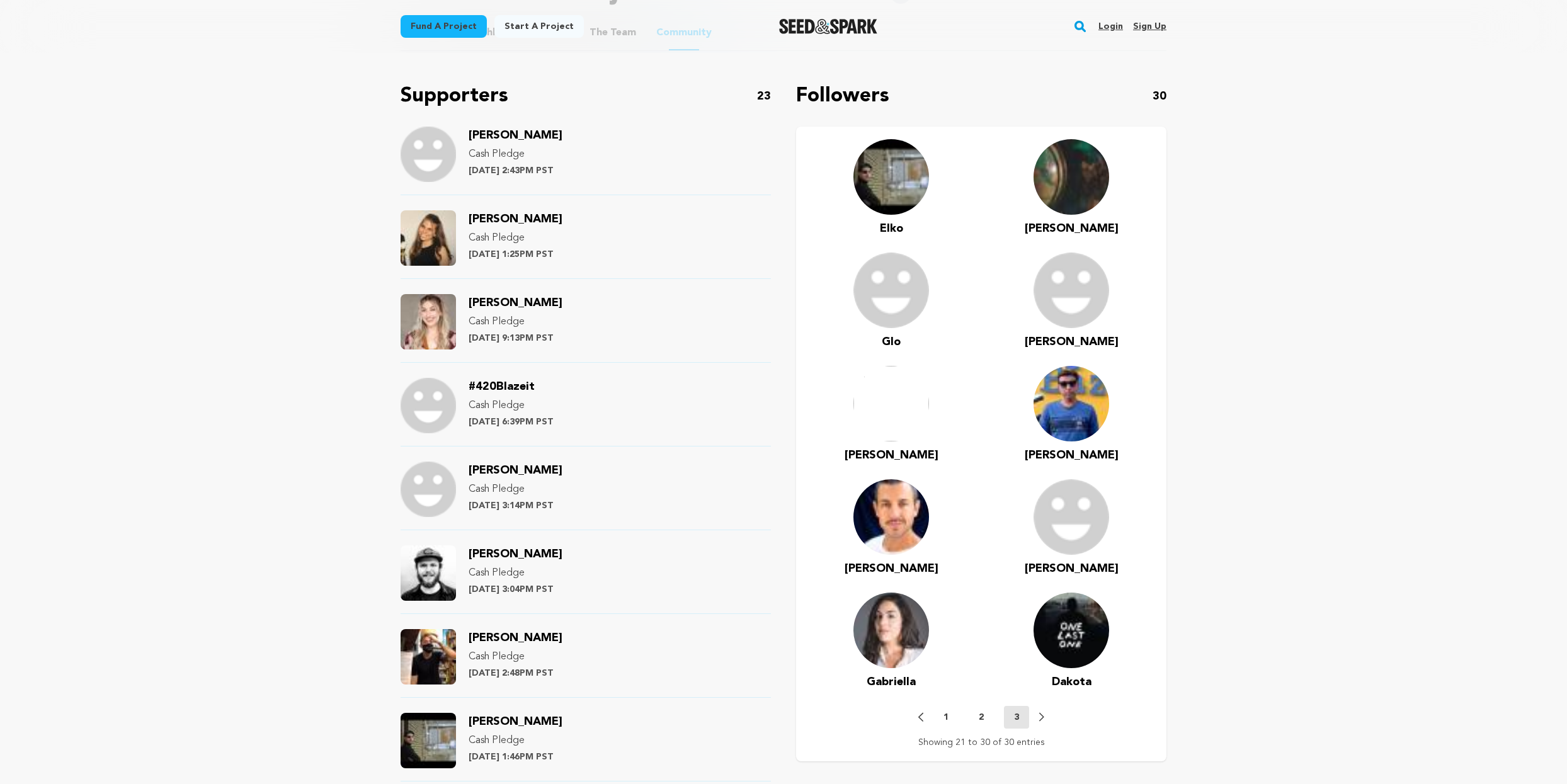
click at [549, 385] on div "Supporters 23 [PERSON_NAME] Pledge [DATE] 2:43PM PST [PERSON_NAME] Cash Pledge …" at bounding box center [586, 544] width 370 height 926
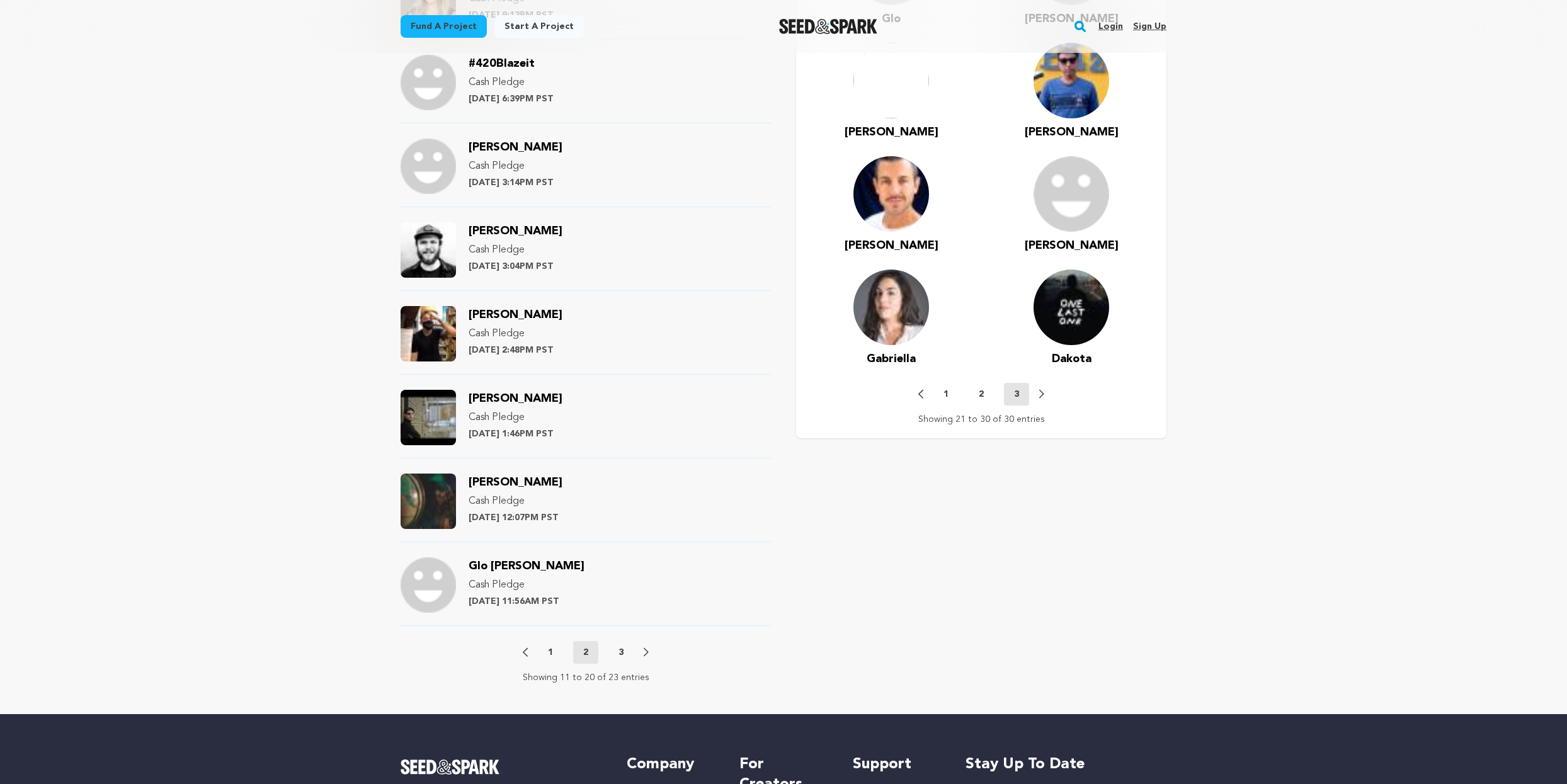
scroll to position [1316, 0]
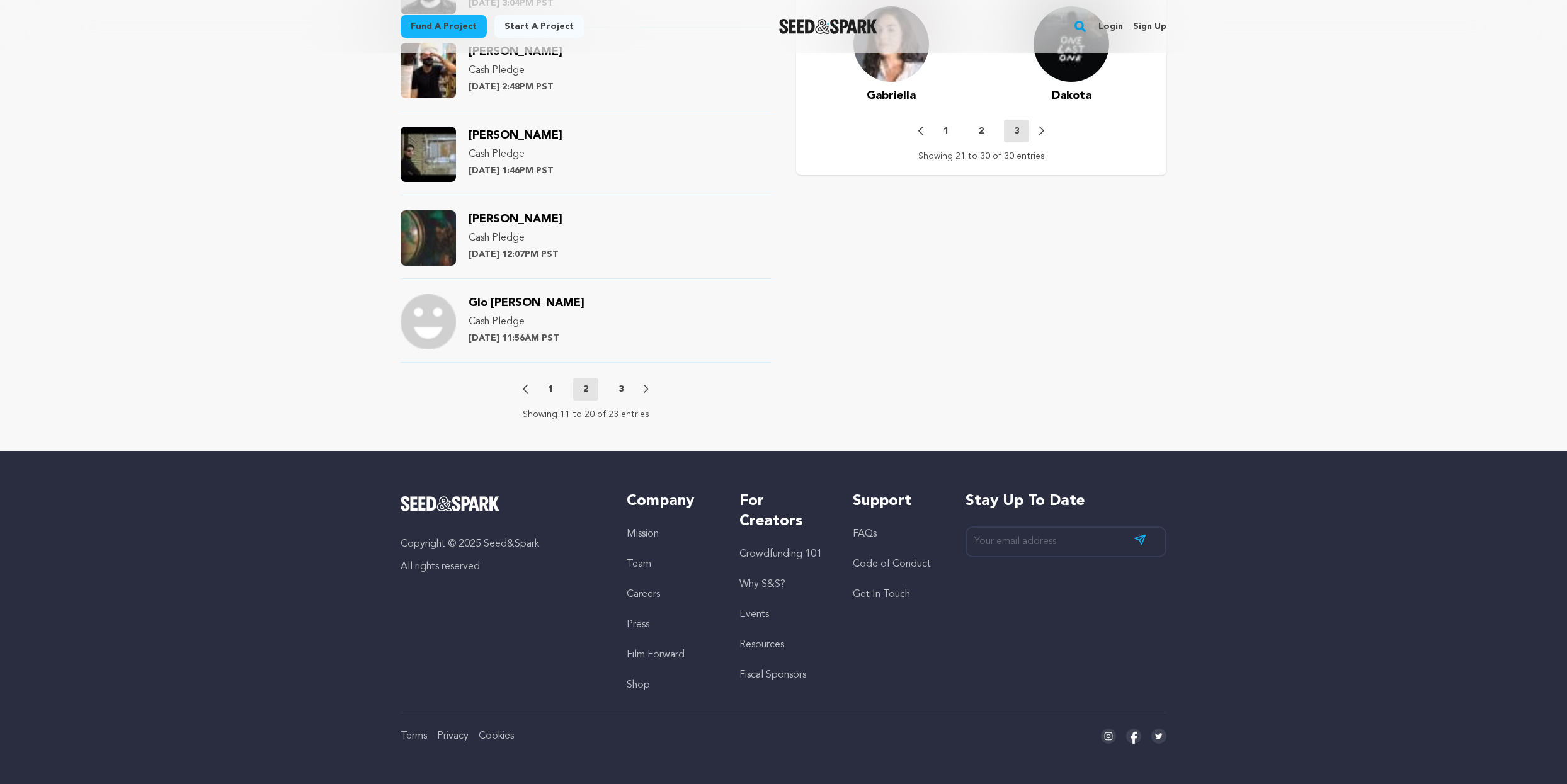
click at [552, 387] on p "1" at bounding box center [550, 389] width 5 height 12
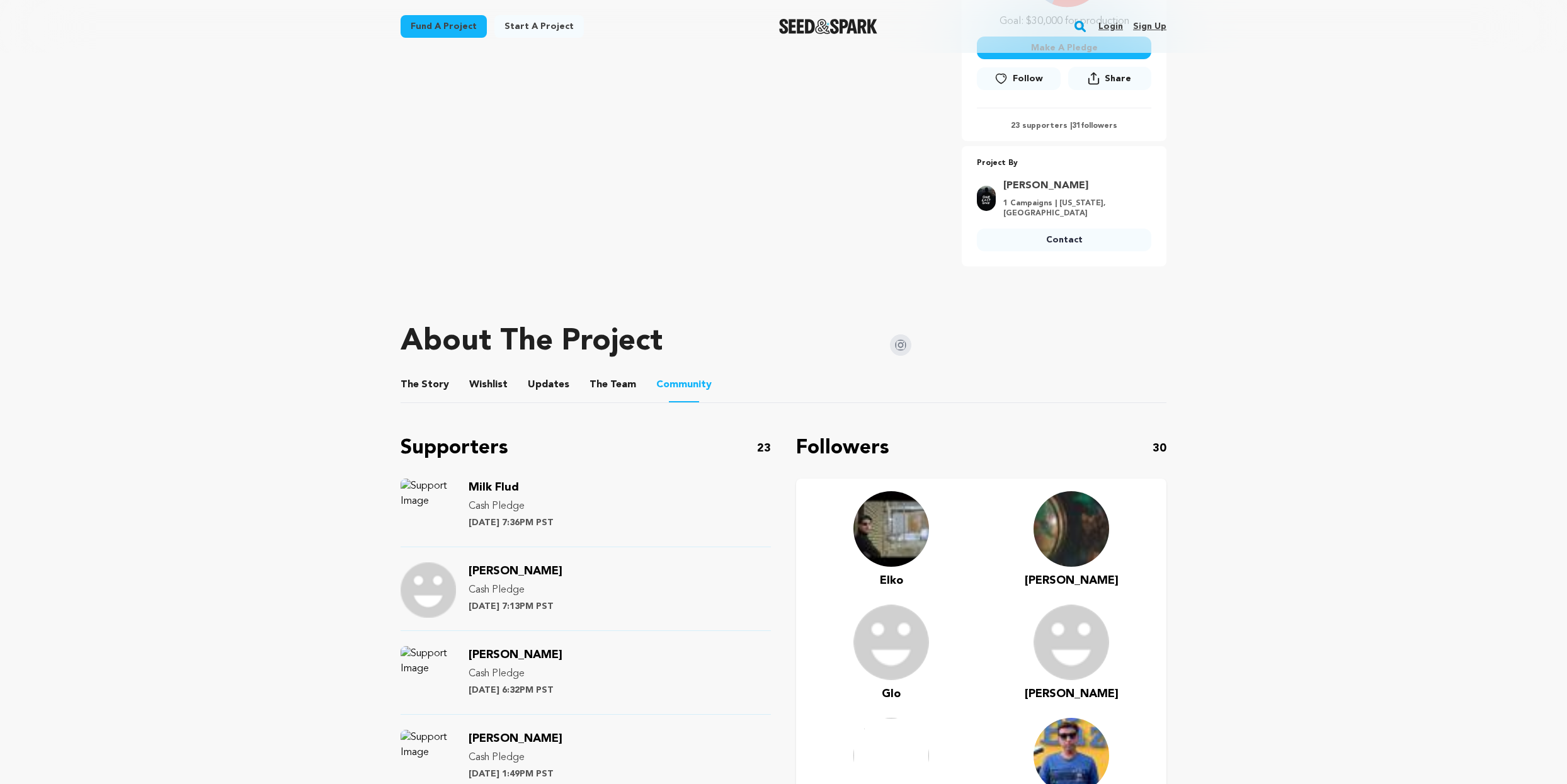
scroll to position [381, 0]
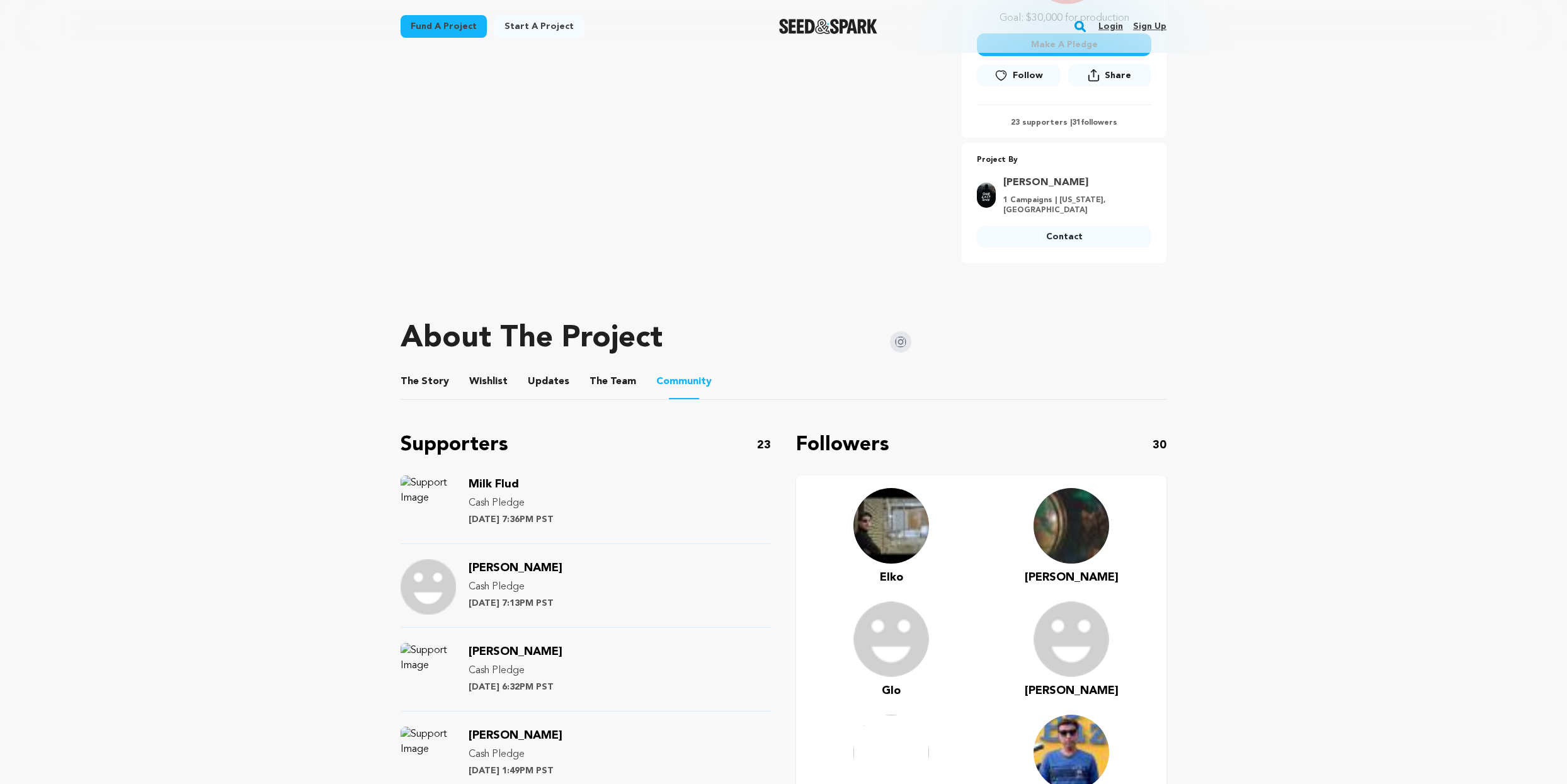
click at [556, 381] on button "Updates" at bounding box center [549, 384] width 31 height 31
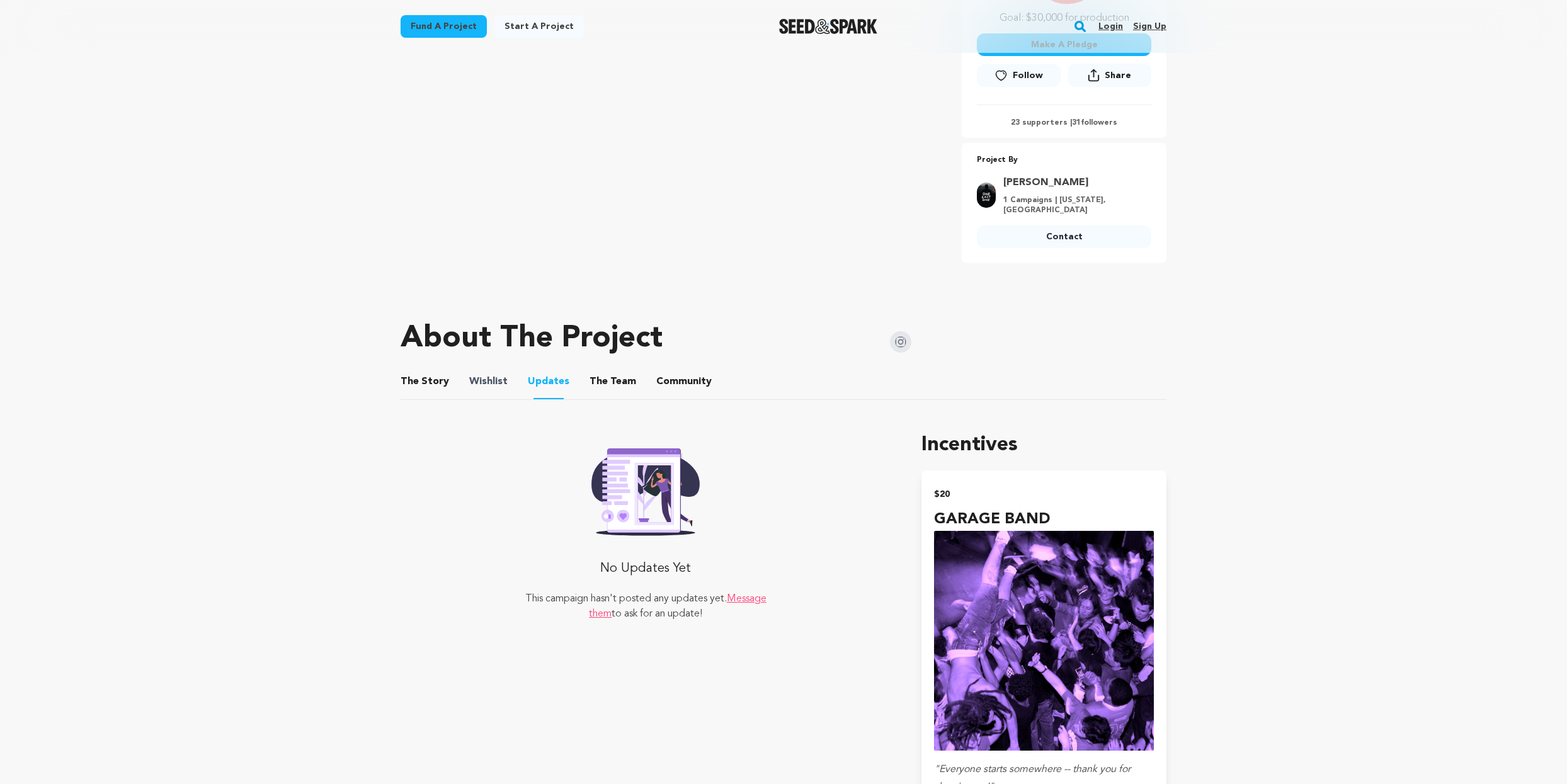
click at [501, 383] on span "Wishlist" at bounding box center [488, 382] width 38 height 15
click at [435, 384] on button "The Story" at bounding box center [425, 384] width 31 height 31
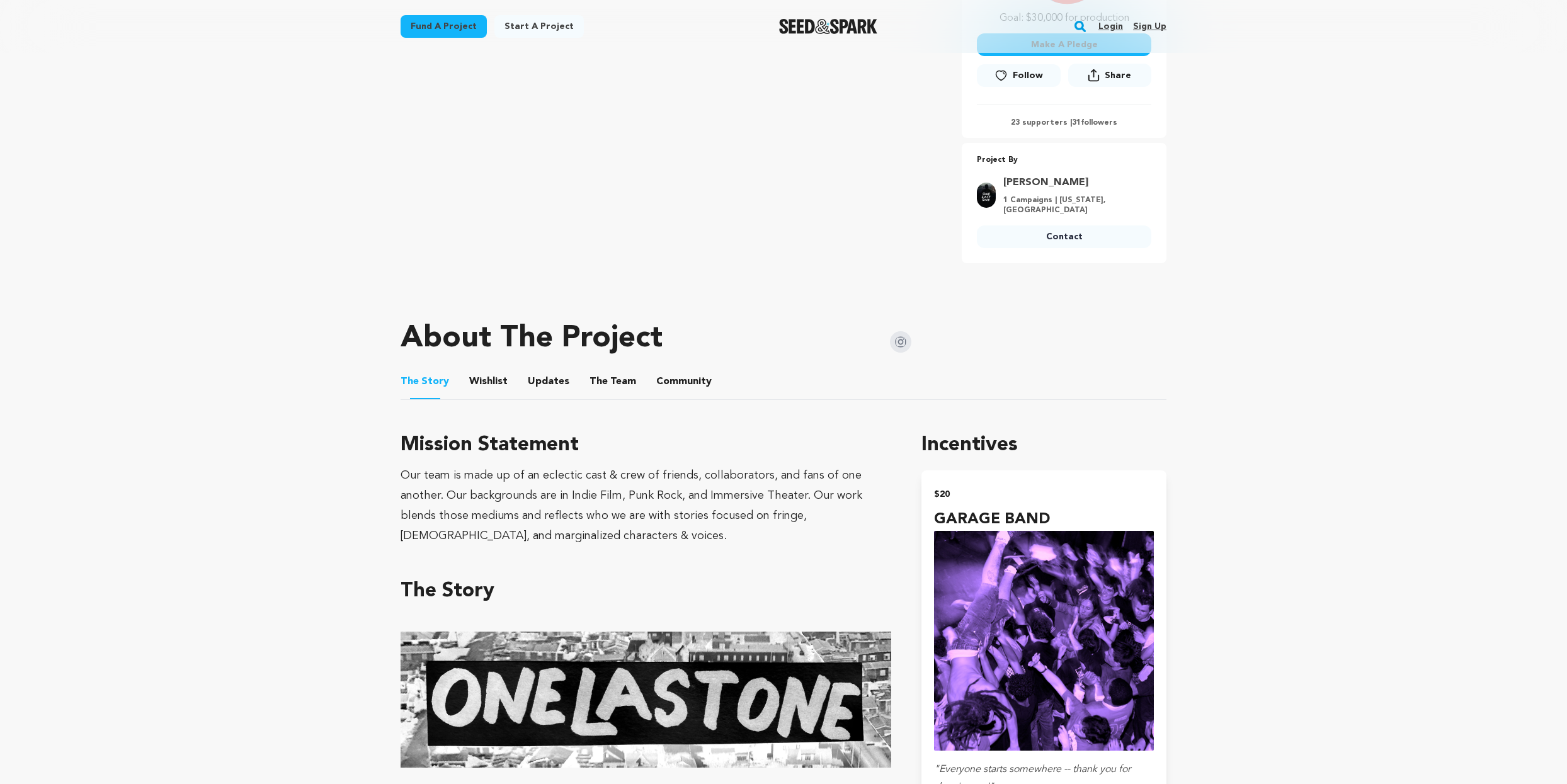
click at [611, 383] on button "The Team" at bounding box center [613, 384] width 31 height 31
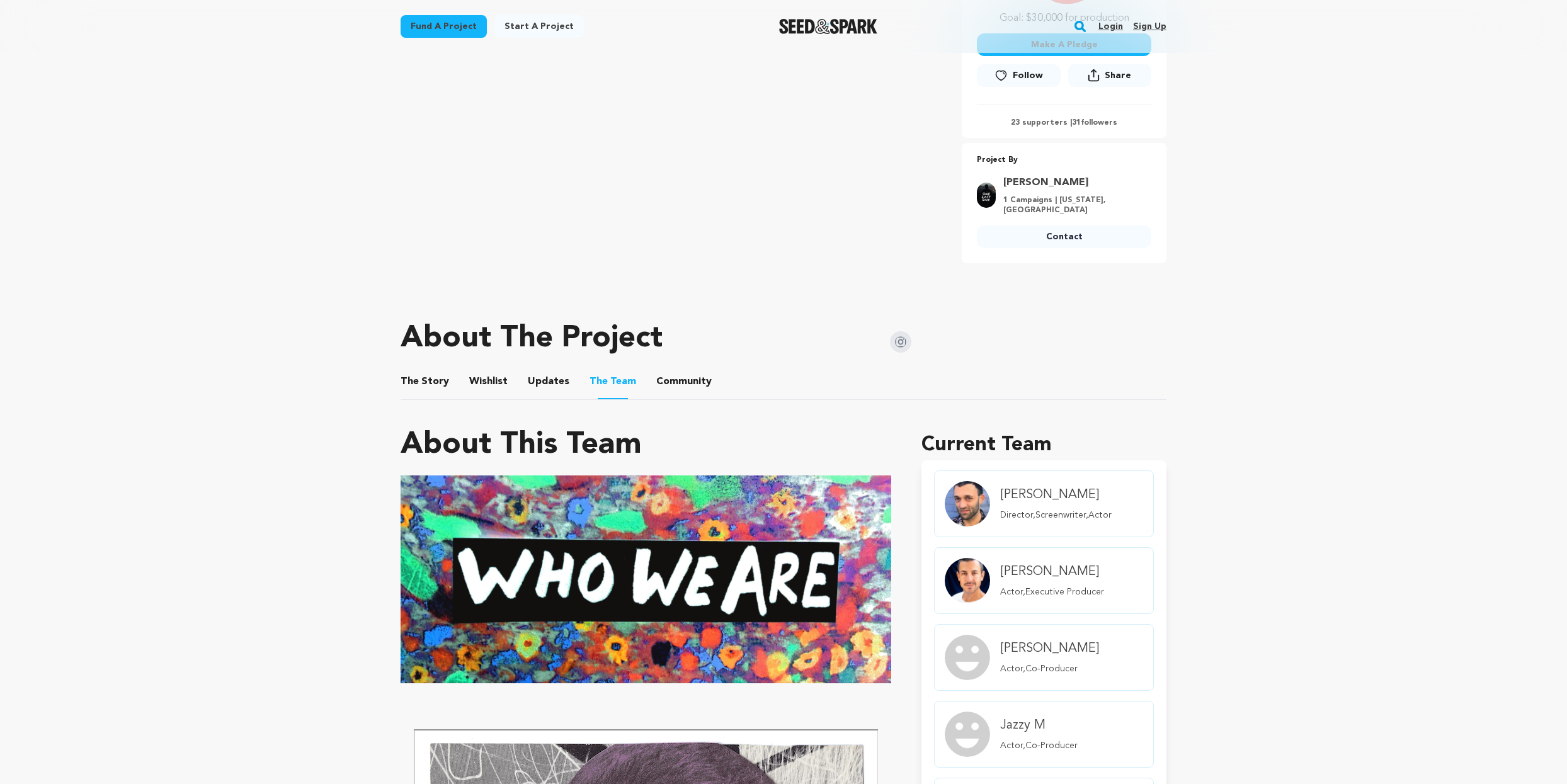
click at [669, 382] on button "Community" at bounding box center [684, 384] width 31 height 31
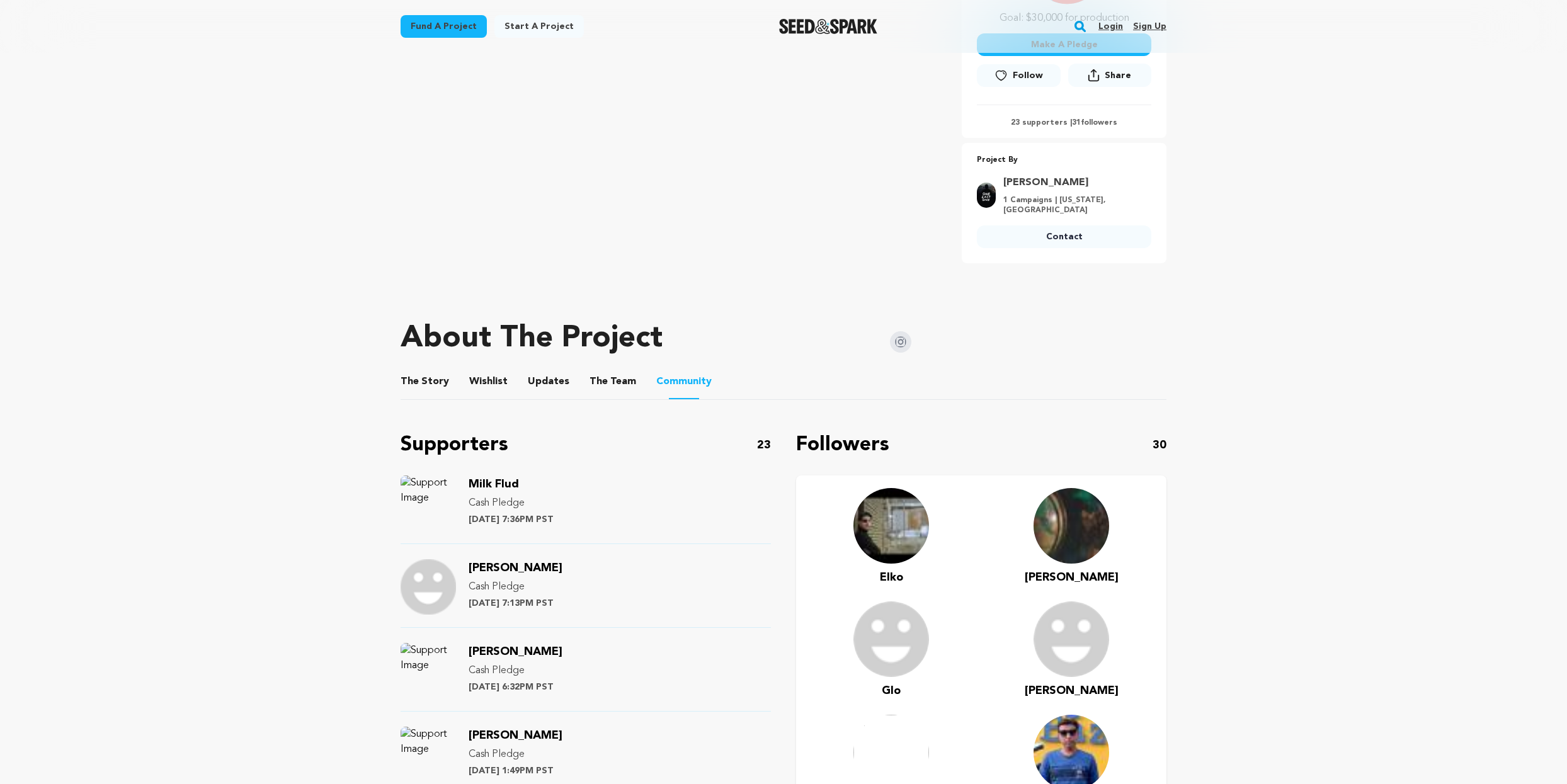
click at [605, 385] on button "The Team" at bounding box center [613, 384] width 31 height 31
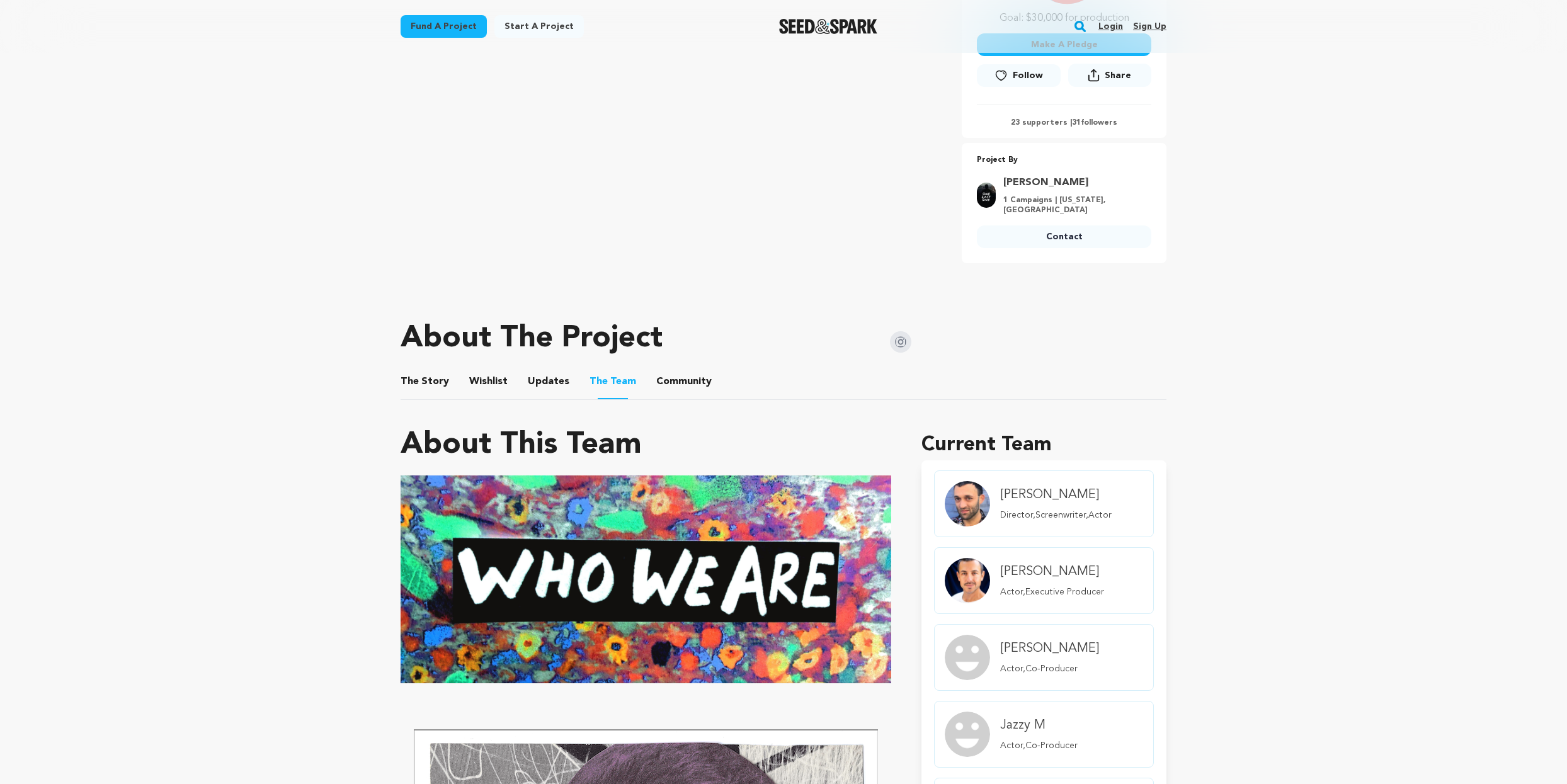
click at [552, 383] on button "Updates" at bounding box center [549, 384] width 31 height 31
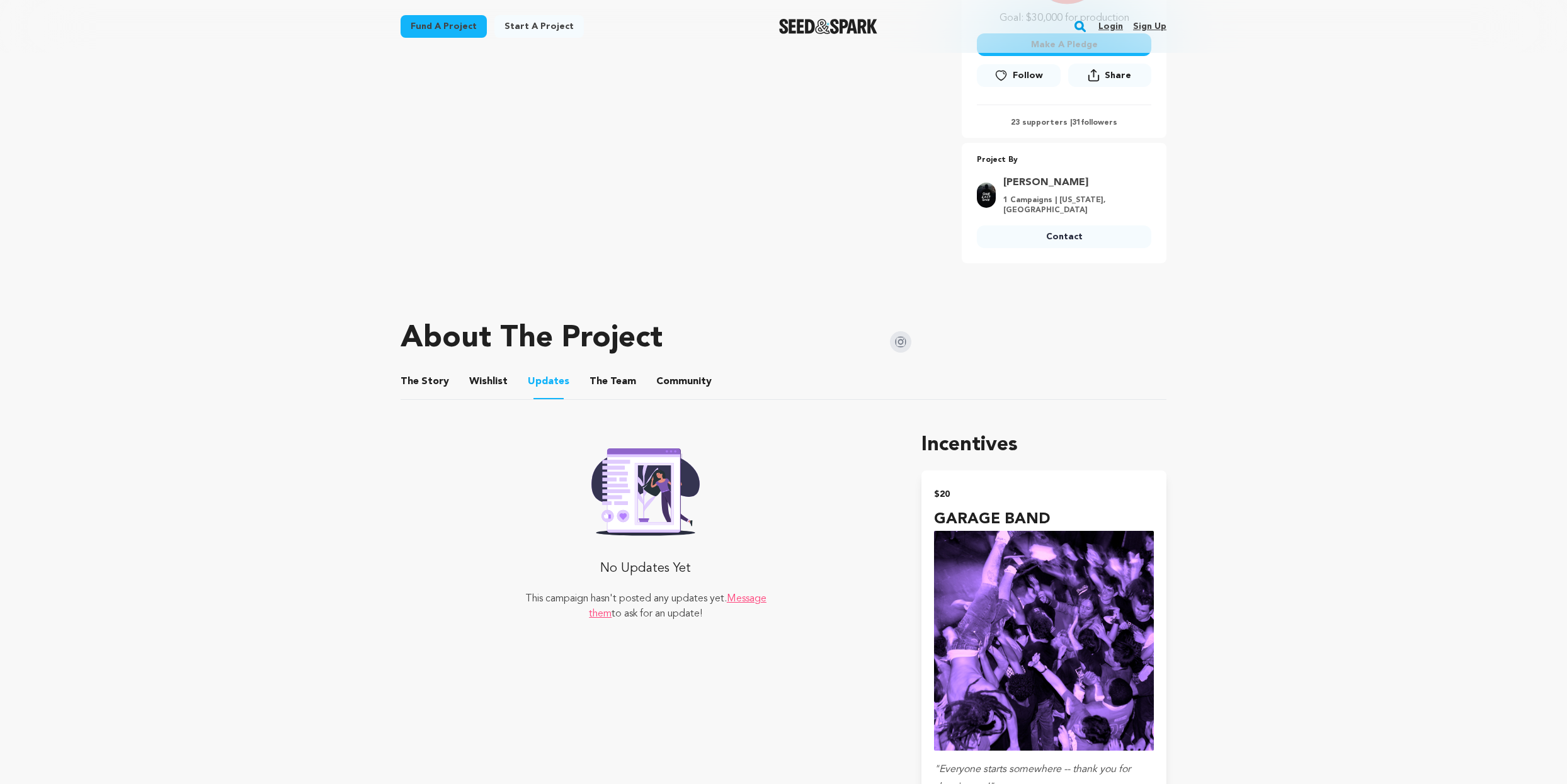
click at [497, 383] on button "Wishlist" at bounding box center [489, 384] width 31 height 31
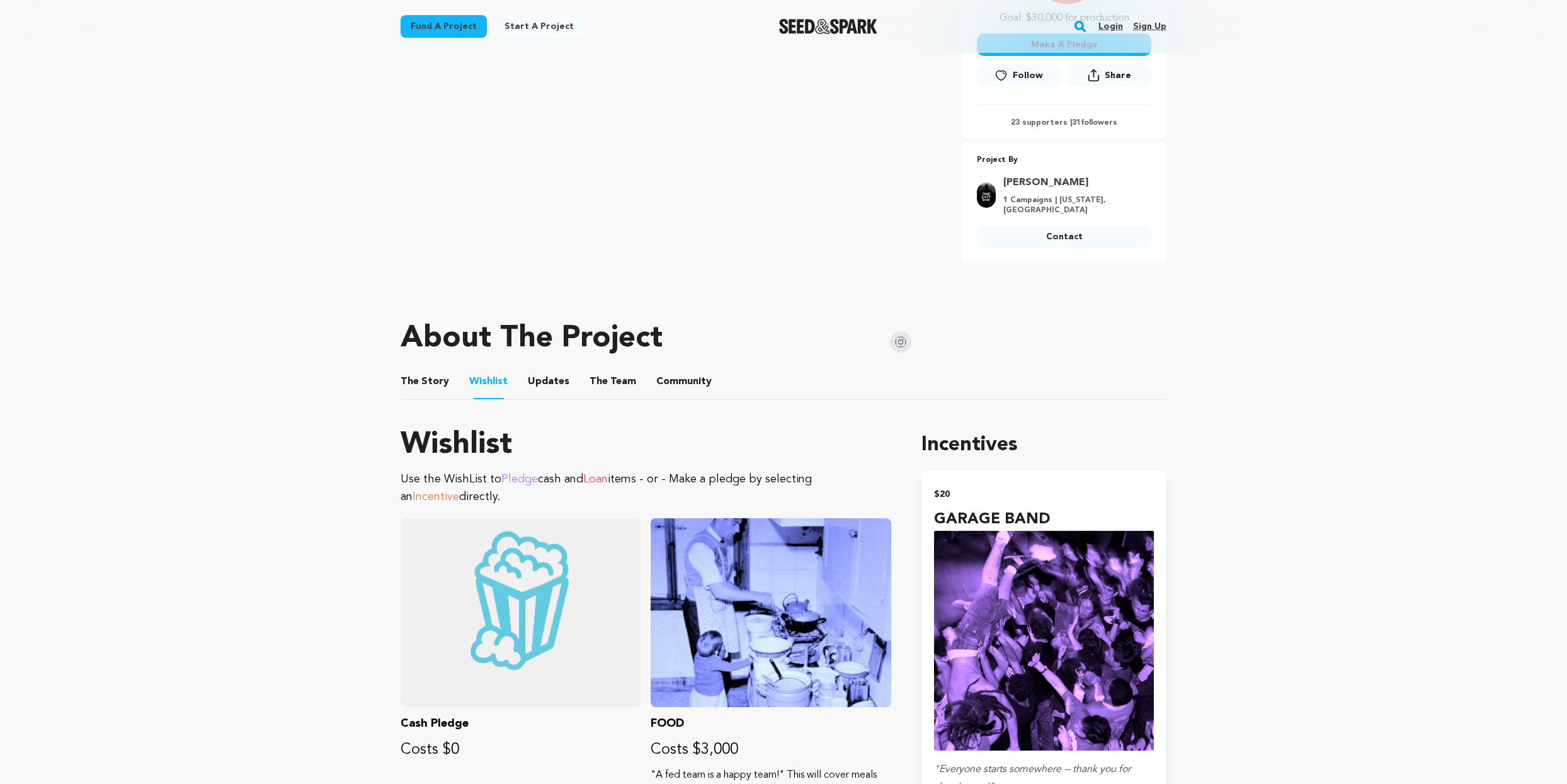
click at [447, 385] on ul "The Story The Story Wishlist Wishlist Updates Updates The Team The Team Communi…" at bounding box center [784, 382] width 766 height 36
click at [439, 385] on span "The Story" at bounding box center [425, 382] width 49 height 15
click at [435, 378] on button "The Story" at bounding box center [425, 384] width 31 height 31
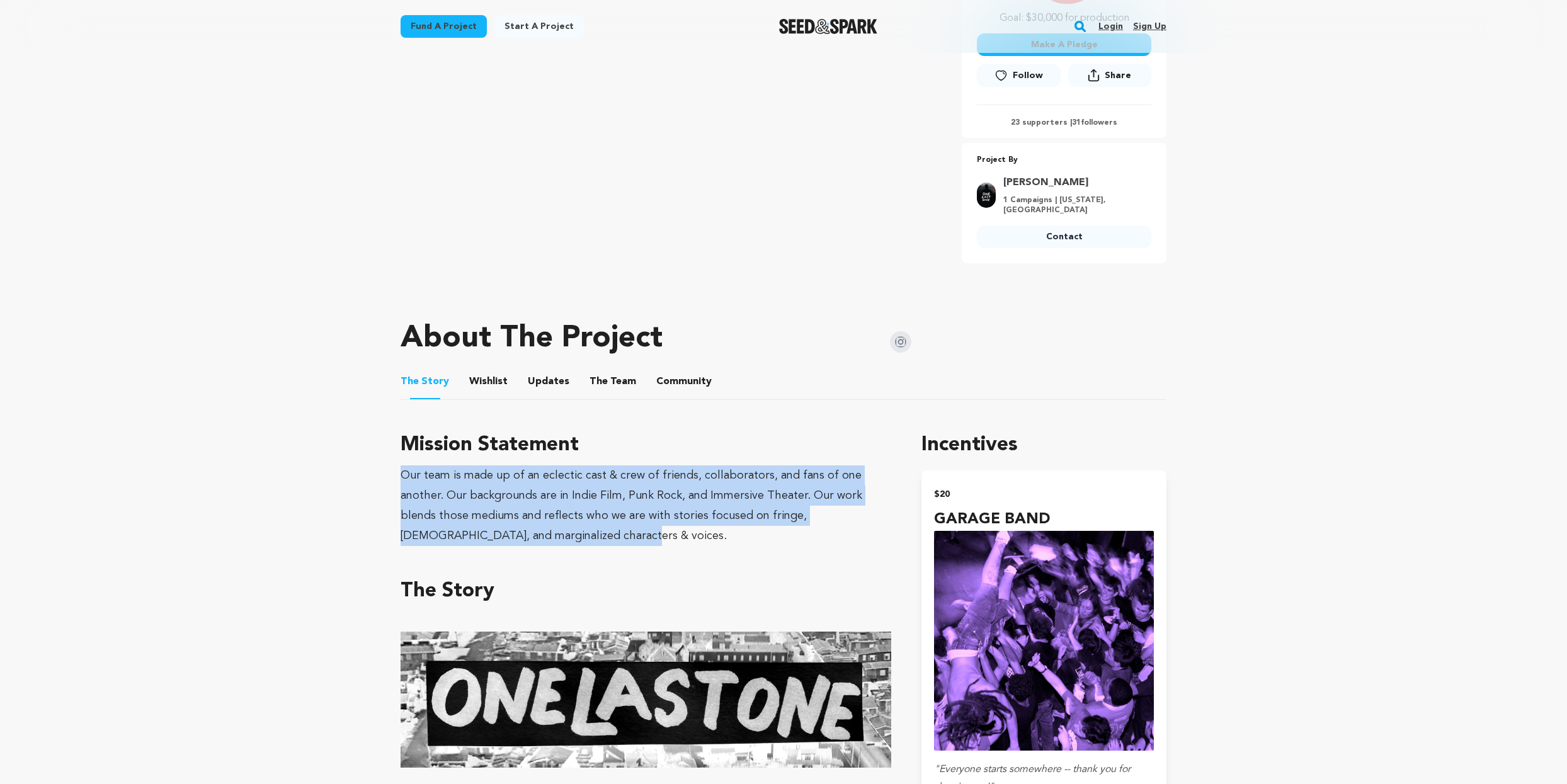
drag, startPoint x: 549, startPoint y: 543, endPoint x: 417, endPoint y: 483, distance: 145.0
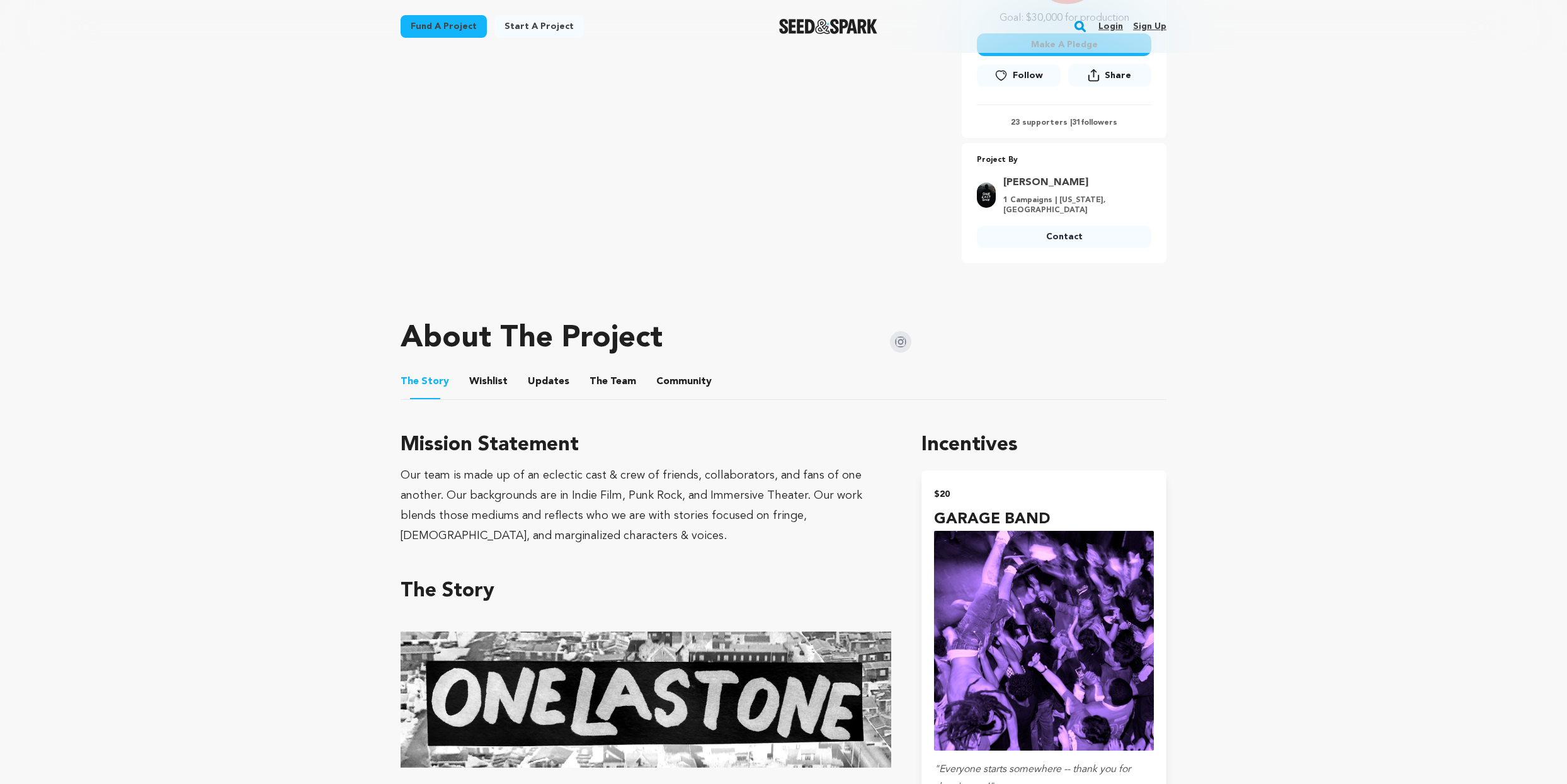
click at [428, 484] on div "Our team is made up of an eclectic cast & crew of friends, collaborators, and f…" at bounding box center [646, 506] width 490 height 81
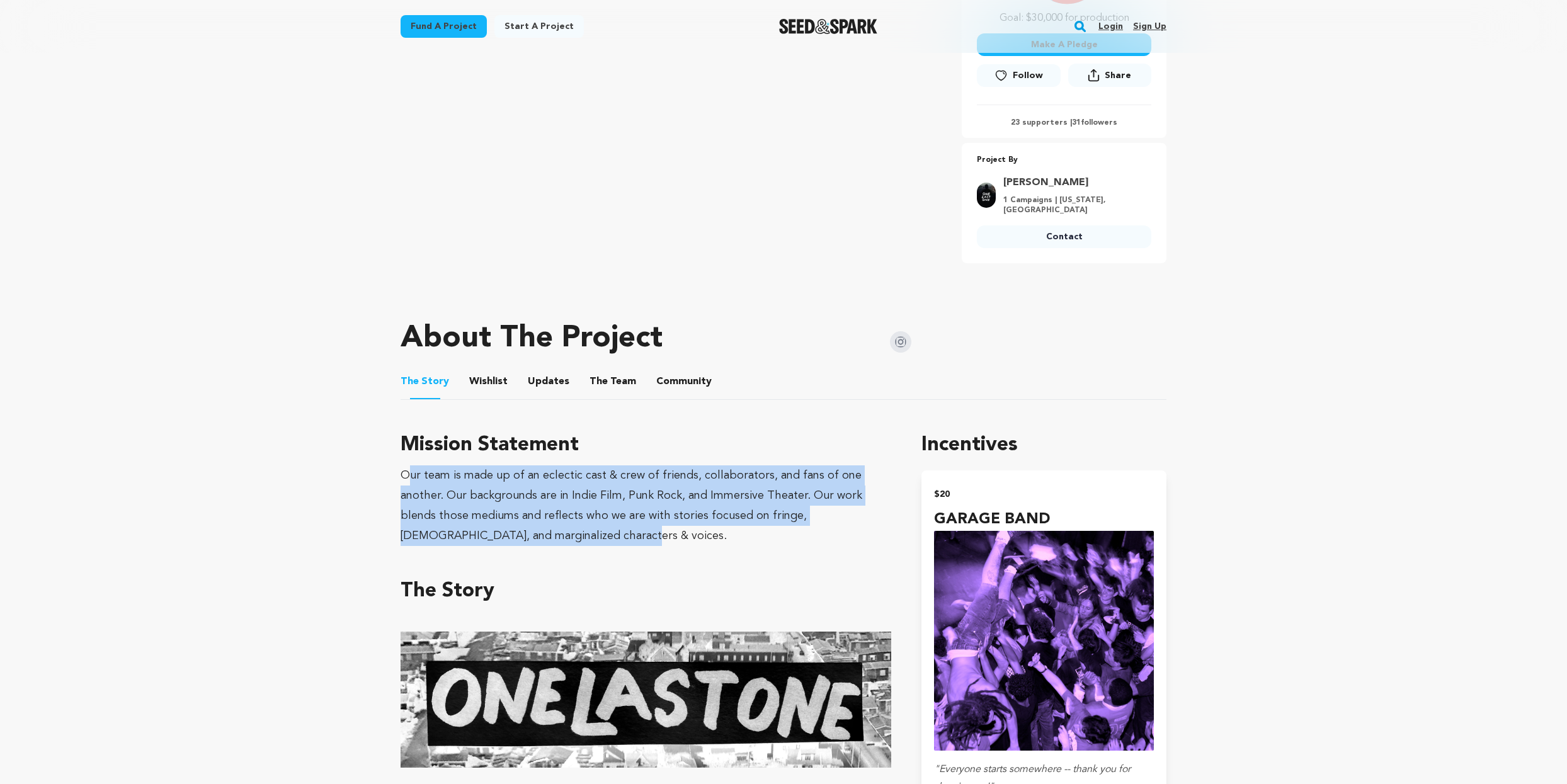
drag, startPoint x: 518, startPoint y: 528, endPoint x: 407, endPoint y: 472, distance: 124.3
click at [407, 472] on div "Our team is made up of an eclectic cast & crew of friends, collaborators, and f…" at bounding box center [646, 506] width 490 height 81
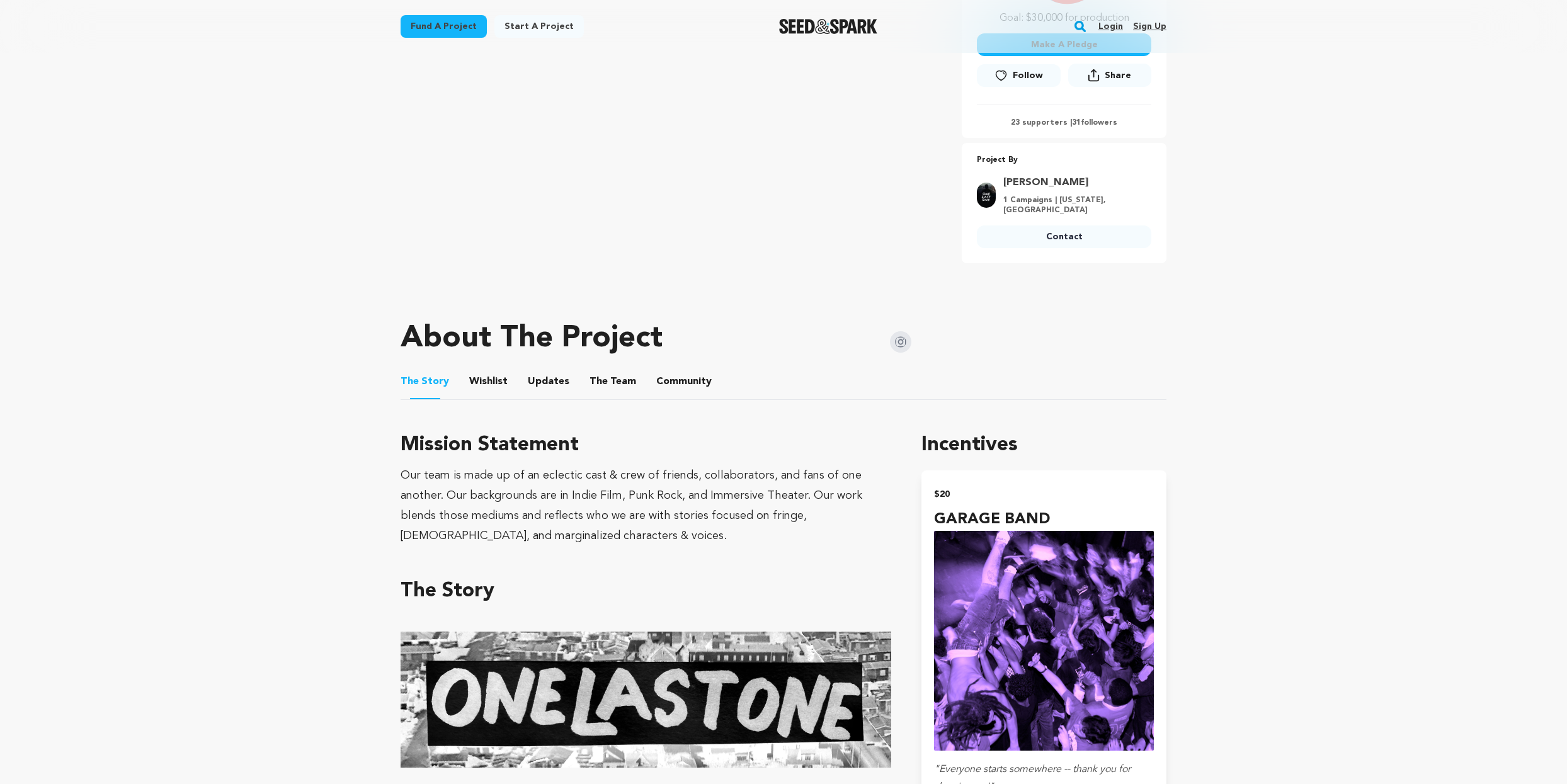
click at [401, 481] on div "Our team is made up of an eclectic cast & crew of friends, collaborators, and f…" at bounding box center [646, 506] width 490 height 81
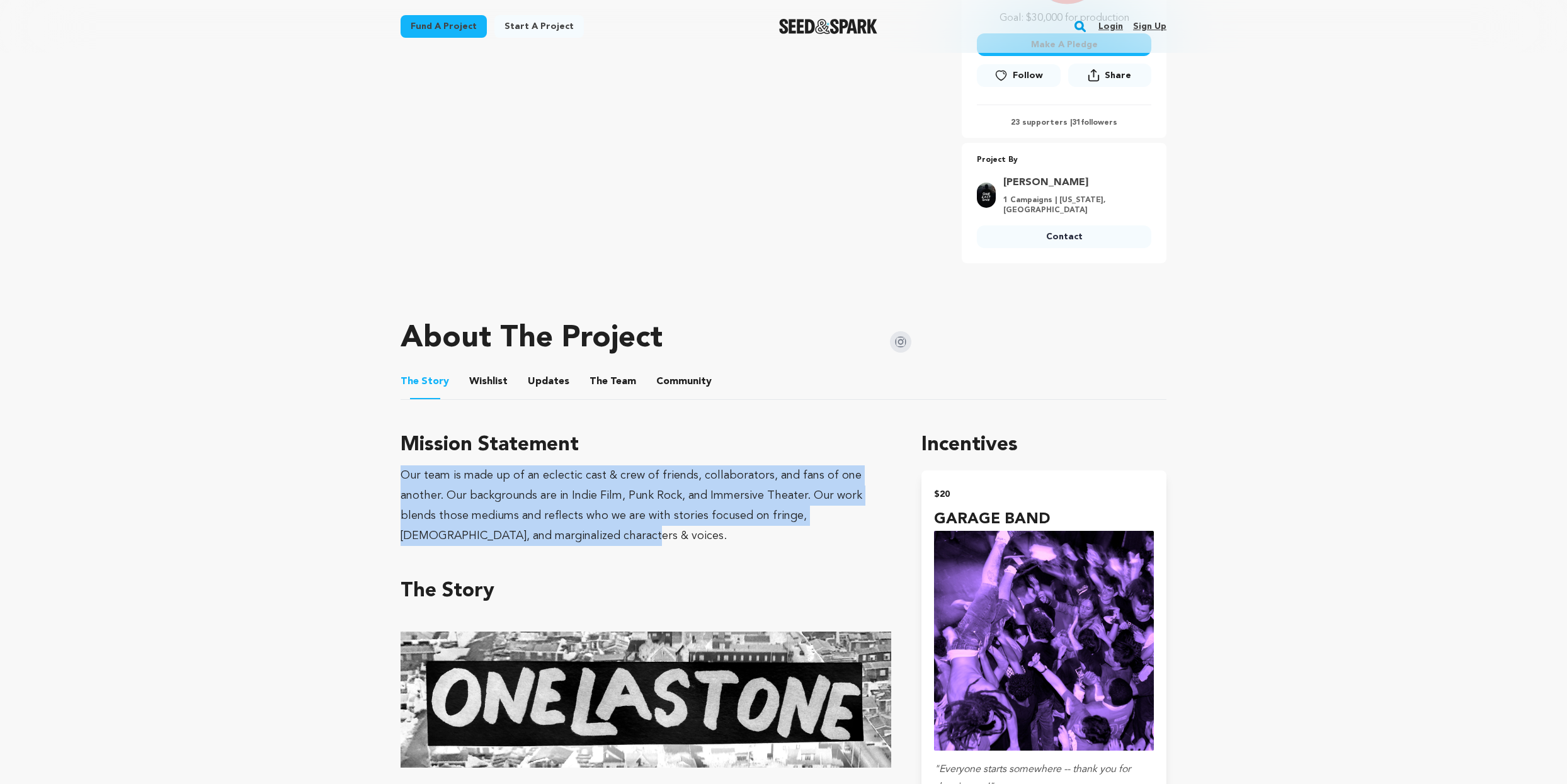
drag, startPoint x: 412, startPoint y: 476, endPoint x: 561, endPoint y: 537, distance: 161.0
click at [561, 537] on div "Our team is made up of an eclectic cast & crew of friends, collaborators, and f…" at bounding box center [646, 506] width 490 height 81
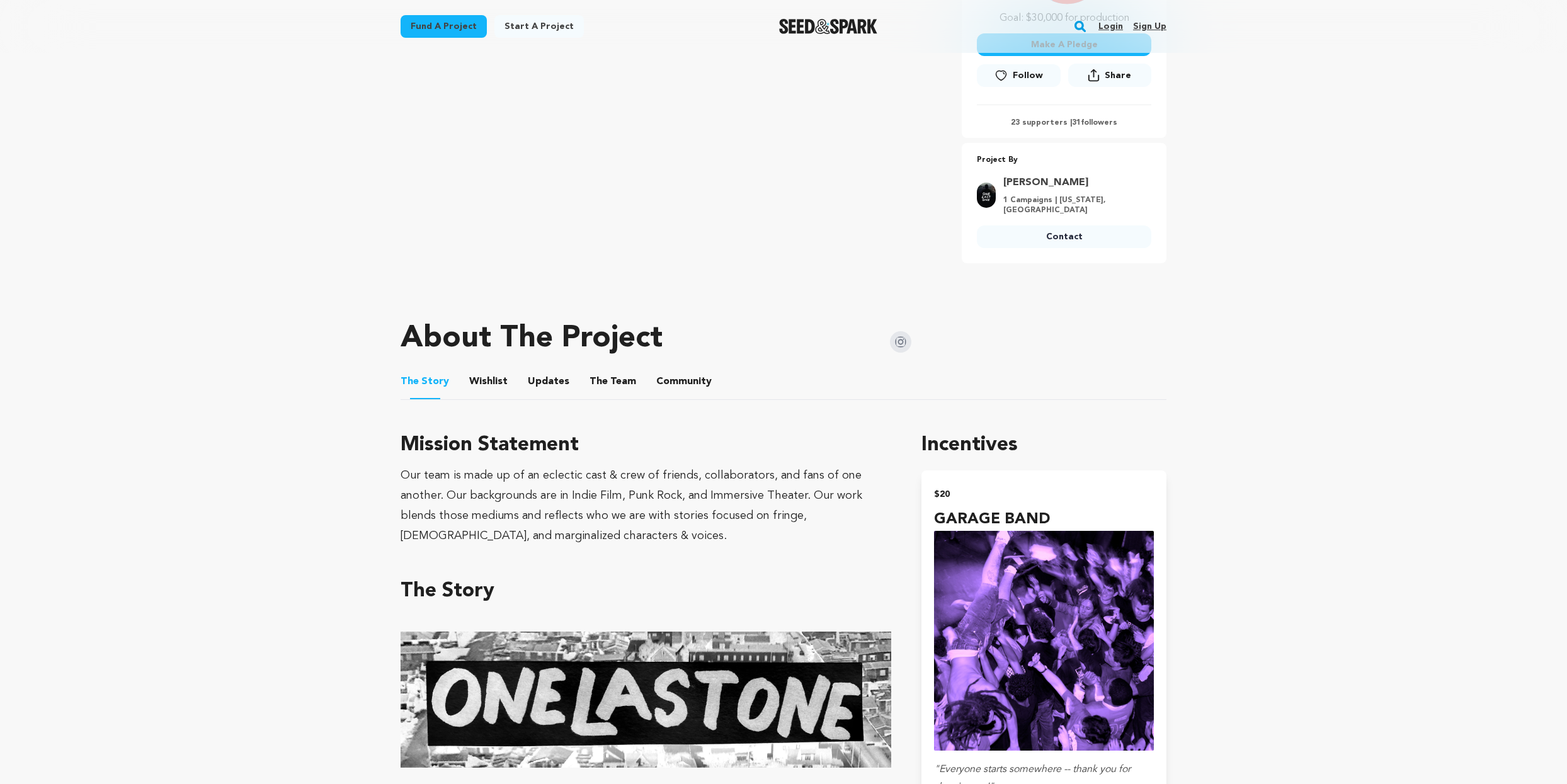
click at [538, 535] on div "Our team is made up of an eclectic cast & crew of friends, collaborators, and f…" at bounding box center [646, 506] width 490 height 81
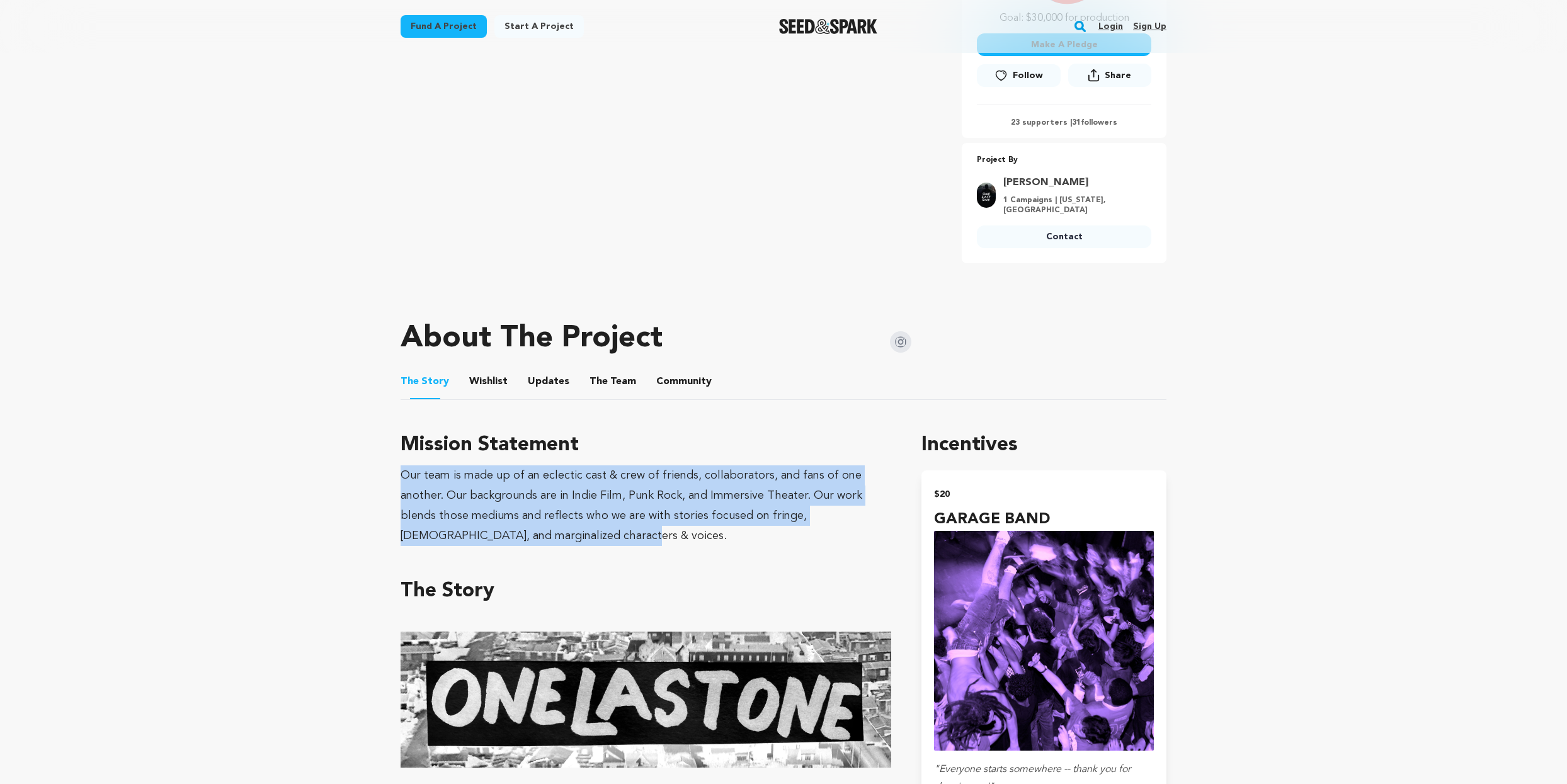
drag, startPoint x: 524, startPoint y: 535, endPoint x: 400, endPoint y: 477, distance: 136.9
click at [408, 477] on div "Our team is made up of an eclectic cast & crew of friends, collaborators, and f…" at bounding box center [646, 506] width 490 height 81
drag, startPoint x: 517, startPoint y: 531, endPoint x: 388, endPoint y: 467, distance: 144.0
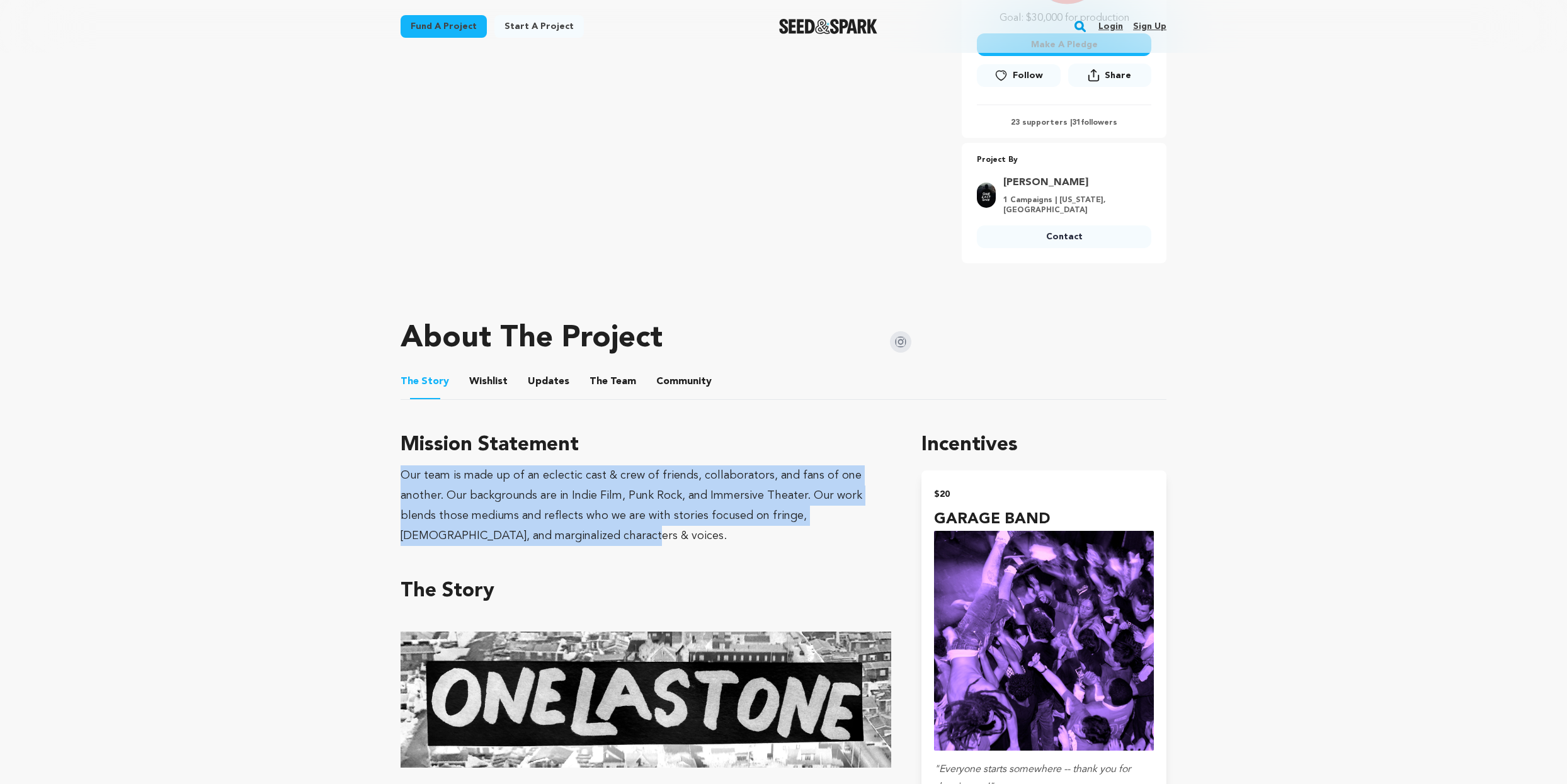
click at [461, 480] on div "Our team is made up of an eclectic cast & crew of friends, collaborators, and f…" at bounding box center [646, 506] width 490 height 81
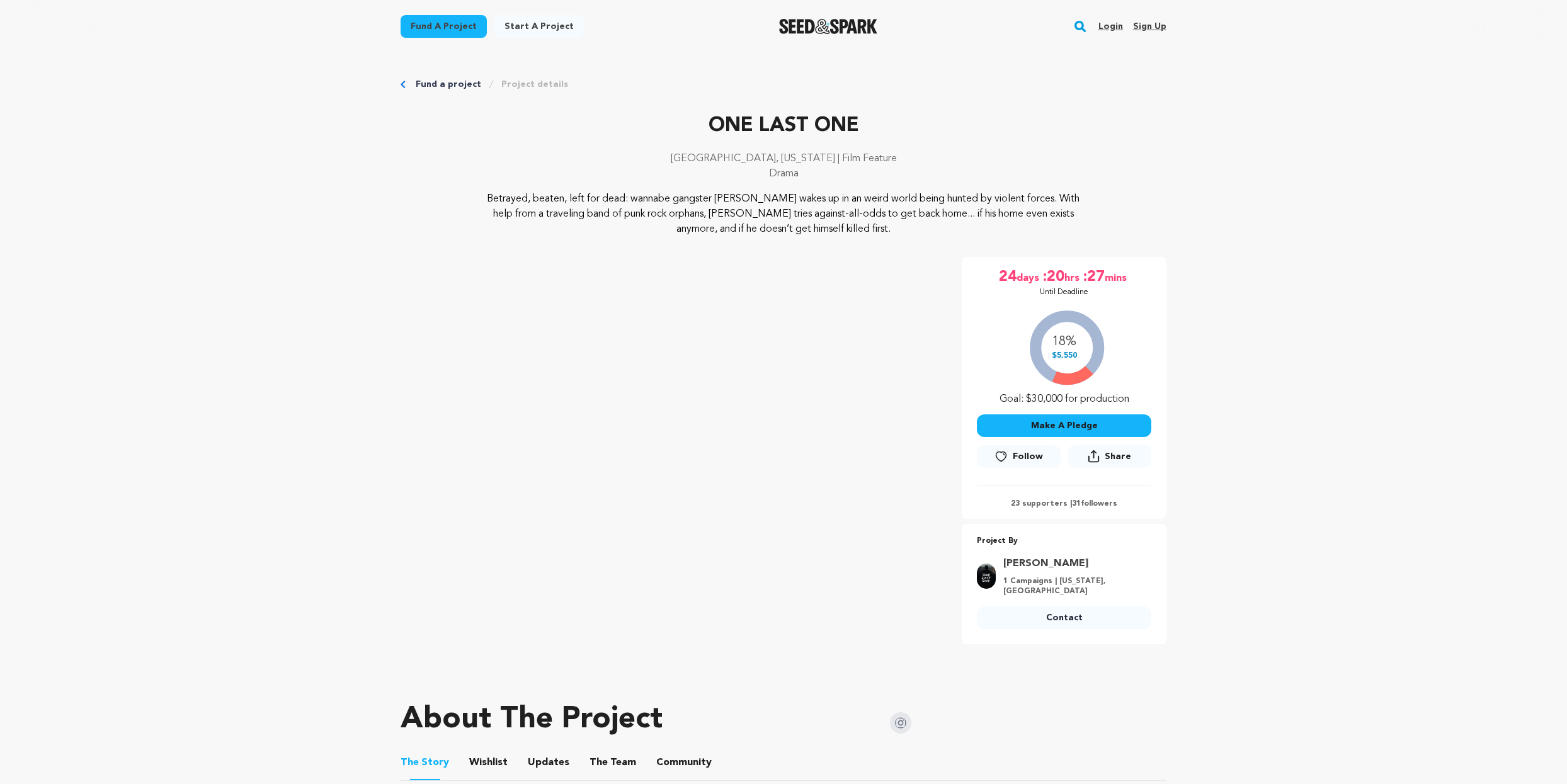
click at [550, 82] on link "Project details" at bounding box center [535, 84] width 67 height 12
click at [539, 86] on link "Project details" at bounding box center [535, 84] width 67 height 12
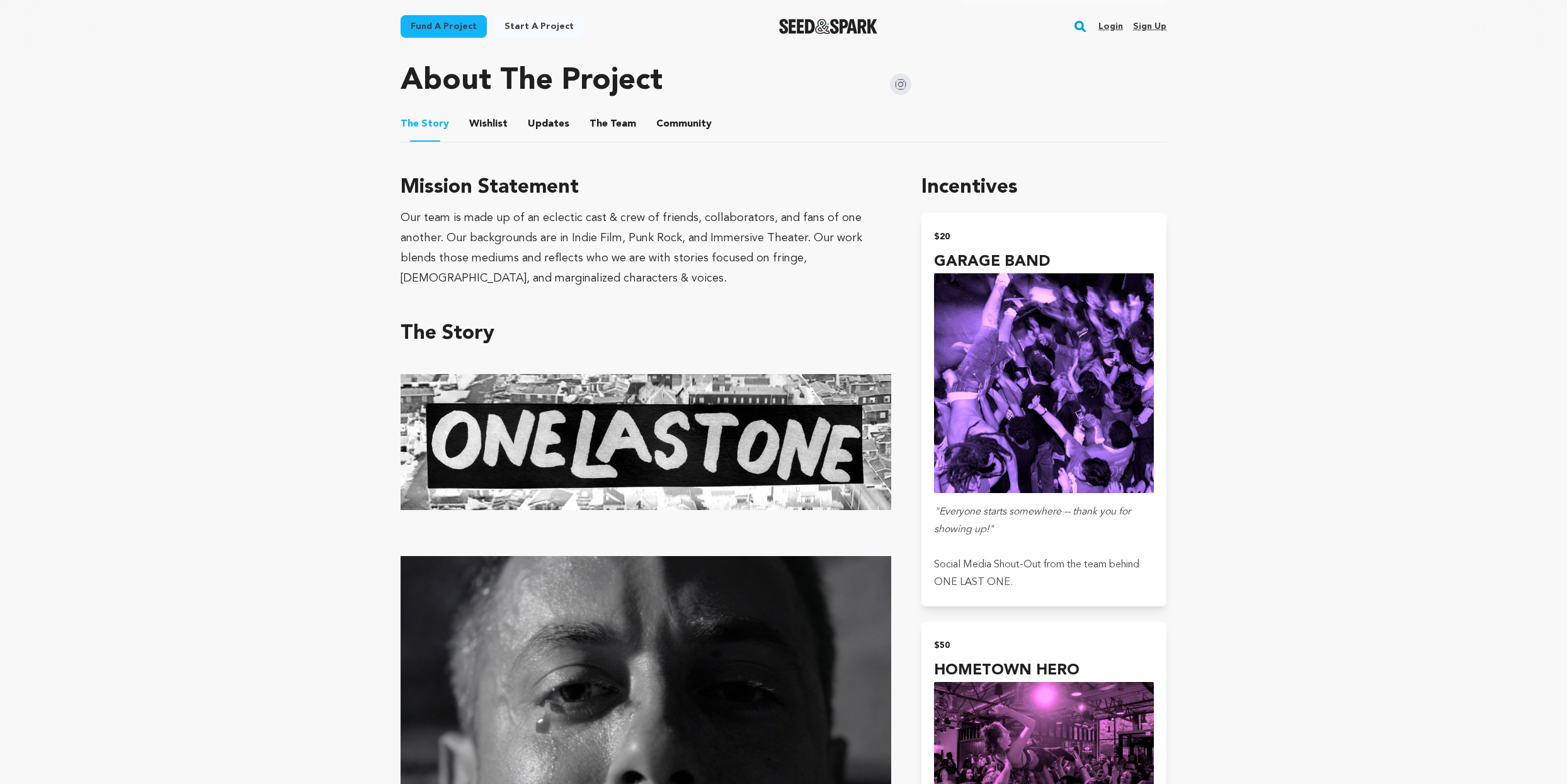
scroll to position [641, 0]
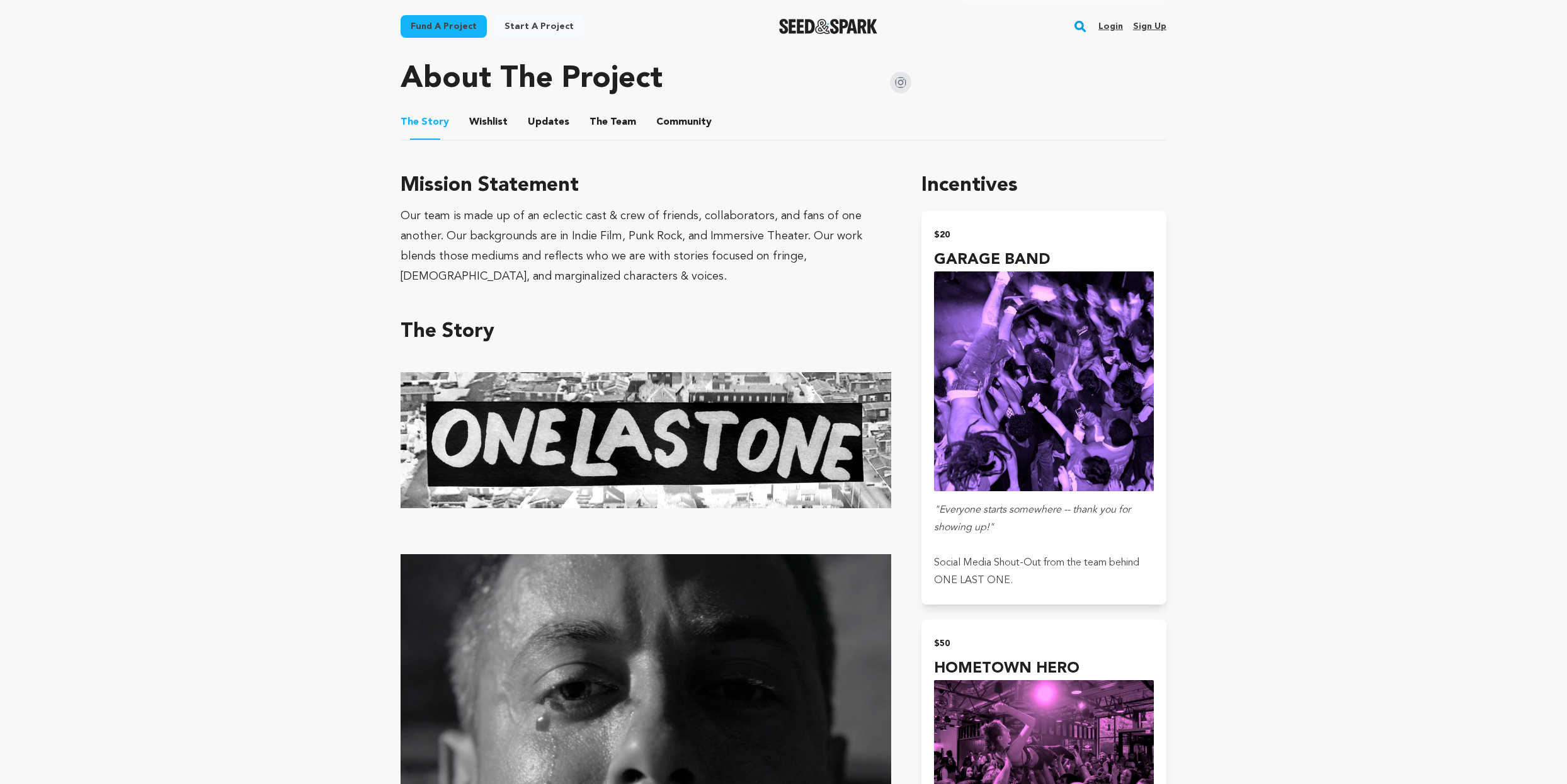
click at [540, 126] on button "Updates" at bounding box center [549, 125] width 31 height 31
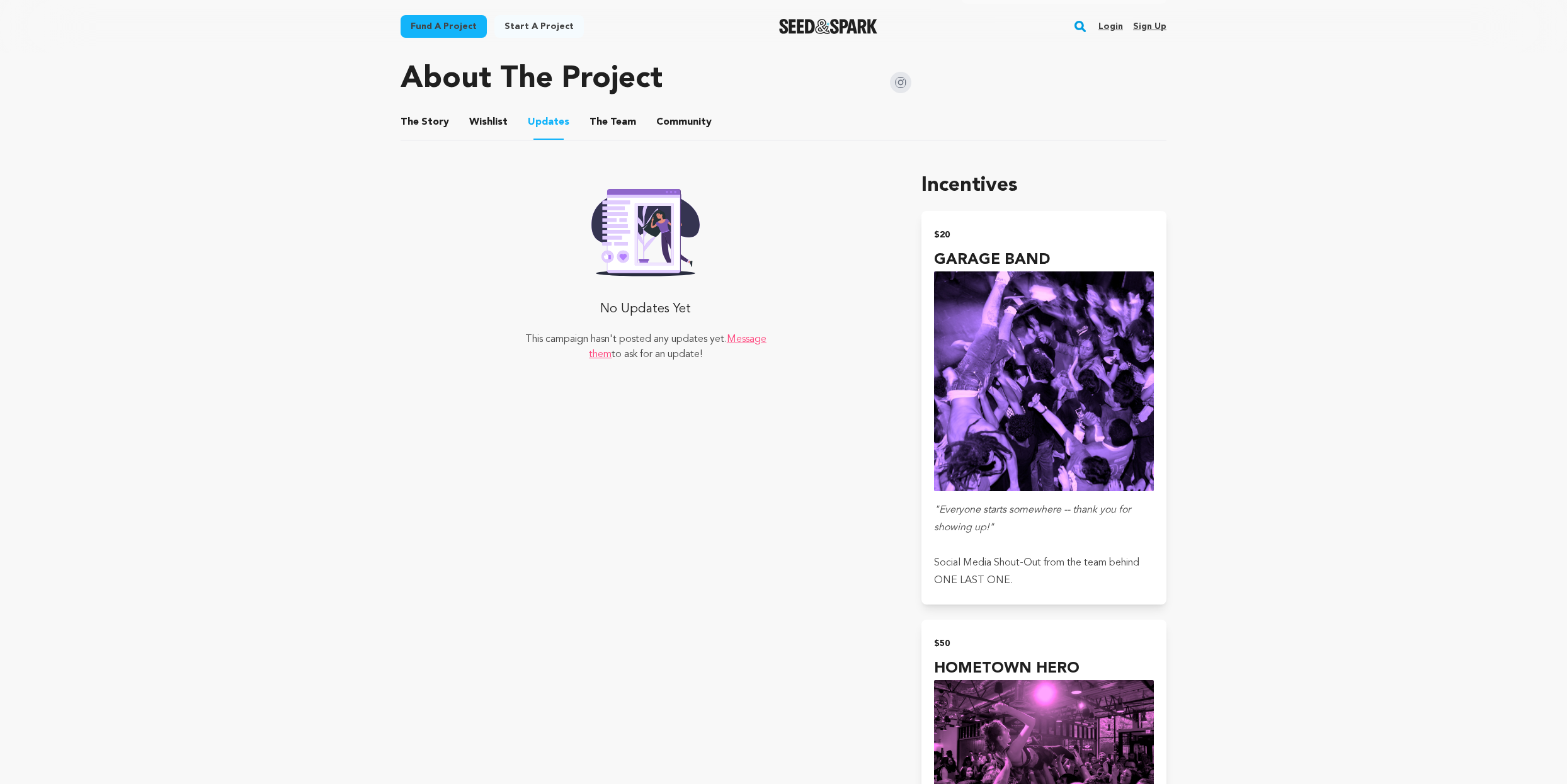
click at [489, 125] on button "Wishlist" at bounding box center [489, 125] width 31 height 31
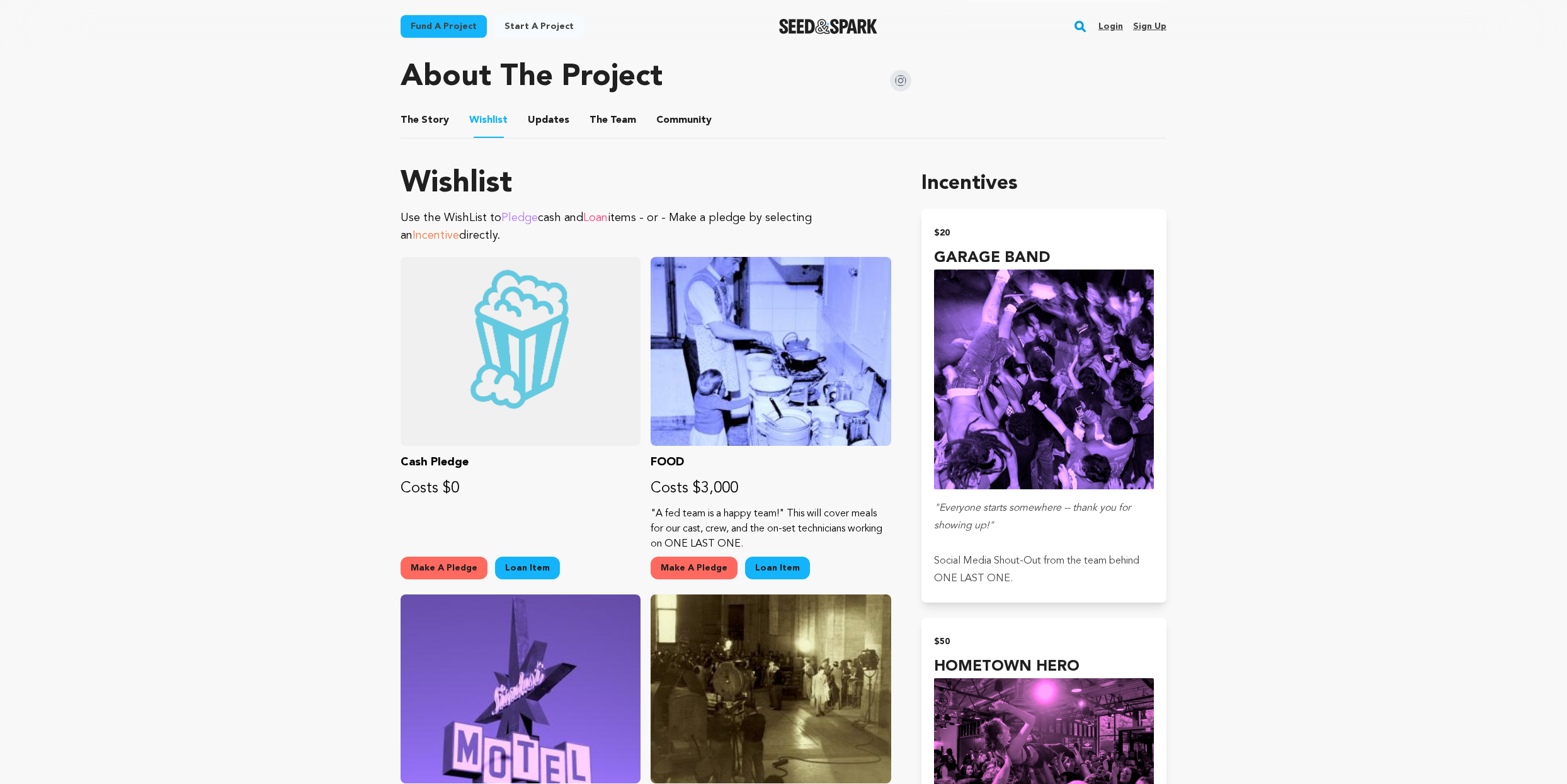
scroll to position [644, 0]
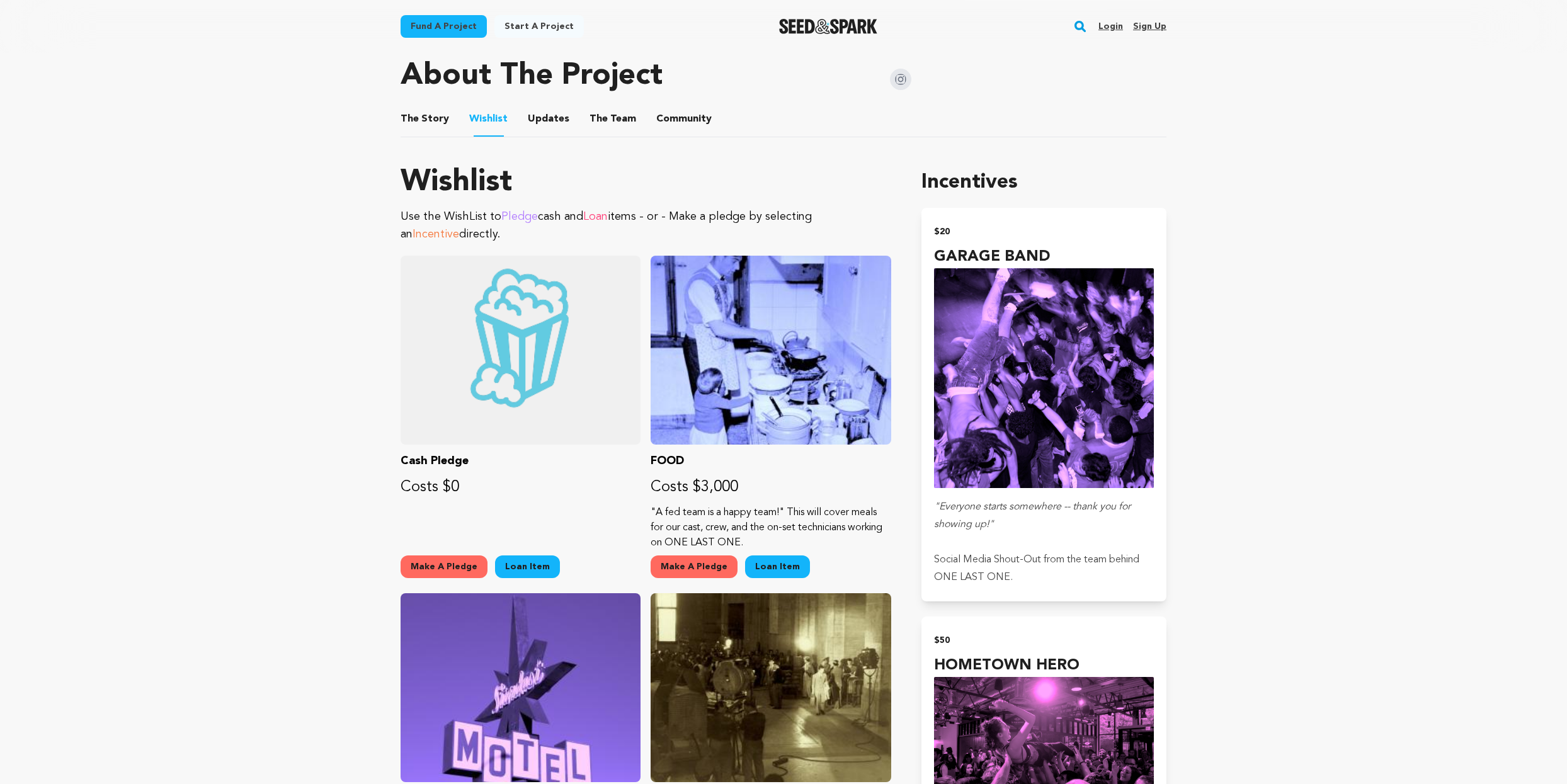
click at [628, 119] on ul "The Story The Story Wishlist Wishlist Updates Updates The Team The Team Communi…" at bounding box center [784, 119] width 766 height 36
click at [680, 117] on button "Community" at bounding box center [684, 121] width 31 height 31
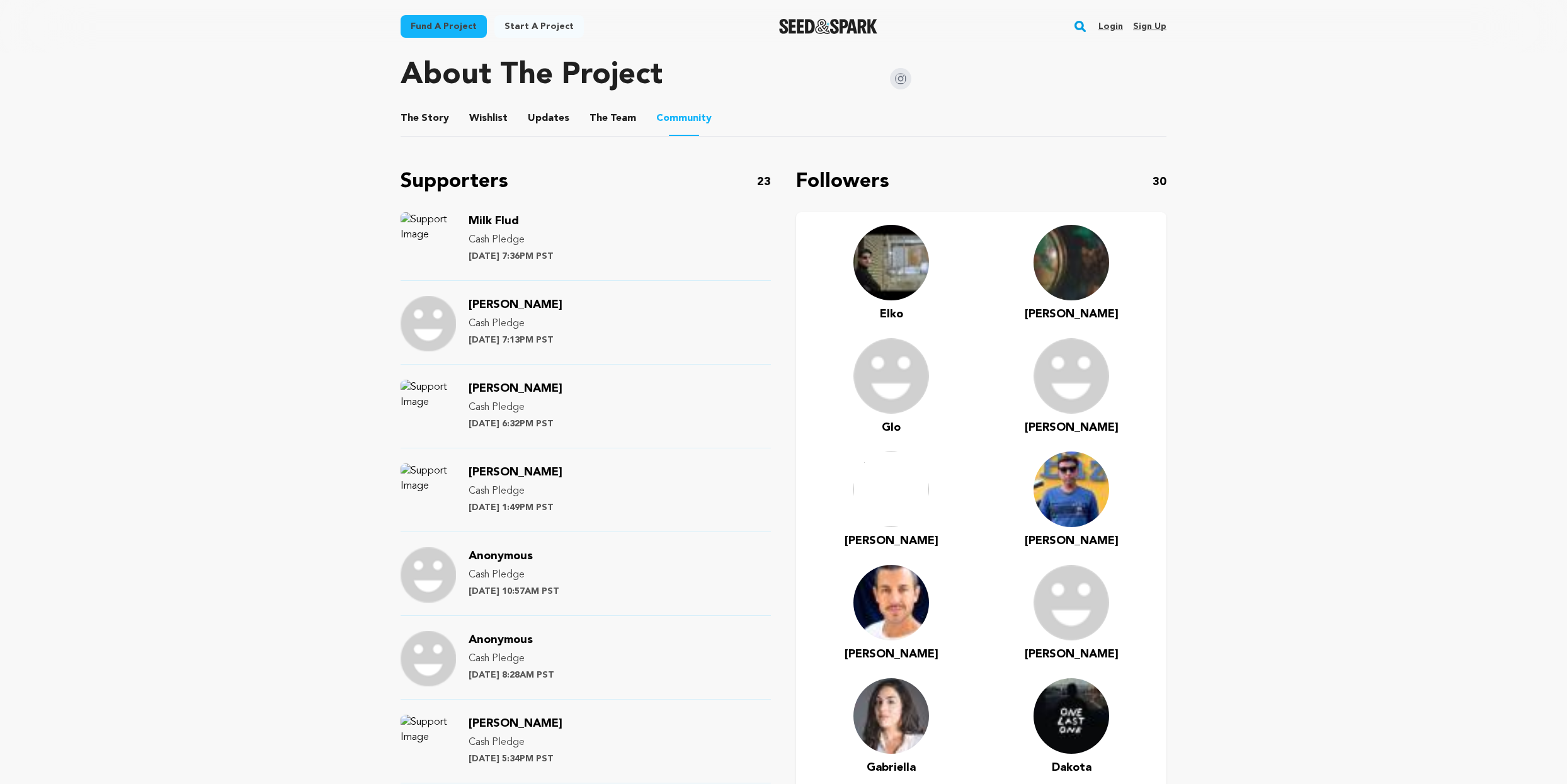
drag, startPoint x: 511, startPoint y: 220, endPoint x: 667, endPoint y: 743, distance: 545.8
click at [668, 728] on div "Supporters 23 Milk Flud Cash Pledge [DATE] 7:36PM PST [PERSON_NAME] Cash Pledge…" at bounding box center [586, 629] width 370 height 926
click at [669, 718] on div "[PERSON_NAME] Cash Pledge [DATE] 5:34PM PST" at bounding box center [586, 749] width 370 height 69
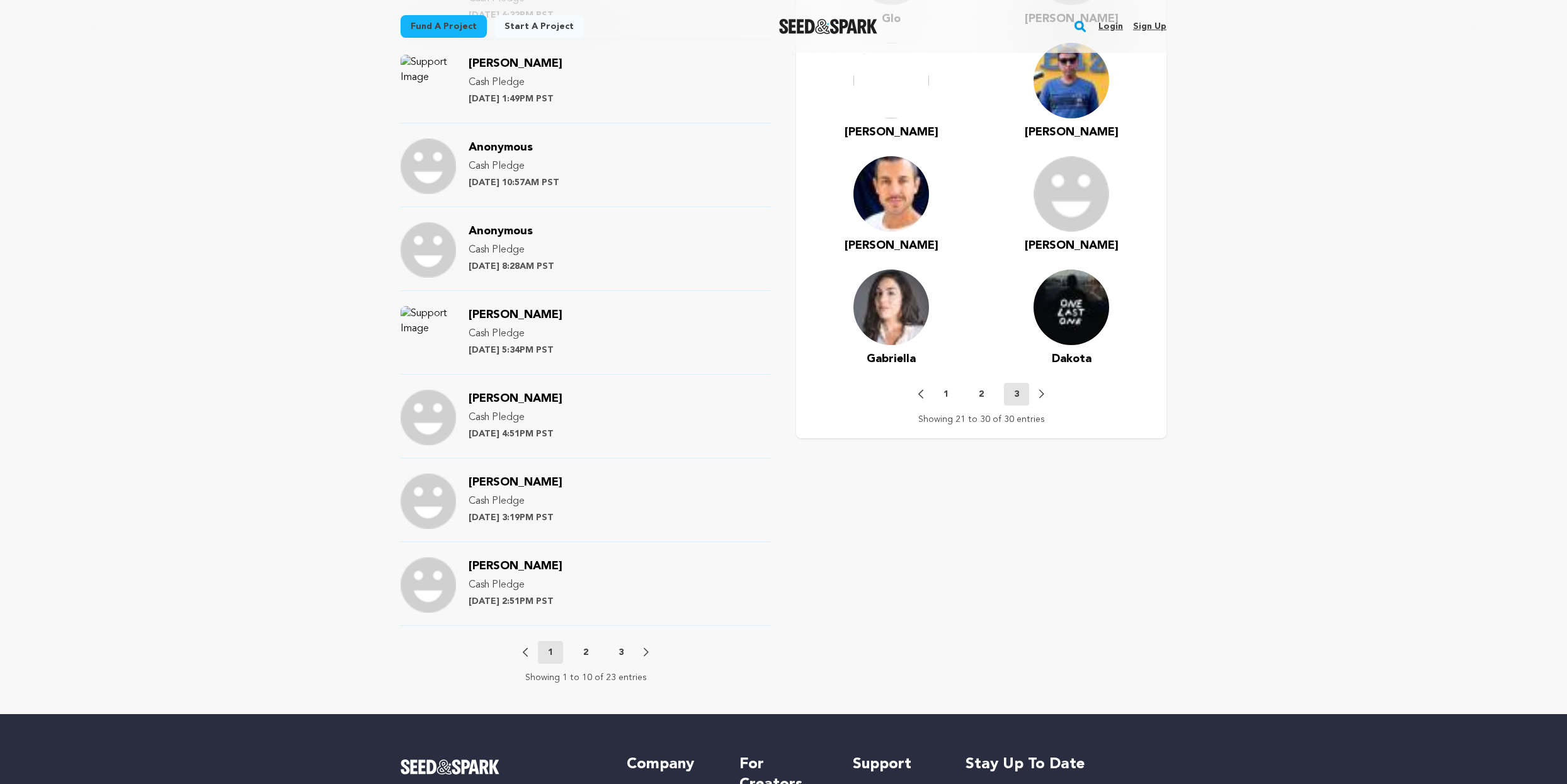
scroll to position [1316, 0]
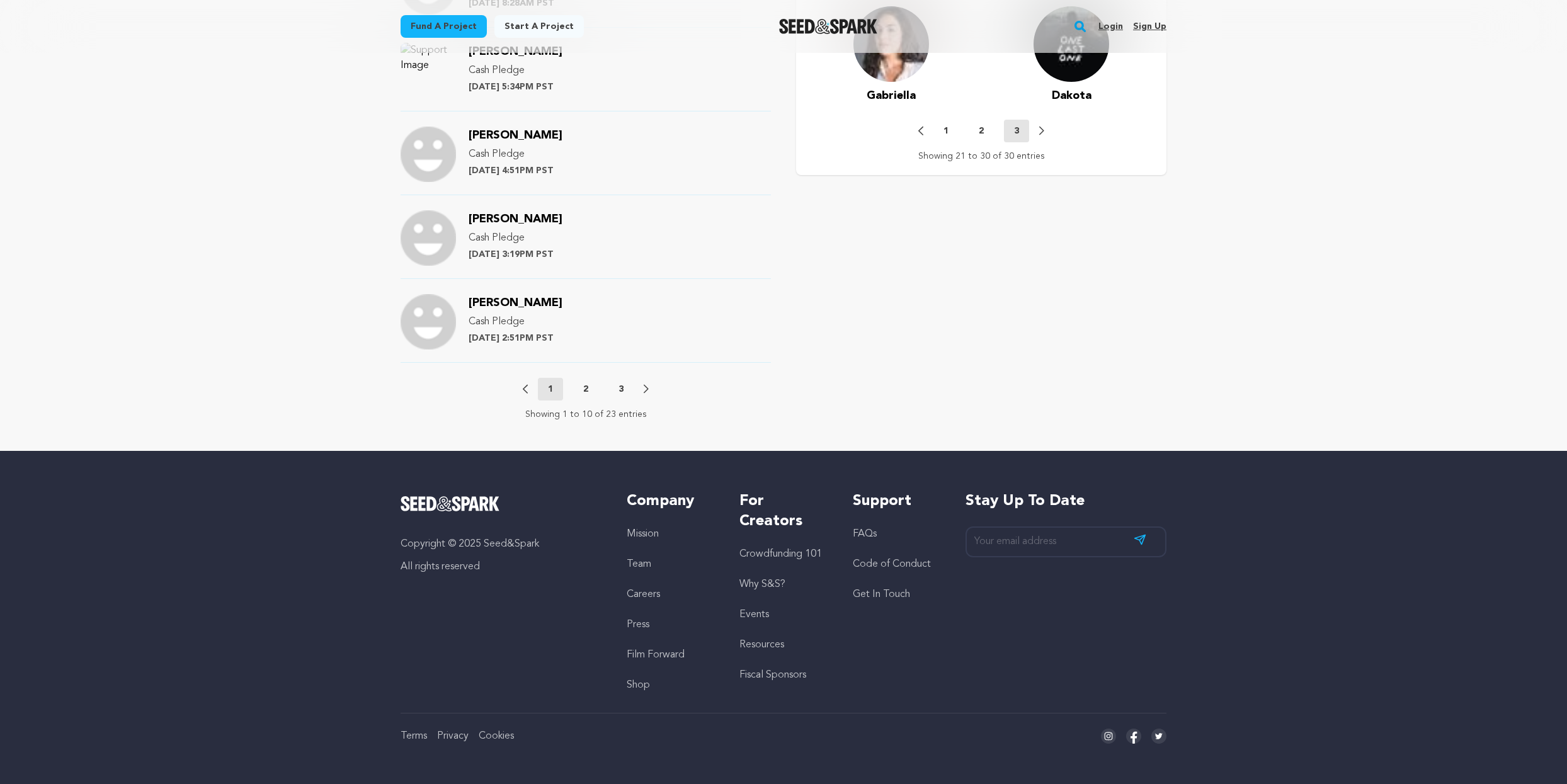
click at [591, 392] on button "2" at bounding box center [586, 389] width 25 height 12
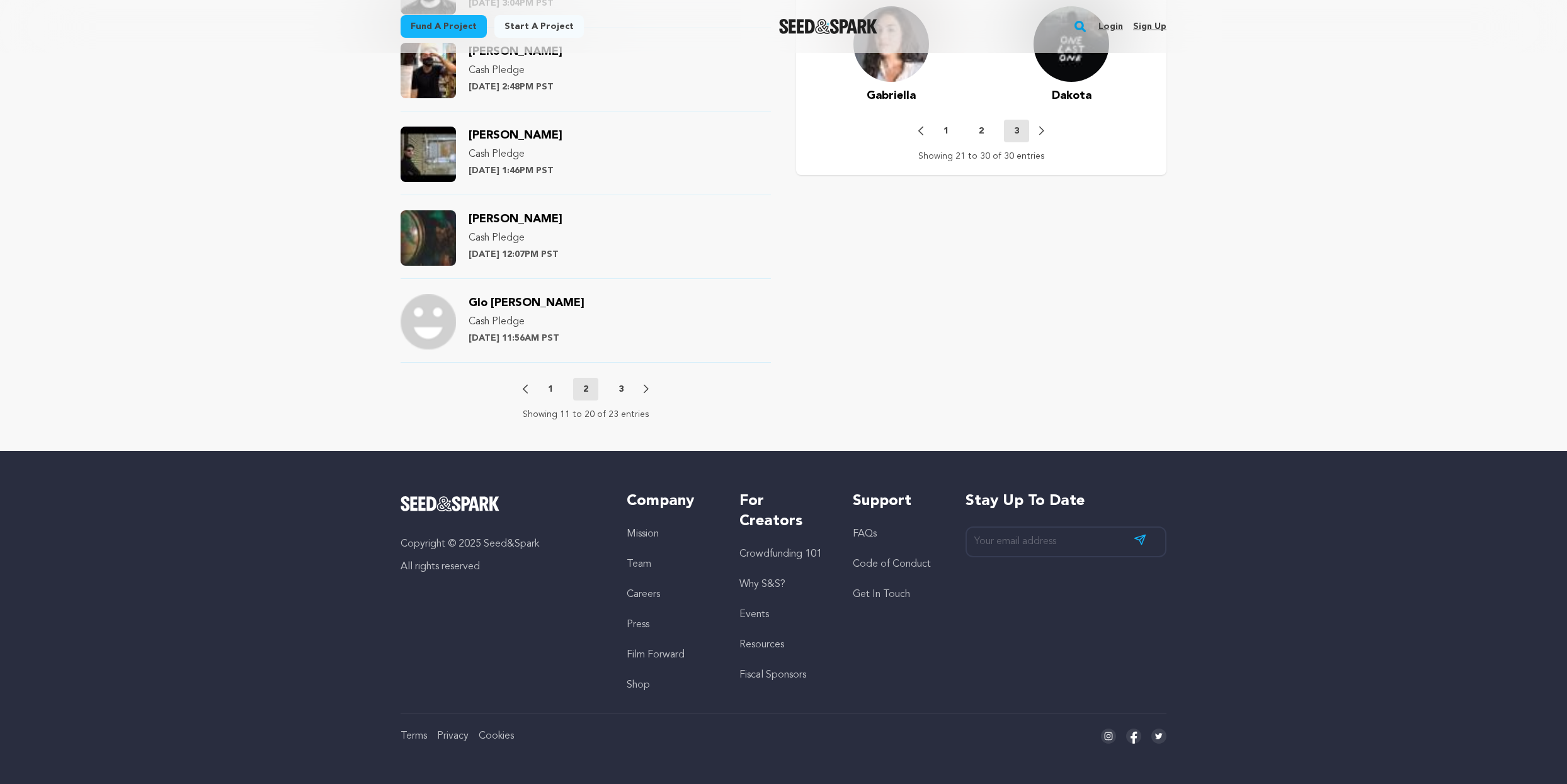
click at [614, 387] on button "3" at bounding box center [621, 389] width 25 height 12
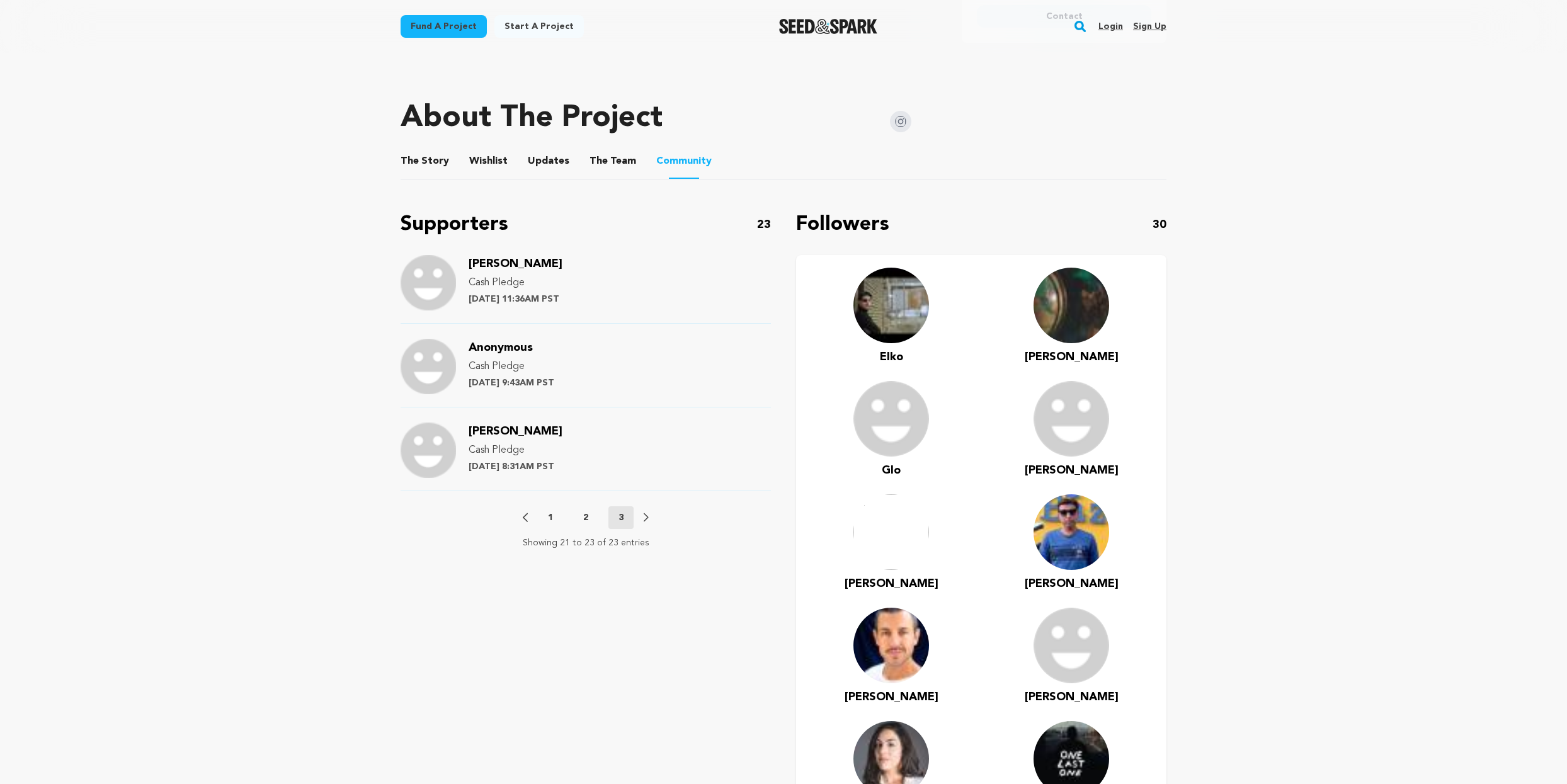
scroll to position [456, 0]
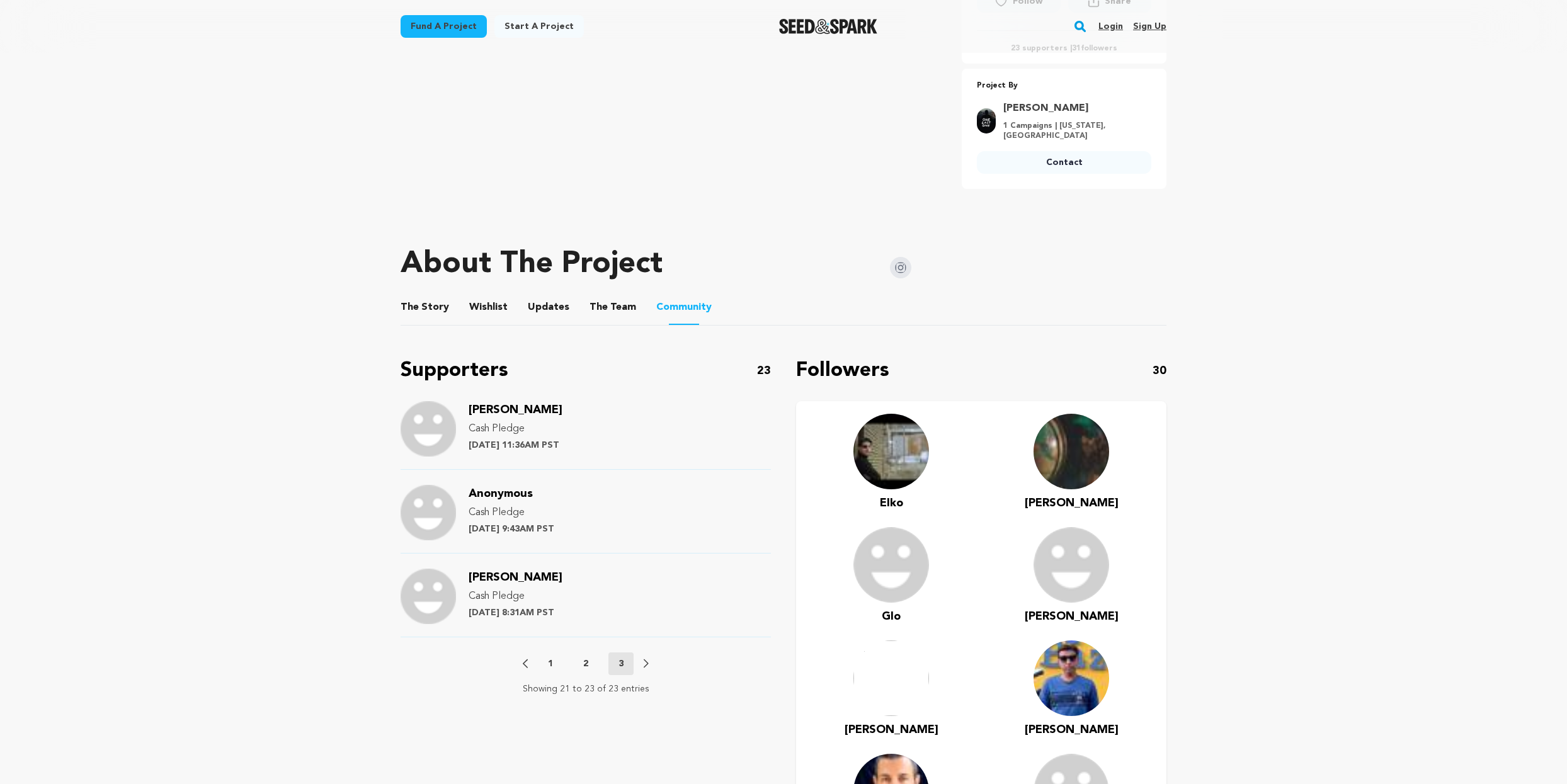
click at [615, 305] on button "The Team" at bounding box center [613, 310] width 31 height 31
